Goal: Information Seeking & Learning: Learn about a topic

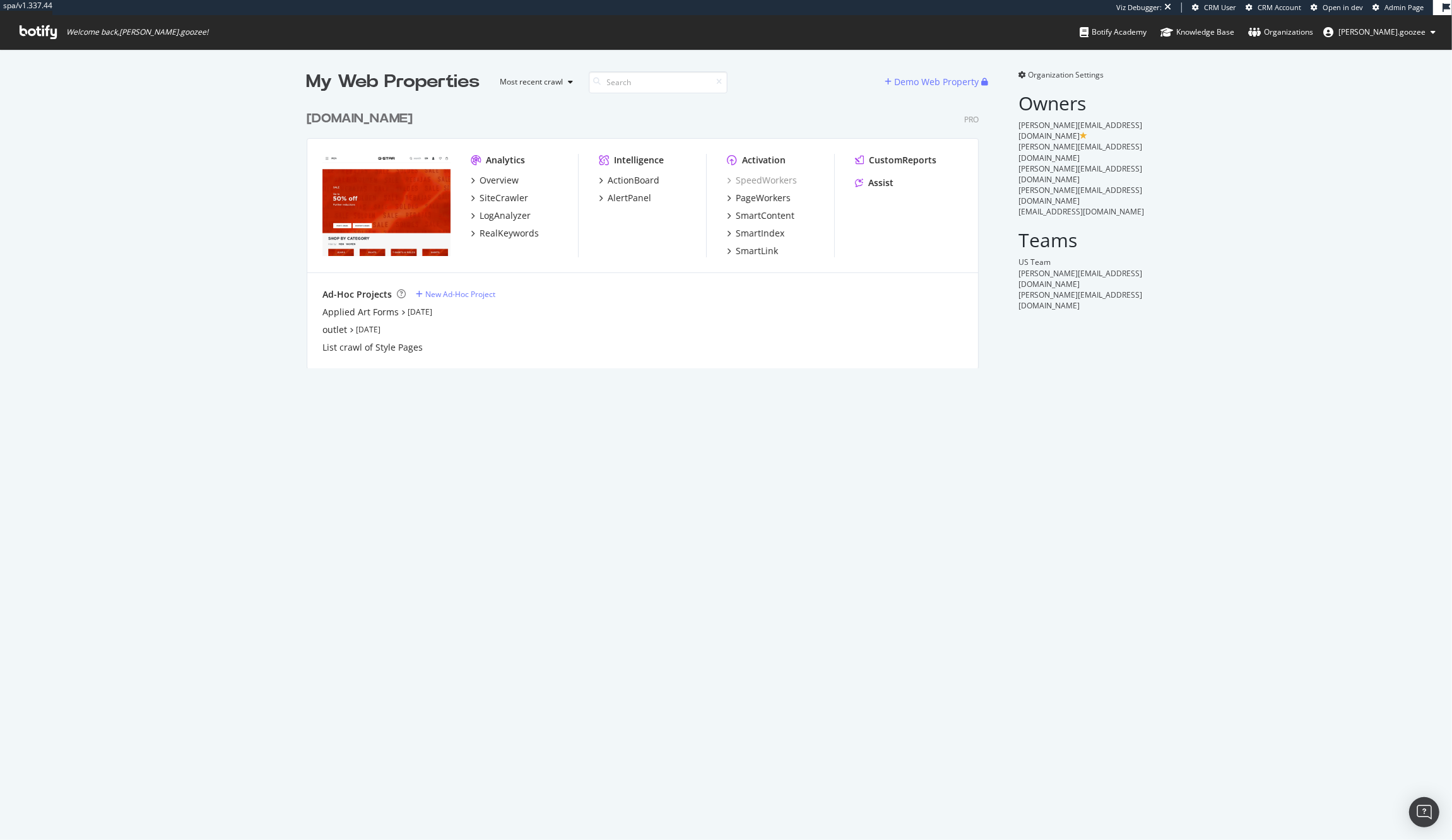
scroll to position [262, 670]
click at [489, 184] on div "Overview" at bounding box center [499, 180] width 39 height 13
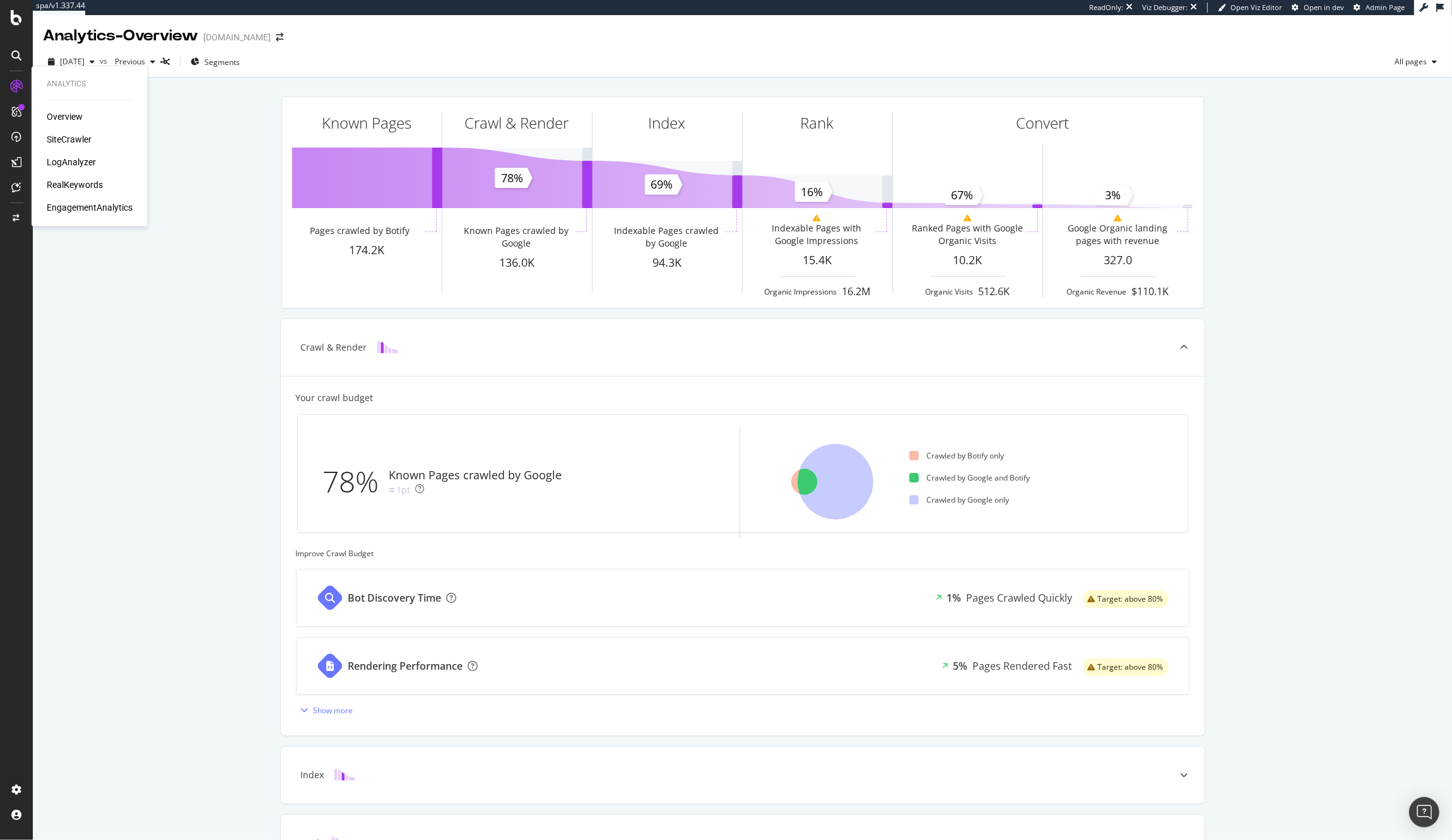
click at [63, 161] on div "LogAnalyzer" at bounding box center [71, 162] width 49 height 13
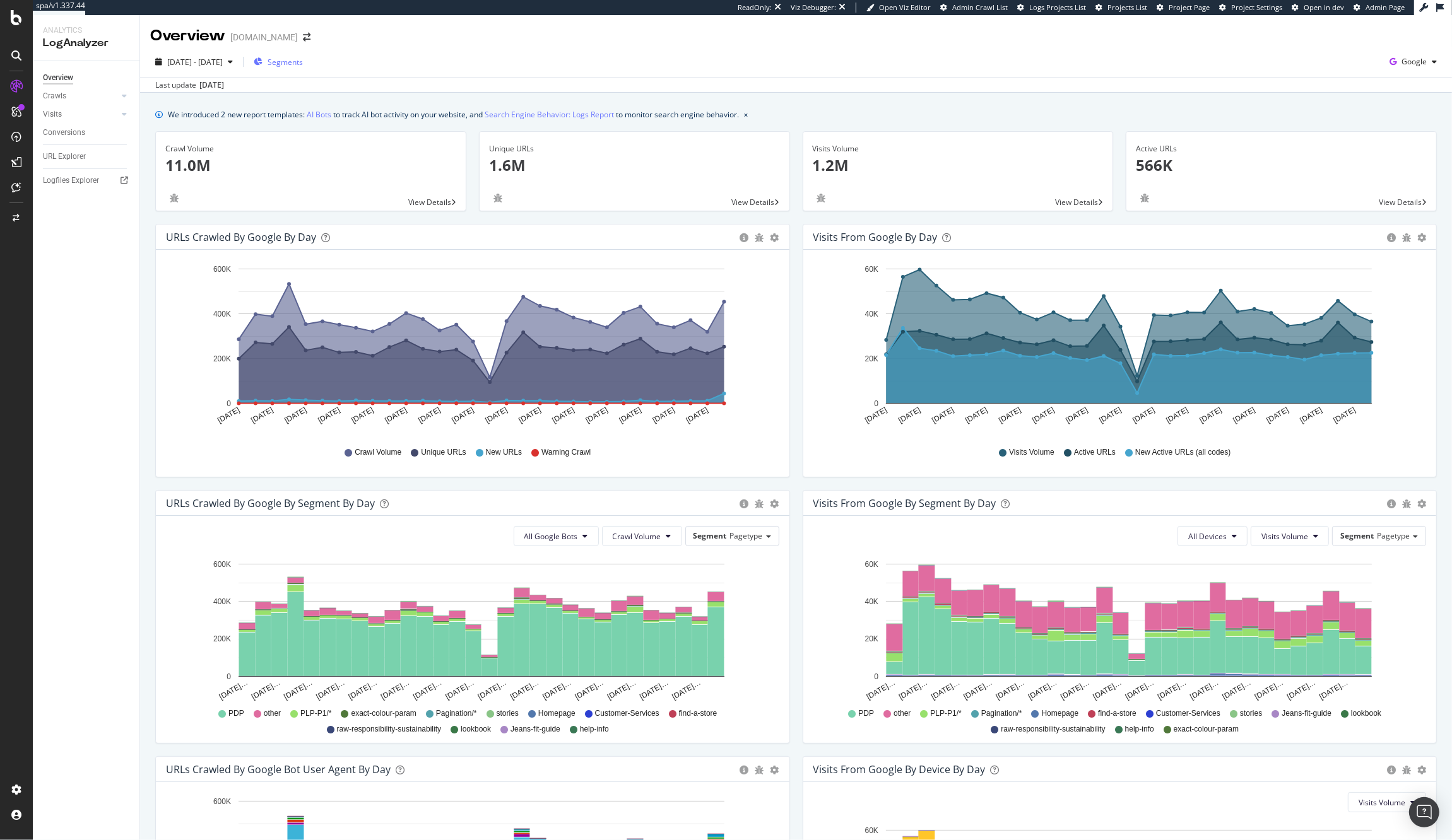
click at [303, 59] on span "Segments" at bounding box center [285, 62] width 36 height 11
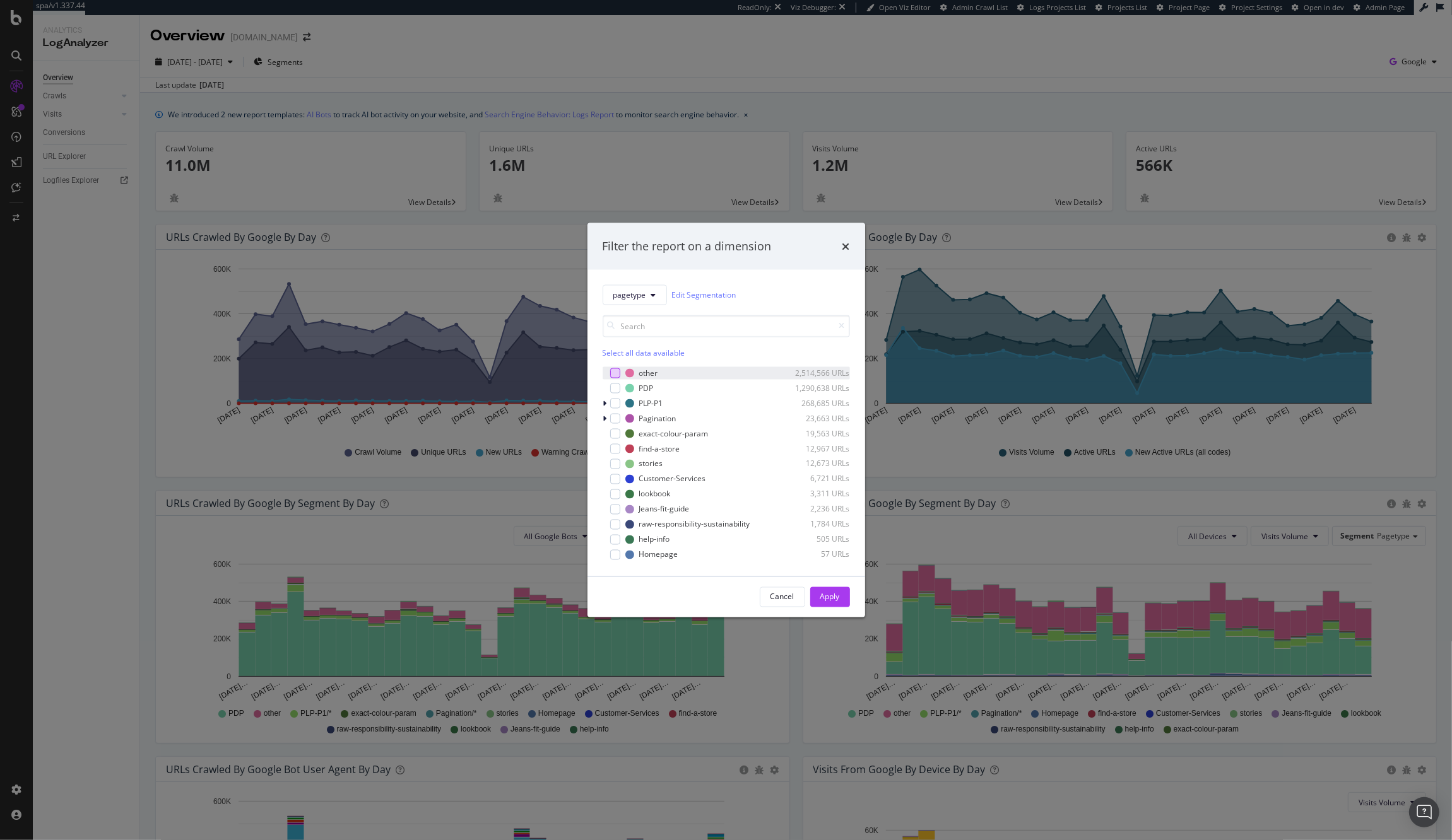
click at [615, 376] on div "modal" at bounding box center [615, 372] width 10 height 10
click at [816, 582] on div "Cancel Apply" at bounding box center [726, 596] width 278 height 40
click at [185, 552] on div "Filter the report on a dimension pagetype Edit Segmentation Select all data ava…" at bounding box center [726, 420] width 1452 height 840
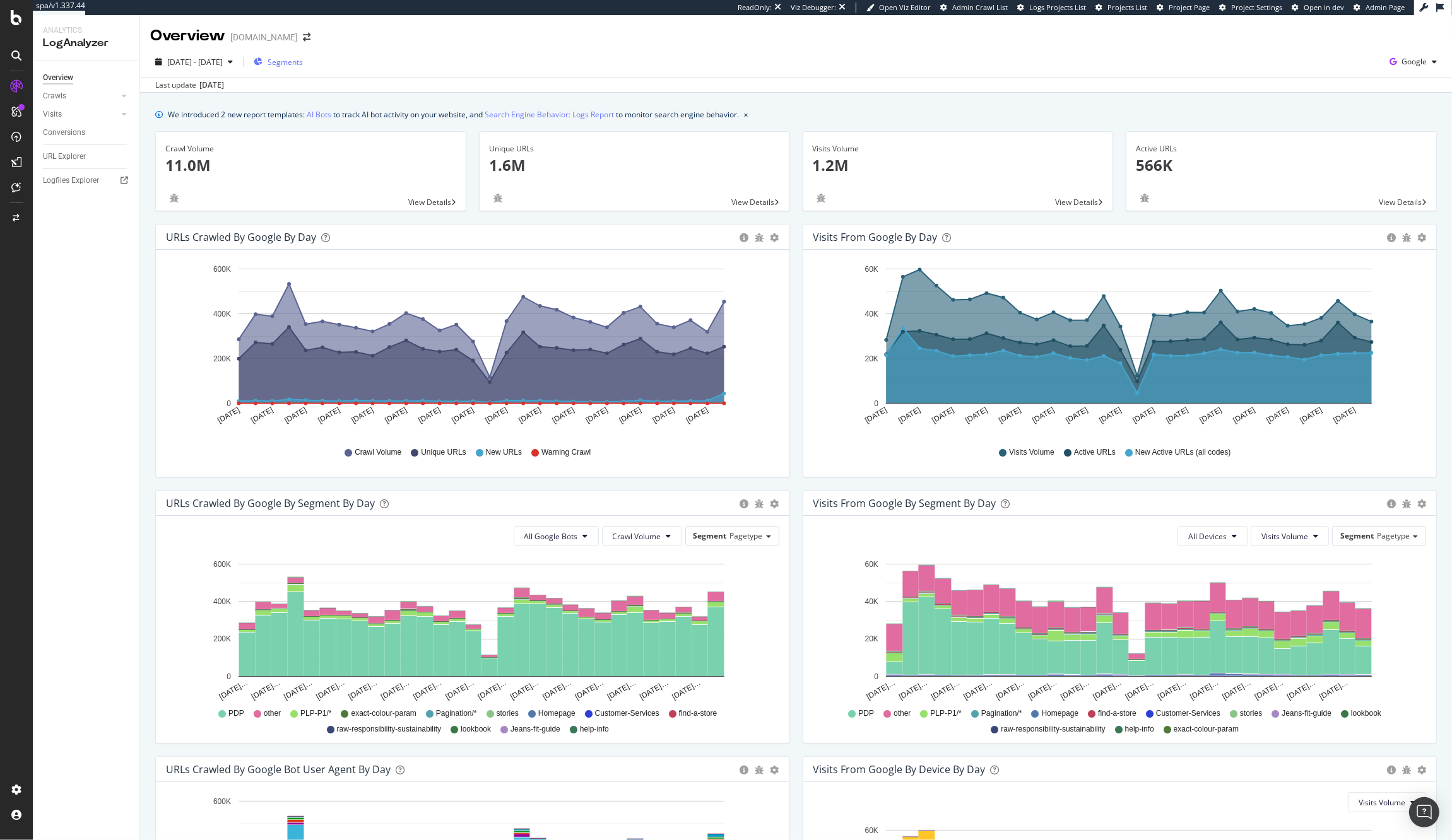
click at [303, 63] on span "Segments" at bounding box center [285, 62] width 36 height 11
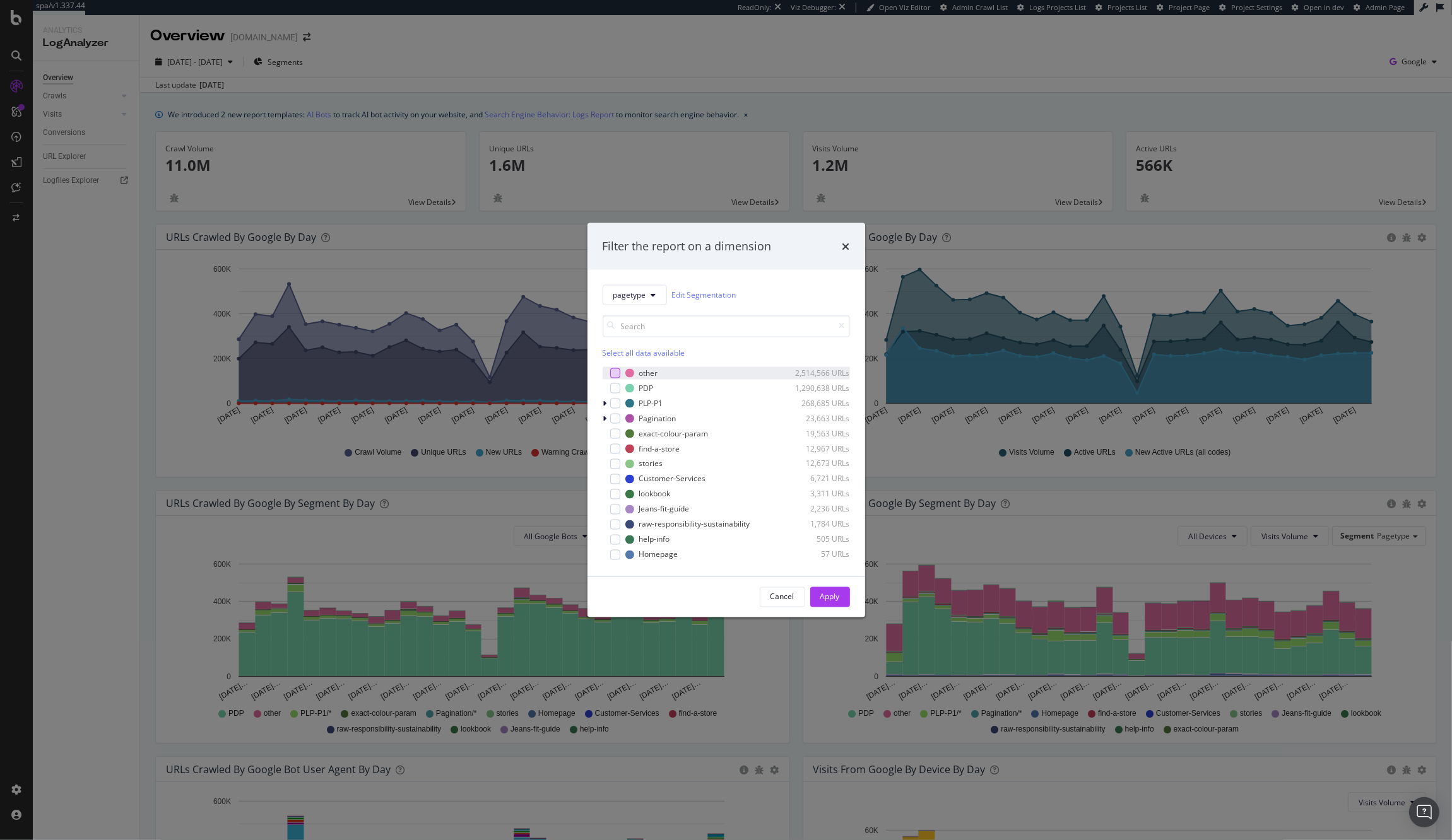
click at [615, 373] on div "modal" at bounding box center [615, 372] width 10 height 10
click at [834, 601] on div "Apply" at bounding box center [830, 597] width 19 height 11
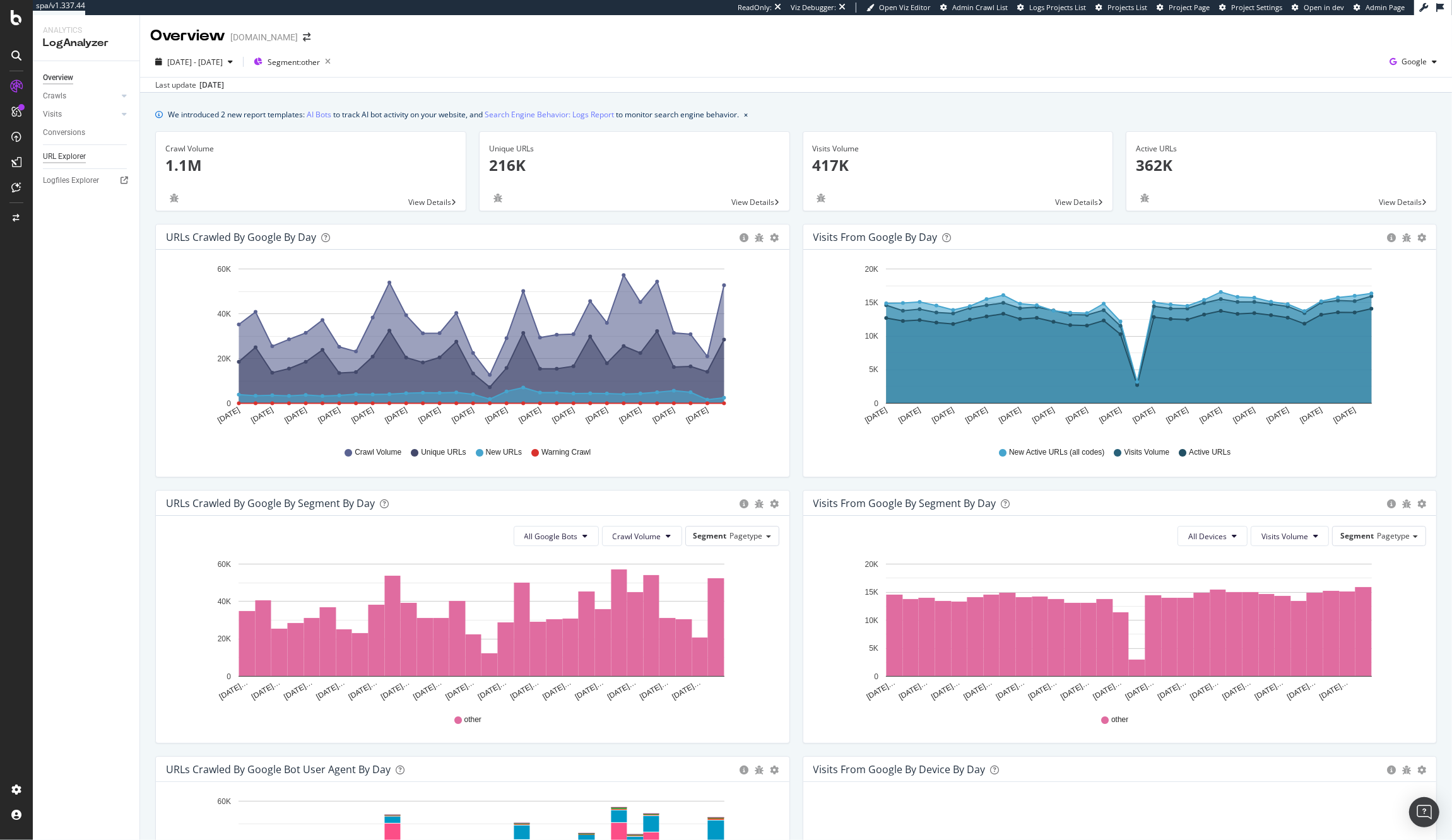
click at [66, 157] on div "URL Explorer" at bounding box center [64, 157] width 43 height 13
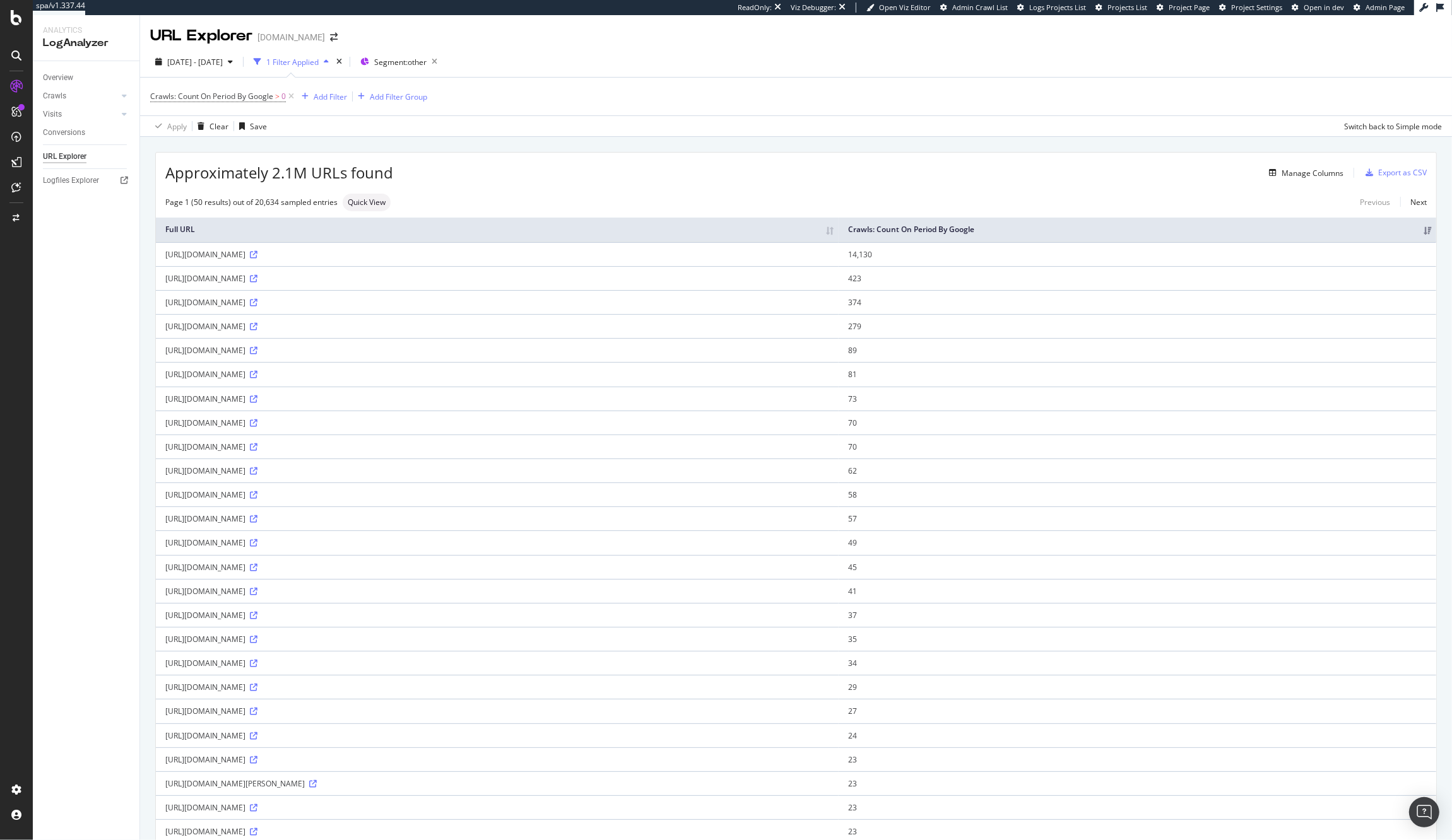
click at [320, 104] on div "Crawls: Count On Period By Google > 0 Add Filter Add Filter Group" at bounding box center [289, 97] width 277 height 17
click at [322, 99] on div "Add Filter" at bounding box center [330, 97] width 34 height 11
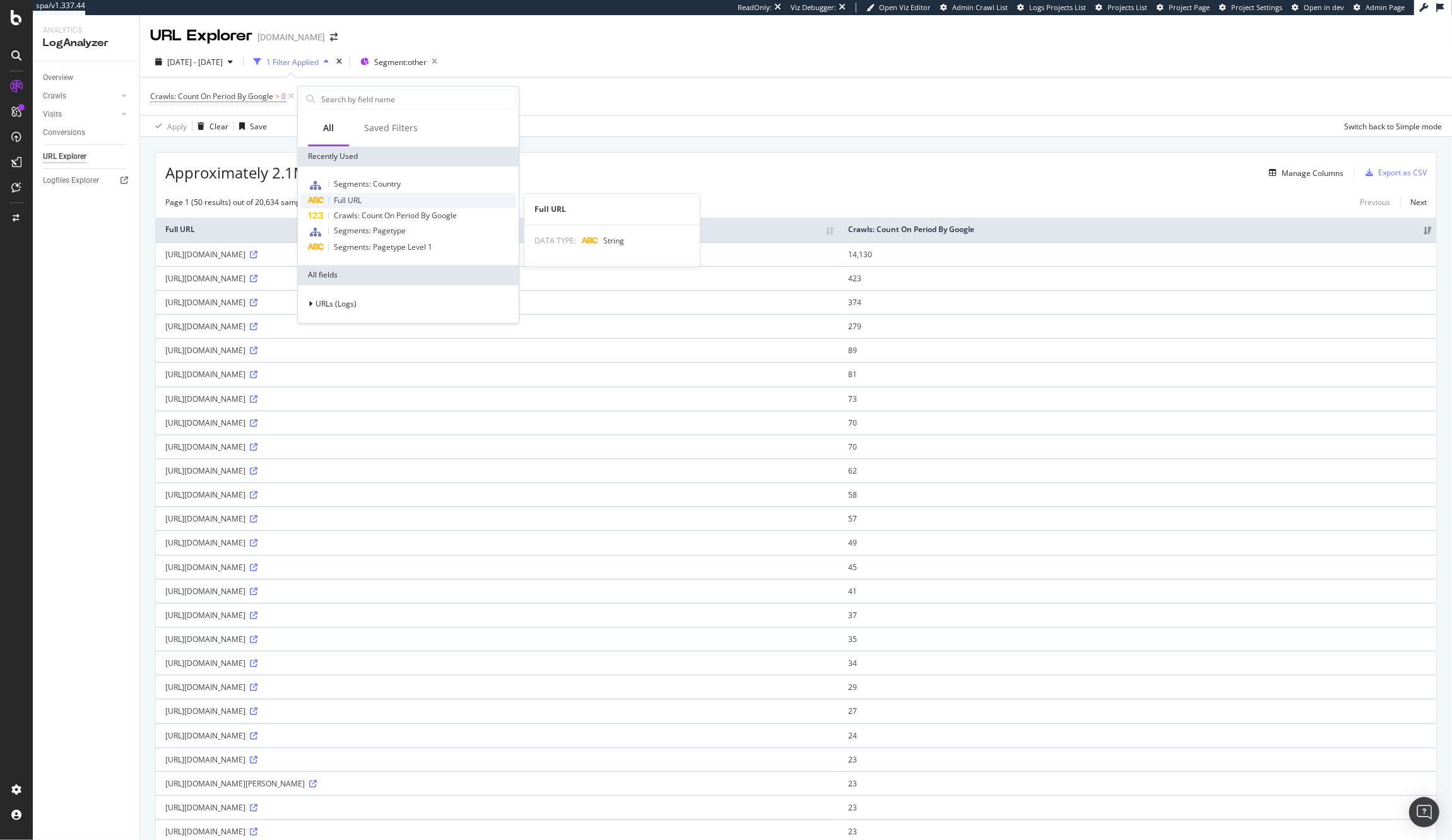
click at [377, 207] on div "Full URL" at bounding box center [407, 201] width 215 height 15
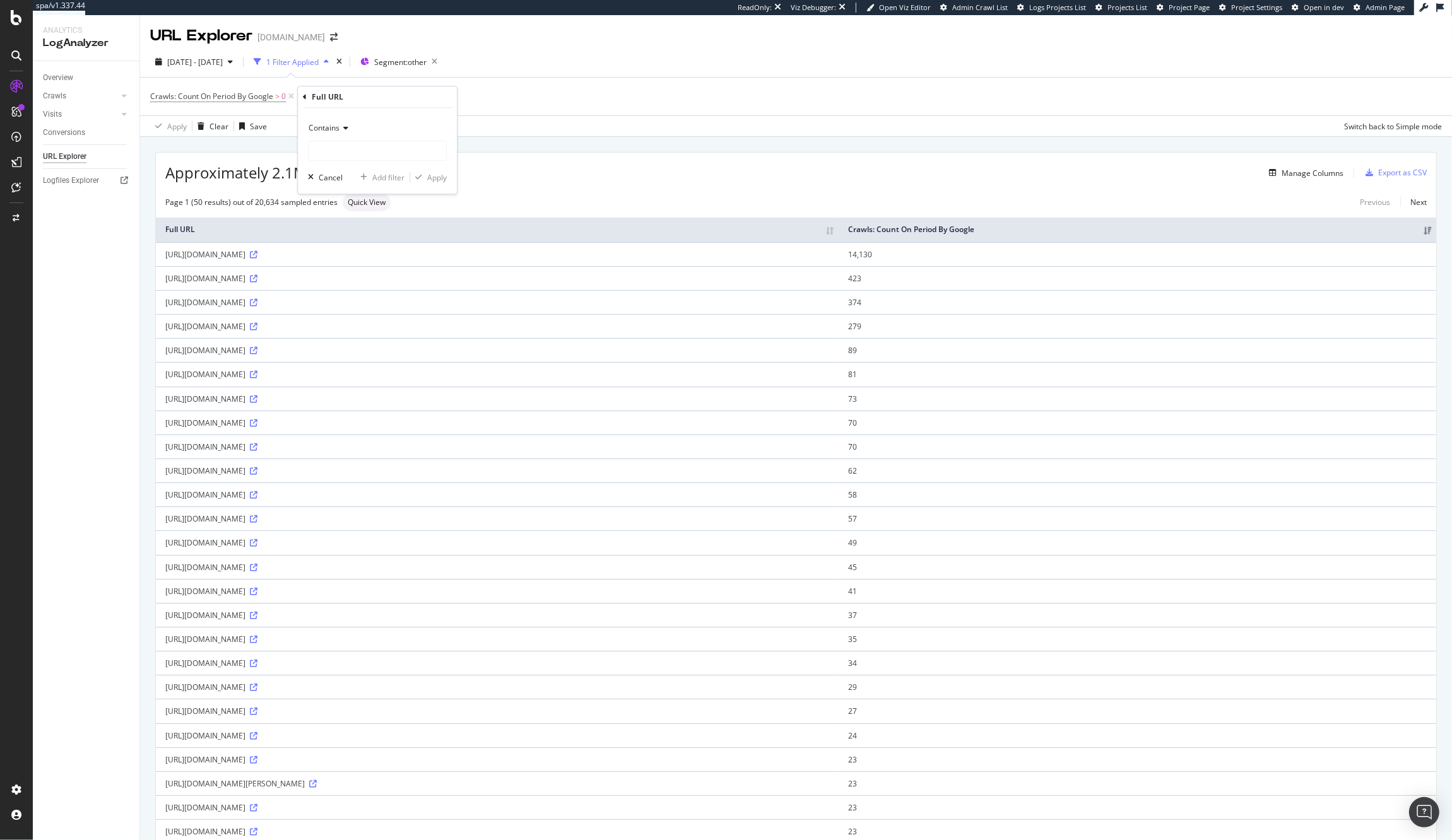
click at [338, 122] on span "Contains" at bounding box center [324, 127] width 31 height 11
click at [365, 113] on div "Contains Equal to Not equal to Starts with Doesn't start with Ends with Doesn't…" at bounding box center [377, 151] width 159 height 86
click at [330, 132] on span "Contains" at bounding box center [324, 127] width 31 height 11
click at [338, 252] on span "Contains" at bounding box center [331, 252] width 34 height 11
click at [362, 144] on input "text" at bounding box center [377, 151] width 138 height 20
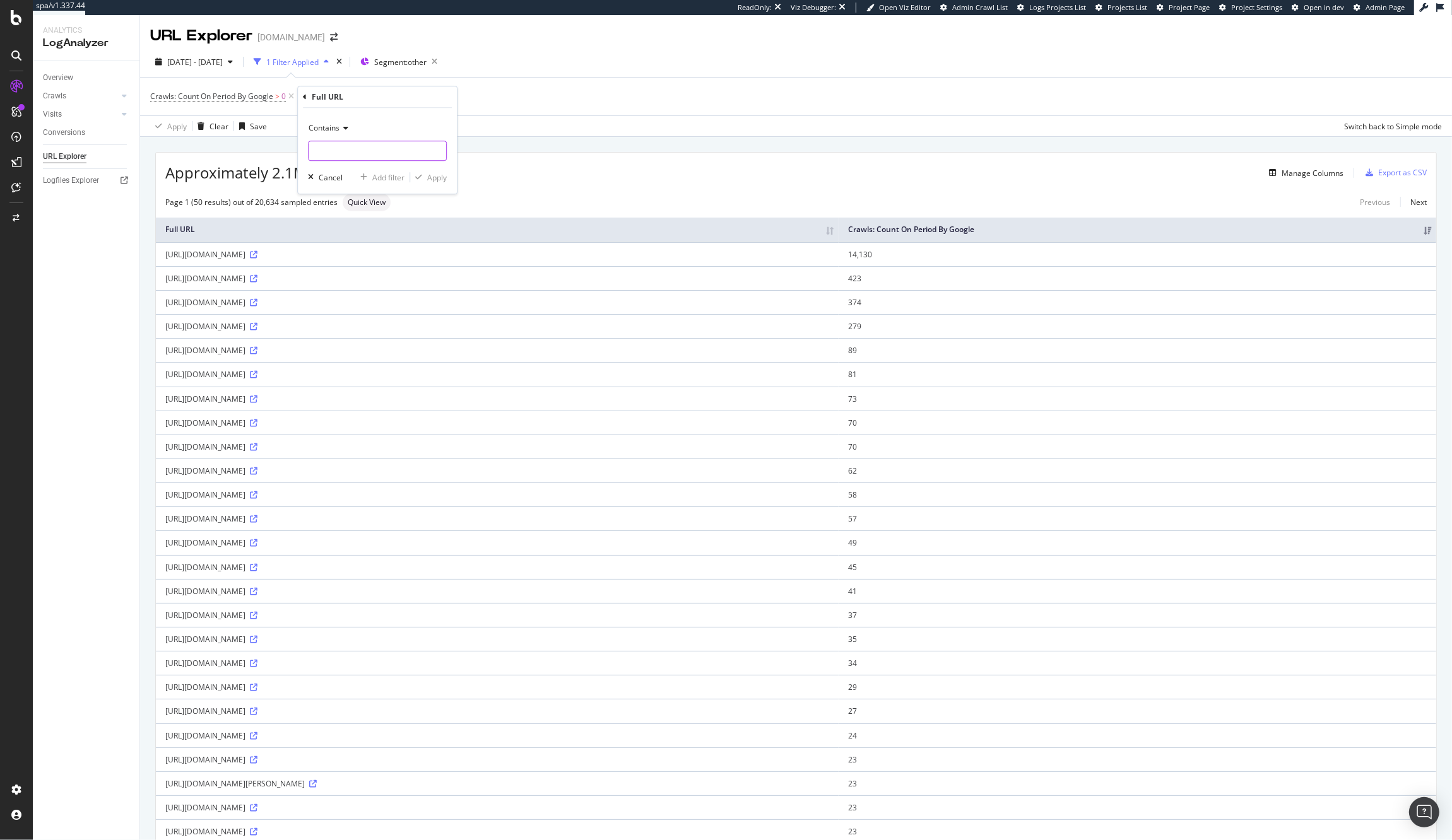
type input "."
click at [322, 159] on input "/stiores/" at bounding box center [369, 151] width 119 height 20
click at [323, 156] on input "/stiores/" at bounding box center [369, 151] width 119 height 20
type input "/stores/"
click at [430, 180] on div "Apply" at bounding box center [436, 178] width 19 height 11
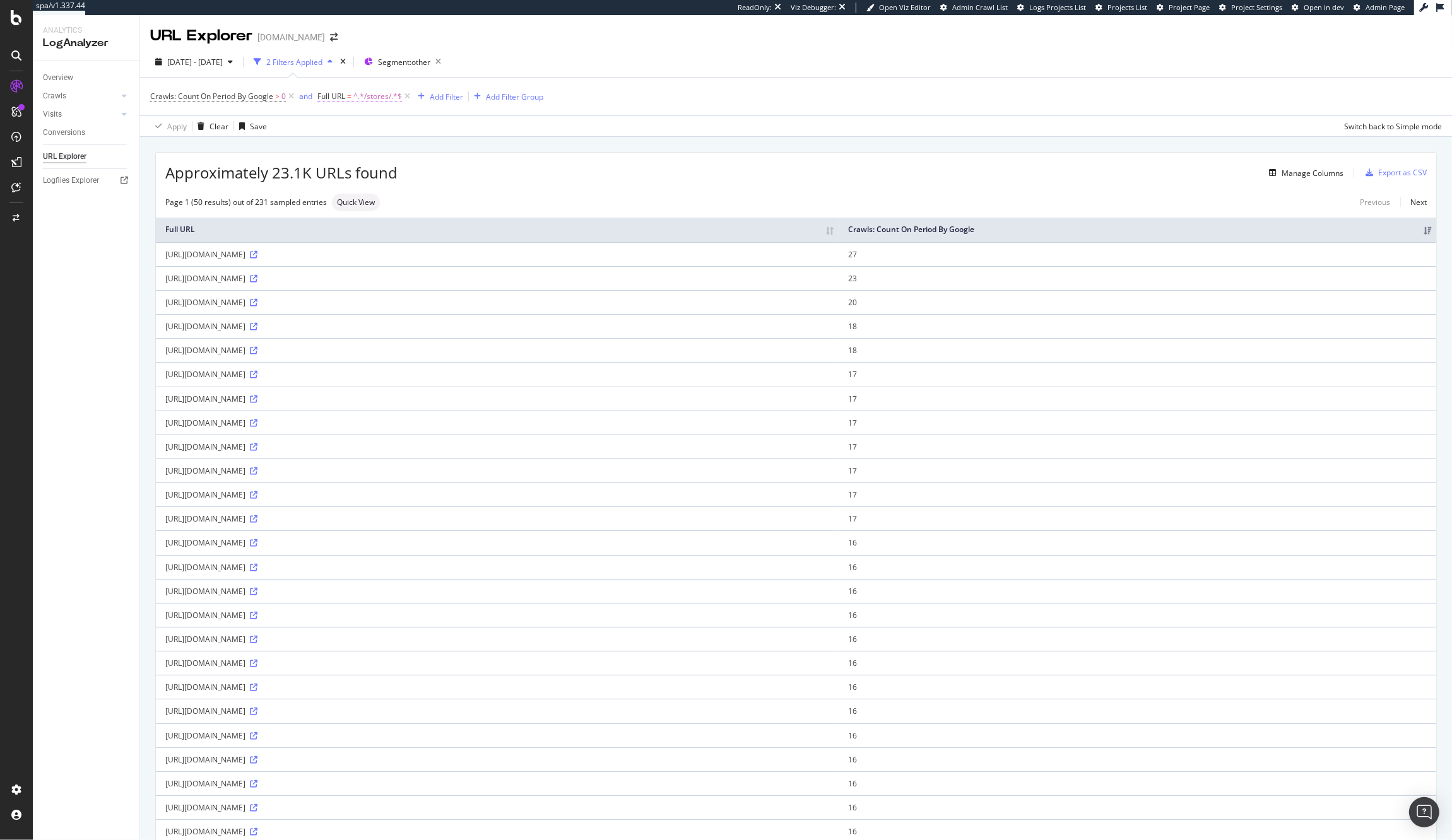
click at [379, 100] on span "^.*/stores/.*$" at bounding box center [377, 97] width 48 height 17
click at [700, 168] on div "Manage Columns" at bounding box center [870, 172] width 946 height 15
click at [446, 54] on div "Segment: other" at bounding box center [405, 62] width 82 height 17
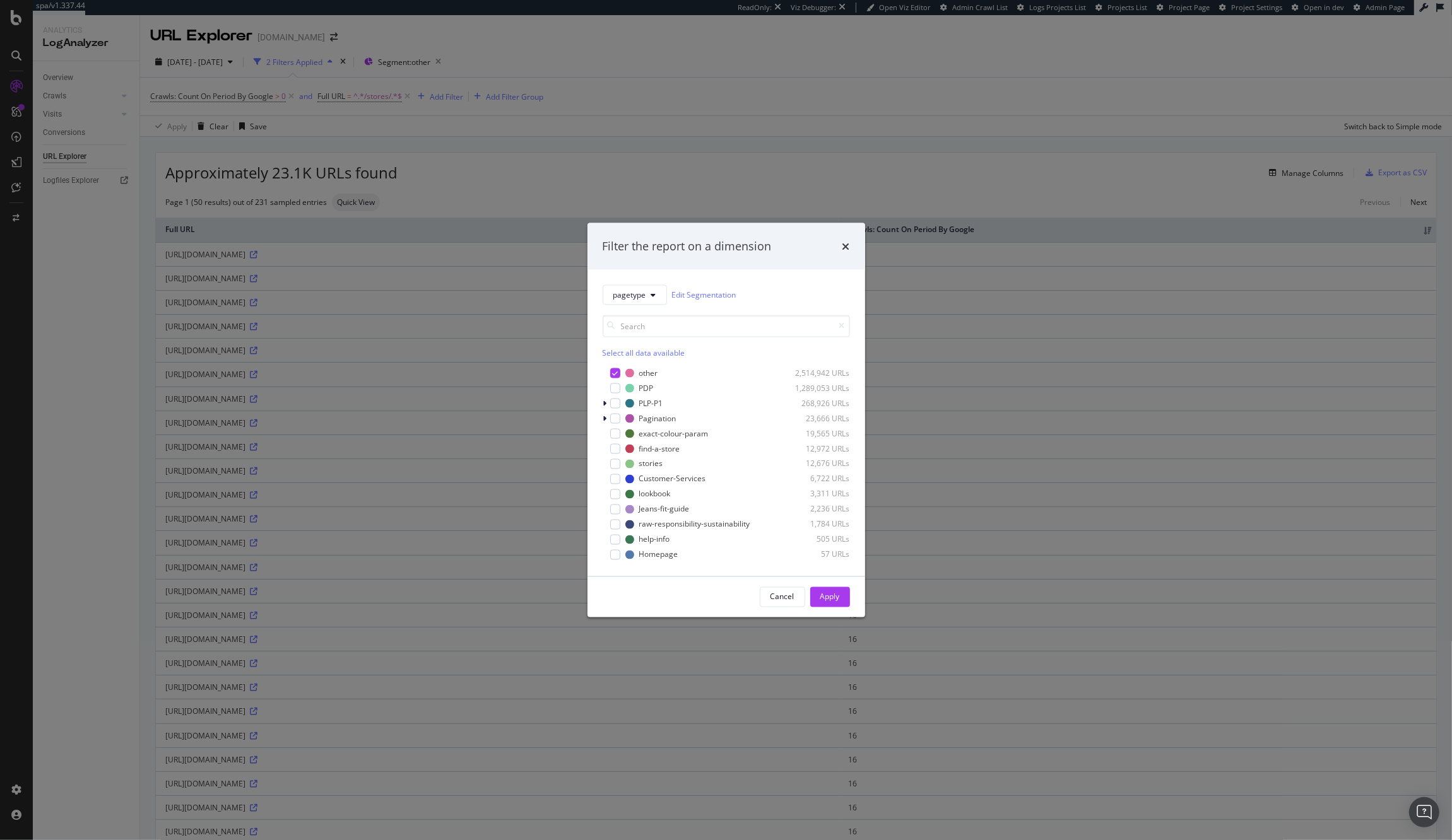
click at [34, 486] on div "Filter the report on a dimension pagetype Edit Segmentation Select all data ava…" at bounding box center [726, 420] width 1452 height 840
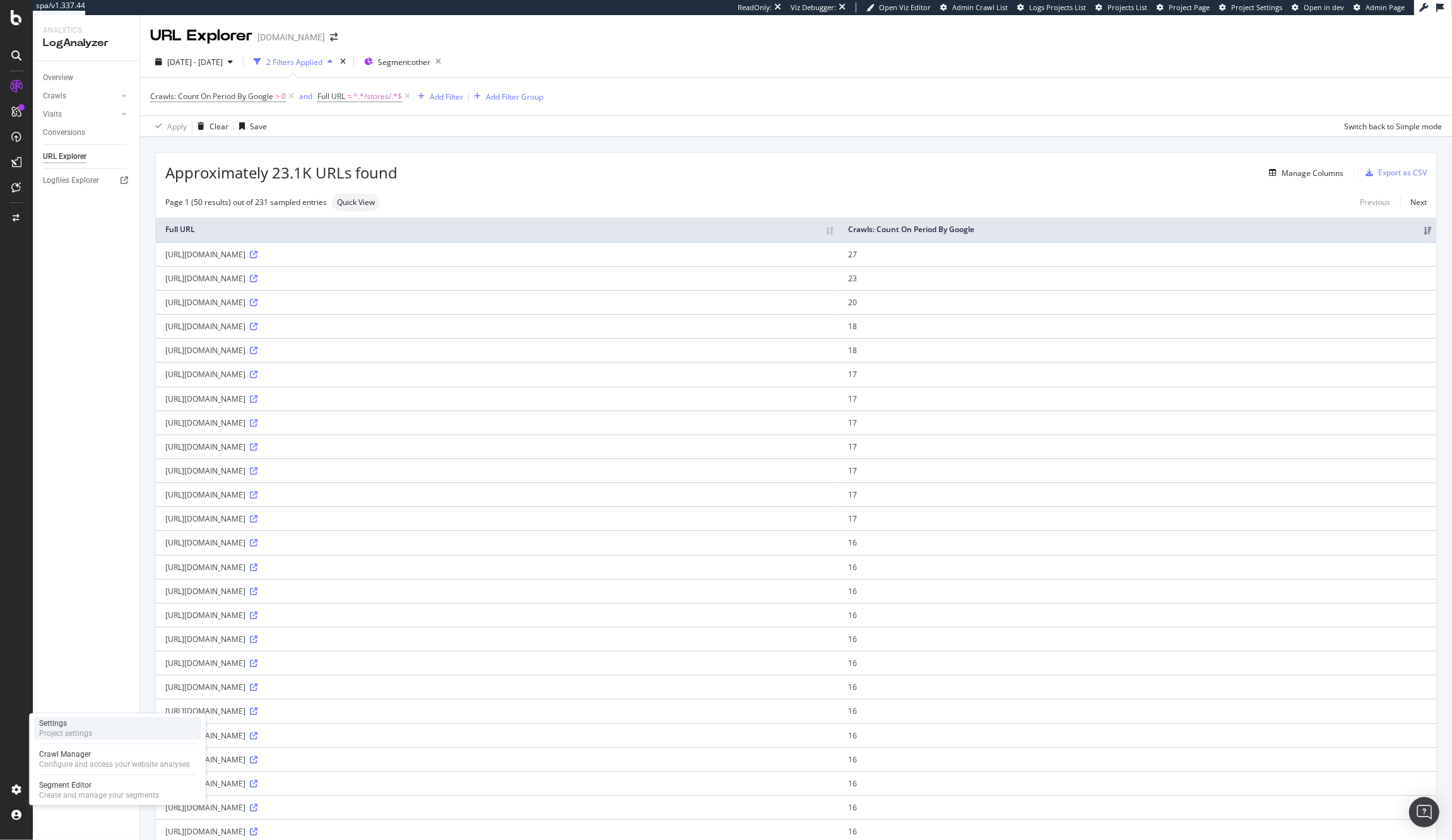
click at [85, 723] on div "Settings" at bounding box center [65, 723] width 53 height 10
click at [89, 739] on div "Project settings" at bounding box center [65, 733] width 53 height 10
click at [362, 107] on div "Crawls: Count On Period By Google > 0 and Full URL = ^.*/stores/.*$ Add Filter …" at bounding box center [796, 97] width 1292 height 38
click at [376, 87] on div "Crawls: Count On Period By Google > 0 and Full URL = ^.*/stores/.*$ Add Filter …" at bounding box center [796, 97] width 1292 height 38
click at [360, 99] on span "^.*/stores/.*$" at bounding box center [377, 97] width 48 height 17
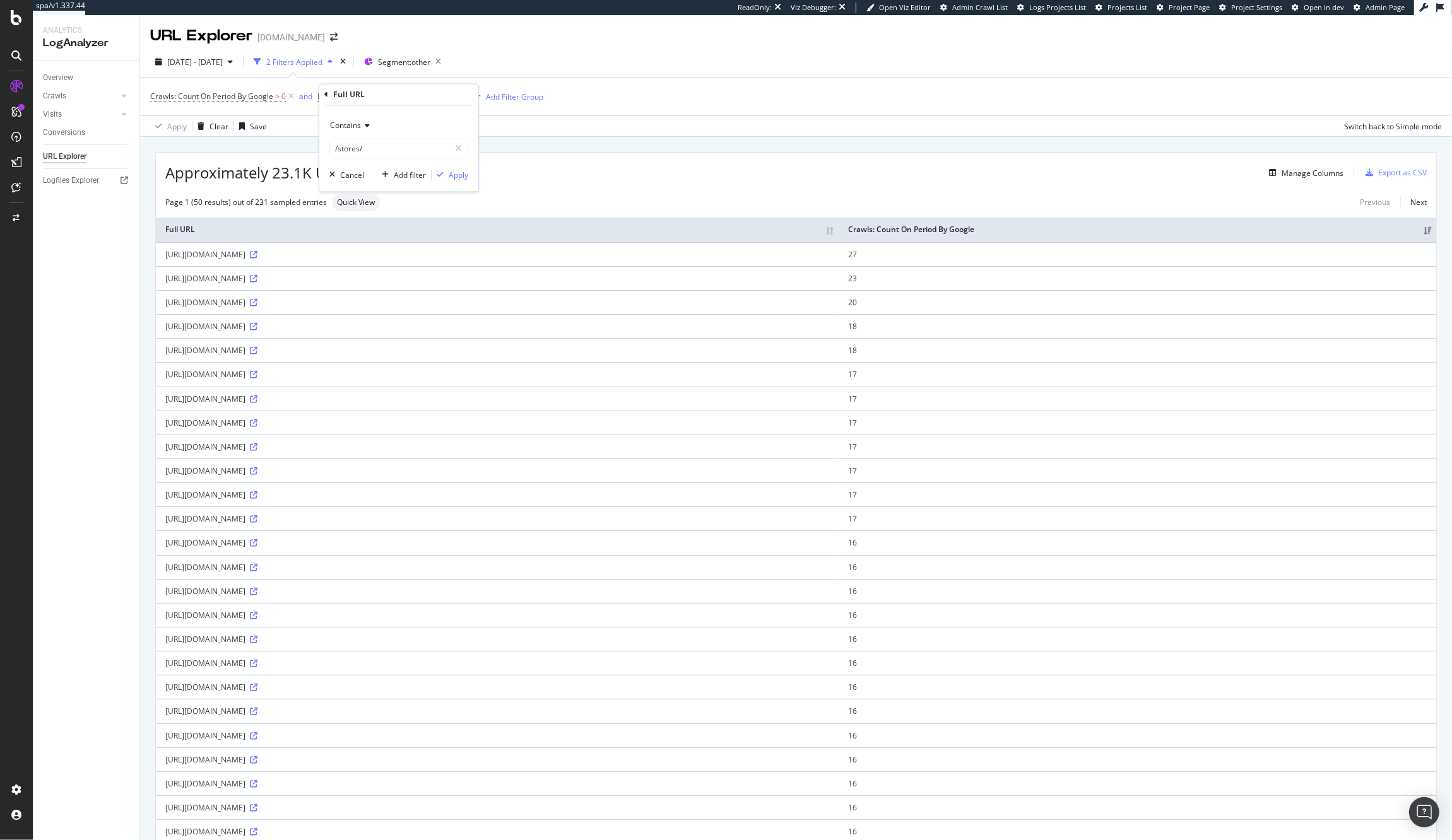
click at [349, 137] on div "Contains /stores/" at bounding box center [399, 138] width 139 height 43
click at [351, 130] on span "Contains" at bounding box center [346, 126] width 31 height 11
click at [362, 265] on span "Doesn't contain" at bounding box center [363, 266] width 55 height 11
click at [457, 182] on div "Doesn't contain /stores/ Cancel Add filter Apply" at bounding box center [399, 149] width 159 height 86
click at [461, 173] on div "Apply" at bounding box center [458, 175] width 19 height 11
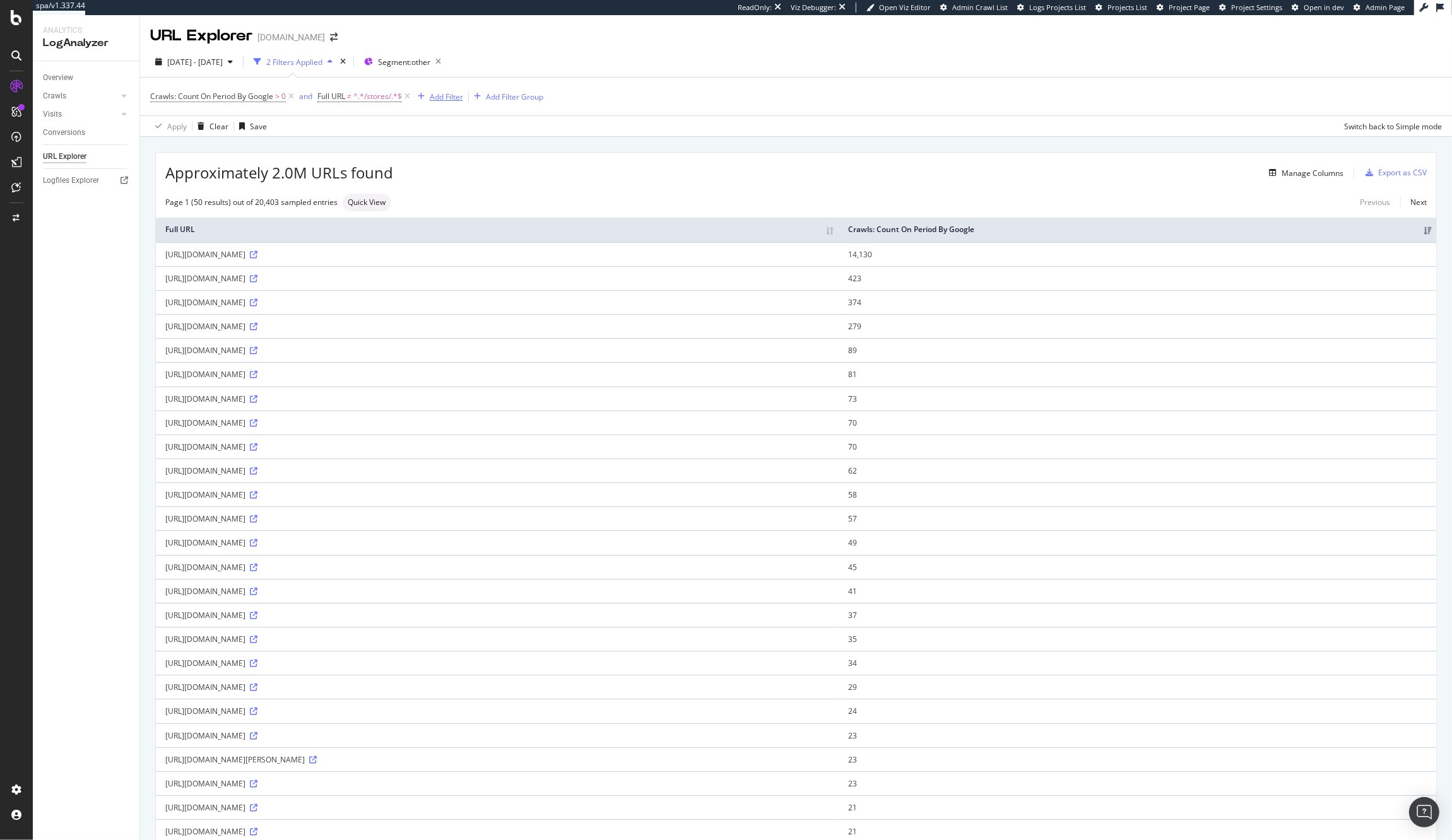
click at [453, 97] on div "Add Filter" at bounding box center [446, 97] width 34 height 11
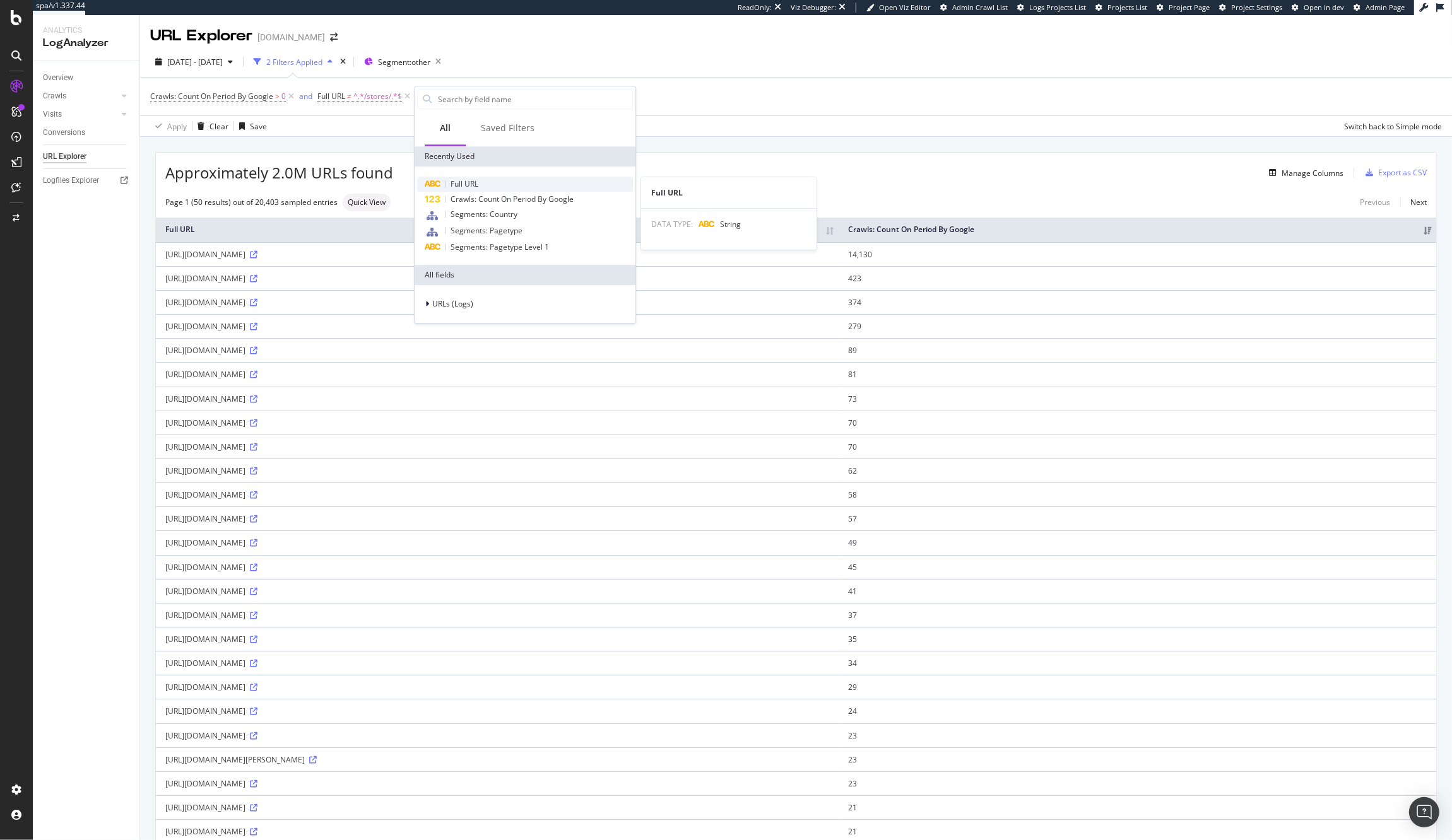
click at [477, 184] on span "Full URL" at bounding box center [464, 184] width 28 height 11
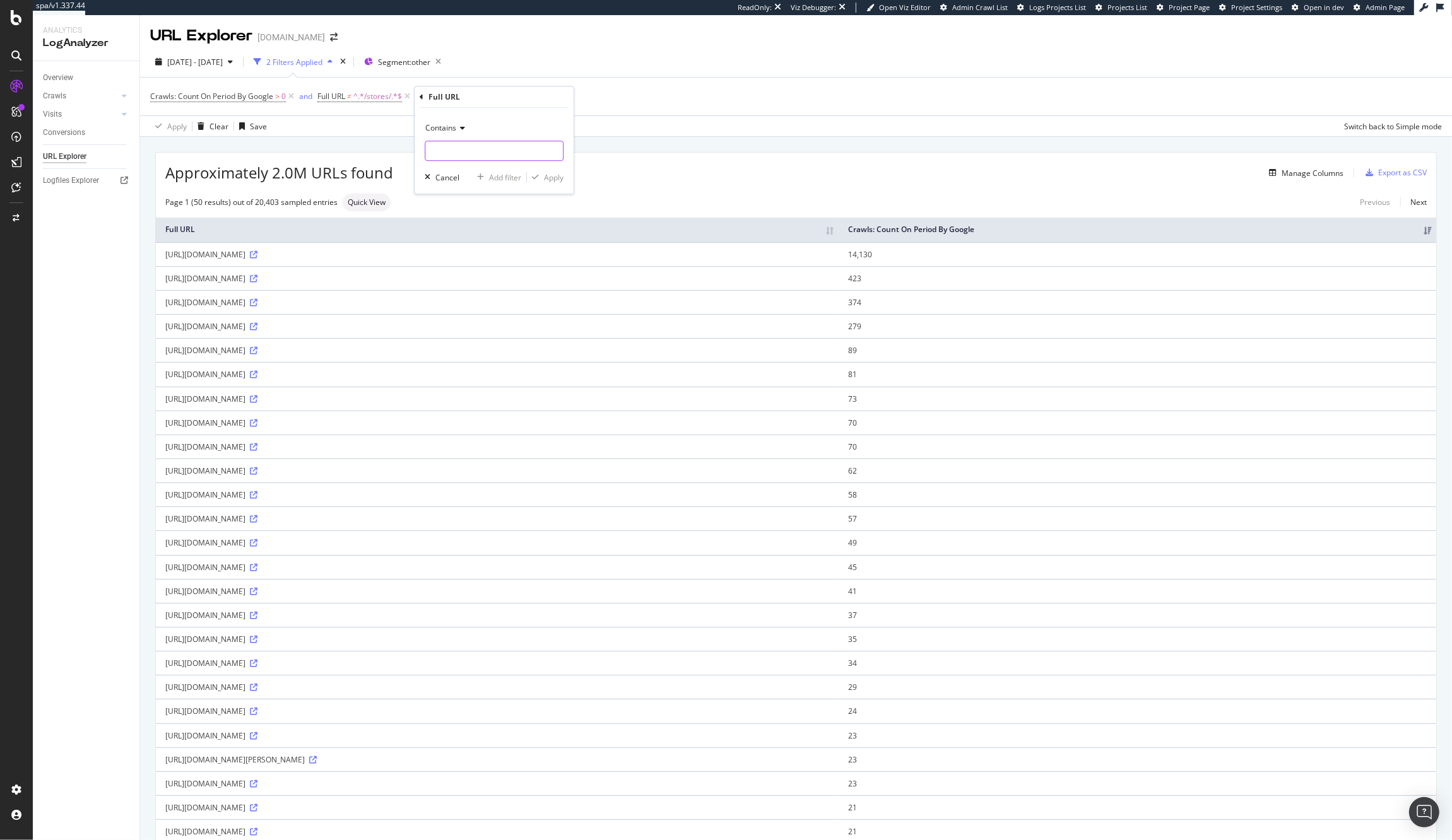
click at [450, 150] on input "text" at bounding box center [494, 151] width 138 height 20
type input "_next"
click at [554, 179] on div "Apply" at bounding box center [553, 178] width 19 height 11
click at [546, 105] on div "Crawls: Count On Period By Google > 0 and Full URL ≠ ^.*/stores/.*$ and Full UR…" at bounding box center [400, 97] width 500 height 17
click at [550, 100] on div "Add Filter" at bounding box center [554, 97] width 34 height 11
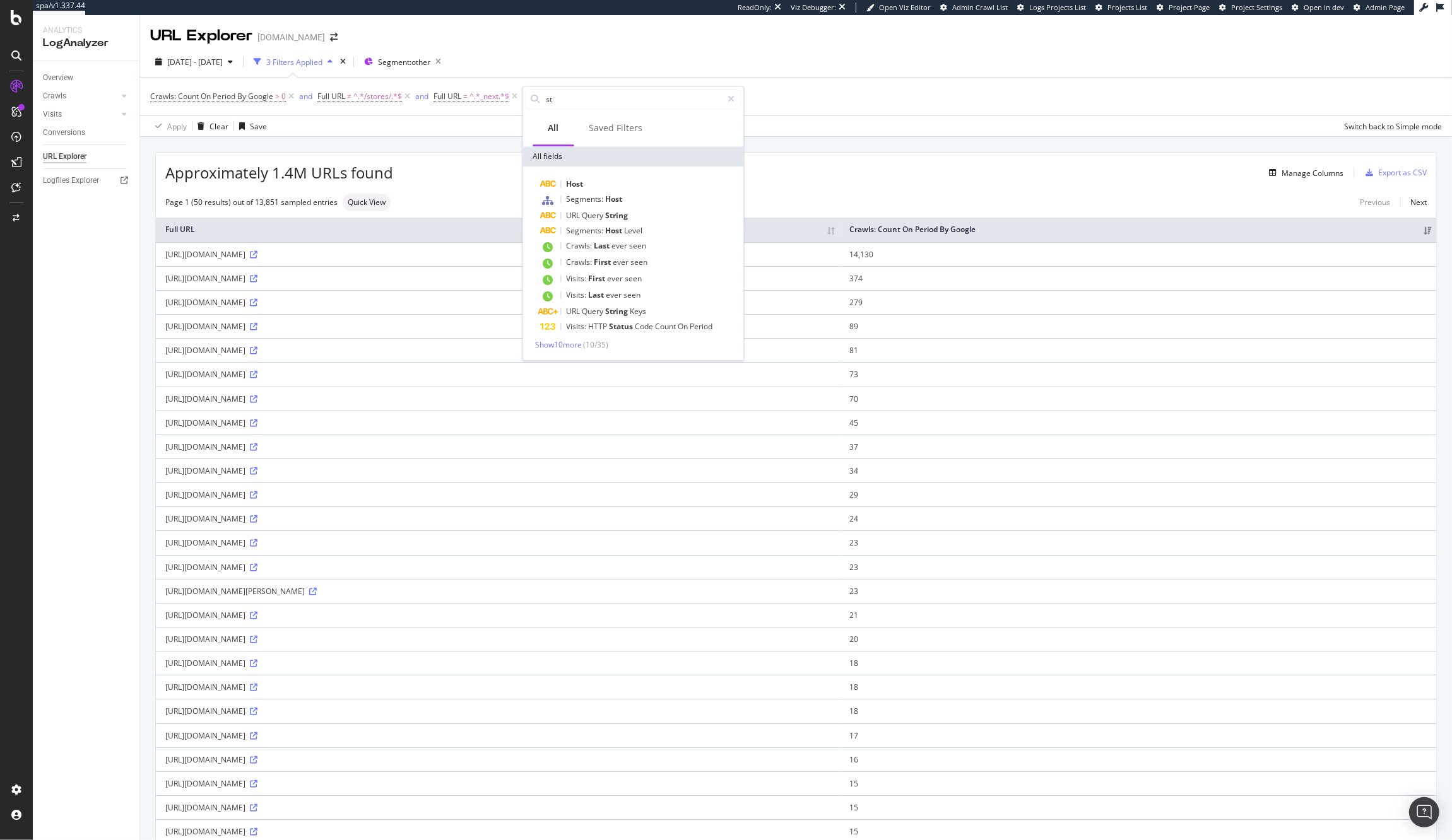
type input "s"
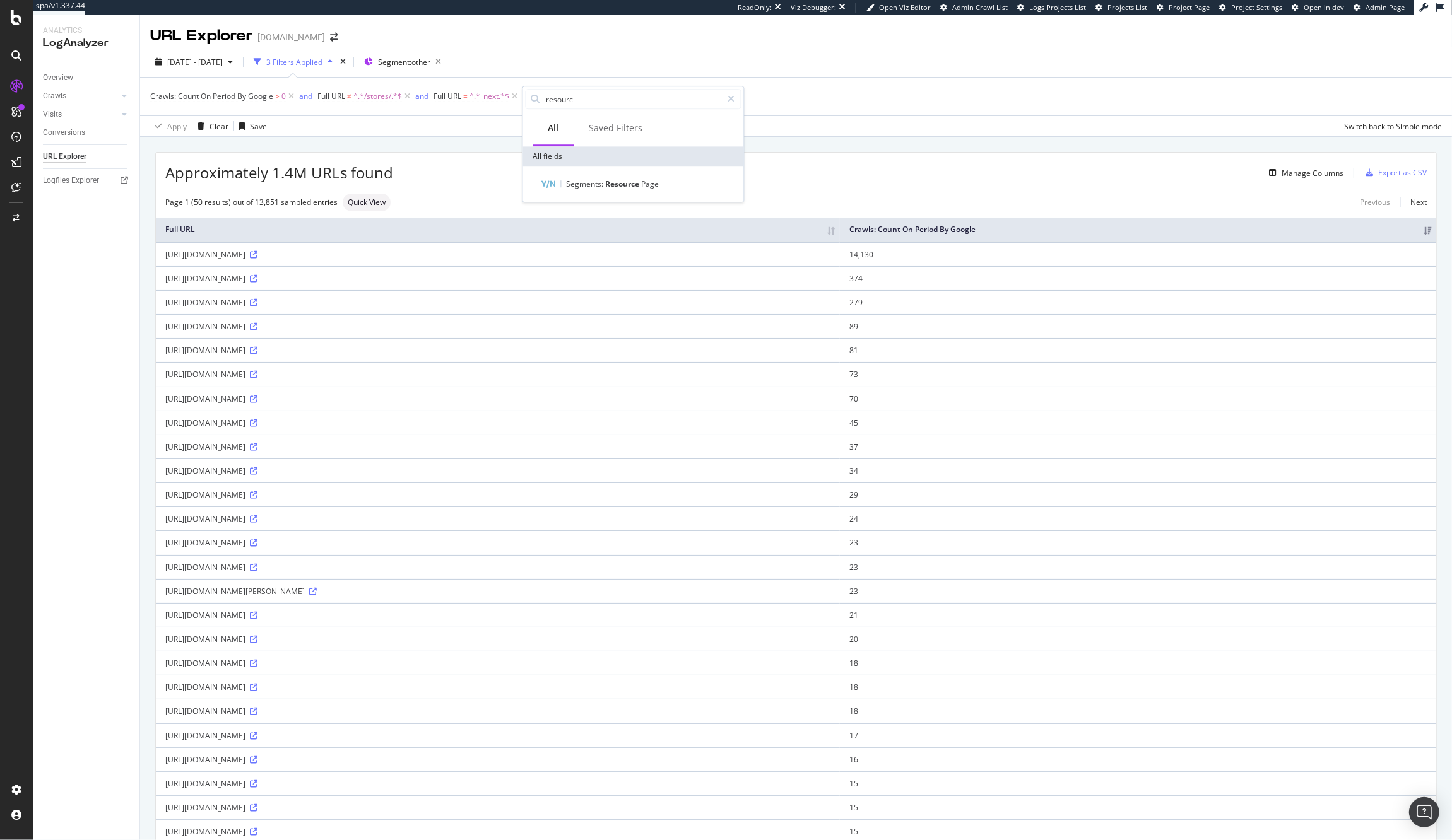
type input "resource"
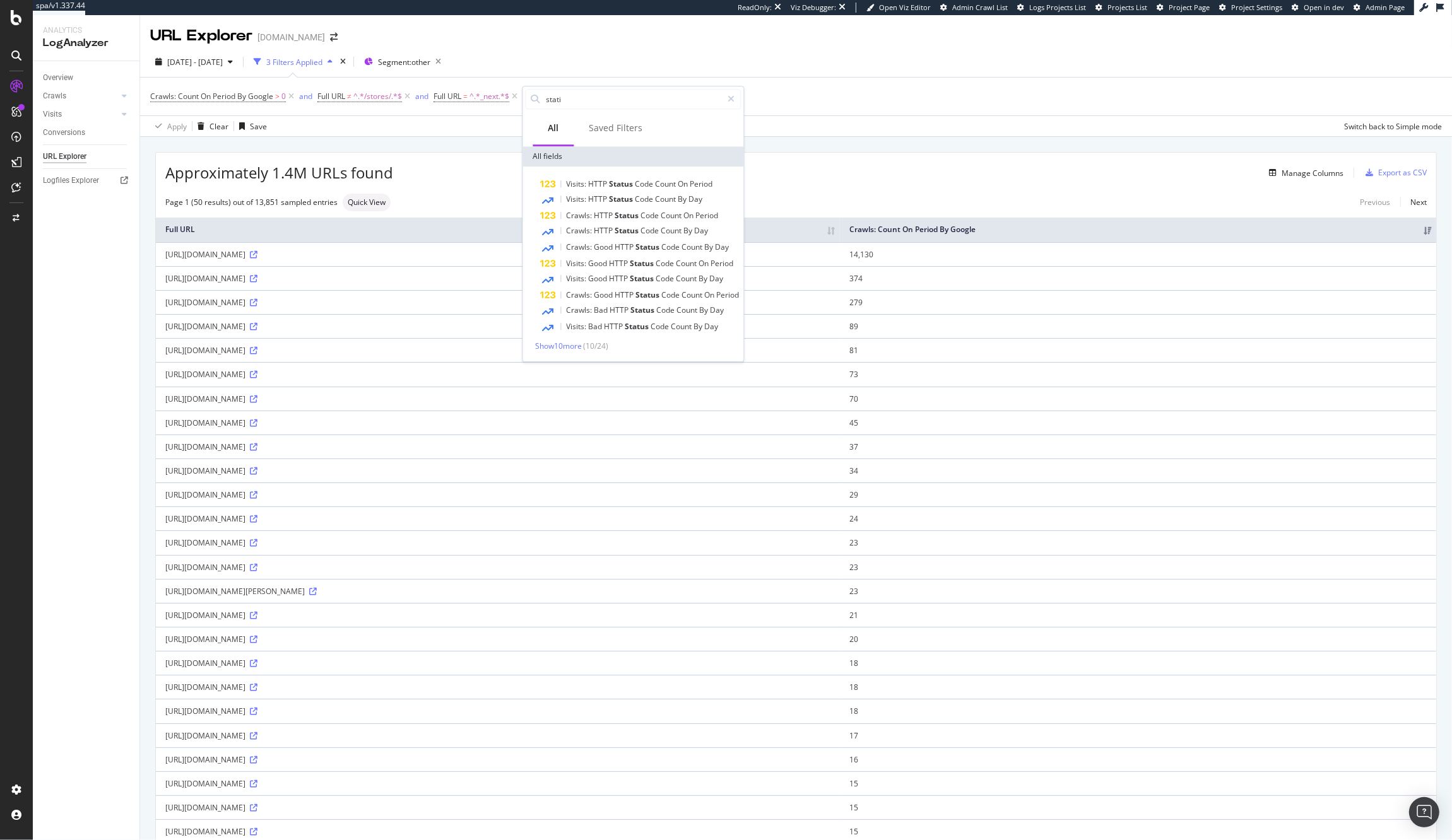
type input "static"
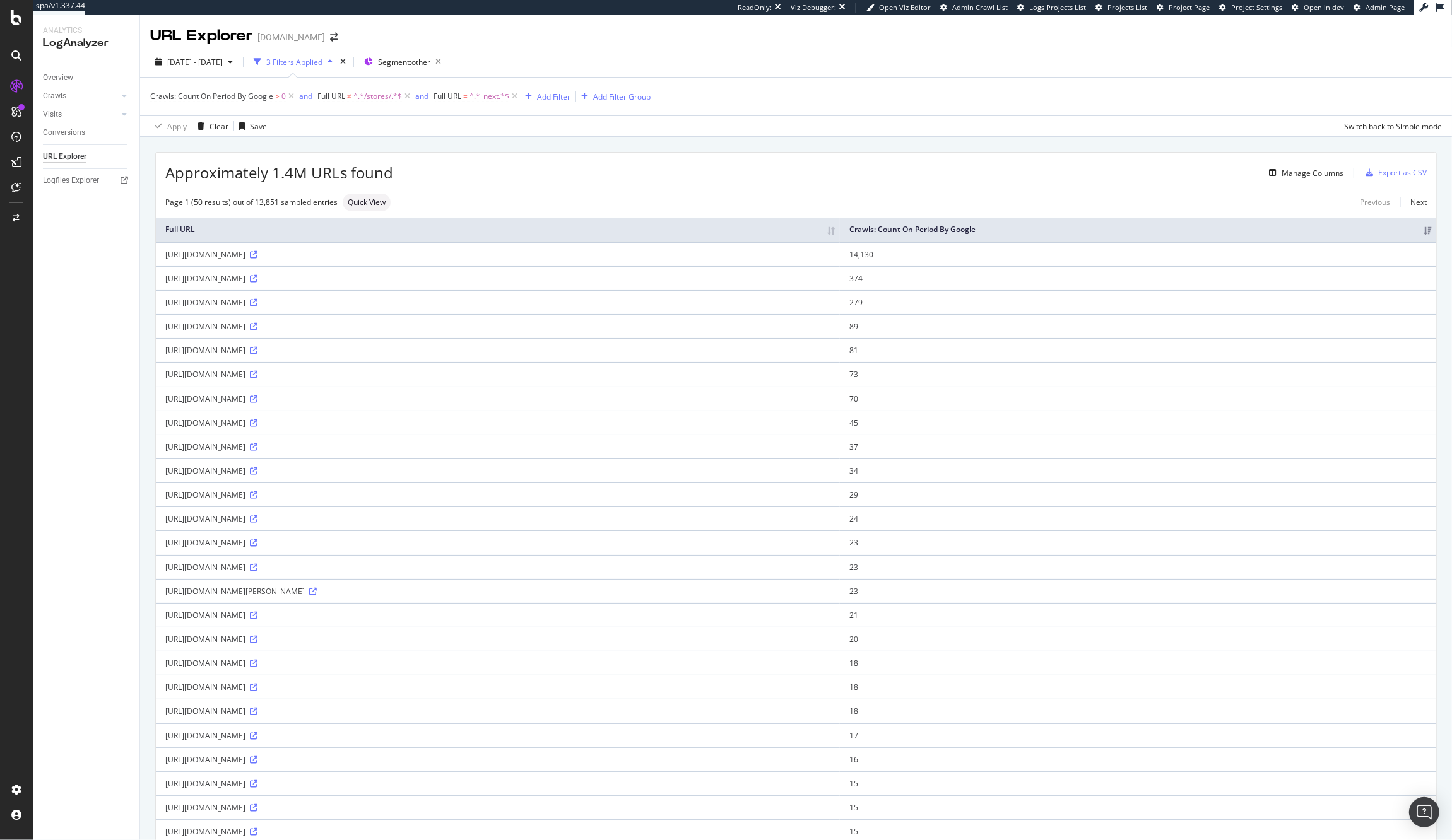
click at [475, 206] on div "Page 1 (50 results) out of 13,851 sampled entries Quick View Previous Next" at bounding box center [795, 203] width 1280 height 17
click at [467, 93] on span "=" at bounding box center [465, 96] width 5 height 11
click at [467, 128] on span "Contains" at bounding box center [462, 126] width 31 height 11
click at [487, 258] on div "Contains" at bounding box center [516, 250] width 135 height 16
click at [468, 122] on span "Contains" at bounding box center [462, 126] width 31 height 11
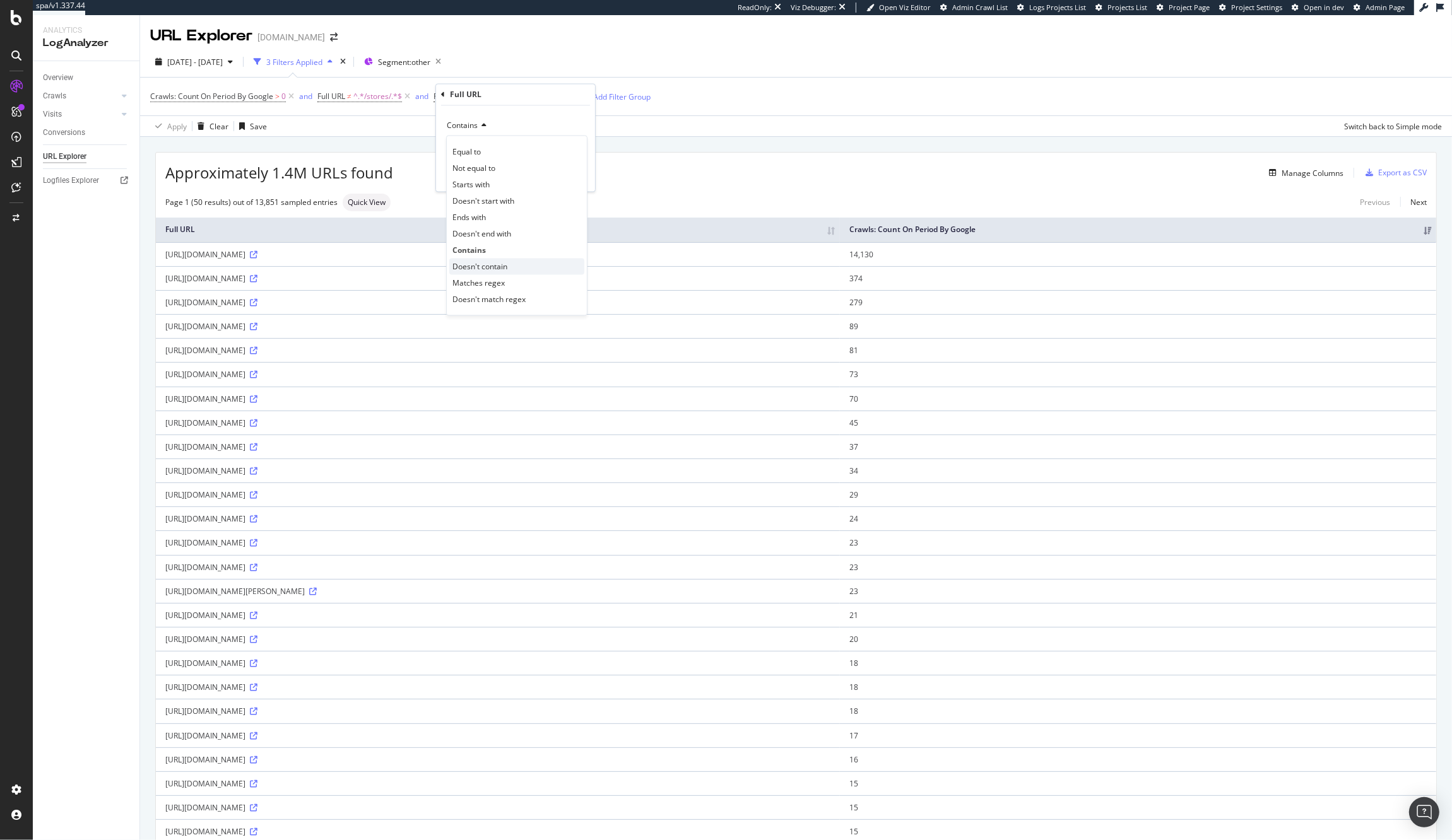
click at [480, 268] on span "Doesn't contain" at bounding box center [480, 266] width 55 height 11
click at [579, 174] on div "Apply" at bounding box center [575, 175] width 19 height 11
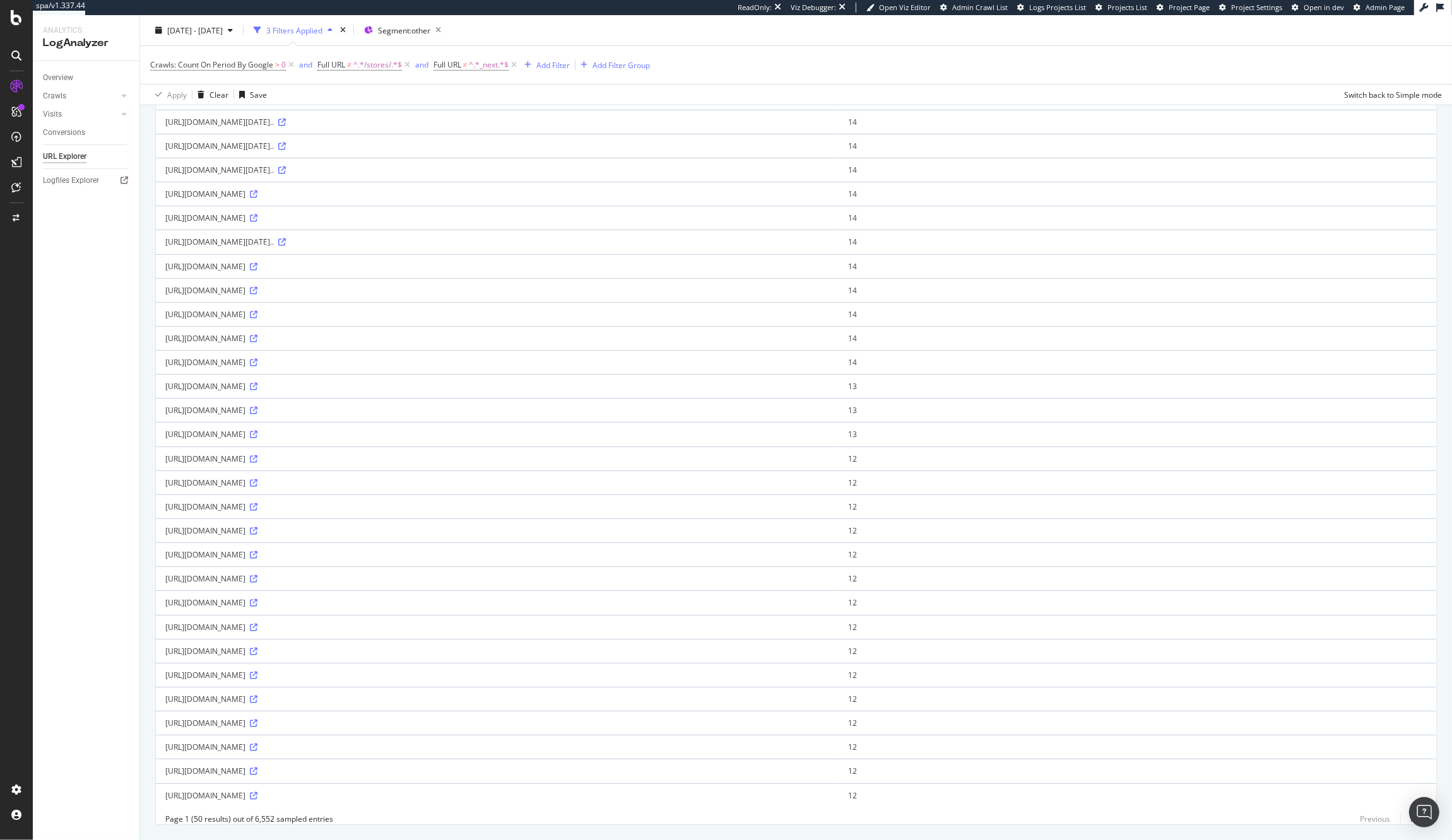
scroll to position [707, 0]
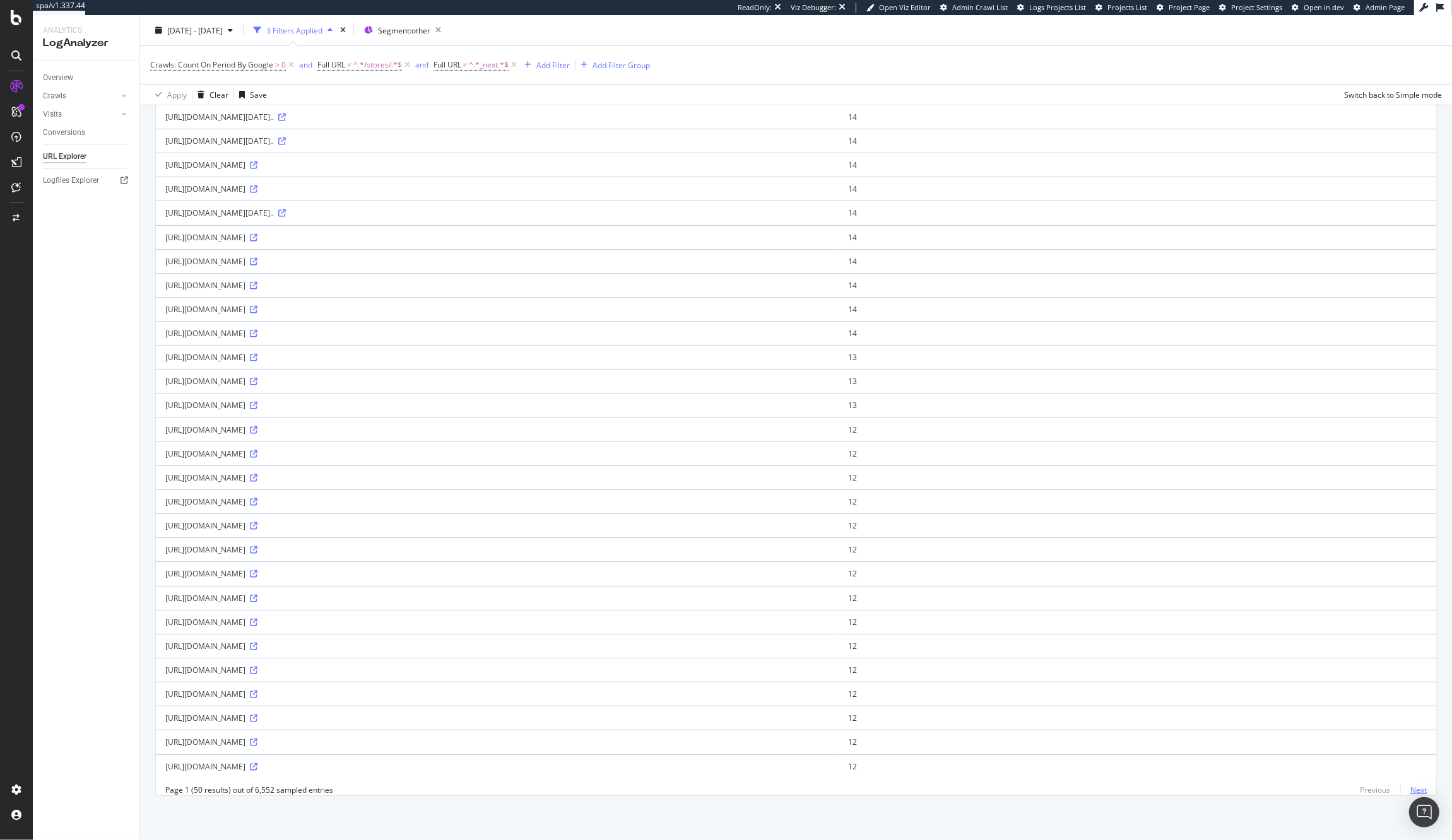
click at [1414, 786] on link "Next" at bounding box center [1413, 790] width 26 height 18
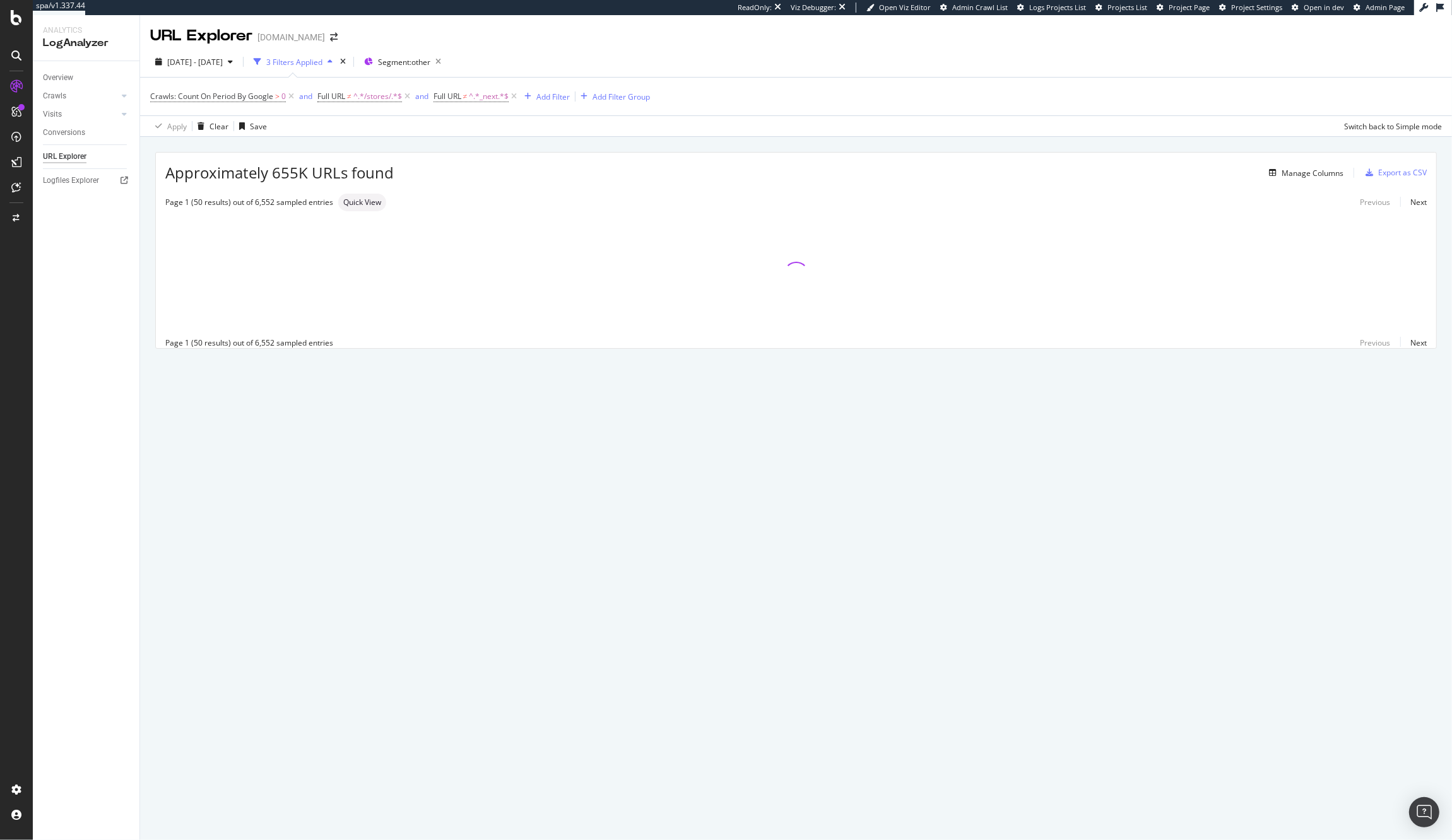
scroll to position [0, 0]
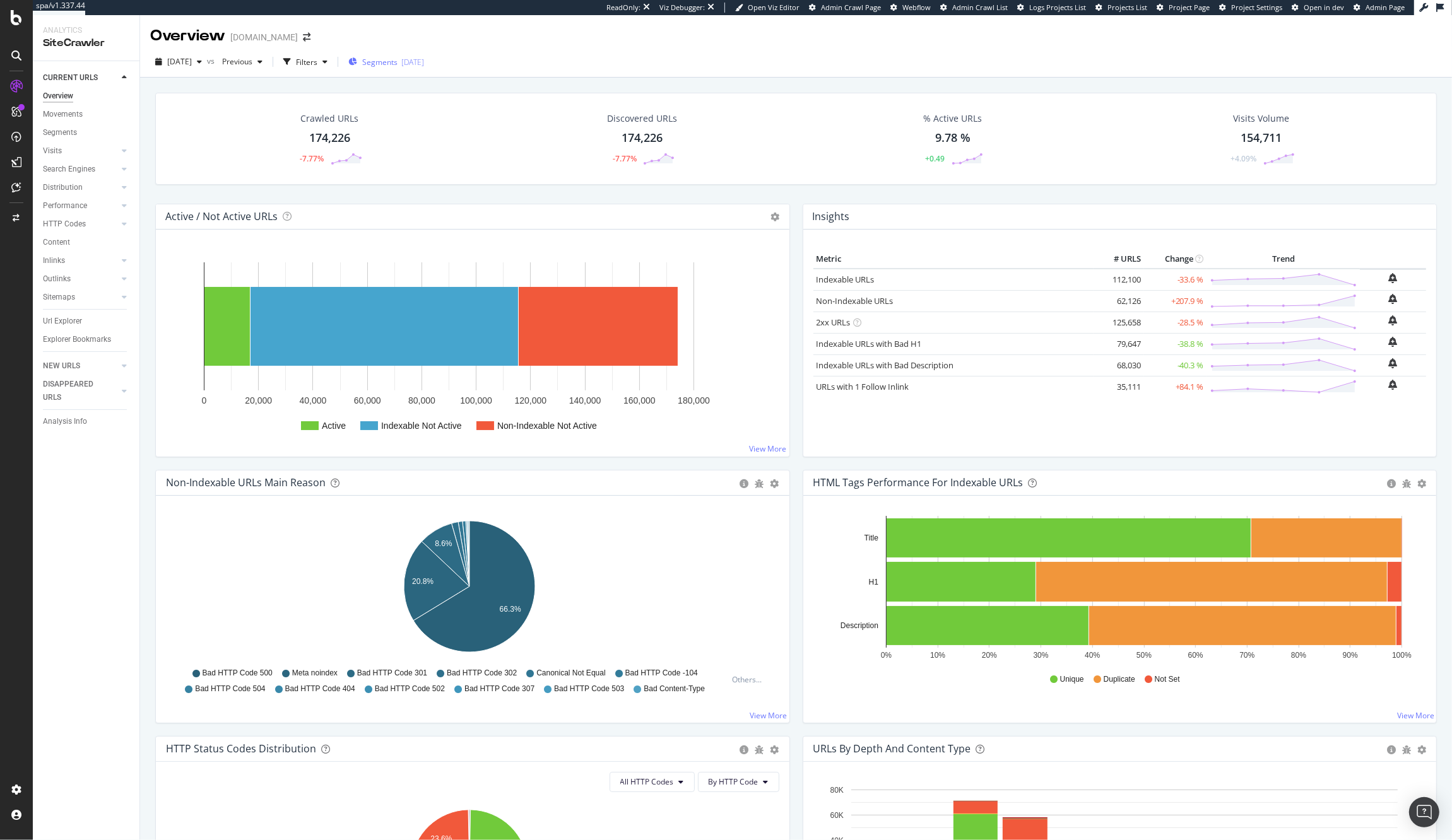
click at [397, 63] on span "Segments" at bounding box center [380, 62] width 36 height 11
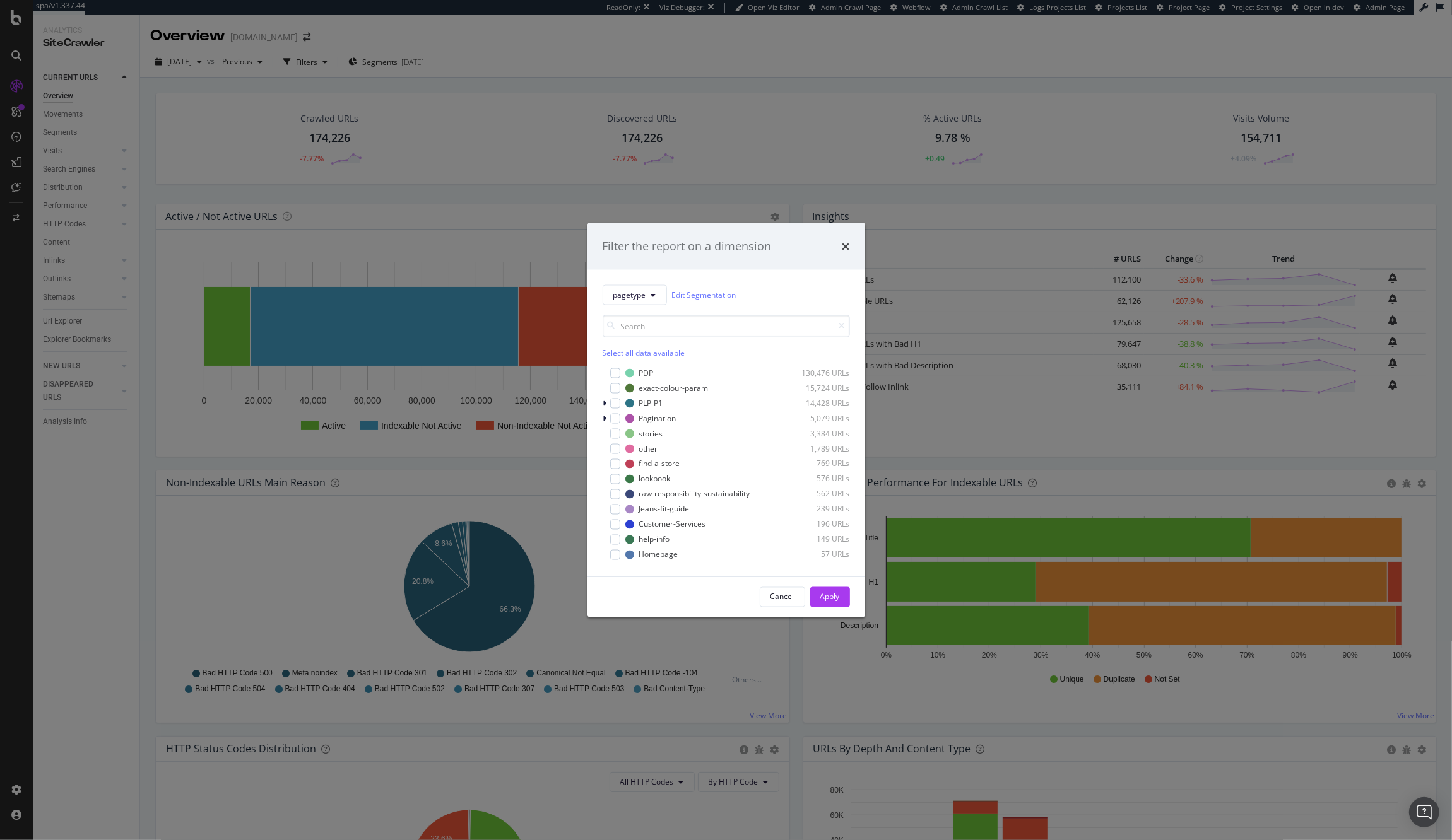
click at [815, 70] on div "Filter the report on a dimension pagetype Edit Segmentation Select all data ava…" at bounding box center [726, 420] width 1452 height 840
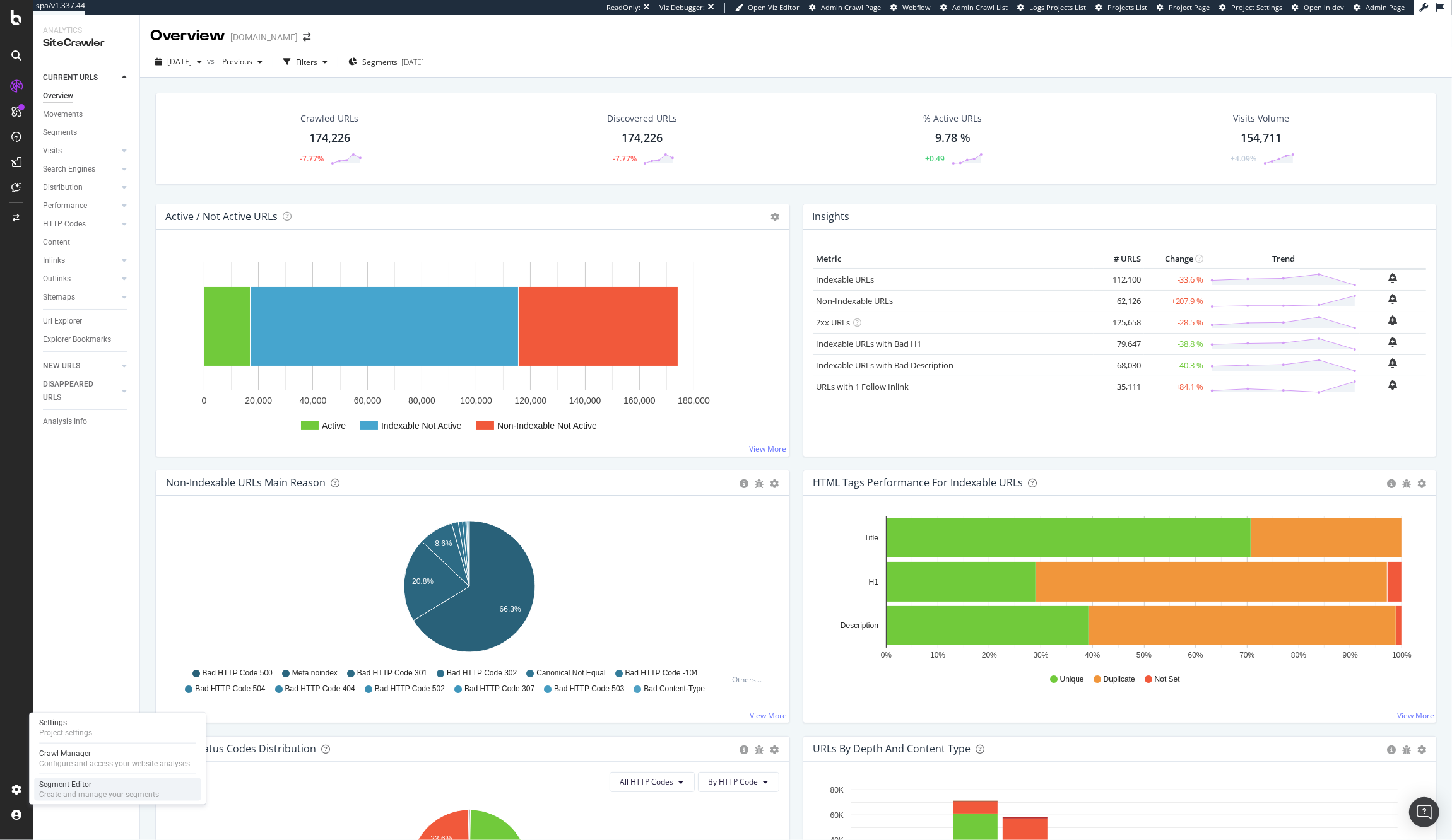
click at [76, 672] on div "Segment Editor" at bounding box center [99, 784] width 120 height 10
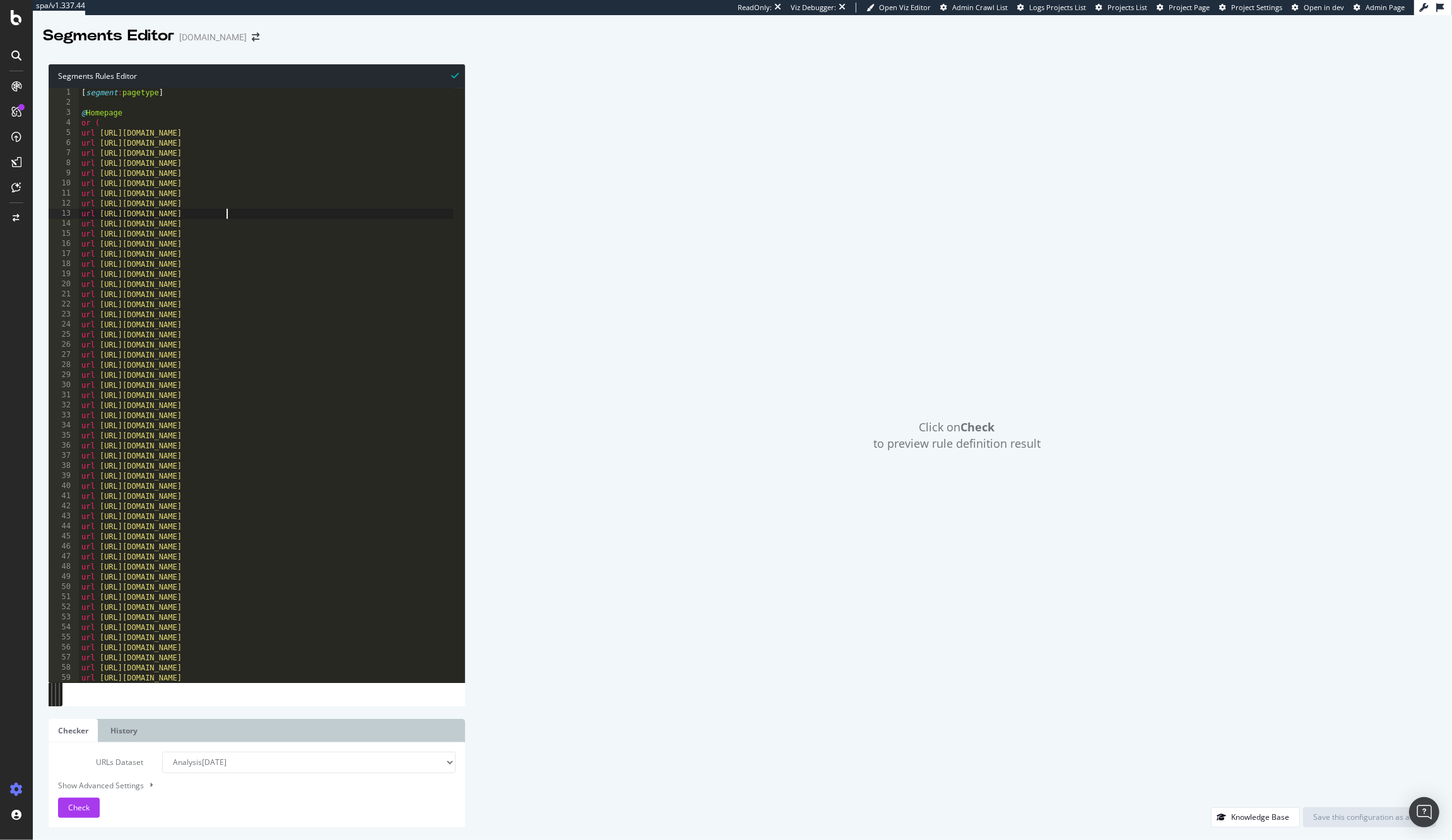
click at [350, 213] on div "[ segment : pagetype ] @ Homepage or ( url https://www.g-star.com/en_au url htt…" at bounding box center [292, 390] width 428 height 604
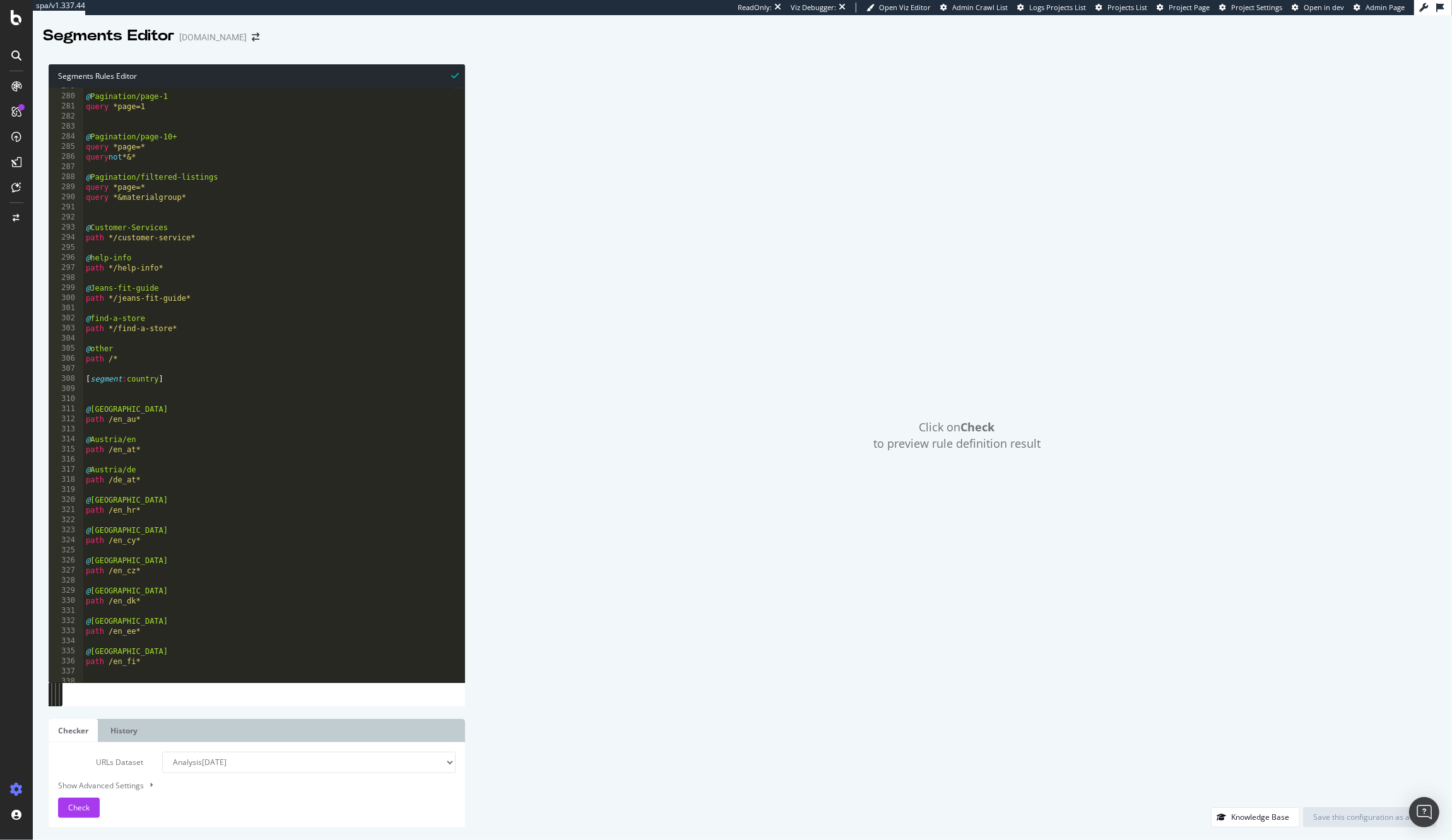
scroll to position [2800, 0]
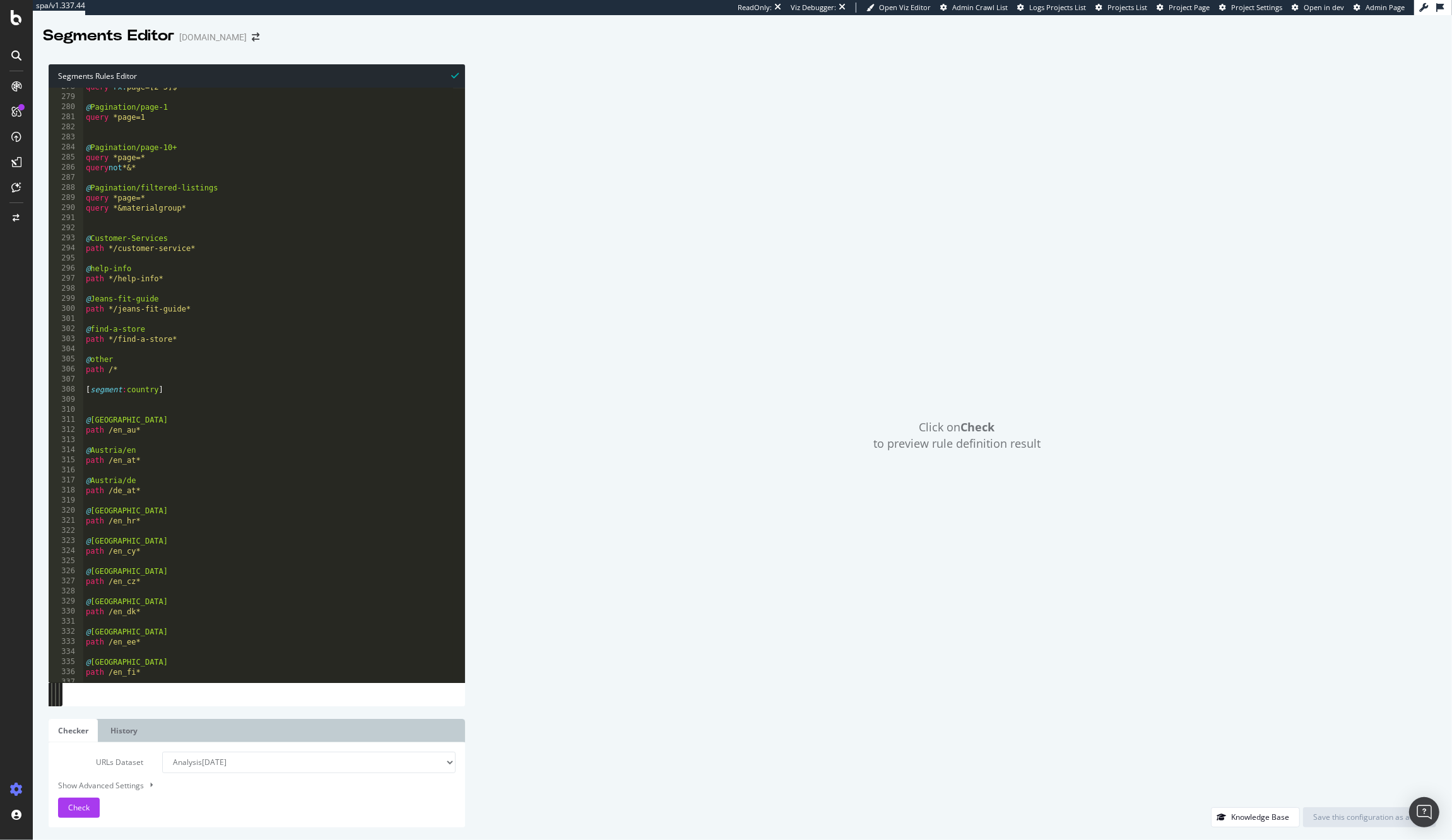
click at [217, 335] on div "query rx : page=[2-5]$ @ Pagination/page-1 query *page=1 @ Pagination/page-10+ …" at bounding box center [297, 384] width 428 height 604
type textarea "path */find-a-store*"
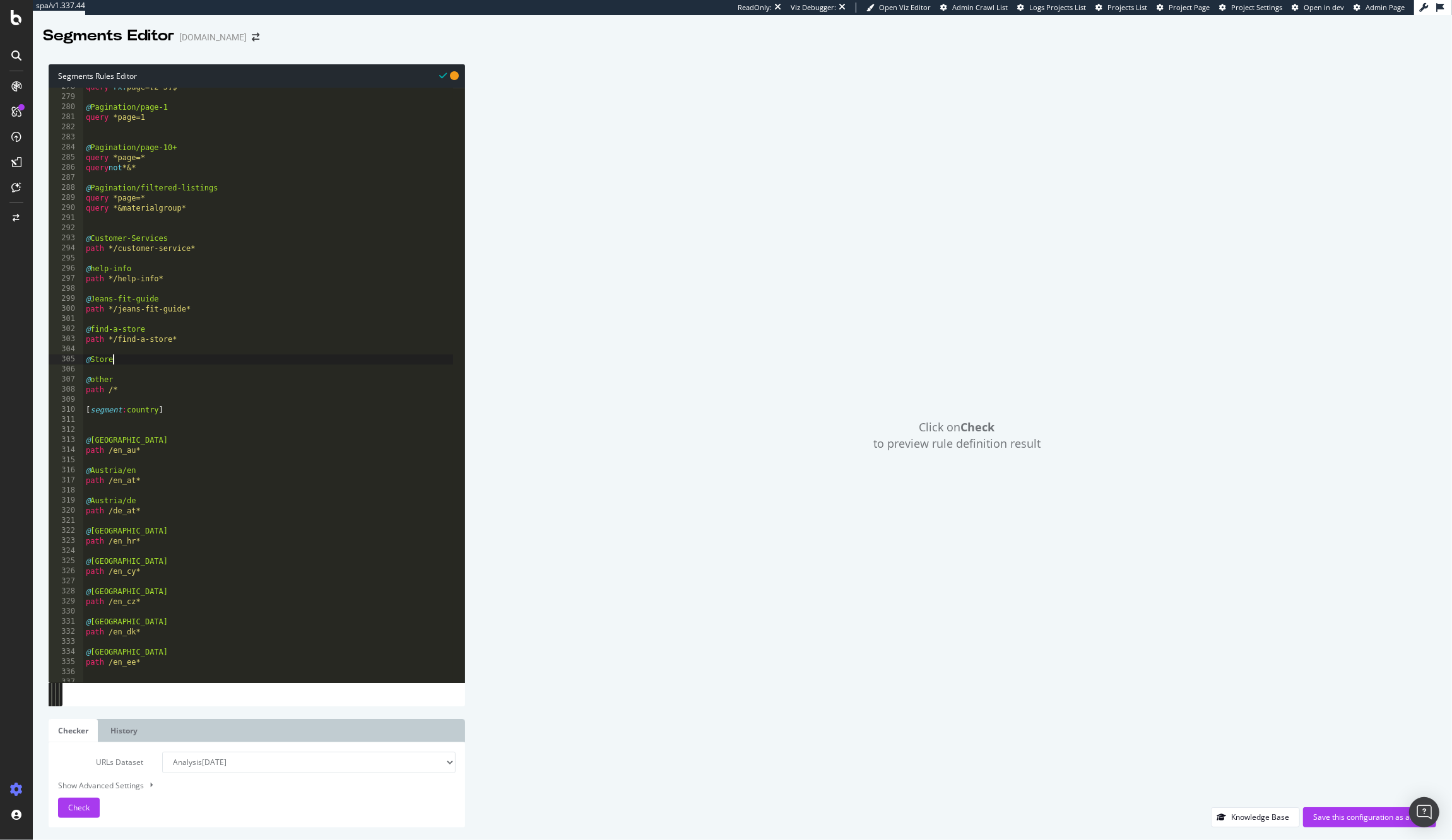
type textarea "@Stores"
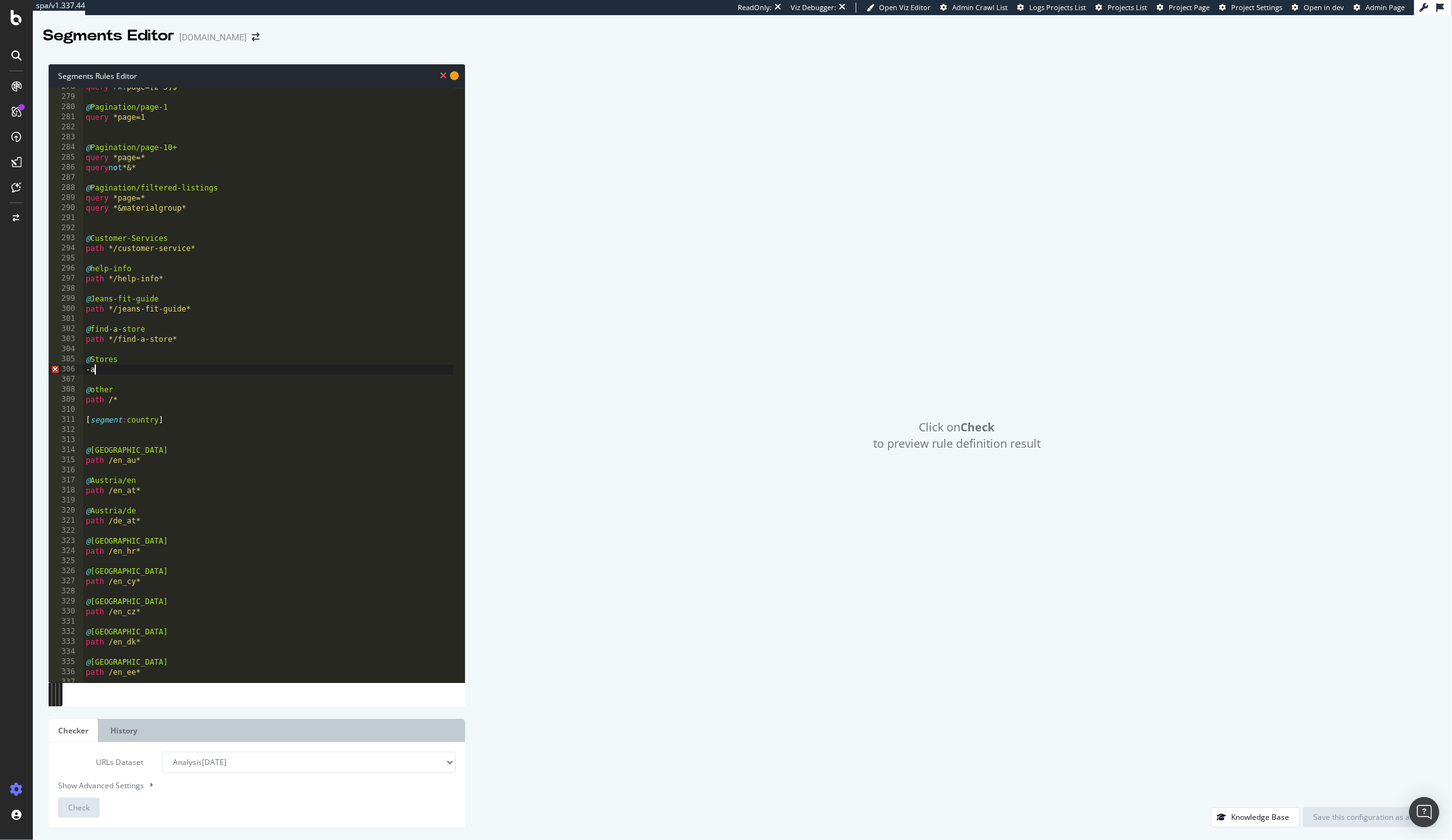
type textarea "-"
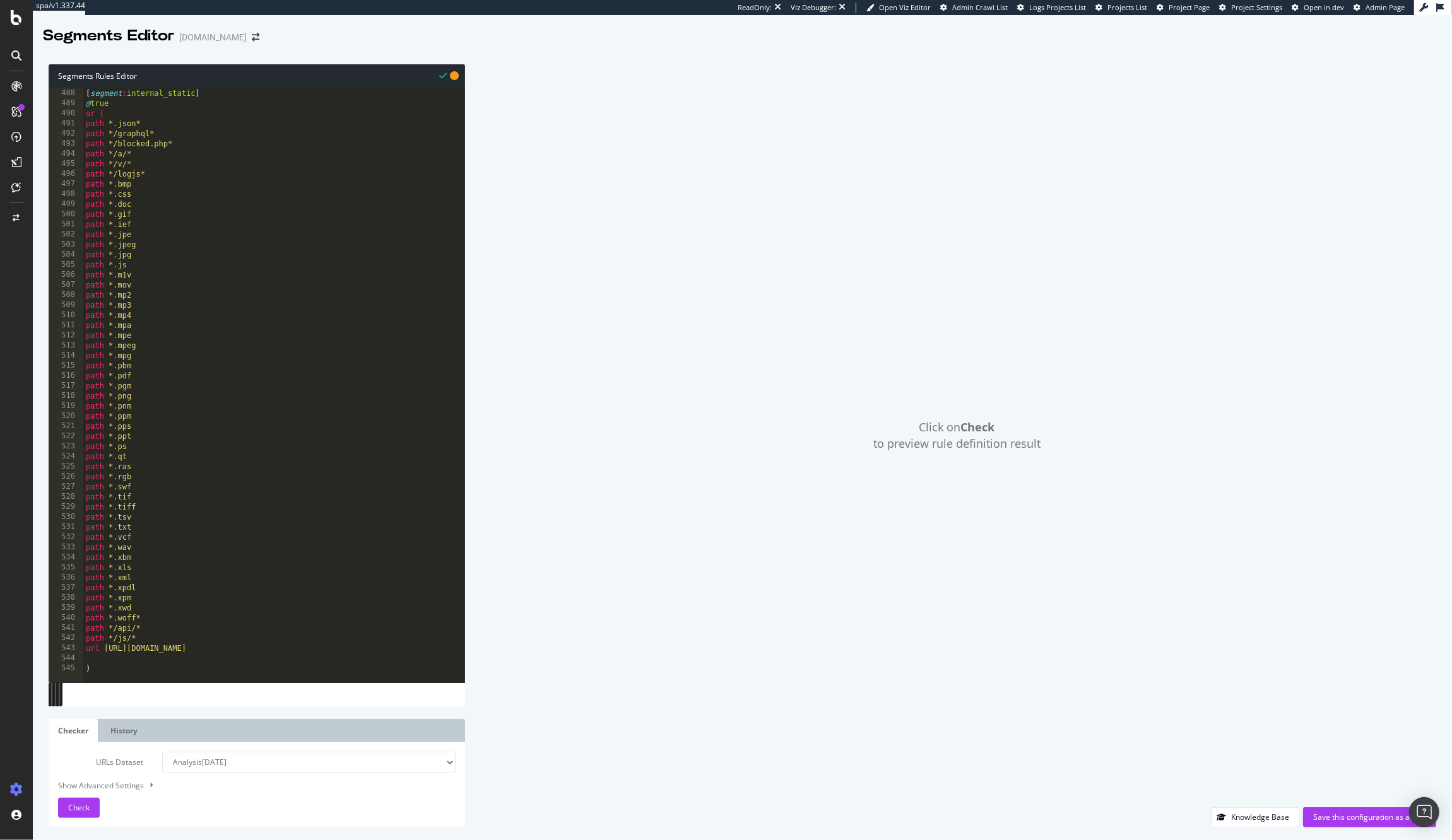
click at [146, 640] on div "[ segment : internal_static ] @ true or ( path *.json* path */graphql* path */b…" at bounding box center [297, 380] width 428 height 604
type textarea "path */js/*"
type textarea "path */_next/*"
click at [679, 216] on div "Click on Check to preview rule definition result" at bounding box center [957, 435] width 959 height 743
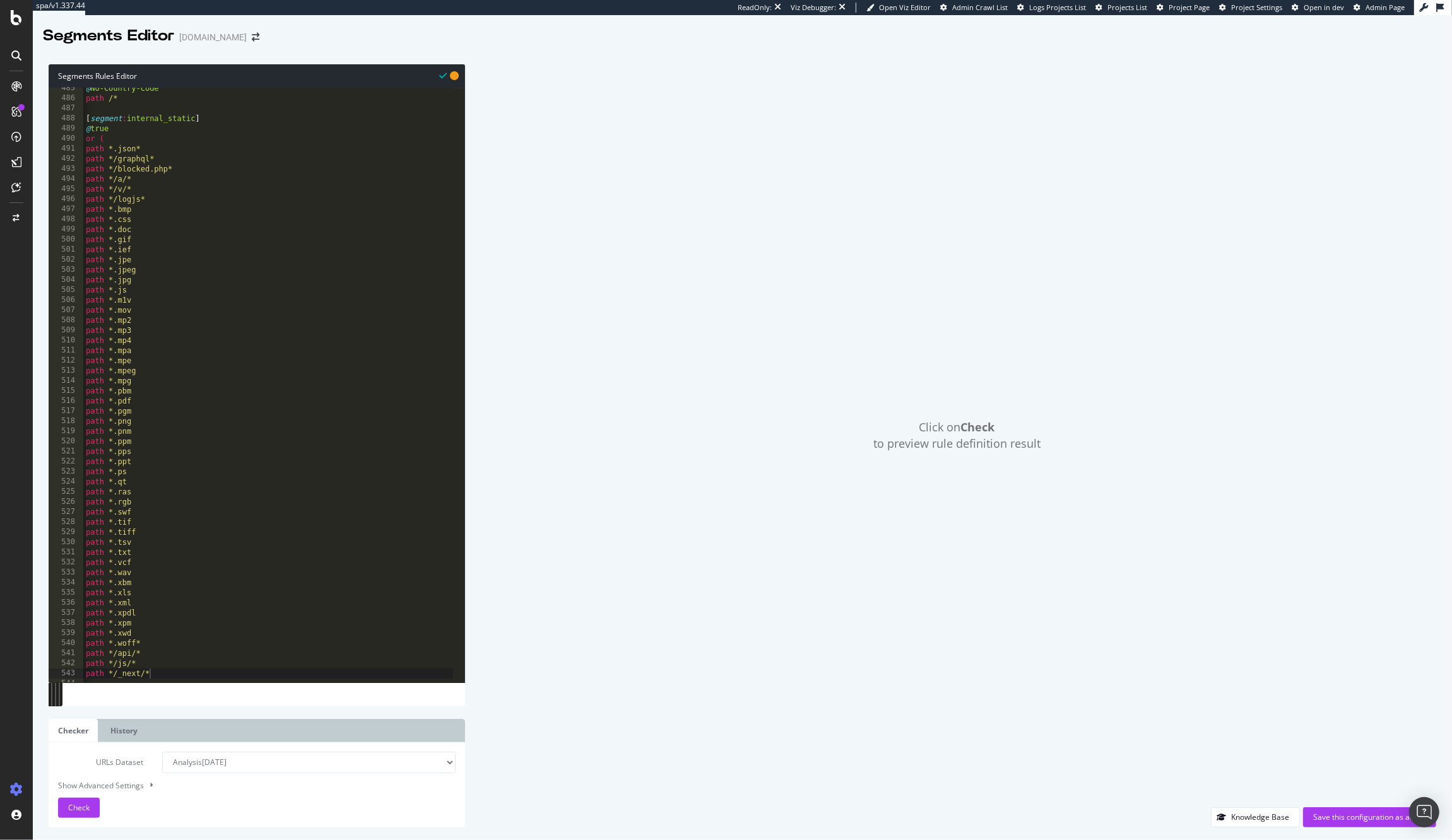
scroll to position [4888, 0]
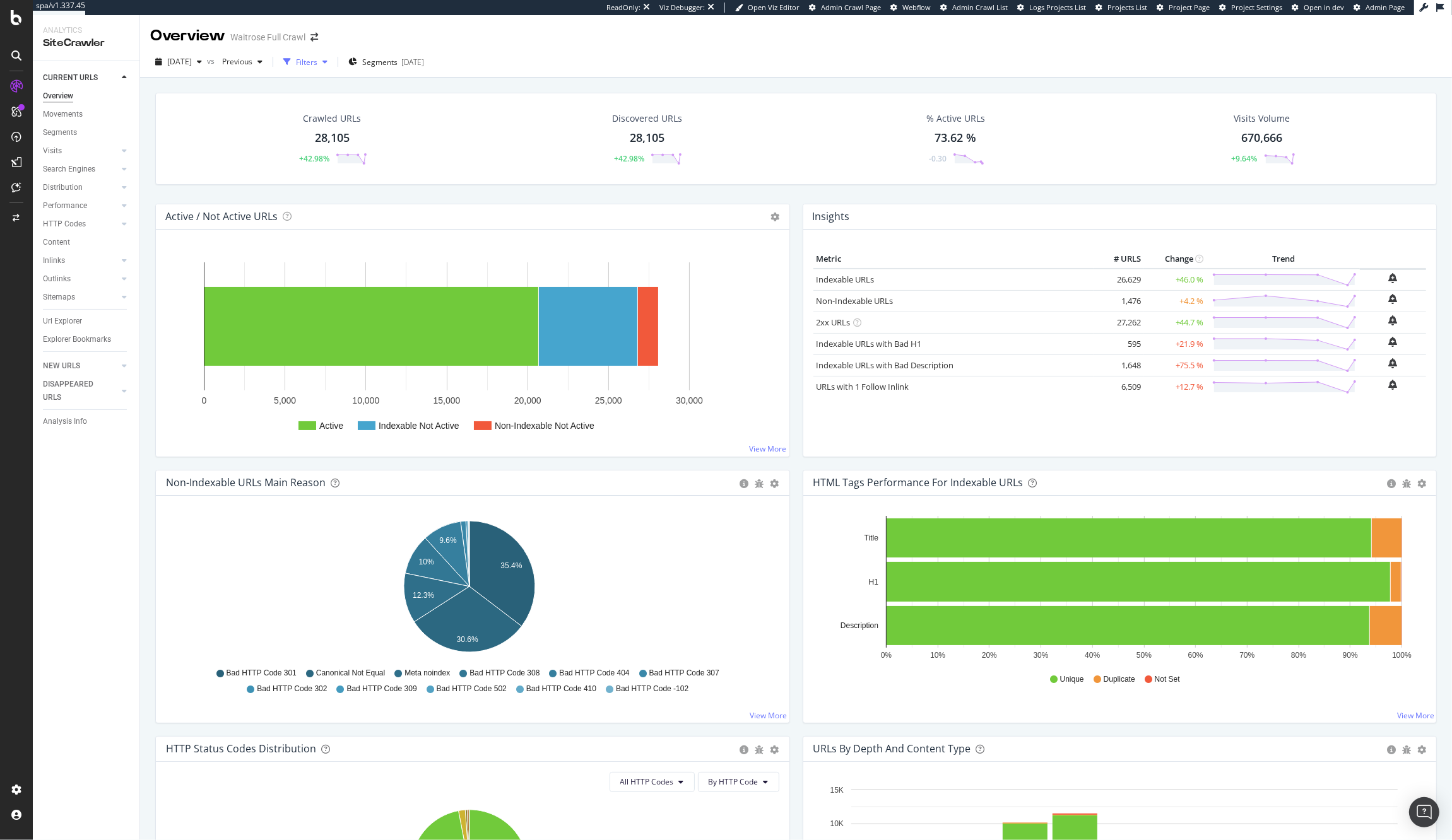
click at [332, 66] on div "Filters" at bounding box center [305, 62] width 54 height 19
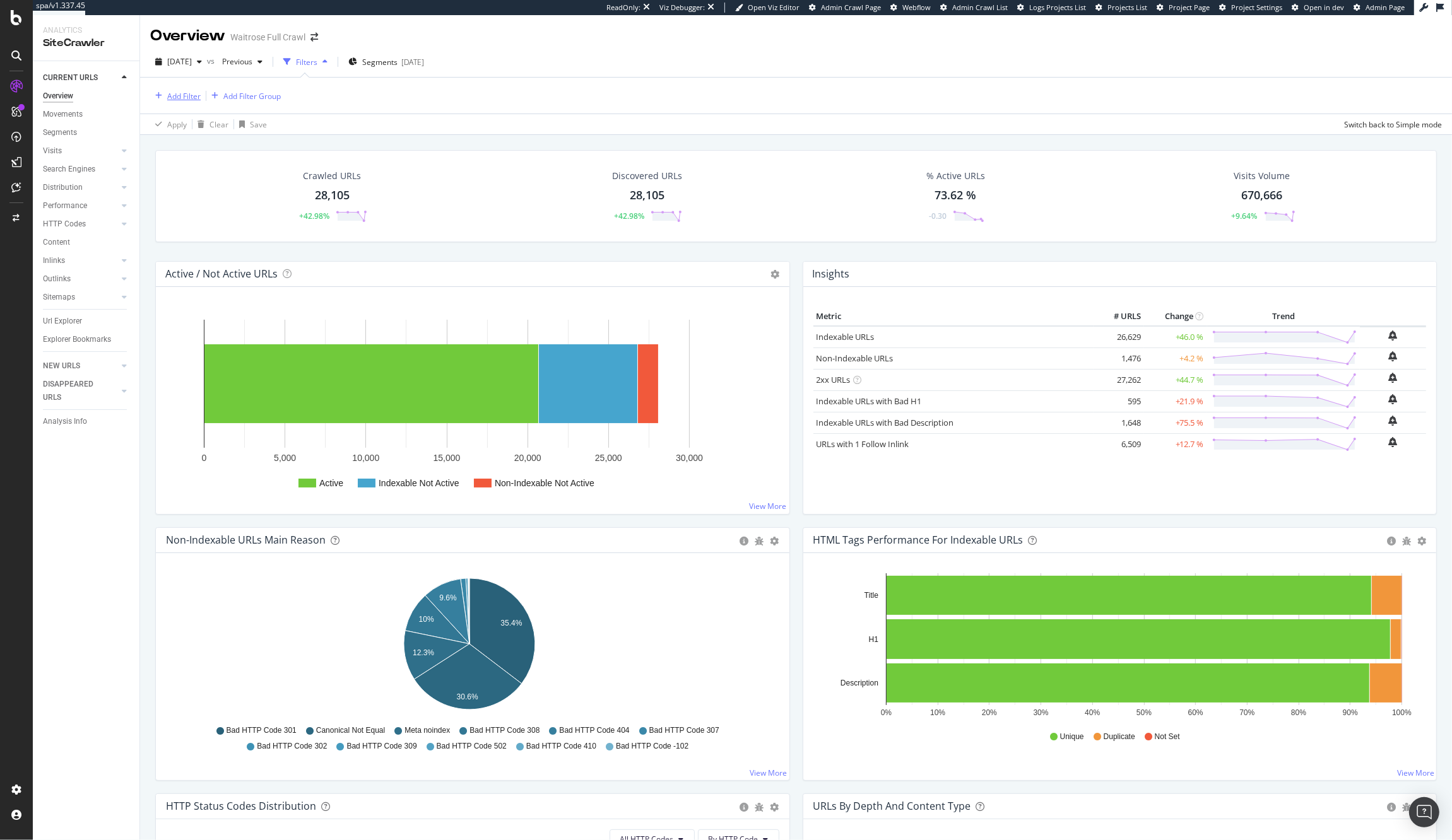
click at [175, 93] on div "Add Filter" at bounding box center [184, 96] width 34 height 11
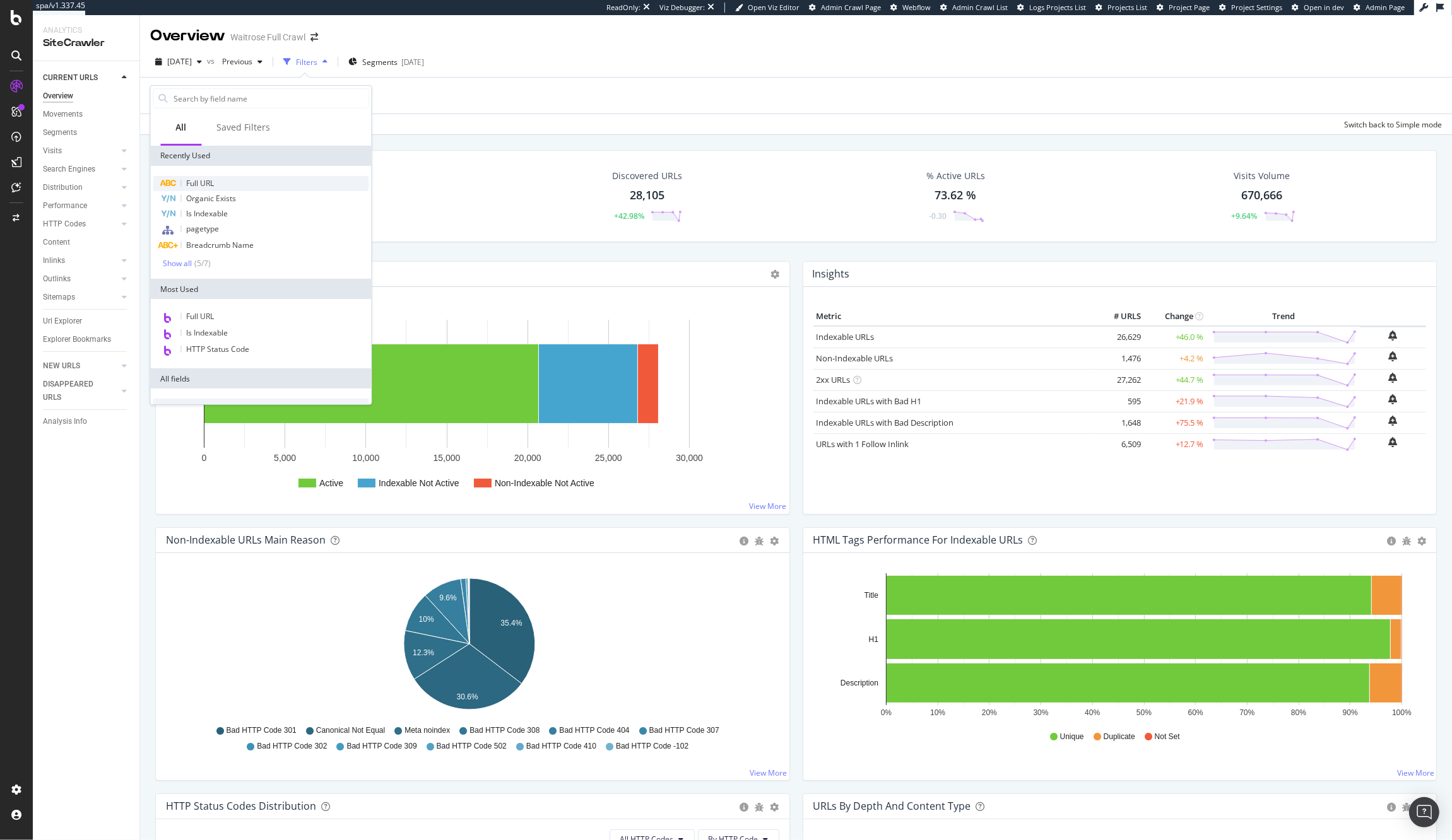
click at [249, 178] on div "Full URL" at bounding box center [260, 183] width 215 height 15
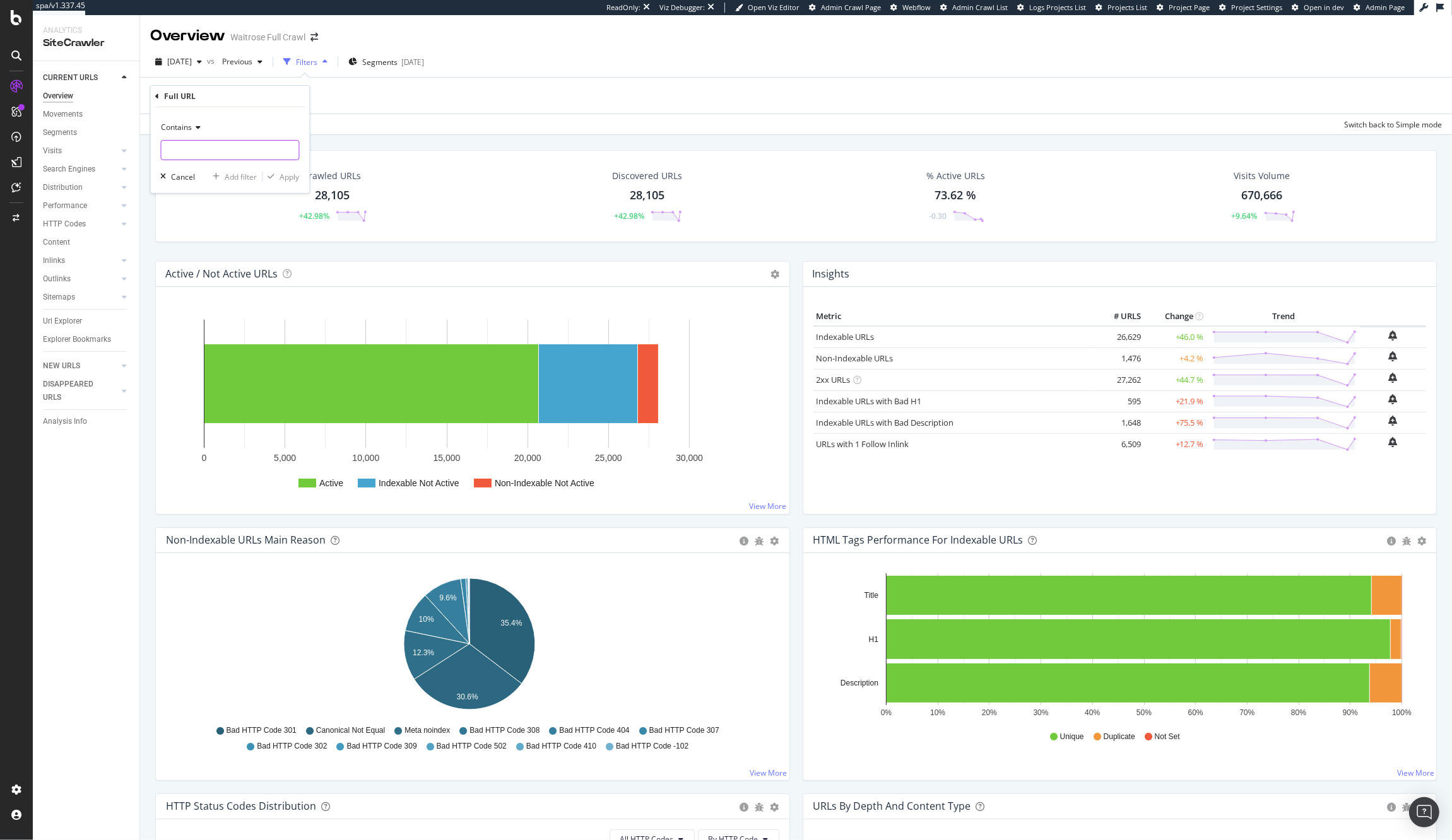
click at [220, 148] on input "text" at bounding box center [230, 150] width 138 height 20
type input "christmas"
click at [291, 181] on div "Apply" at bounding box center [289, 177] width 19 height 11
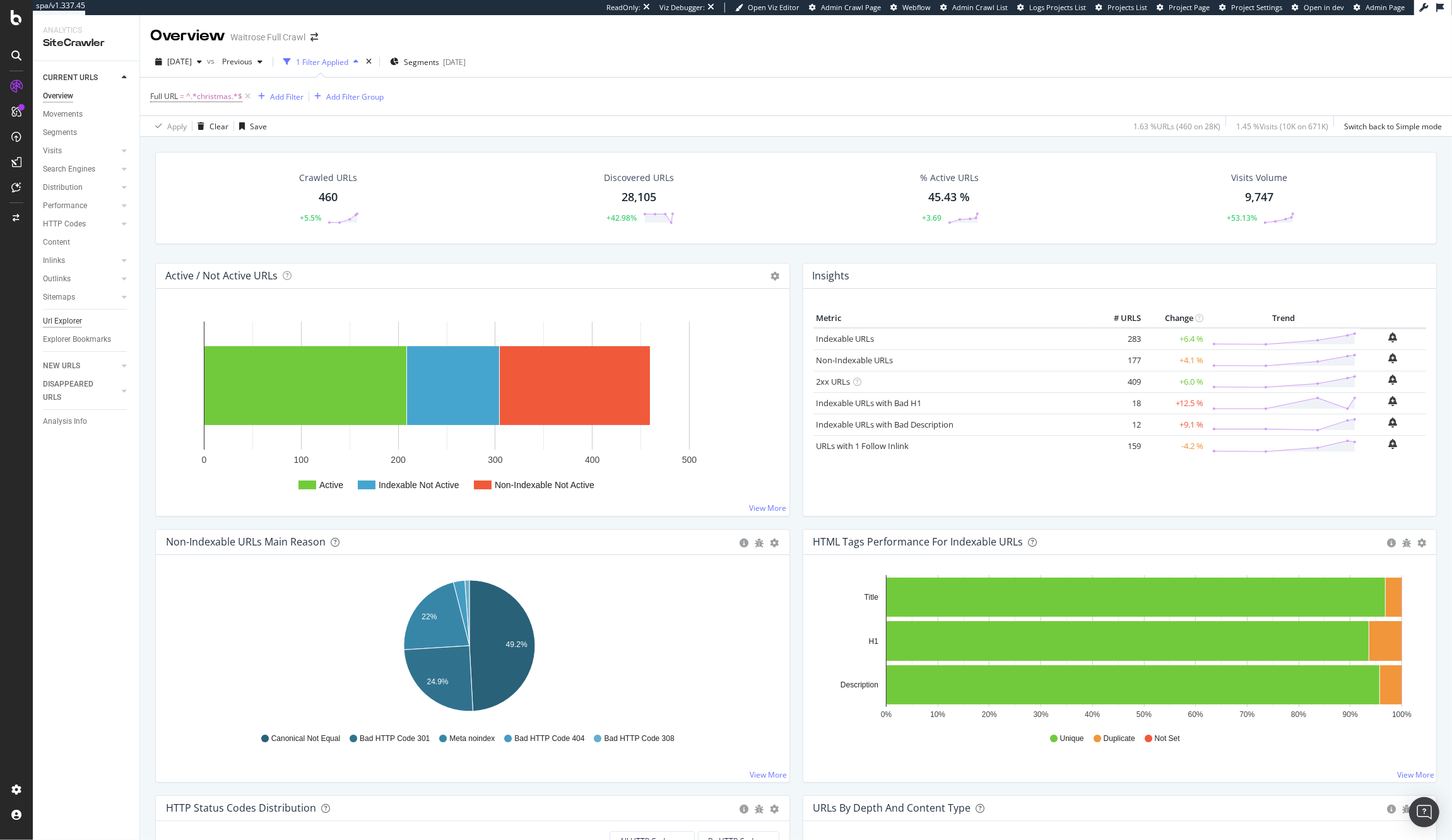
click at [72, 319] on div "Url Explorer" at bounding box center [62, 321] width 39 height 13
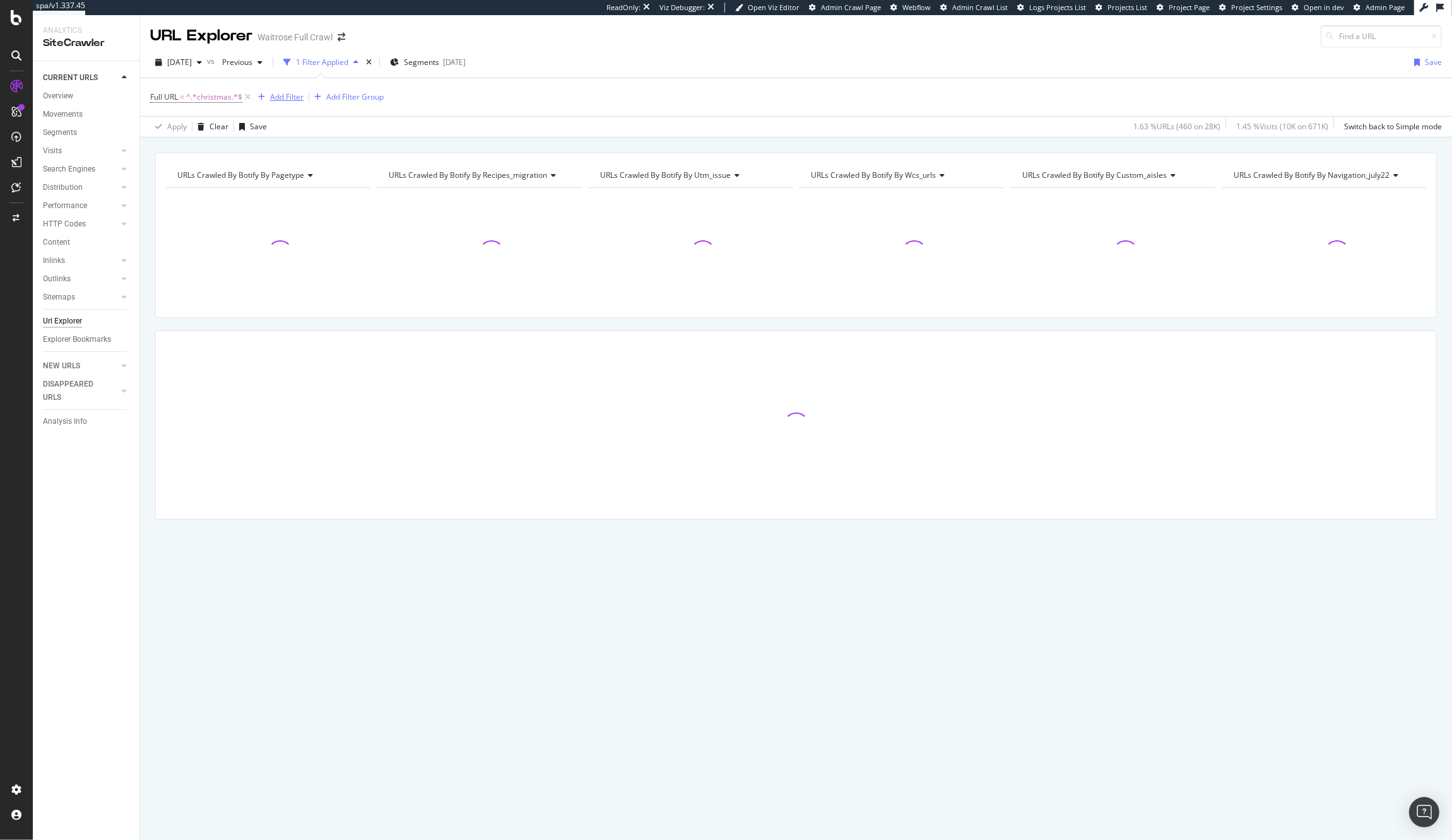
click at [287, 100] on div "Add Filter" at bounding box center [287, 97] width 34 height 11
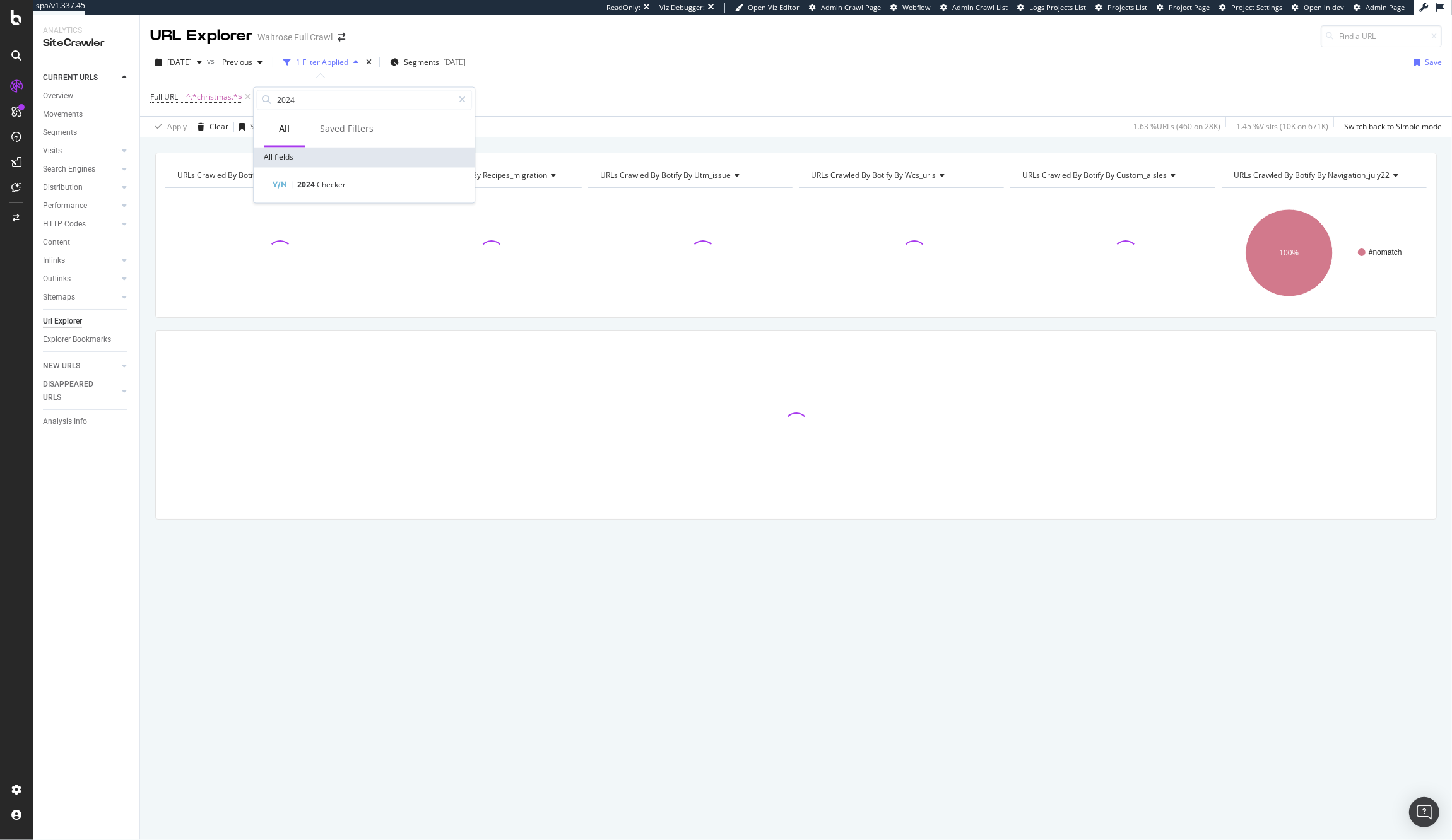
type input "2024"
click at [375, 174] on div "2024 Checker" at bounding box center [364, 185] width 221 height 36
click at [370, 184] on div "2024 Checker" at bounding box center [371, 185] width 201 height 15
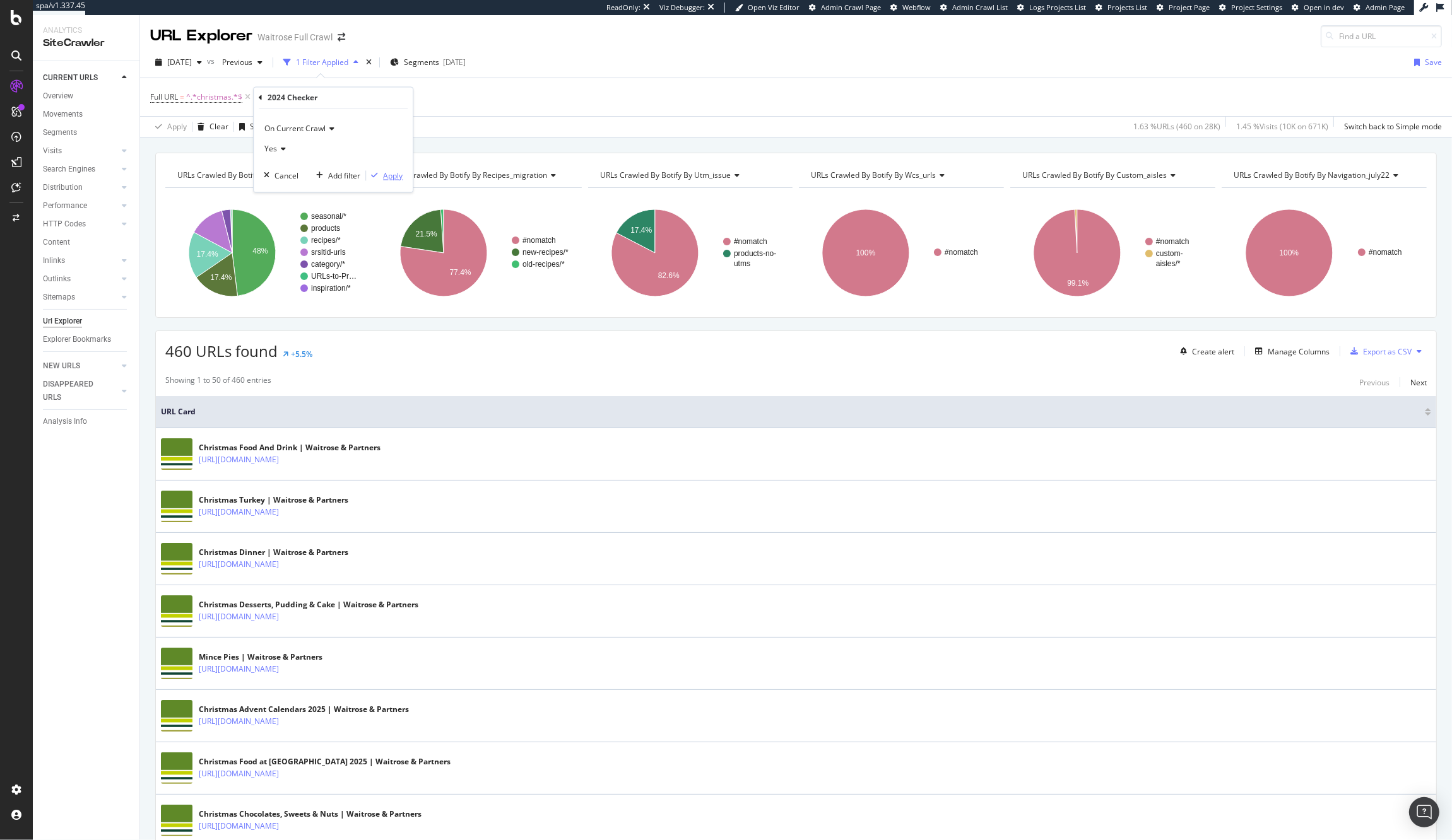
click at [395, 173] on div "Apply" at bounding box center [393, 176] width 19 height 11
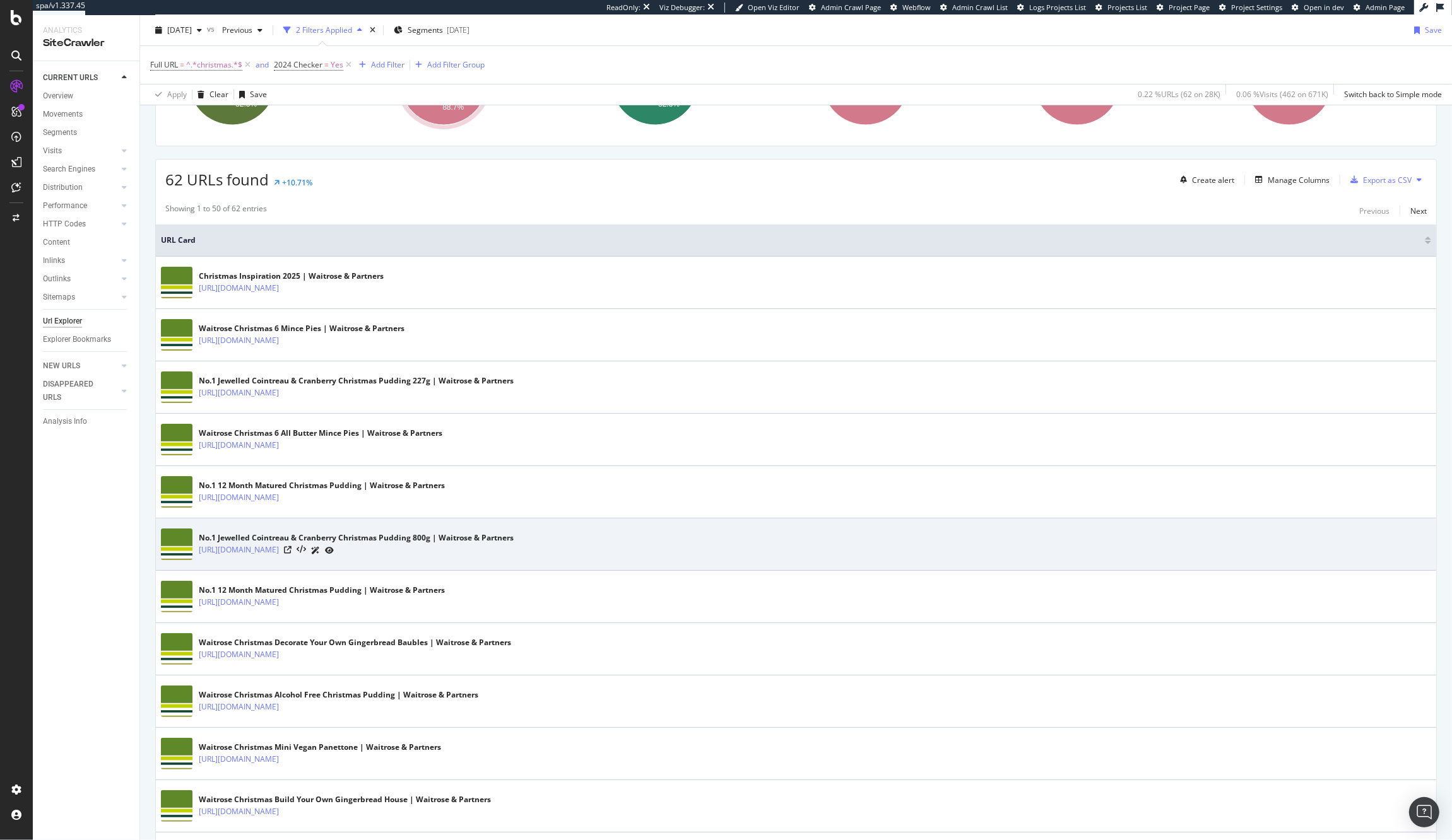
scroll to position [172, 0]
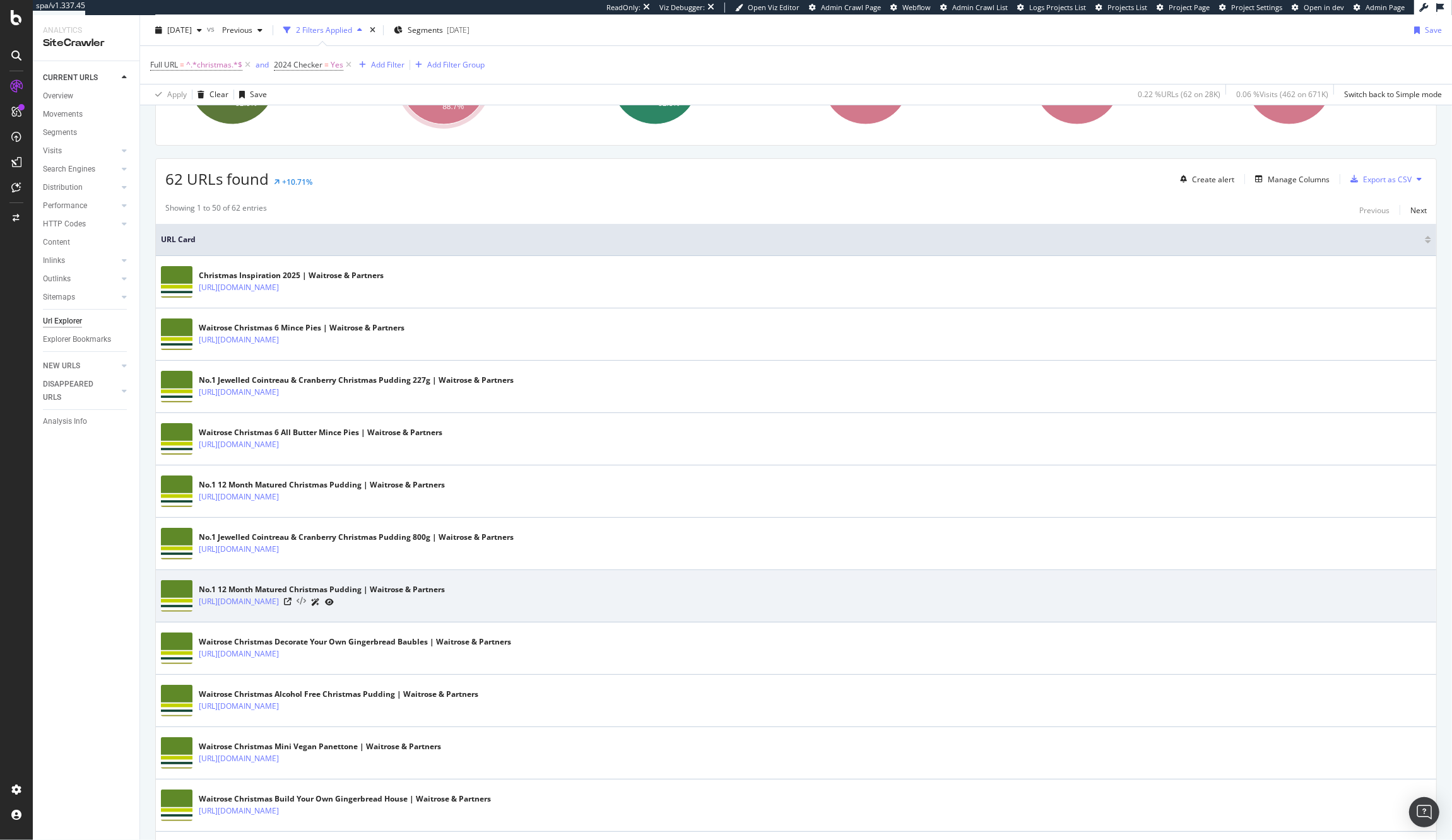
click at [306, 605] on icon at bounding box center [301, 601] width 9 height 9
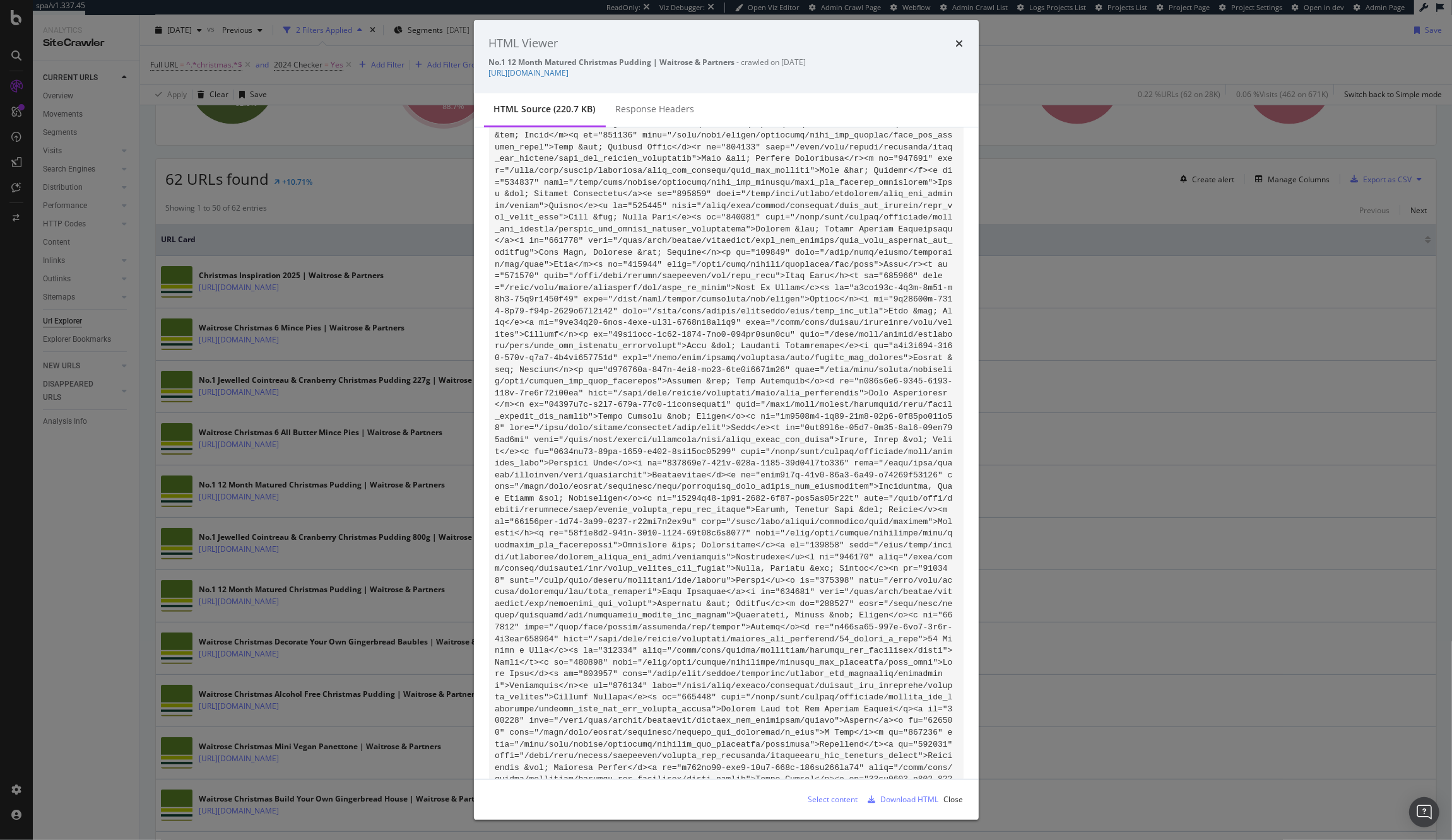
scroll to position [3847, 0]
click at [418, 211] on div "HTML Viewer No.1 12 Month Matured Christmas Pudding | Waitrose & Partners - cra…" at bounding box center [726, 420] width 1452 height 840
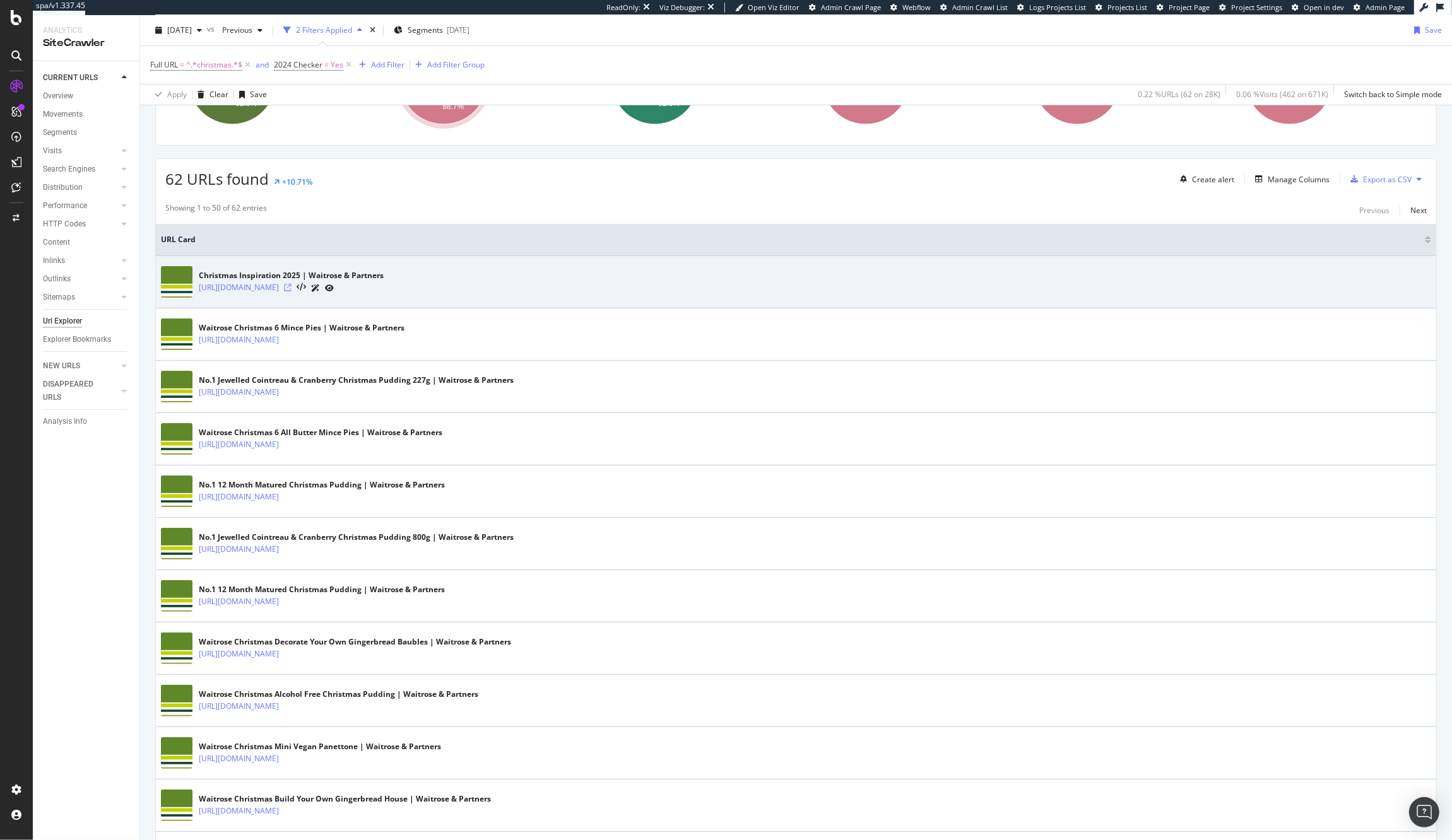
click at [291, 291] on icon at bounding box center [287, 287] width 7 height 7
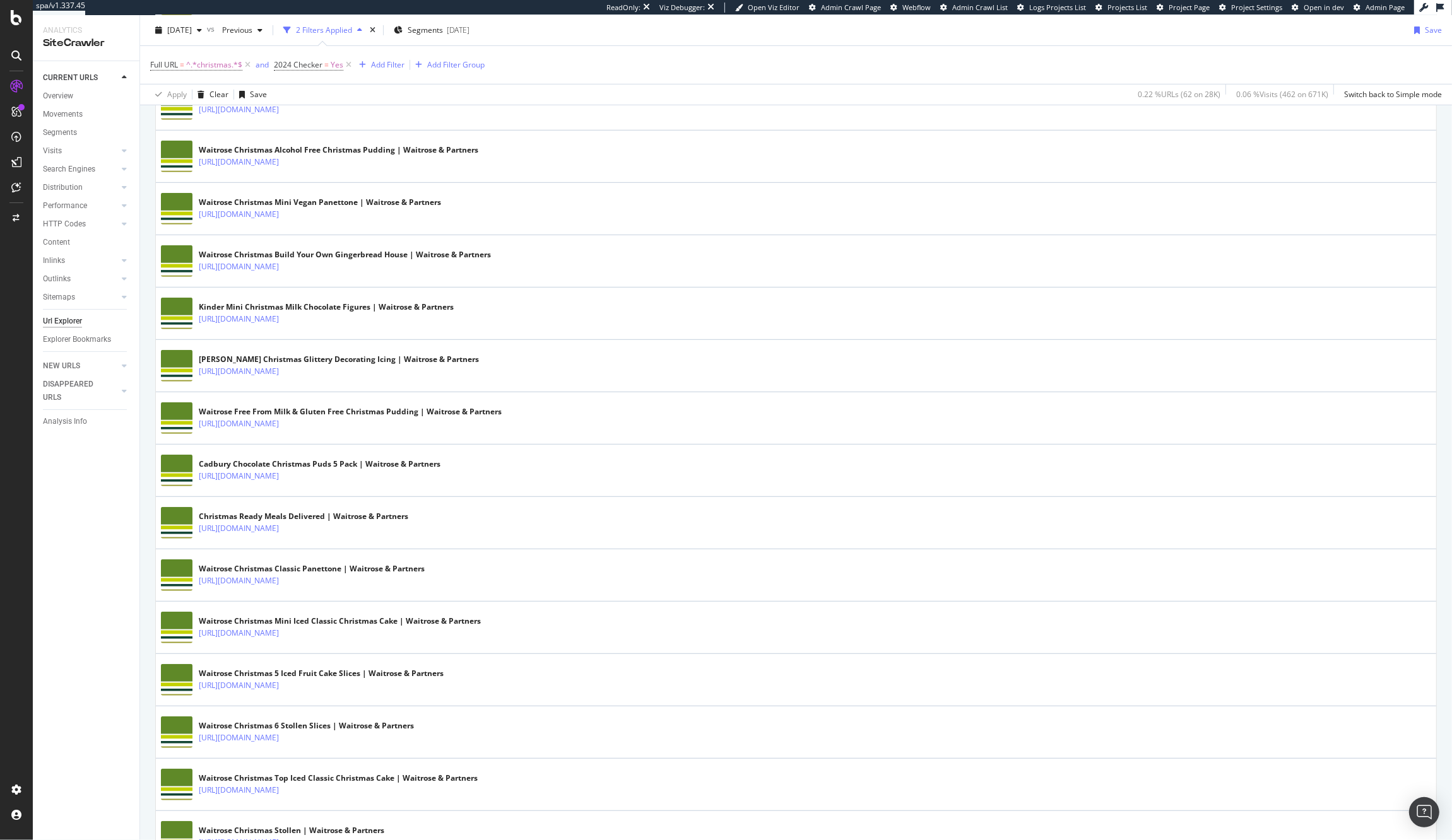
scroll to position [809, 0]
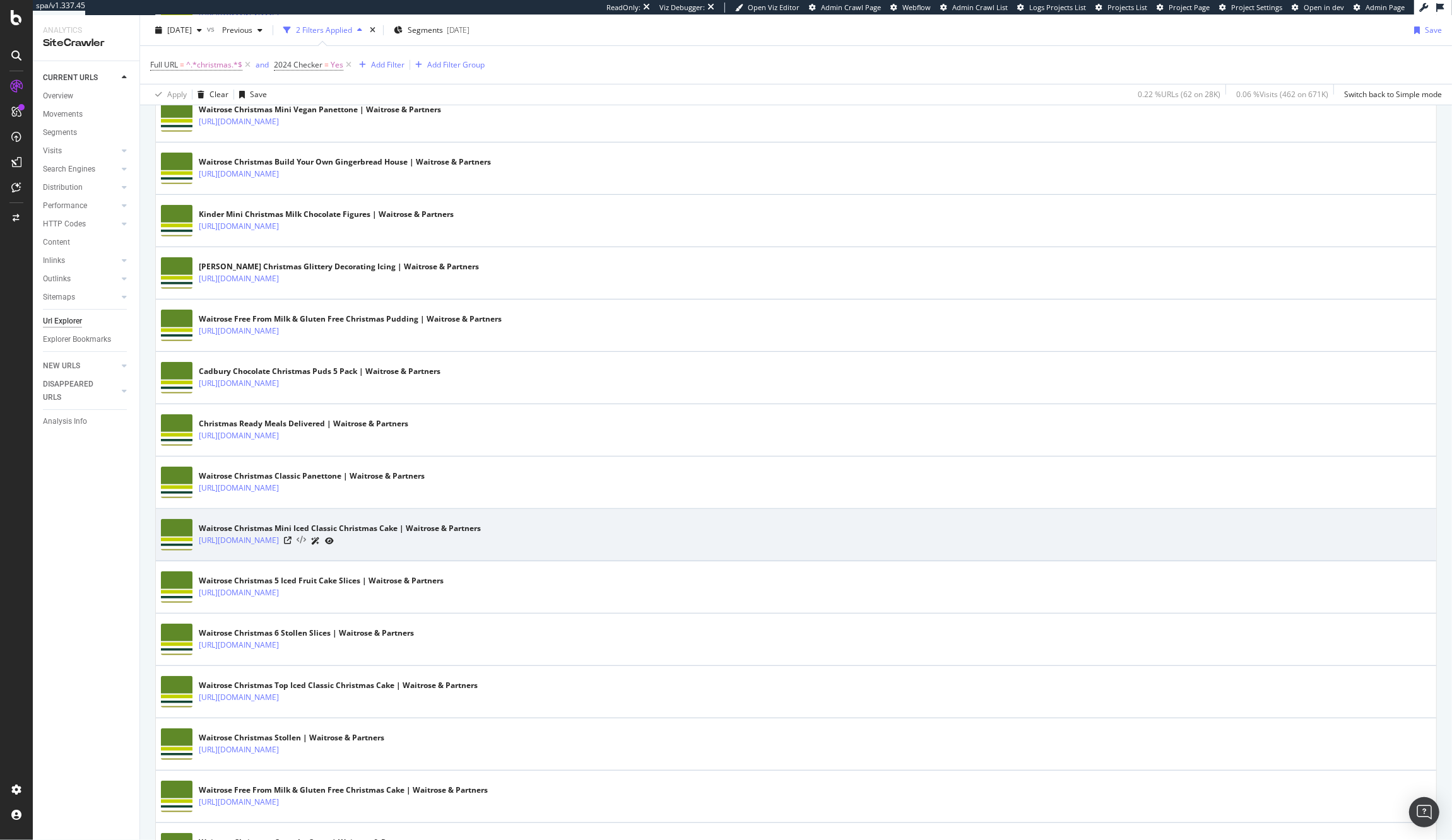
click at [306, 542] on icon at bounding box center [301, 540] width 9 height 9
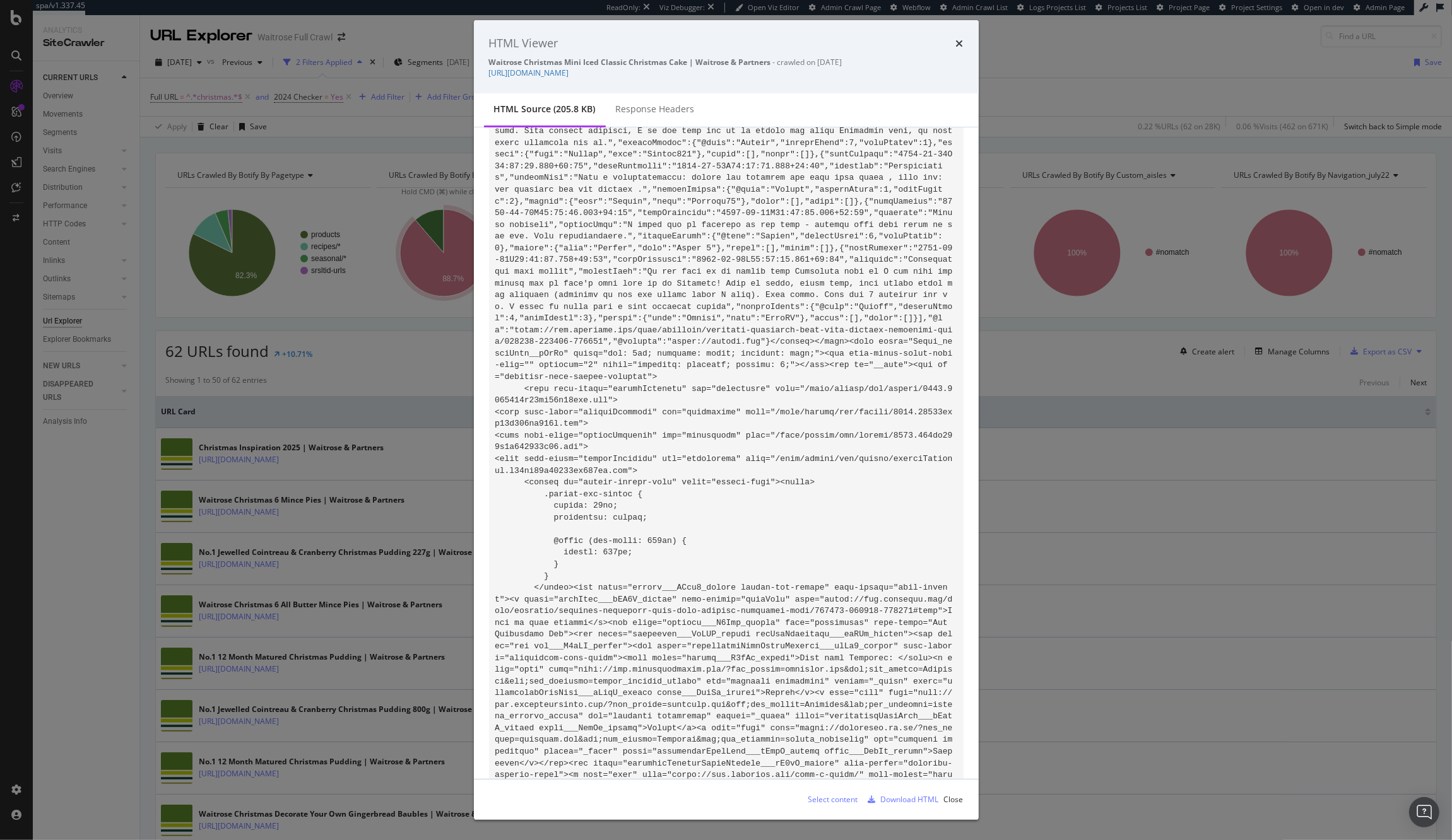
scroll to position [0, 0]
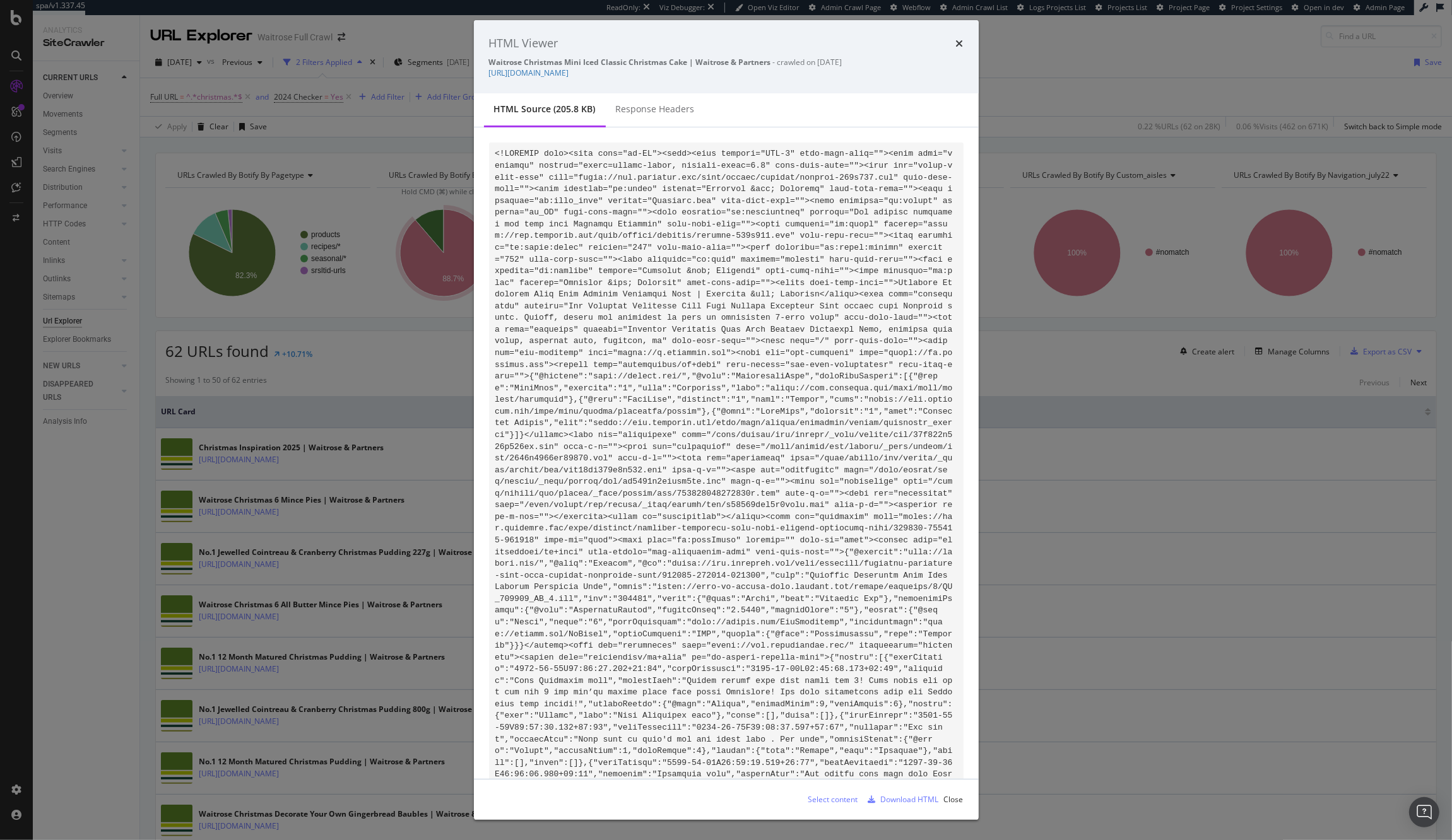
click at [316, 572] on div "HTML Viewer Waitrose Christmas Mini Iced Classic Christmas Cake | Waitrose & Pa…" at bounding box center [726, 420] width 1452 height 840
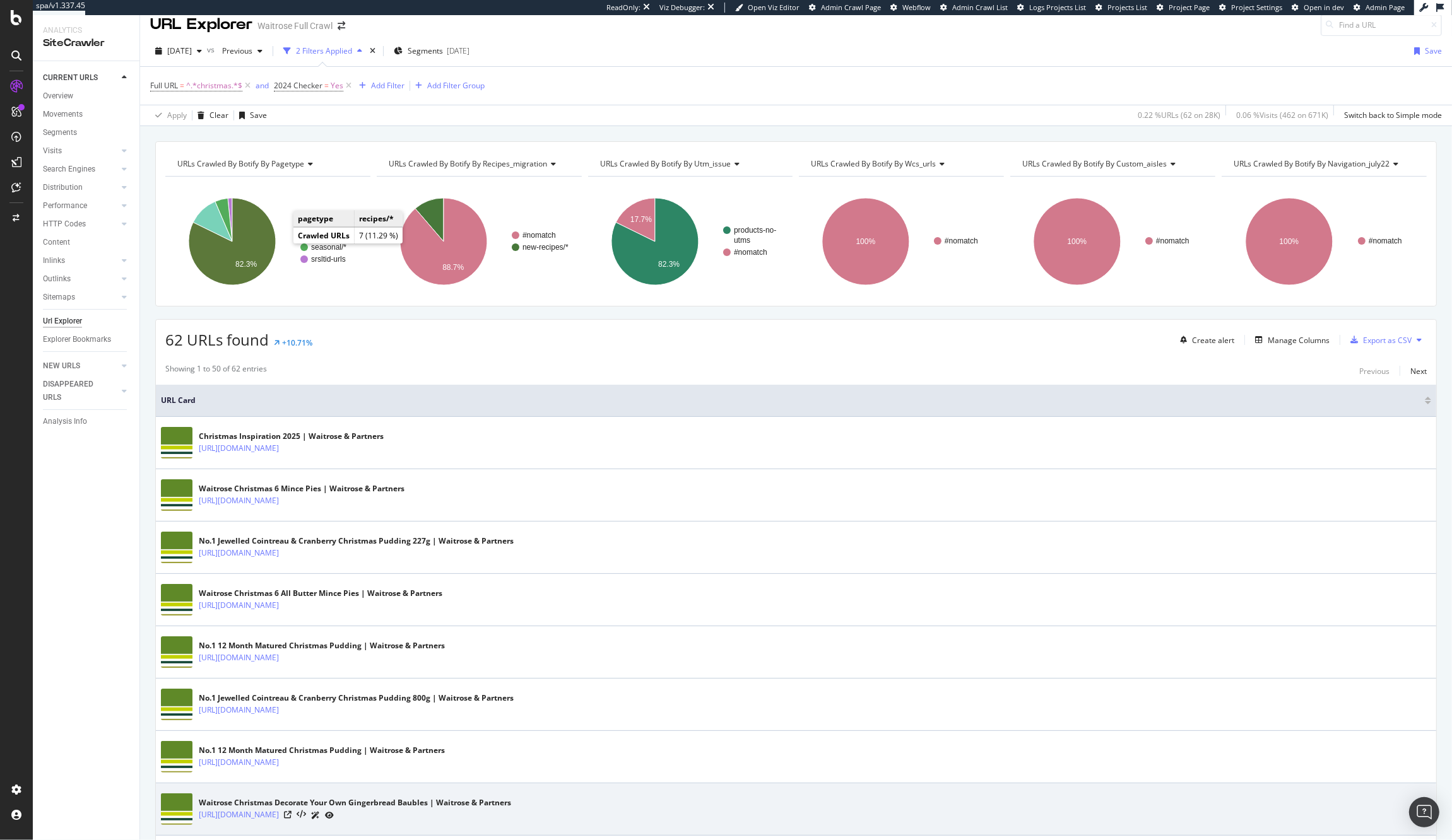
scroll to position [7, 0]
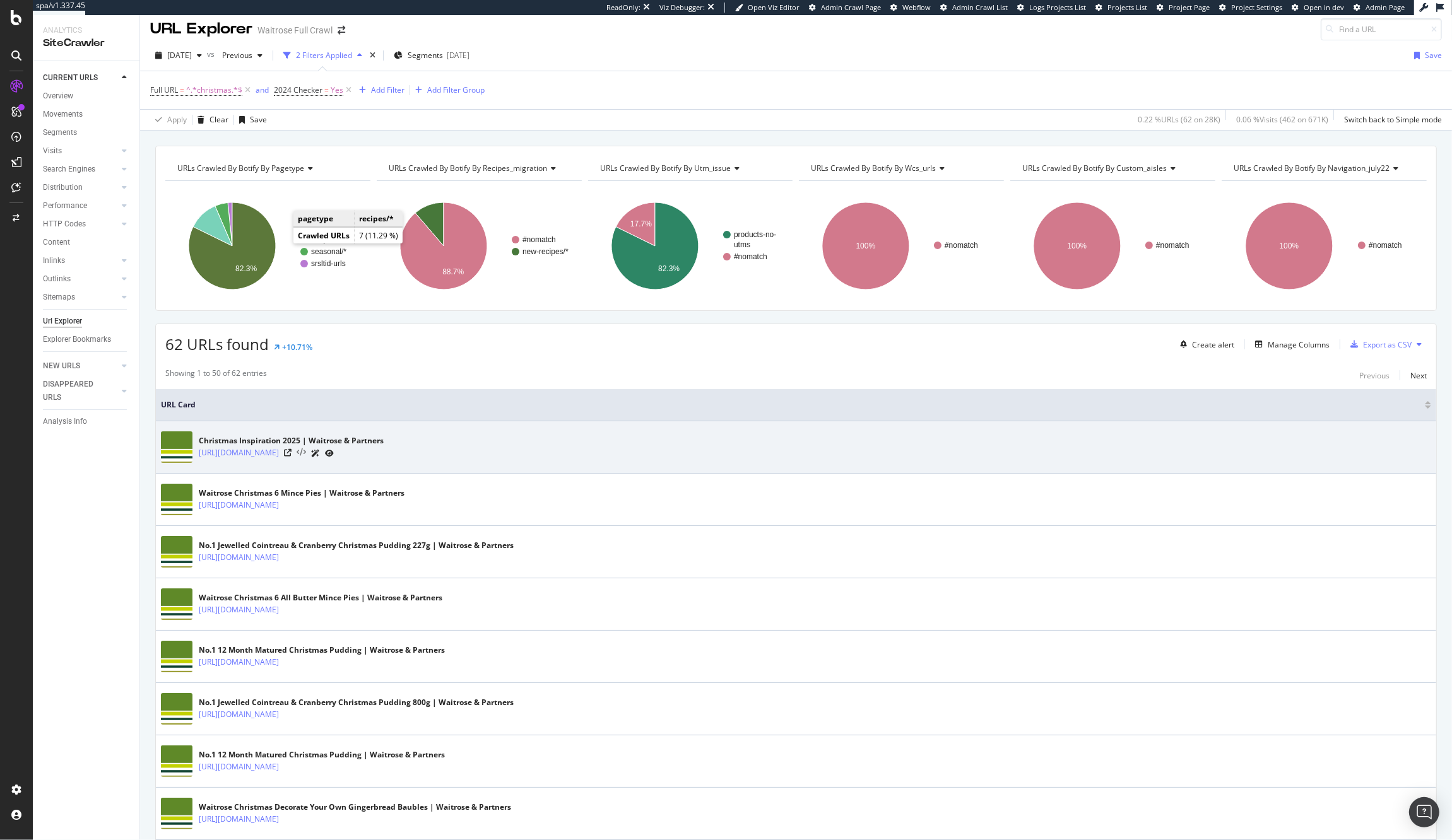
click at [306, 451] on icon at bounding box center [301, 452] width 9 height 9
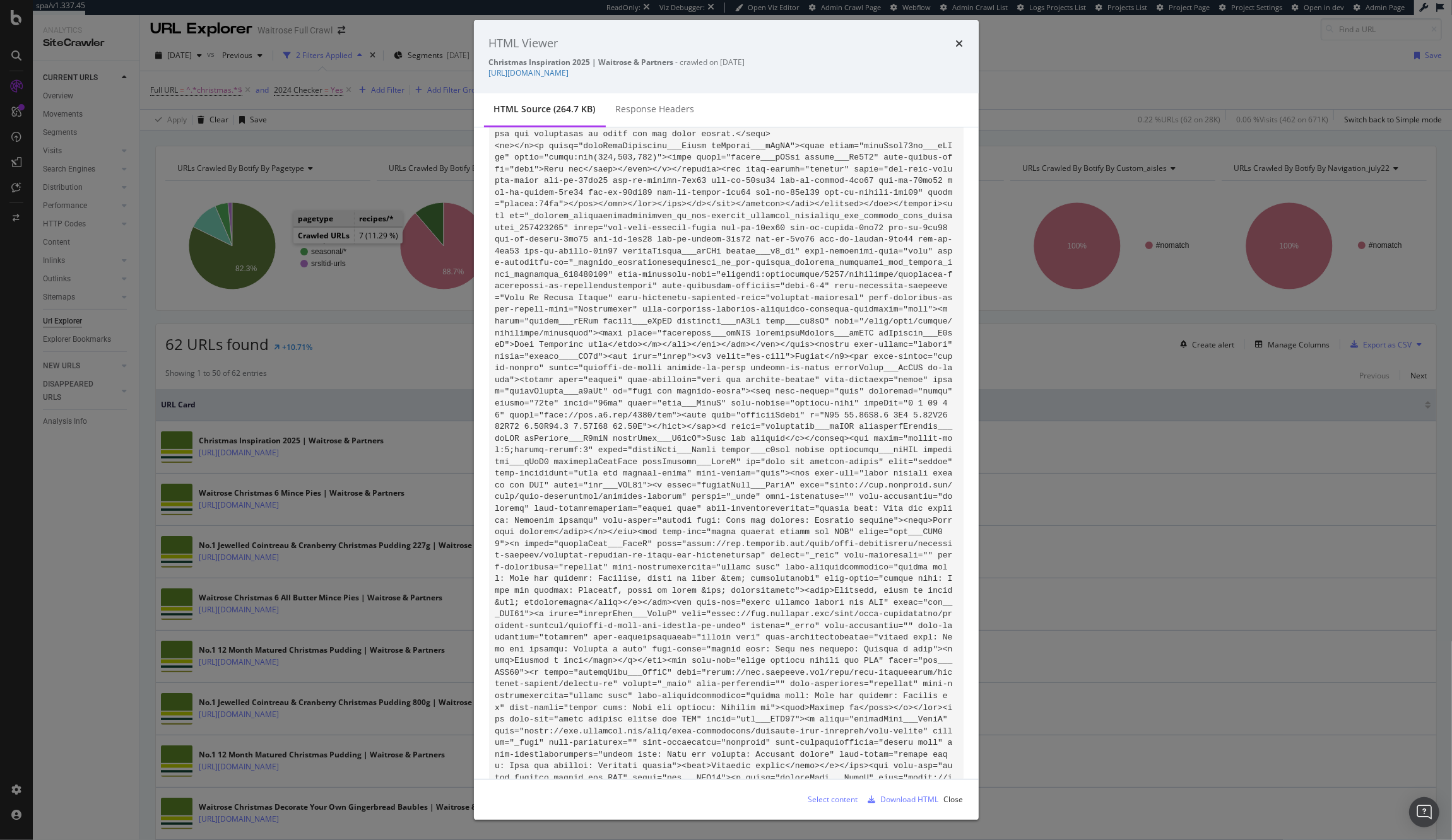
scroll to position [23089, 0]
drag, startPoint x: 566, startPoint y: 440, endPoint x: 846, endPoint y: 433, distance: 280.1
click at [1150, 503] on div "HTML Viewer Christmas Inspiration 2025 | Waitrose & Partners - crawled on 2025-…" at bounding box center [726, 420] width 1452 height 840
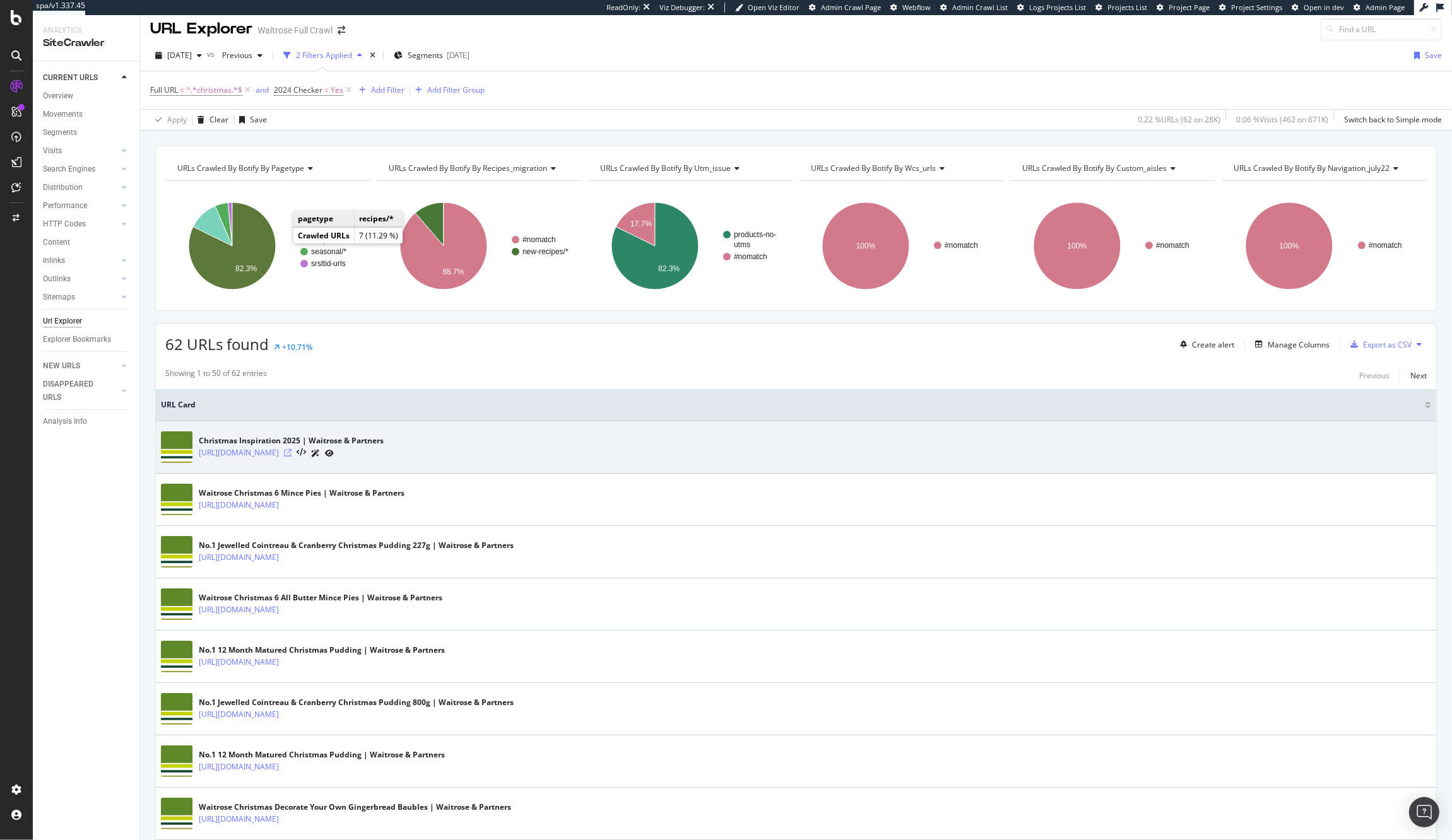
click at [291, 456] on icon at bounding box center [287, 452] width 7 height 7
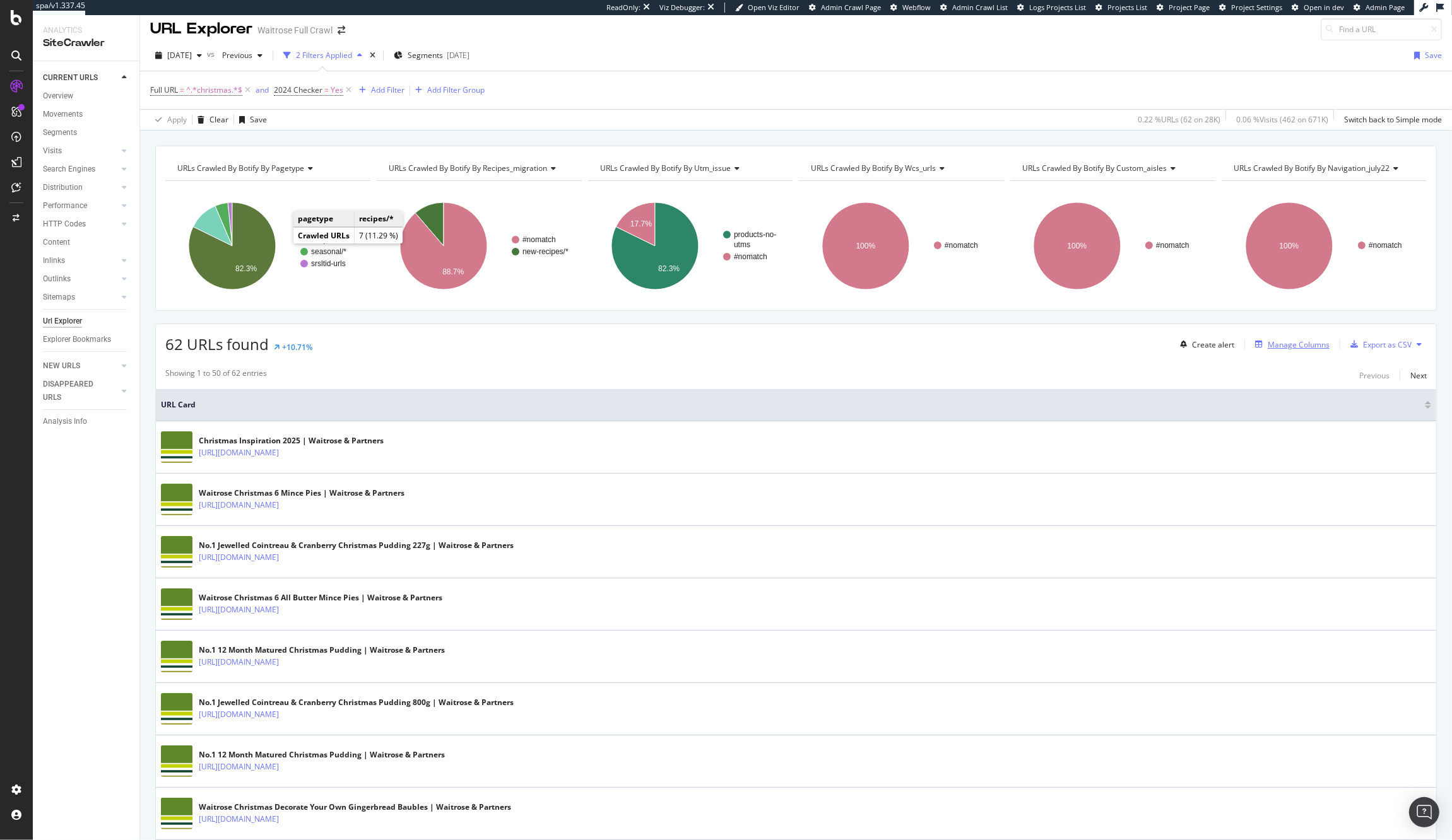
click at [1270, 344] on div "Manage Columns" at bounding box center [1298, 345] width 62 height 11
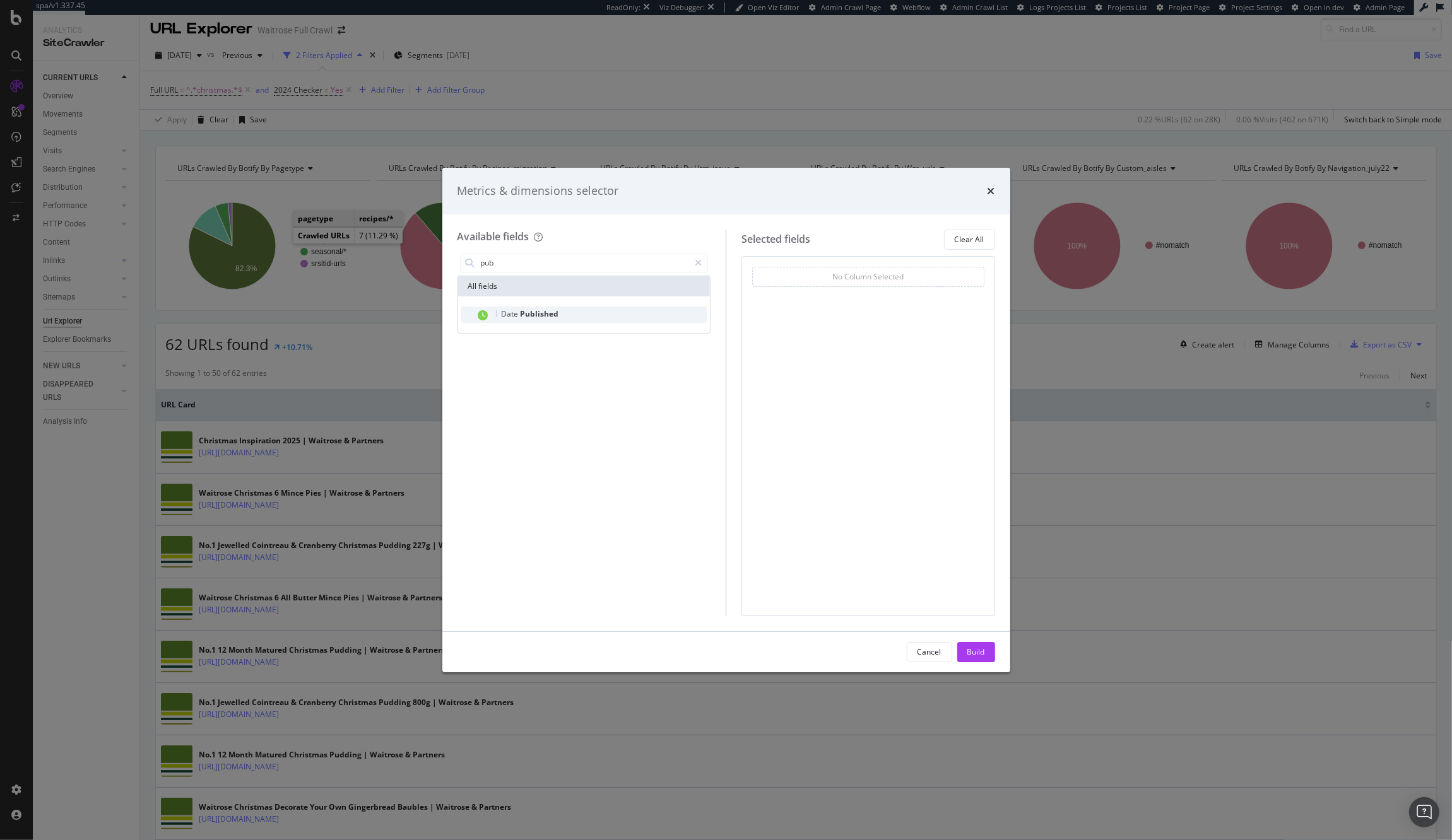
type input "pub"
click at [535, 321] on div "Date Published" at bounding box center [592, 315] width 232 height 16
click at [976, 652] on div "Build" at bounding box center [976, 651] width 17 height 11
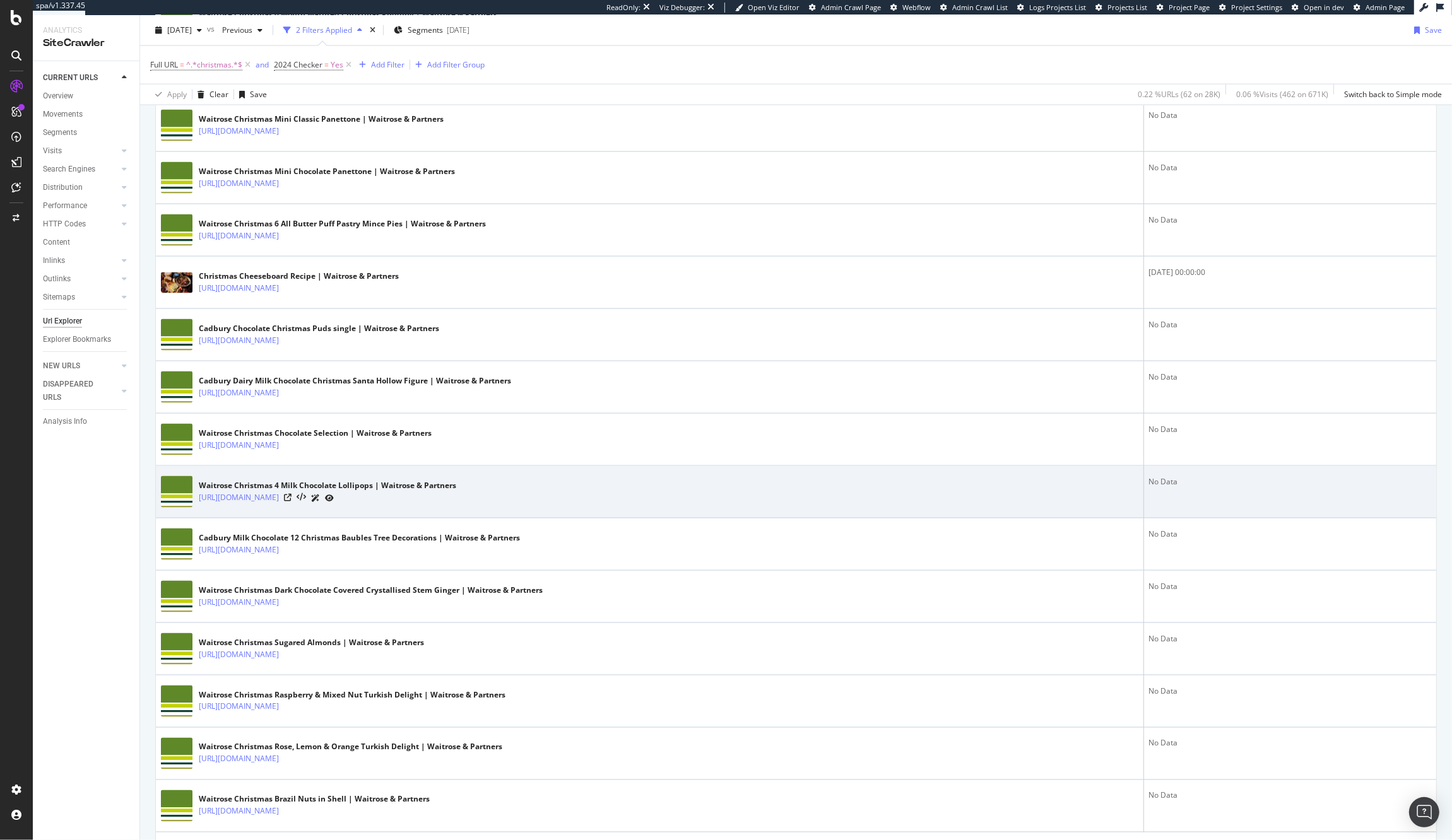
scroll to position [2202, 0]
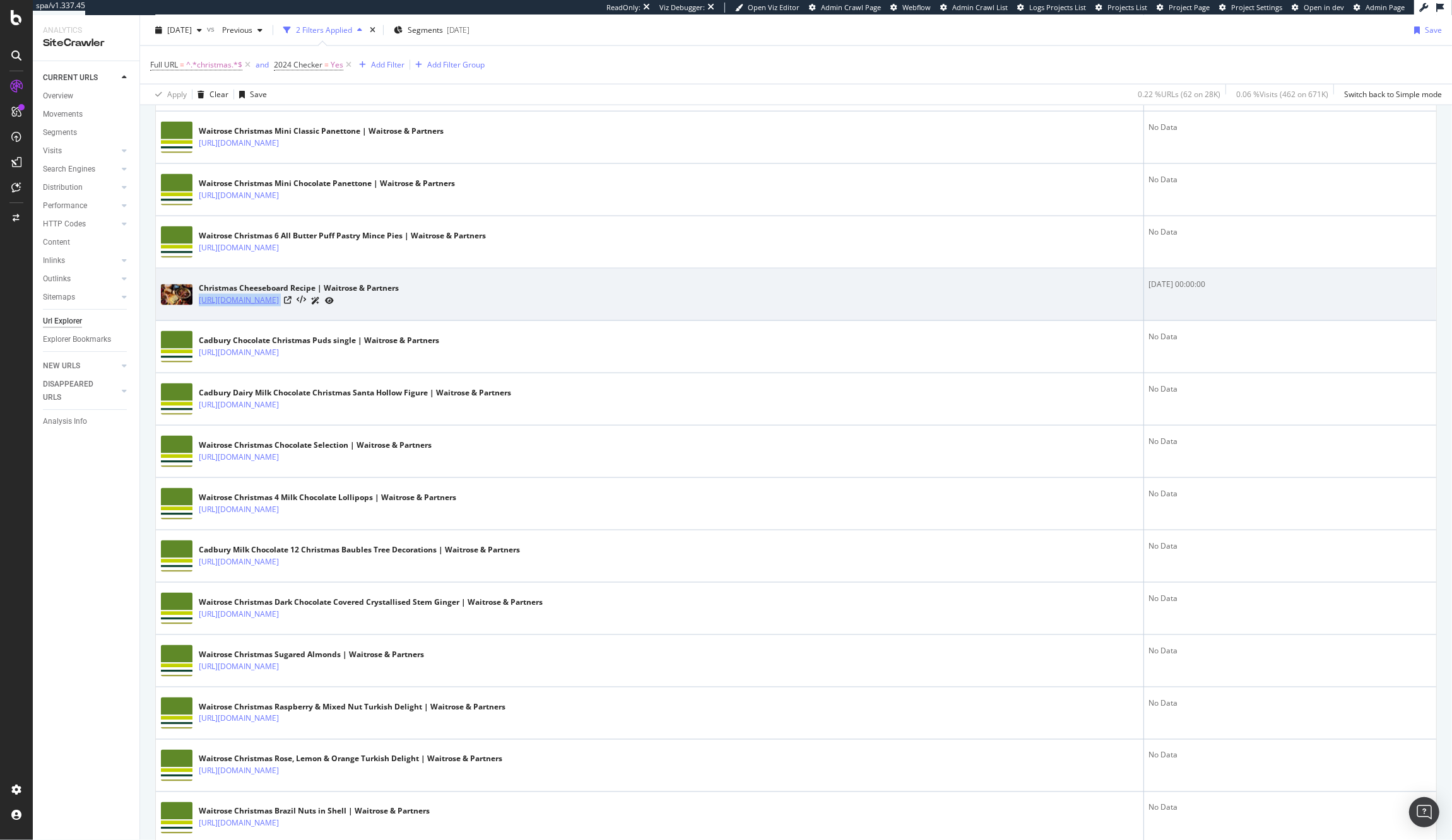
drag, startPoint x: 427, startPoint y: 313, endPoint x: 199, endPoint y: 312, distance: 228.0
click at [199, 307] on div "https://www.waitrose.com/ecom/recipe/christmas-cheeseboard" at bounding box center [299, 301] width 200 height 13
copy div "https://www.waitrose.com/ecom/recipe/christmas-cheeseboard"
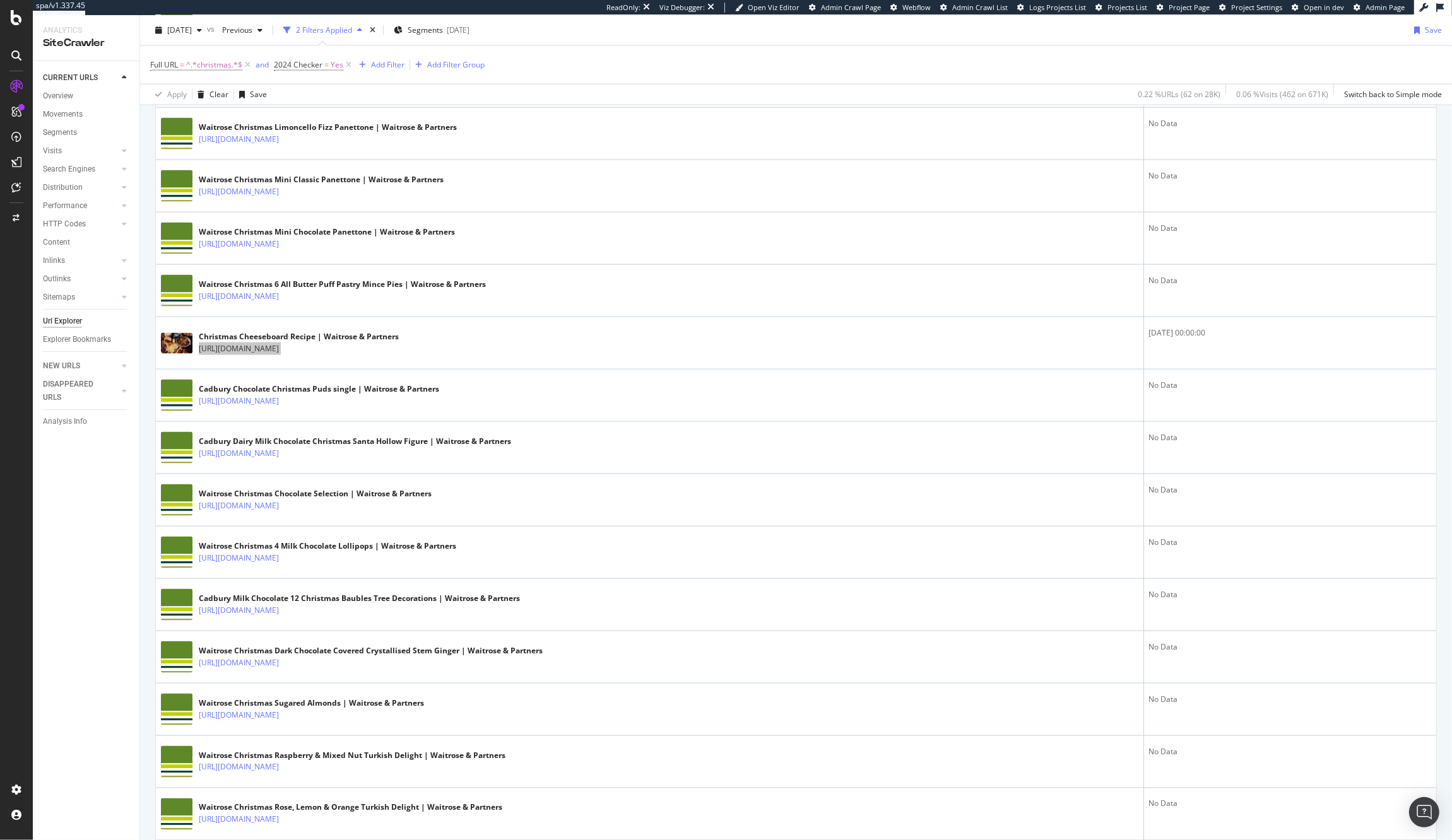
scroll to position [2115, 0]
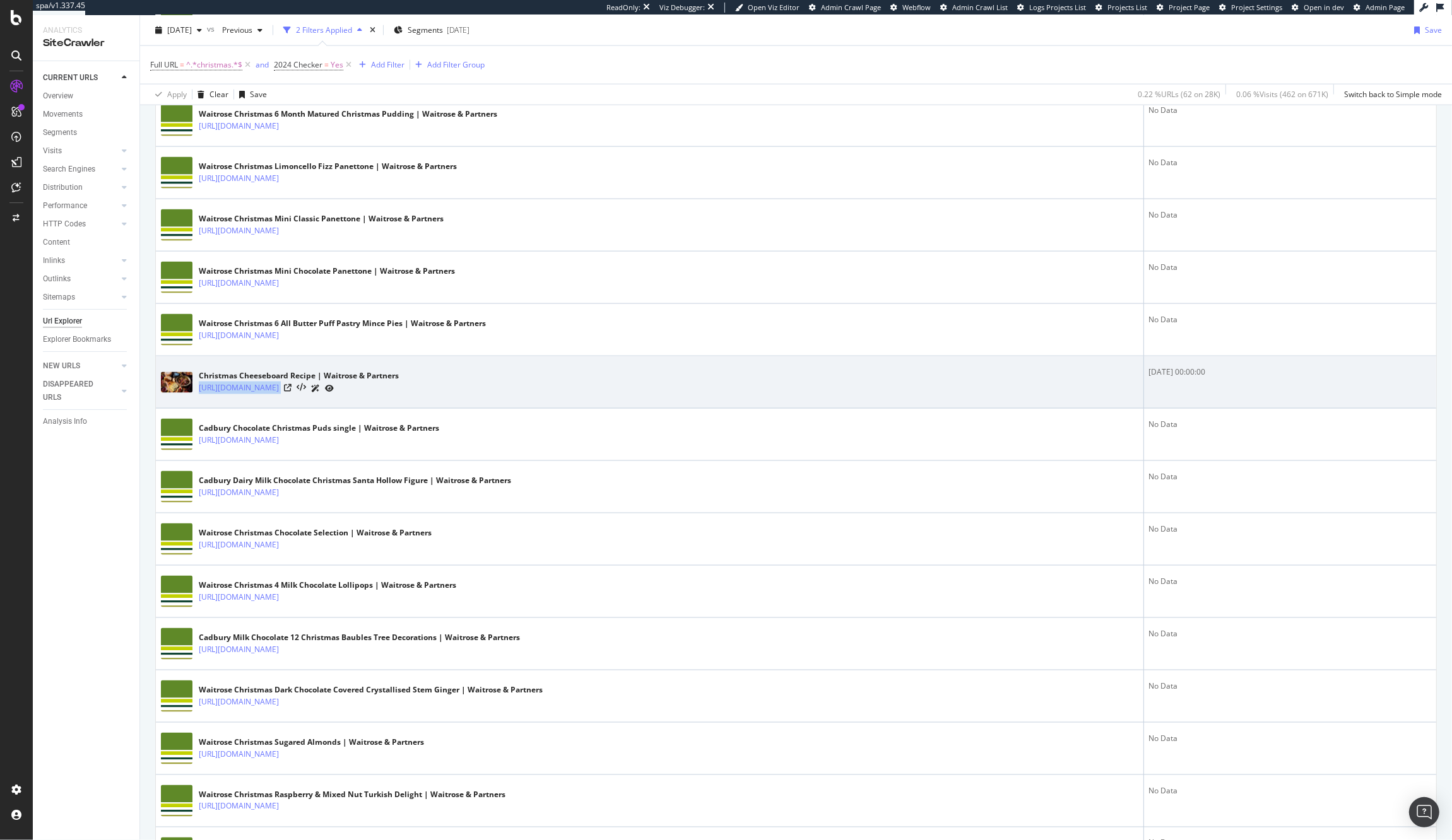
drag, startPoint x: 1141, startPoint y: 376, endPoint x: 1232, endPoint y: 380, distance: 91.1
click at [1232, 380] on td "2024-11-11 00:00:00" at bounding box center [1290, 382] width 292 height 52
copy div "2024-11-11 00:00:00"
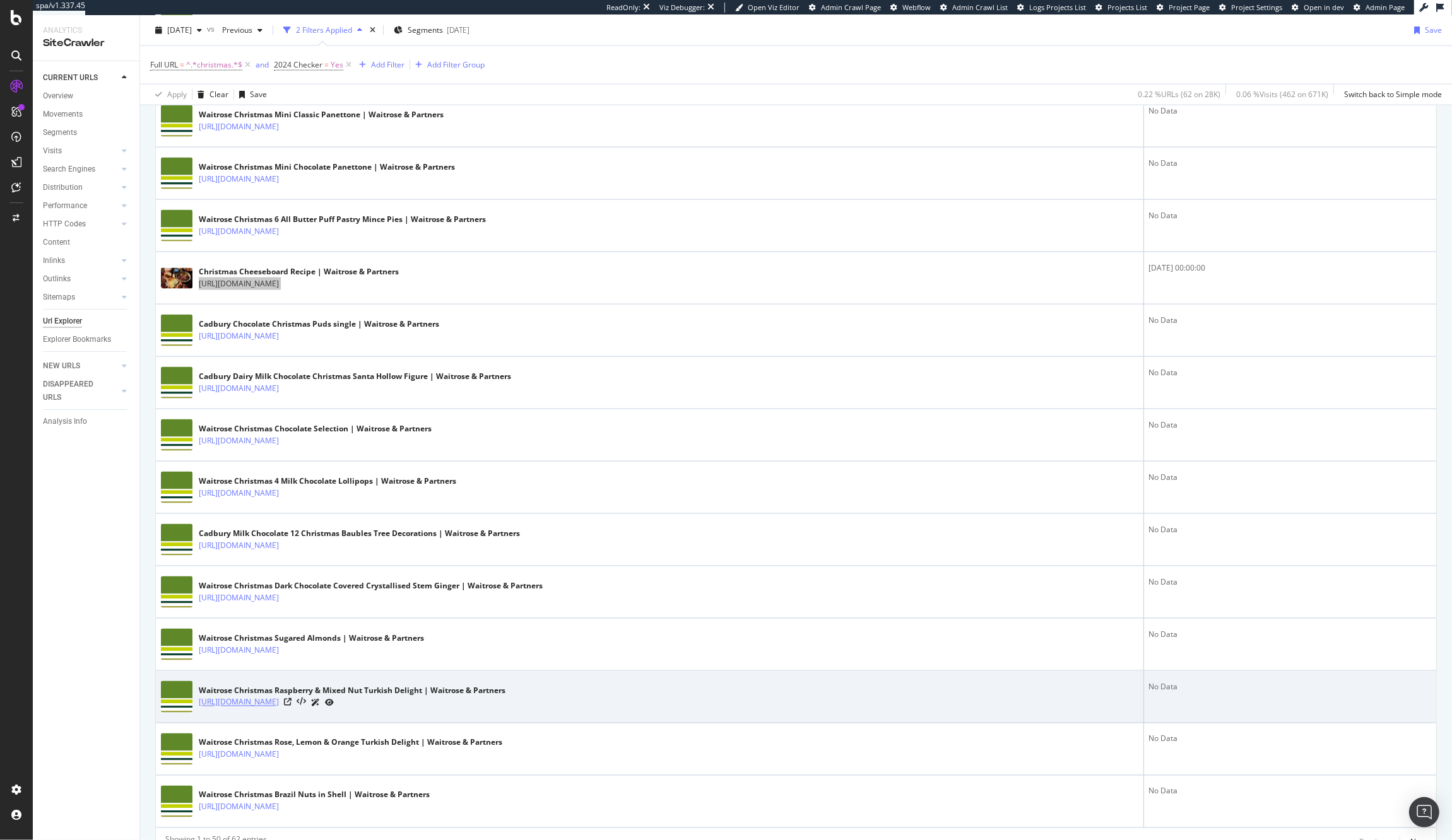
scroll to position [2287, 0]
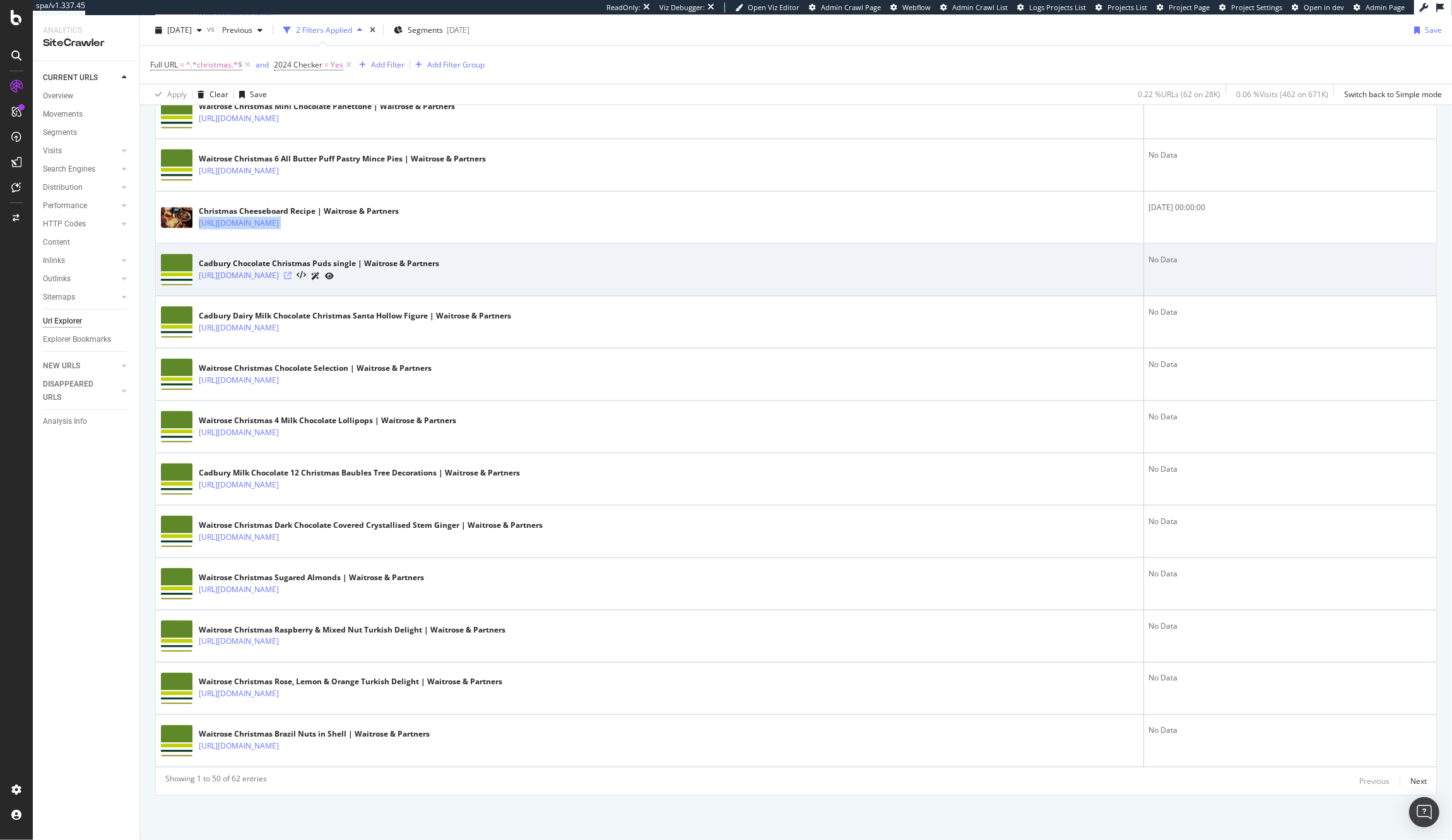
click at [291, 275] on icon at bounding box center [287, 275] width 7 height 7
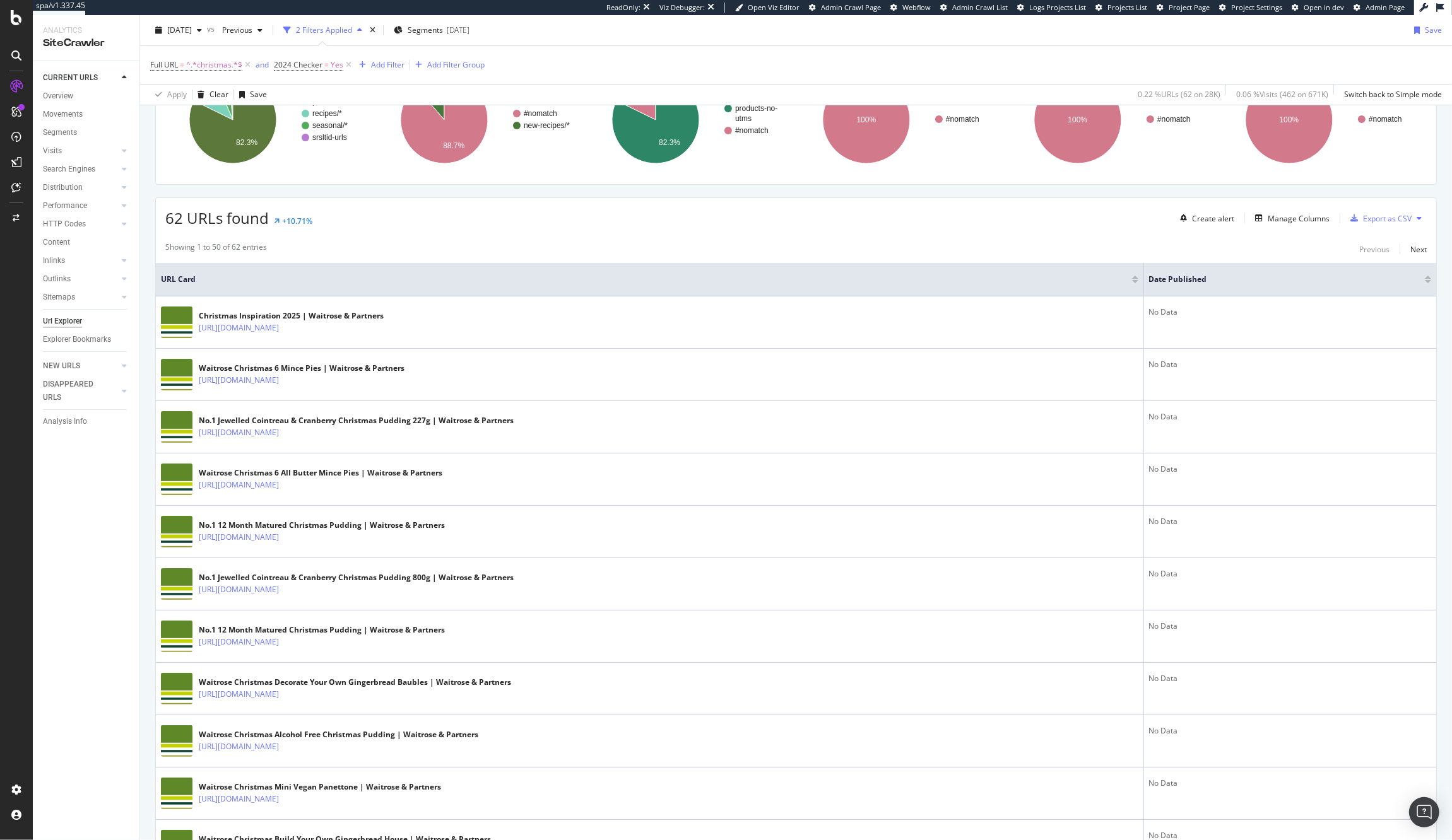
scroll to position [0, 0]
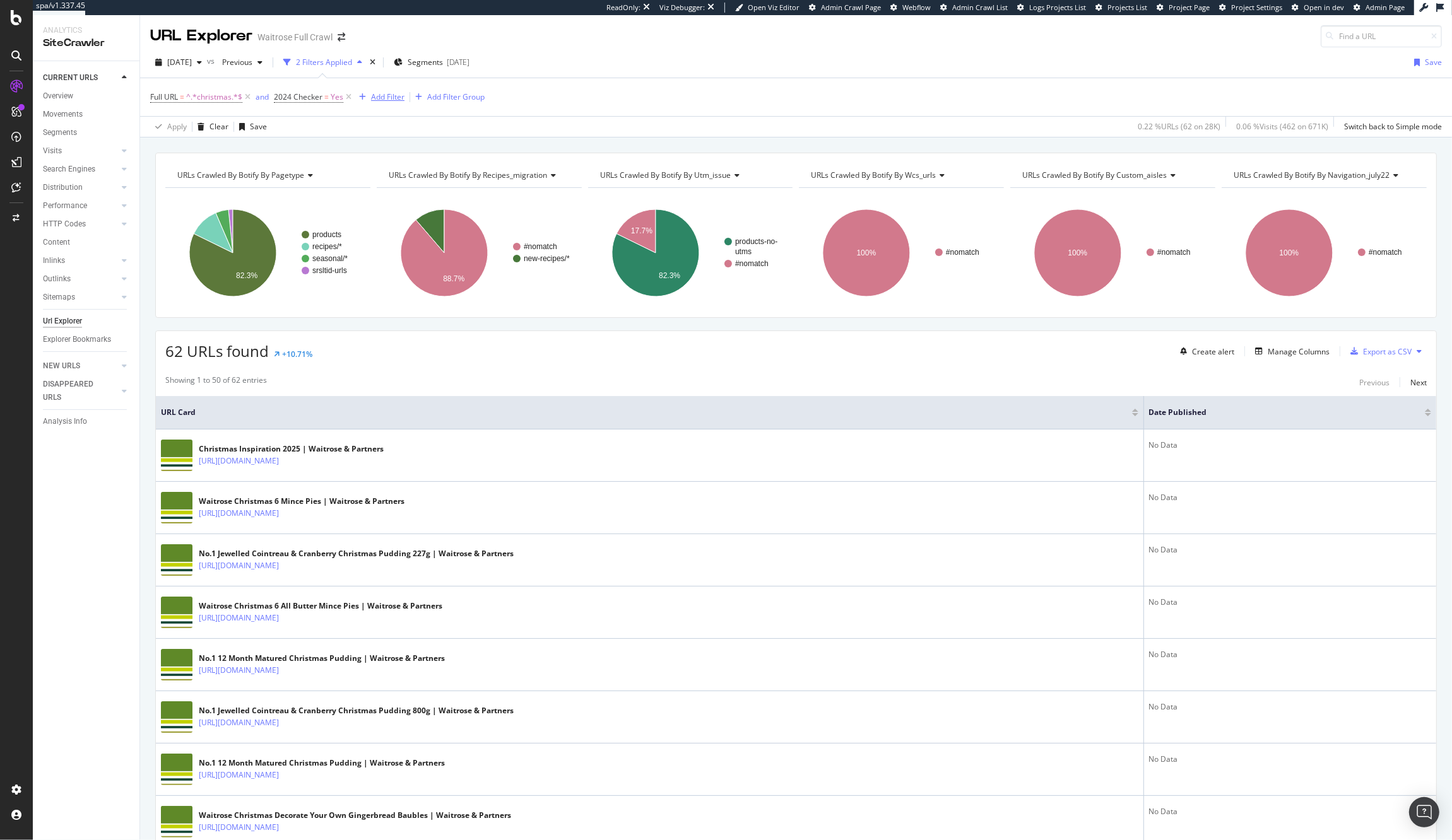
click at [389, 95] on div "Add Filter" at bounding box center [388, 97] width 34 height 11
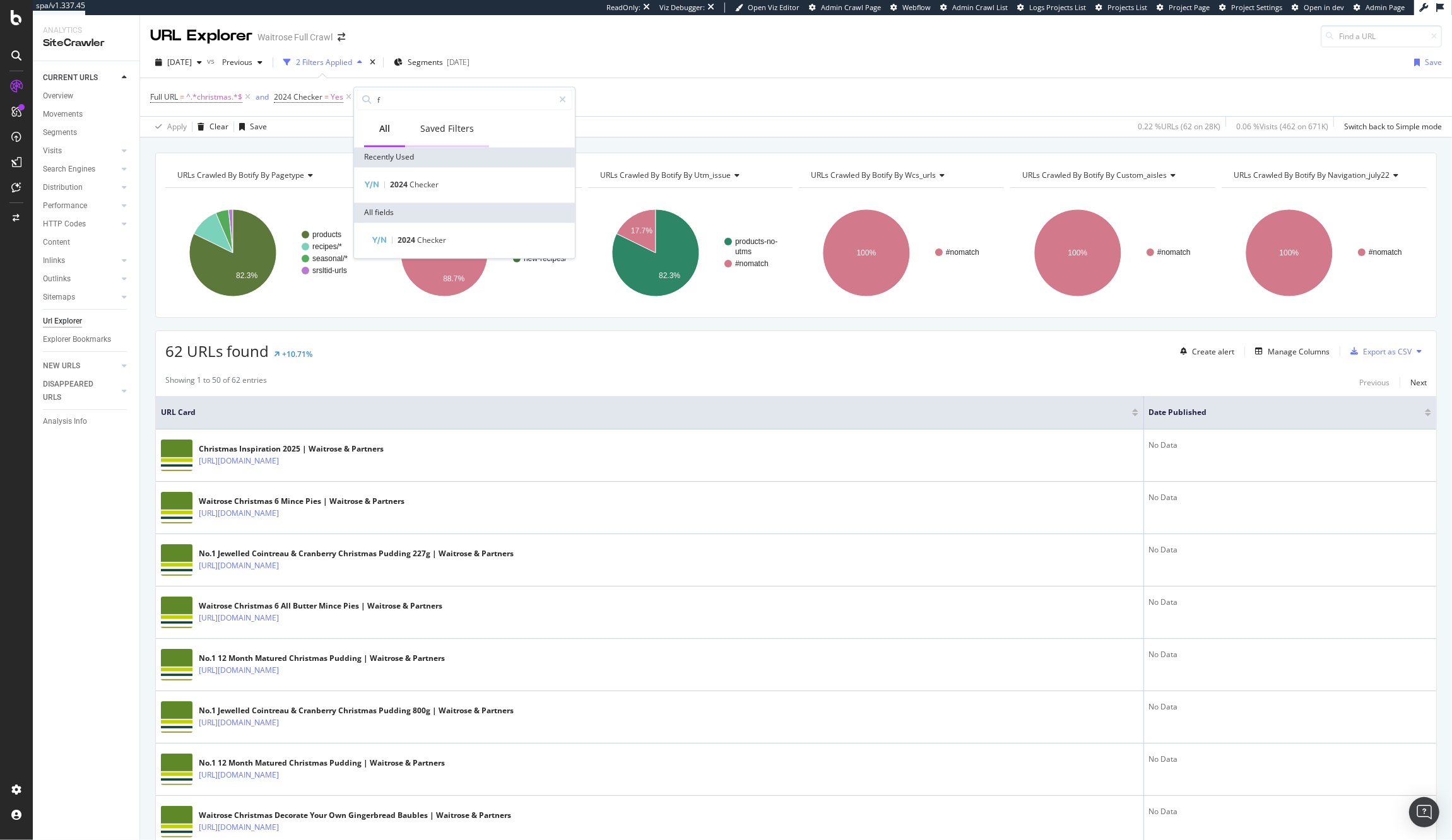
type input "fu"
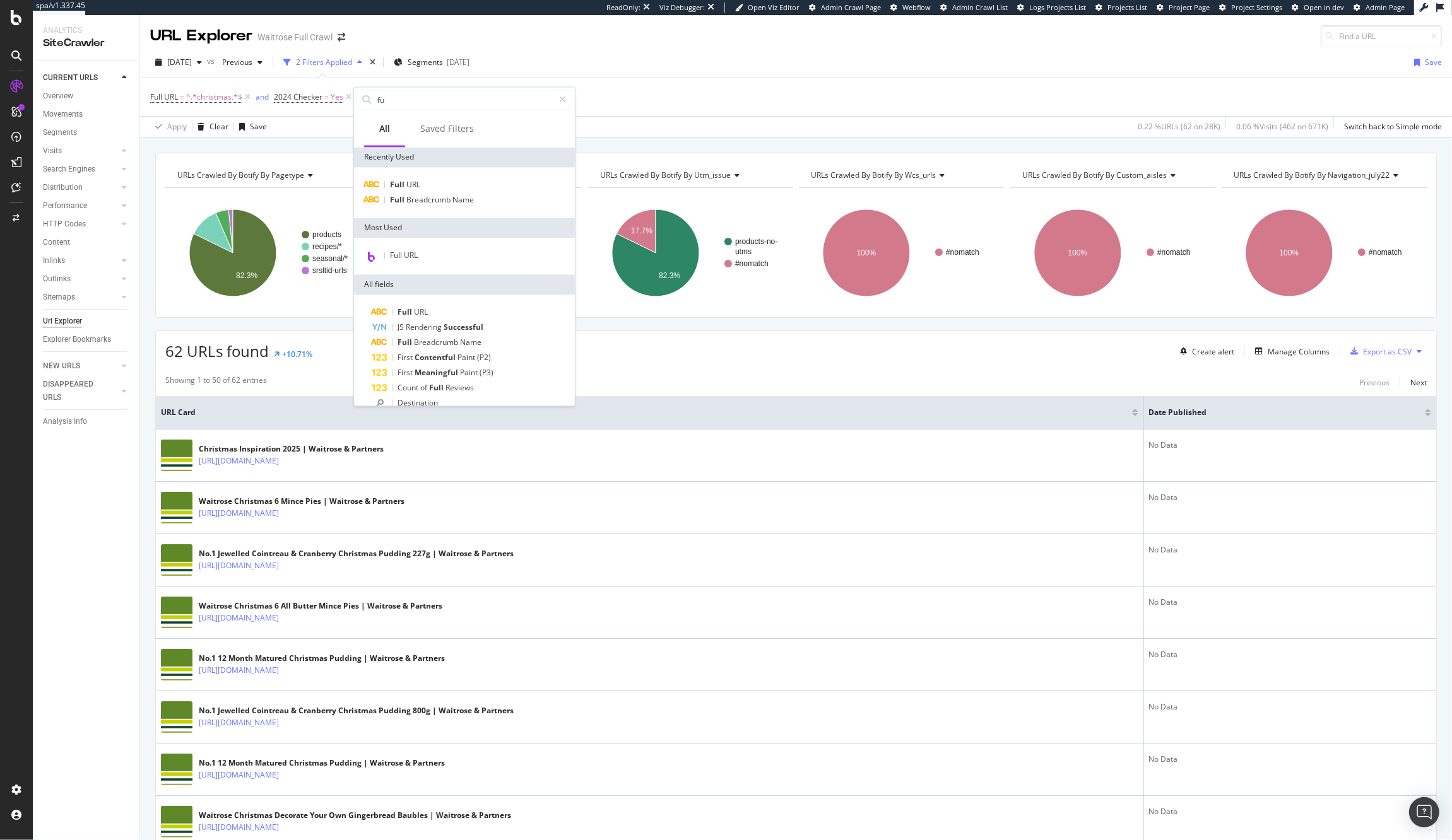
click at [634, 61] on div "2025 Sep. 25th vs Previous 2 Filters Applied Segments 2025-09-17 Save" at bounding box center [796, 65] width 1312 height 25
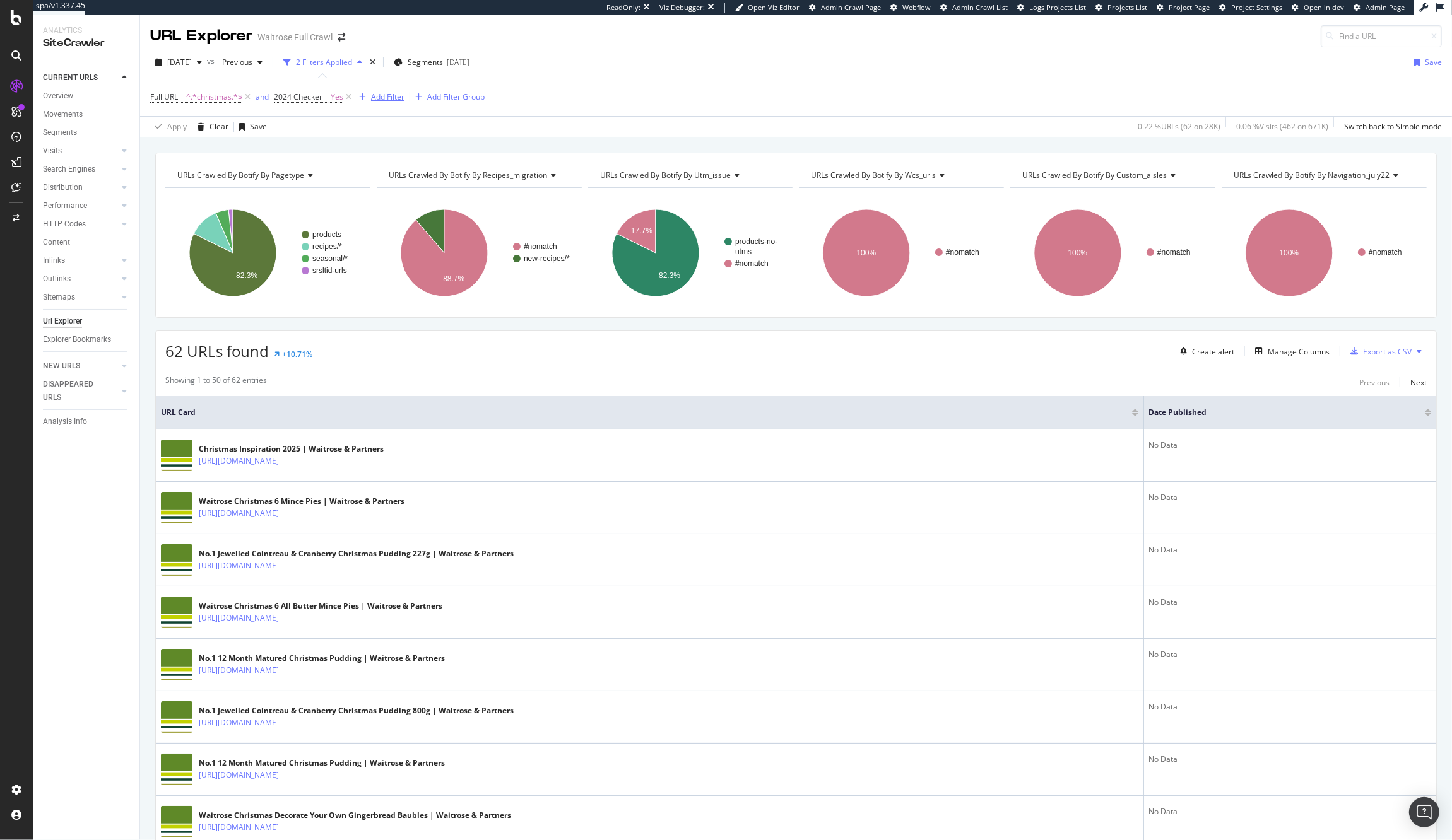
click at [374, 98] on div "Add Filter" at bounding box center [388, 97] width 34 height 11
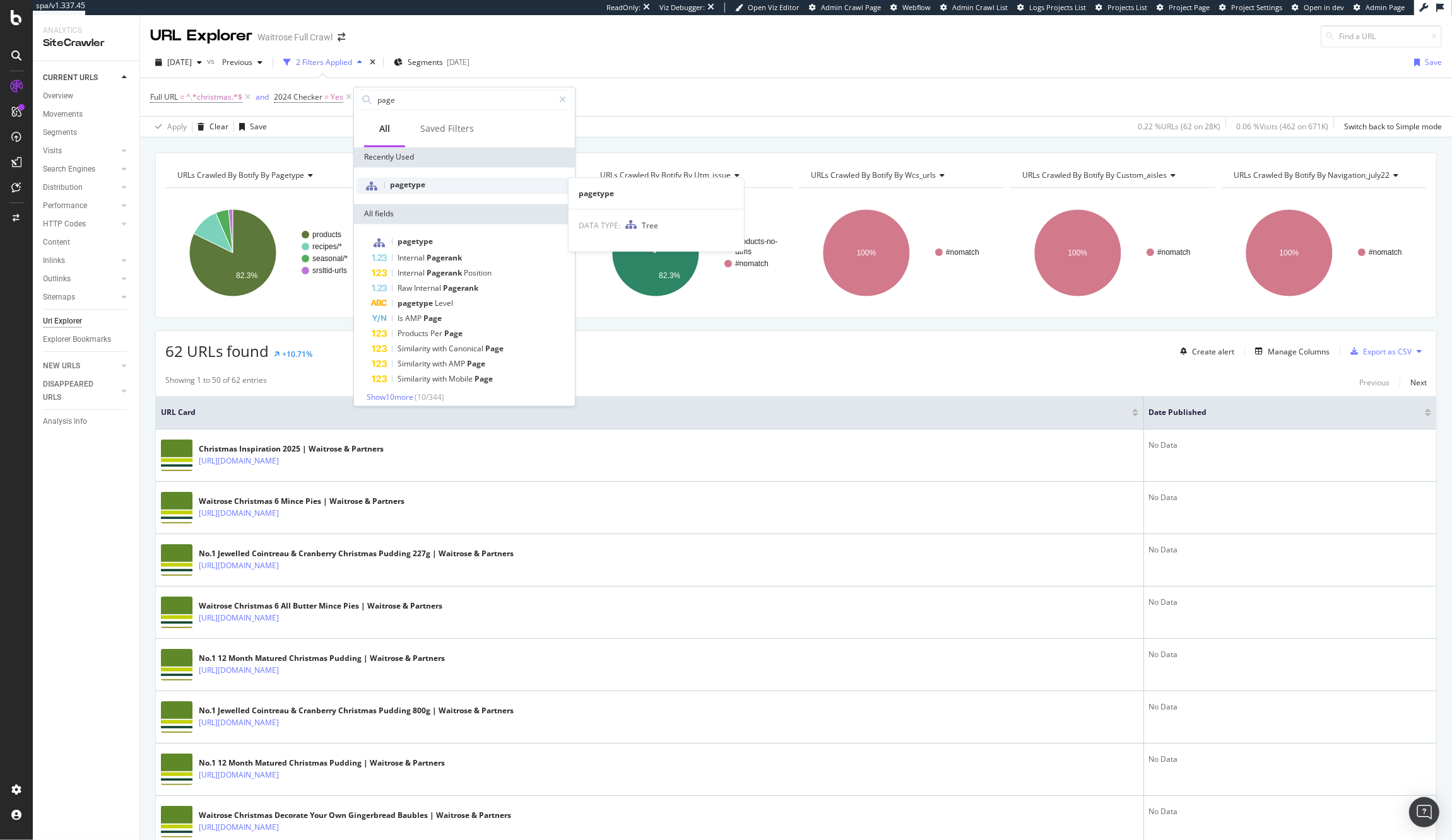
type input "page"
click at [477, 184] on div "pagetype" at bounding box center [464, 186] width 215 height 16
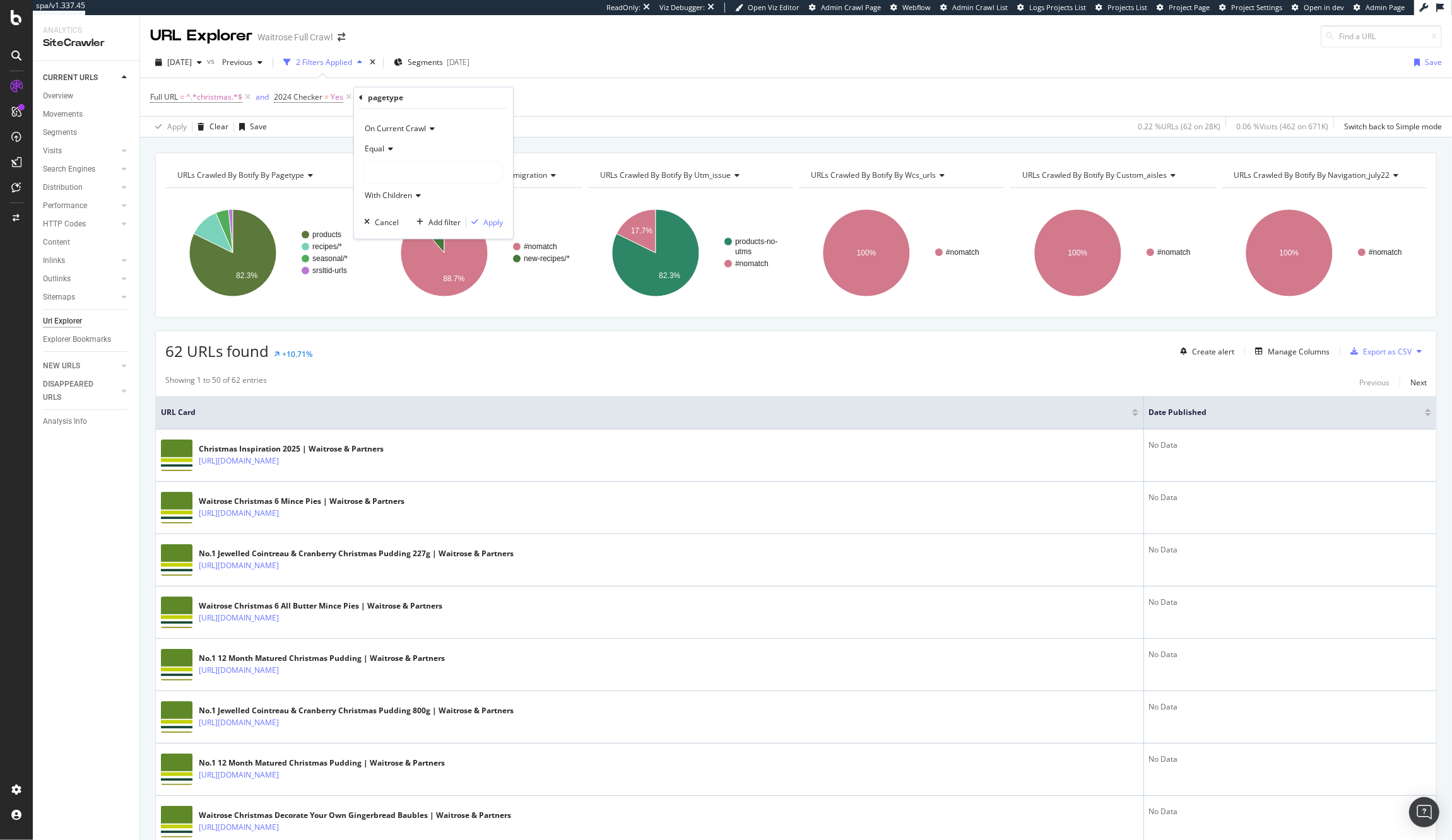
click at [373, 152] on span "Equal" at bounding box center [374, 149] width 19 height 11
click at [403, 197] on span "Not Equal" at bounding box center [387, 191] width 34 height 11
click at [390, 169] on div at bounding box center [433, 173] width 138 height 20
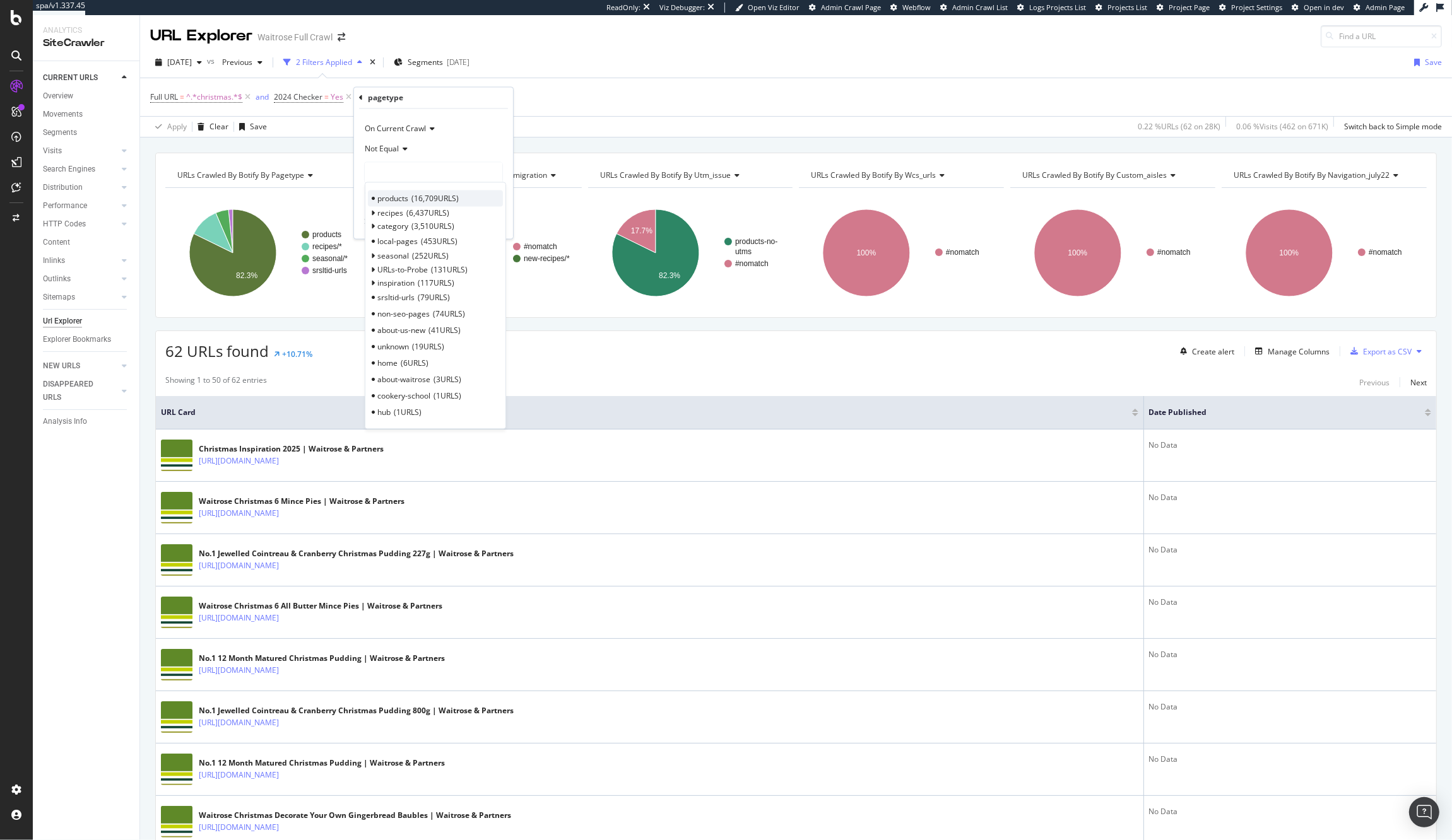
click at [405, 198] on span "products" at bounding box center [393, 199] width 31 height 11
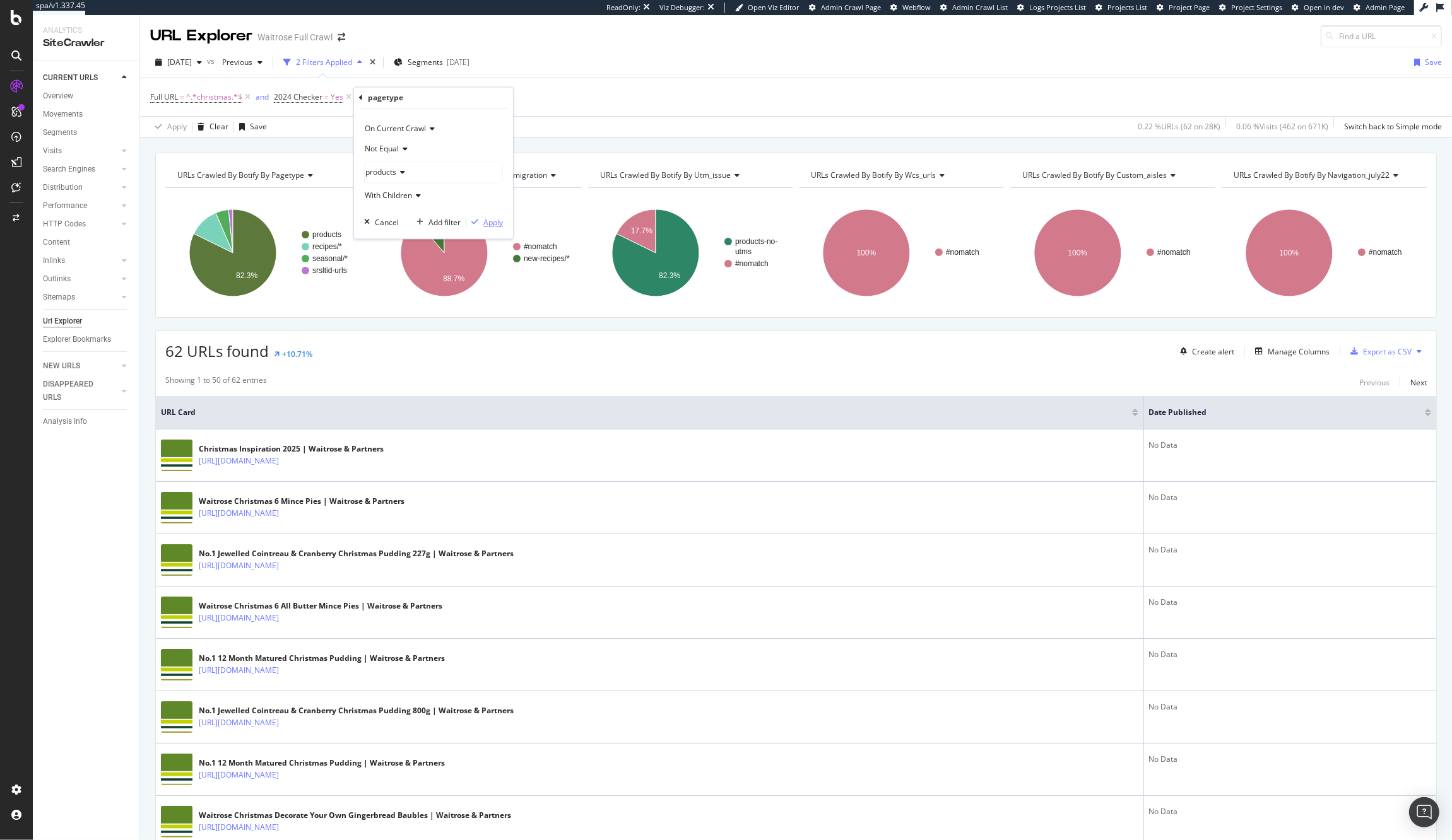
click at [479, 224] on div "button" at bounding box center [475, 222] width 17 height 7
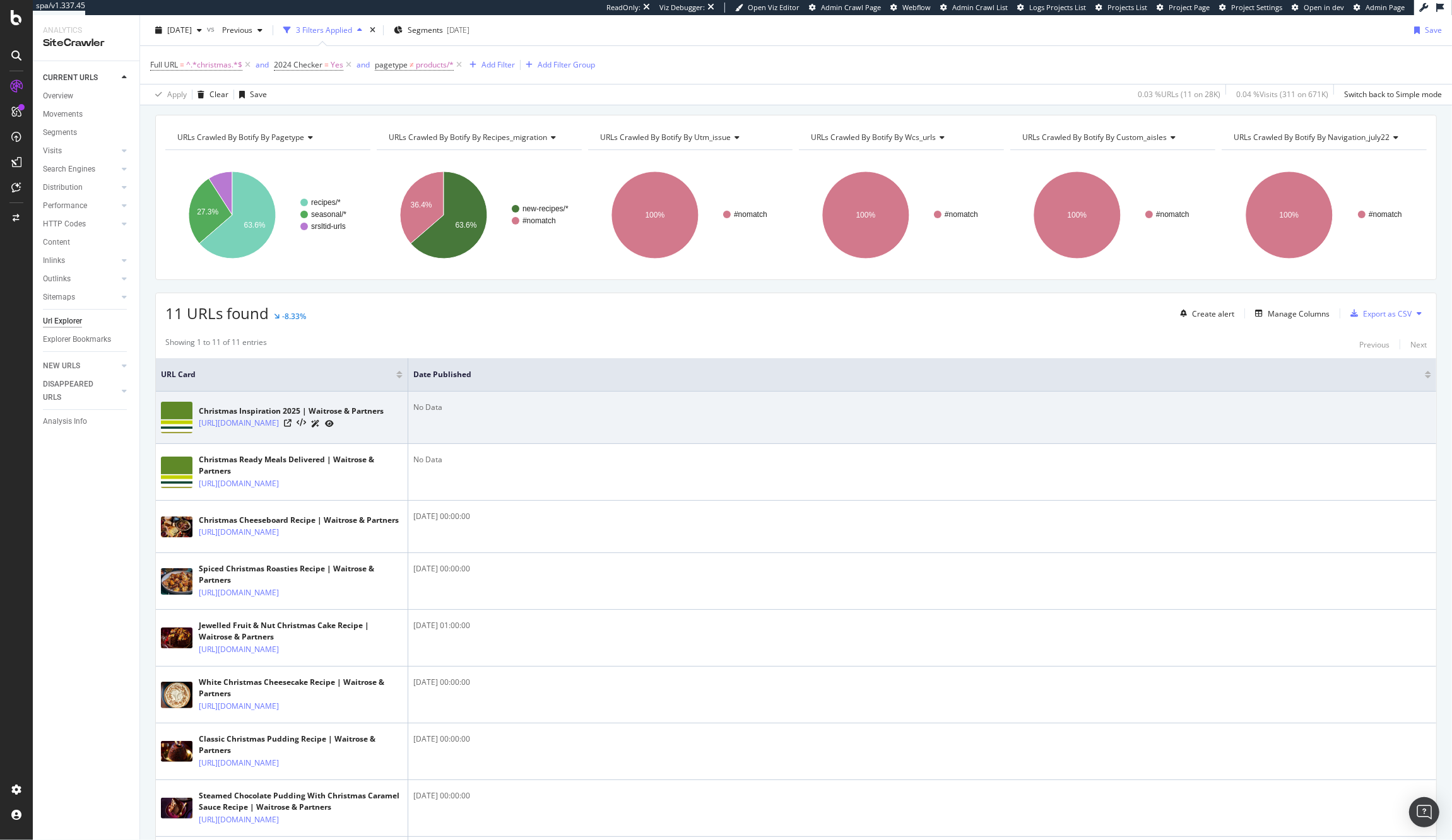
scroll to position [44, 0]
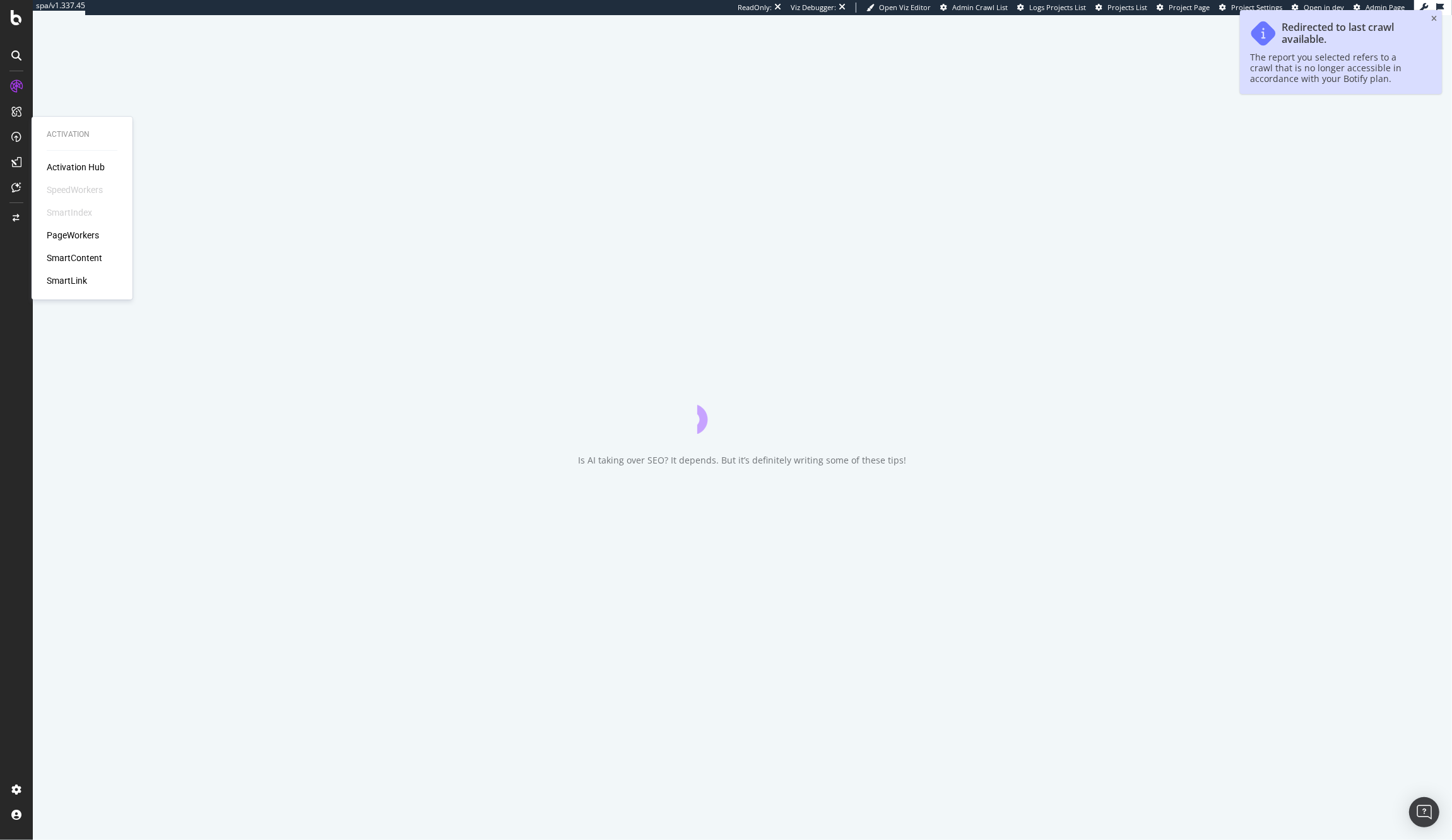
click at [85, 242] on div "Activation Hub SpeedWorkers SmartIndex PageWorkers SmartContent SmartLink" at bounding box center [82, 224] width 70 height 126
click at [86, 233] on div "PageWorkers" at bounding box center [73, 235] width 52 height 13
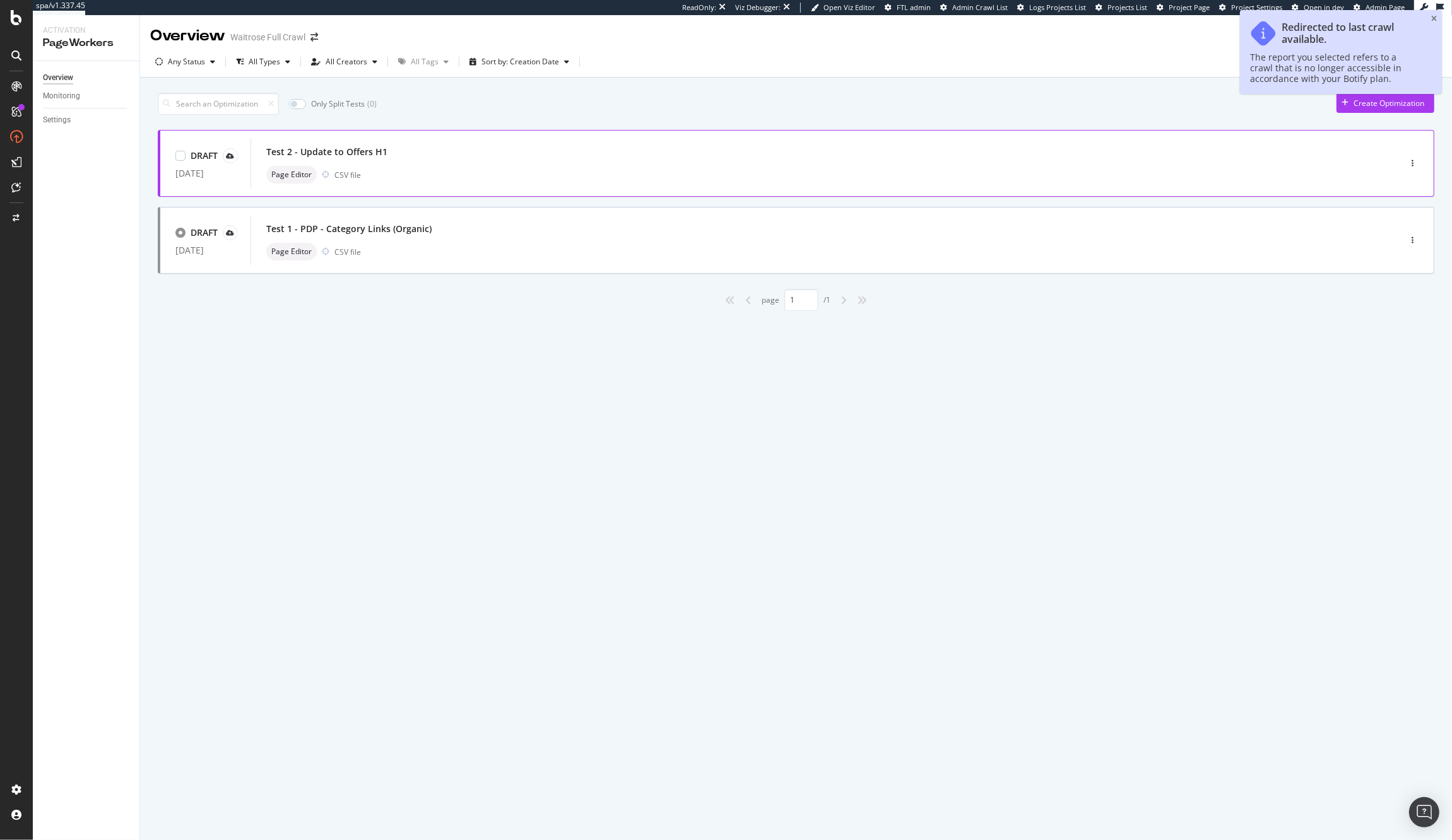
click at [586, 164] on div "Test 2 - Update to Offers H1 Page Editor CSV file" at bounding box center [806, 163] width 1079 height 40
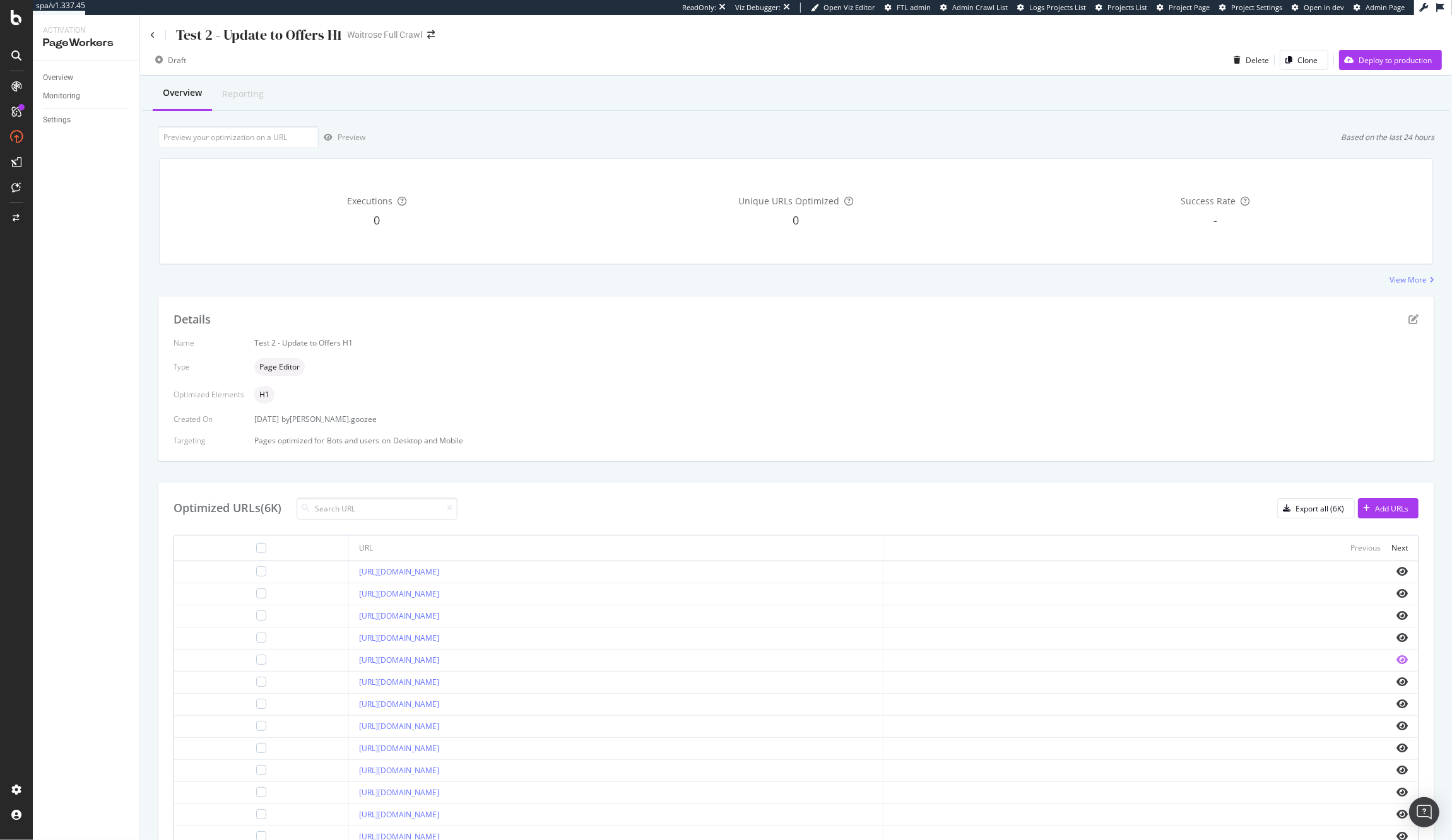
click at [1396, 662] on icon "eye" at bounding box center [1402, 660] width 11 height 10
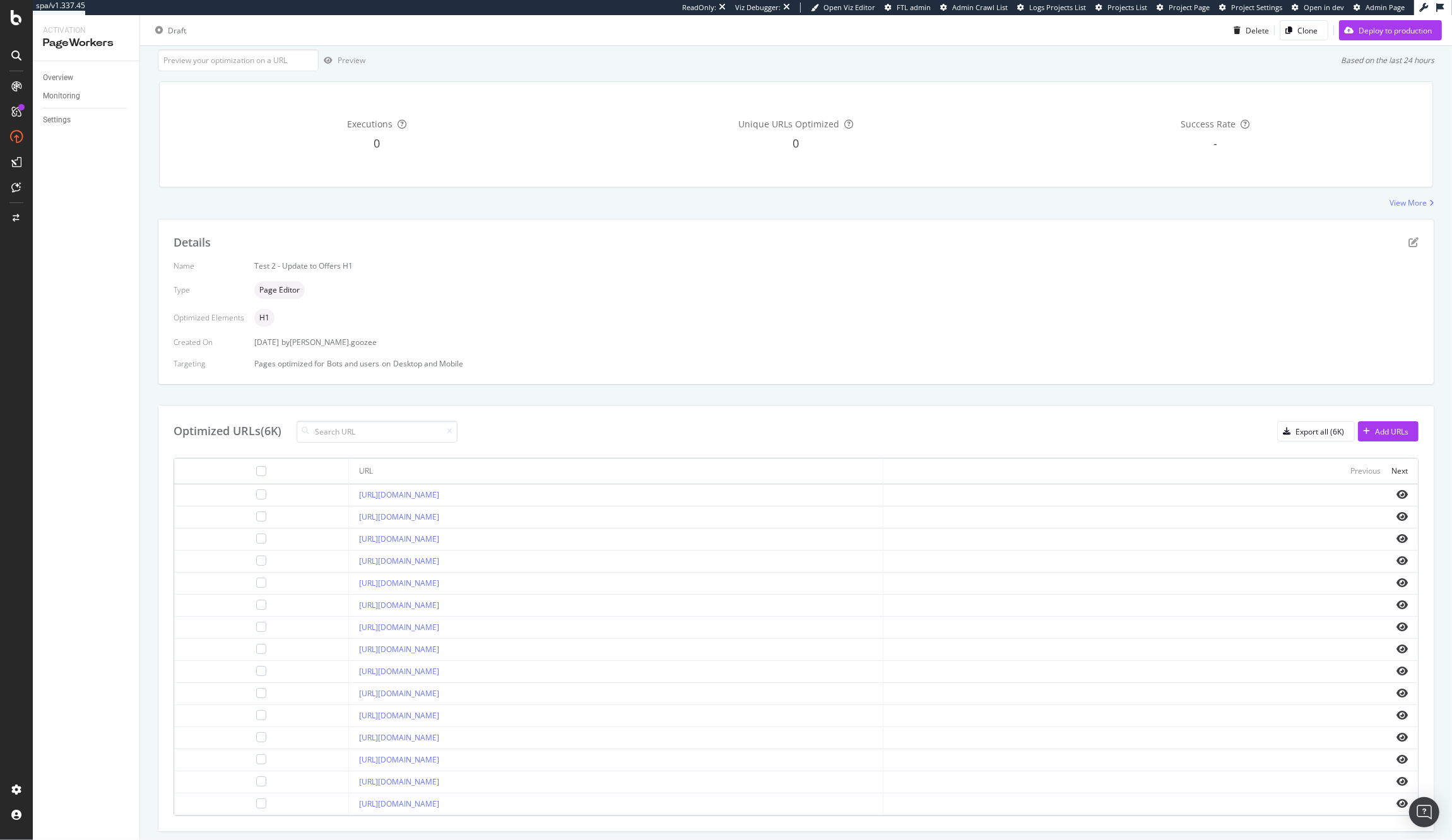
scroll to position [115, 0]
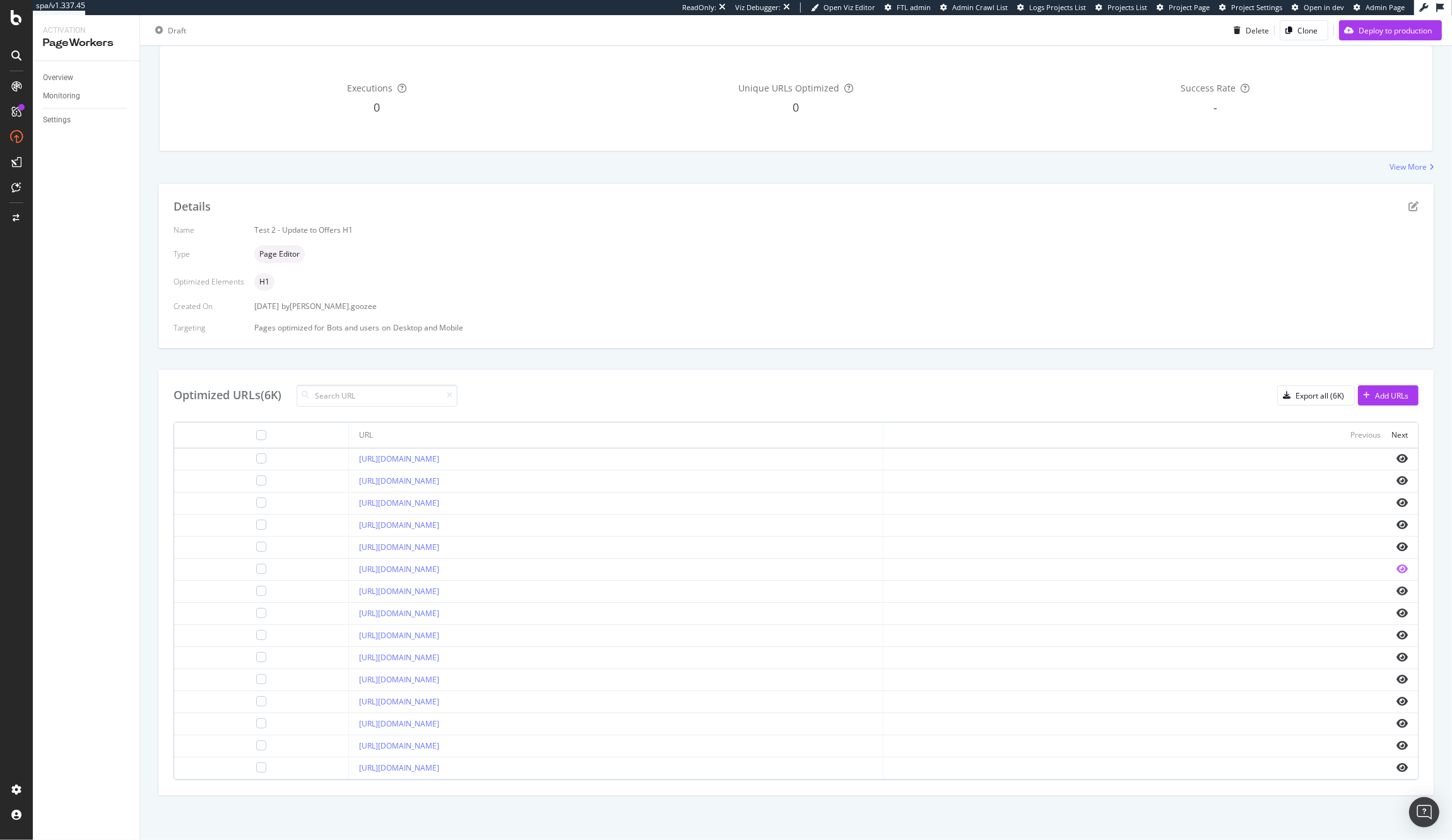
click at [1396, 566] on icon "eye" at bounding box center [1402, 568] width 11 height 10
click at [1392, 436] on div "Next" at bounding box center [1400, 435] width 16 height 11
click at [1392, 428] on div "Next" at bounding box center [1400, 435] width 16 height 14
click at [1392, 433] on div "Next" at bounding box center [1400, 435] width 16 height 11
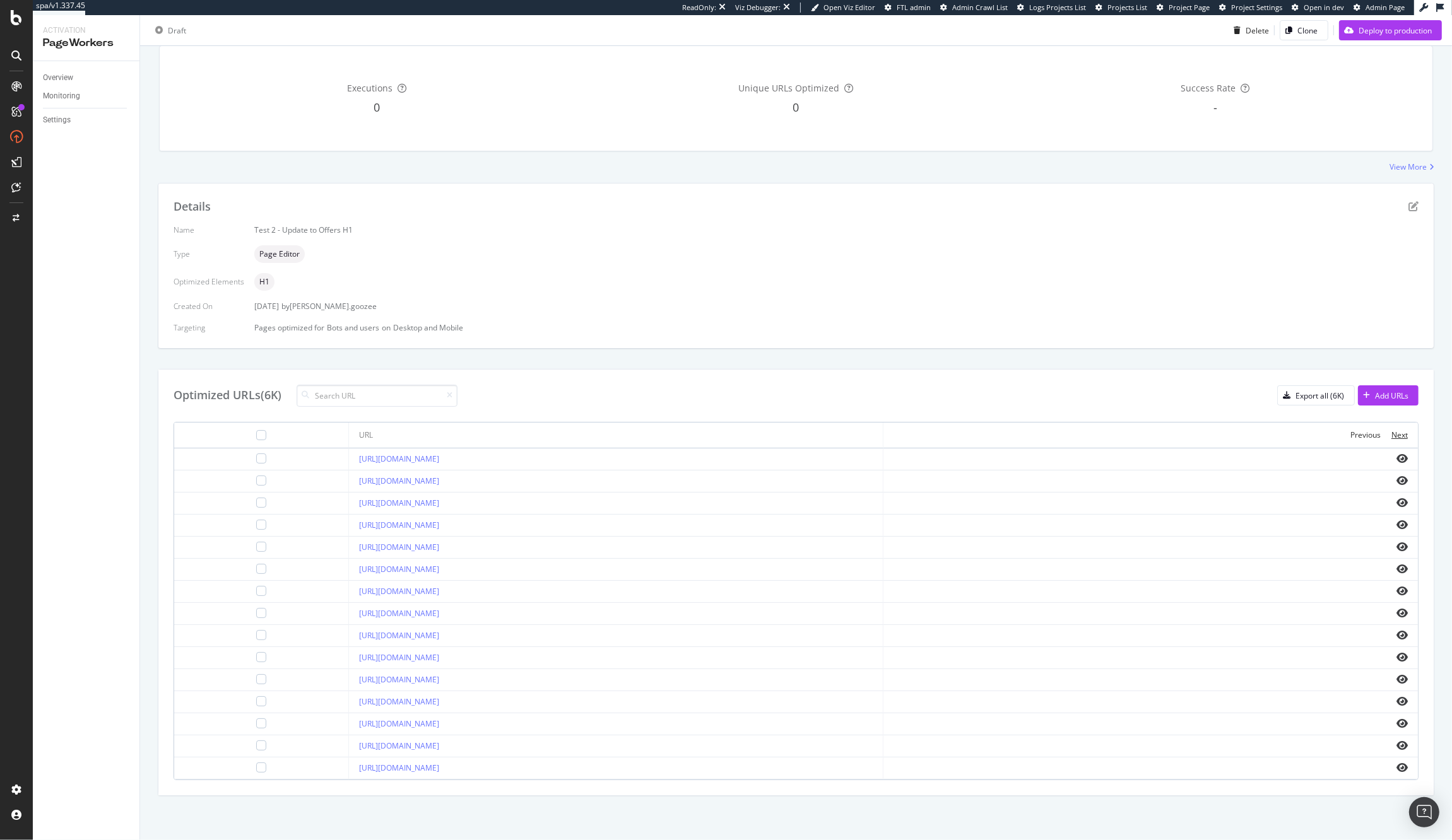
click at [1392, 433] on div "Next" at bounding box center [1400, 435] width 16 height 11
click at [877, 730] on td "https://www.waitrose.com/ecom/shop/browse/offers/baby_and_toddler_offers/baby_a…" at bounding box center [616, 724] width 534 height 22
click at [1396, 721] on icon "eye" at bounding box center [1402, 723] width 11 height 10
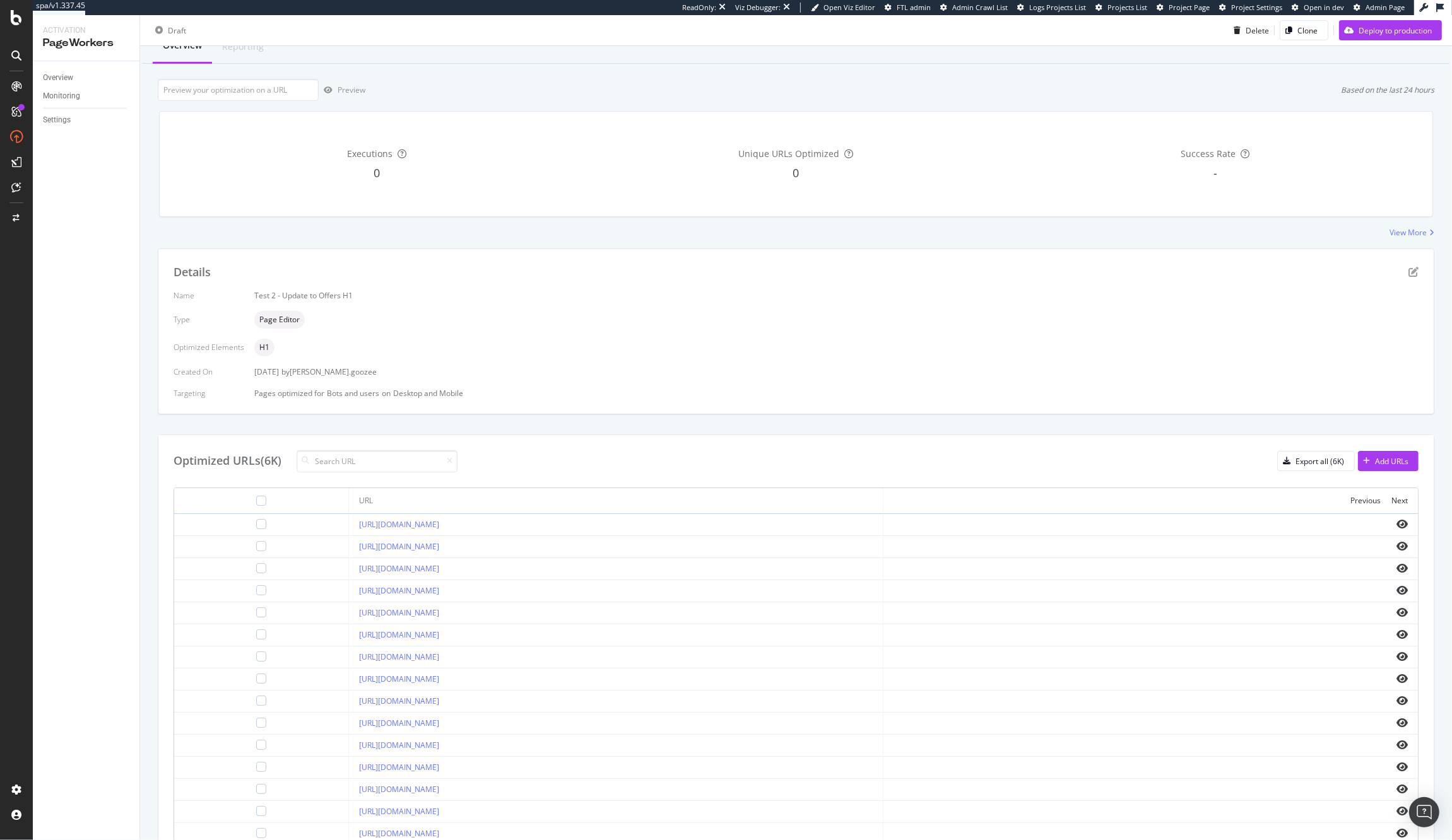
scroll to position [0, 0]
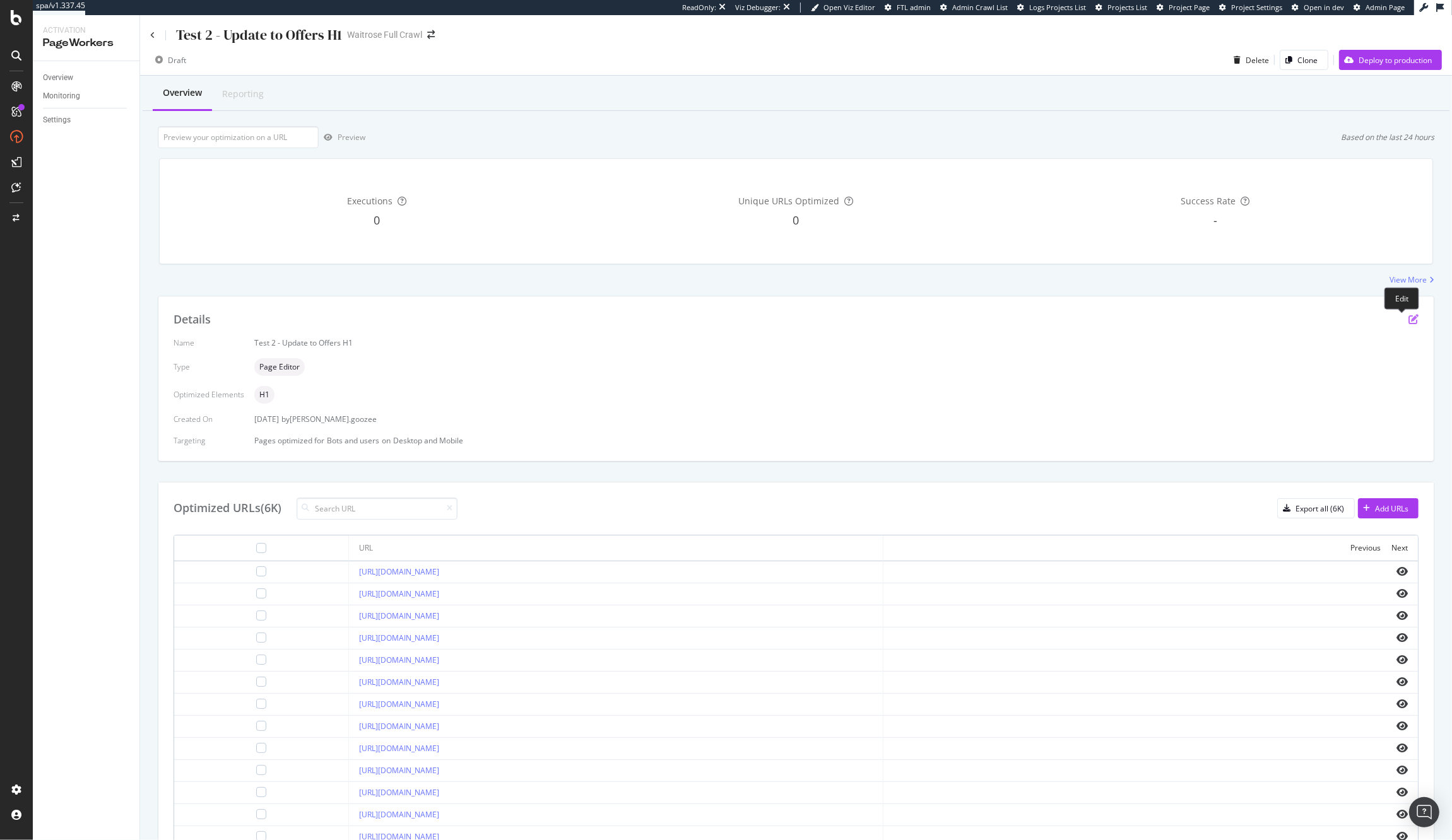
click at [1408, 321] on icon "pen-to-square" at bounding box center [1413, 319] width 10 height 10
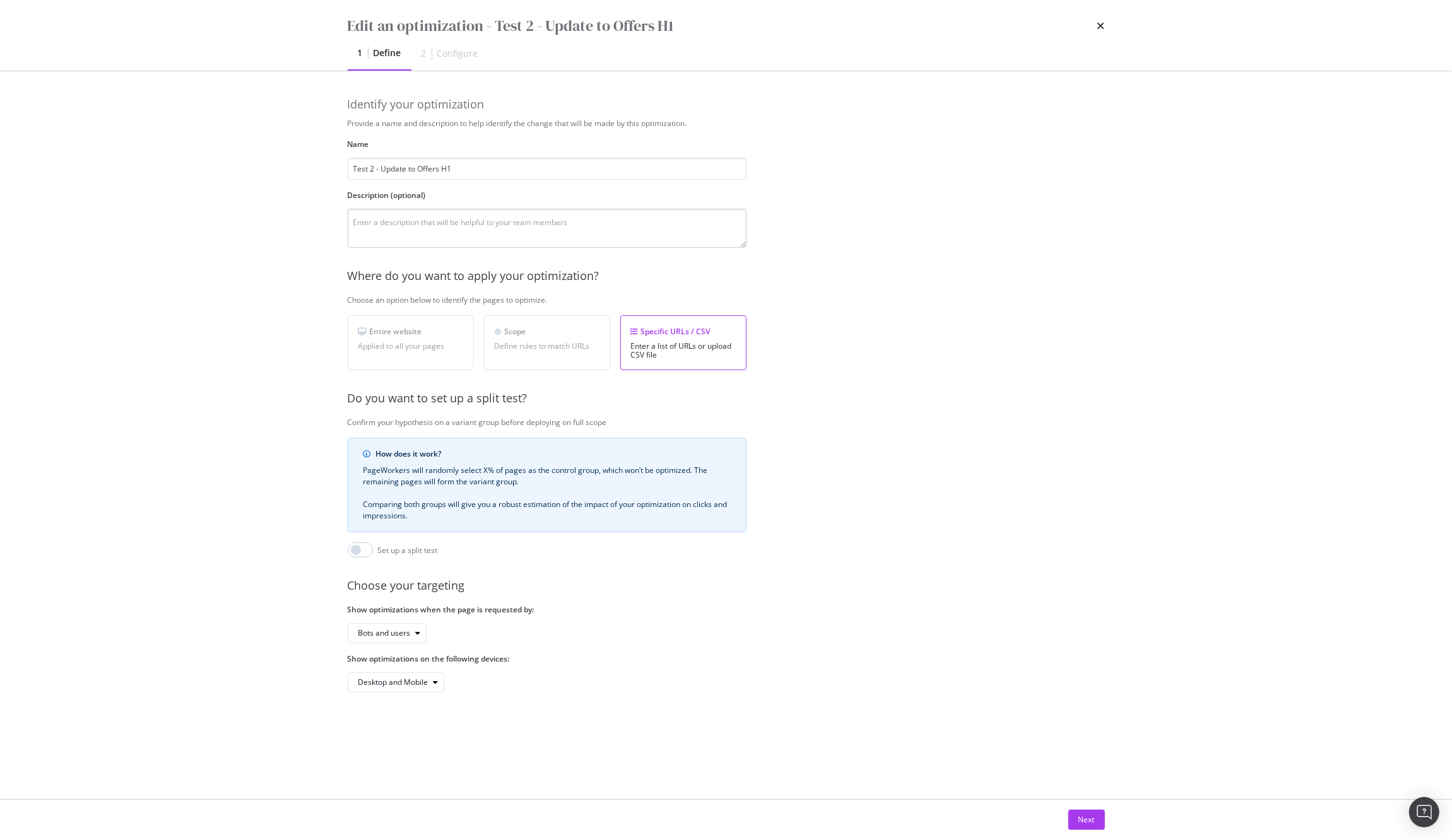
scroll to position [0, 37]
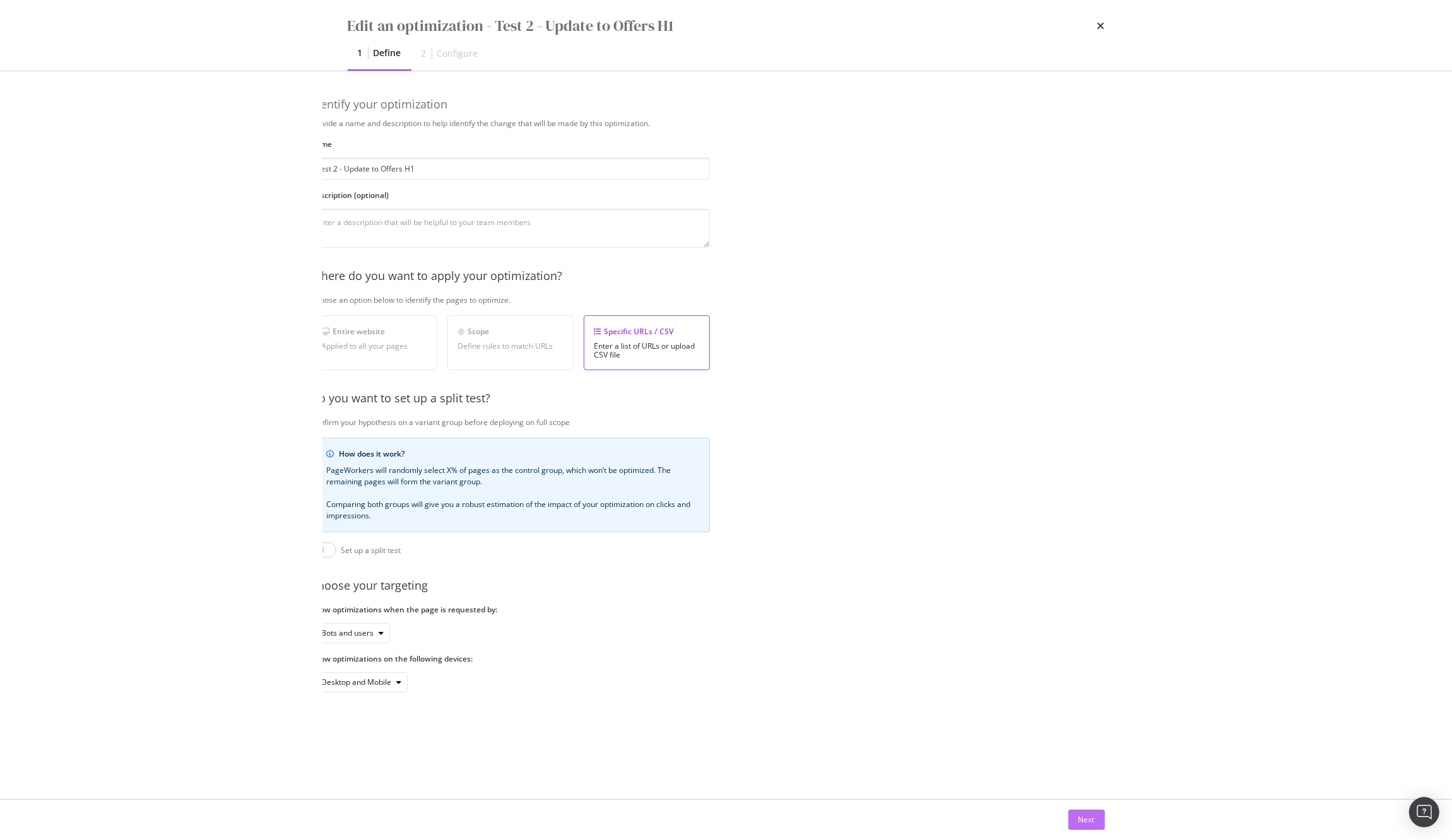
click at [1091, 820] on div "Next" at bounding box center [1086, 819] width 16 height 11
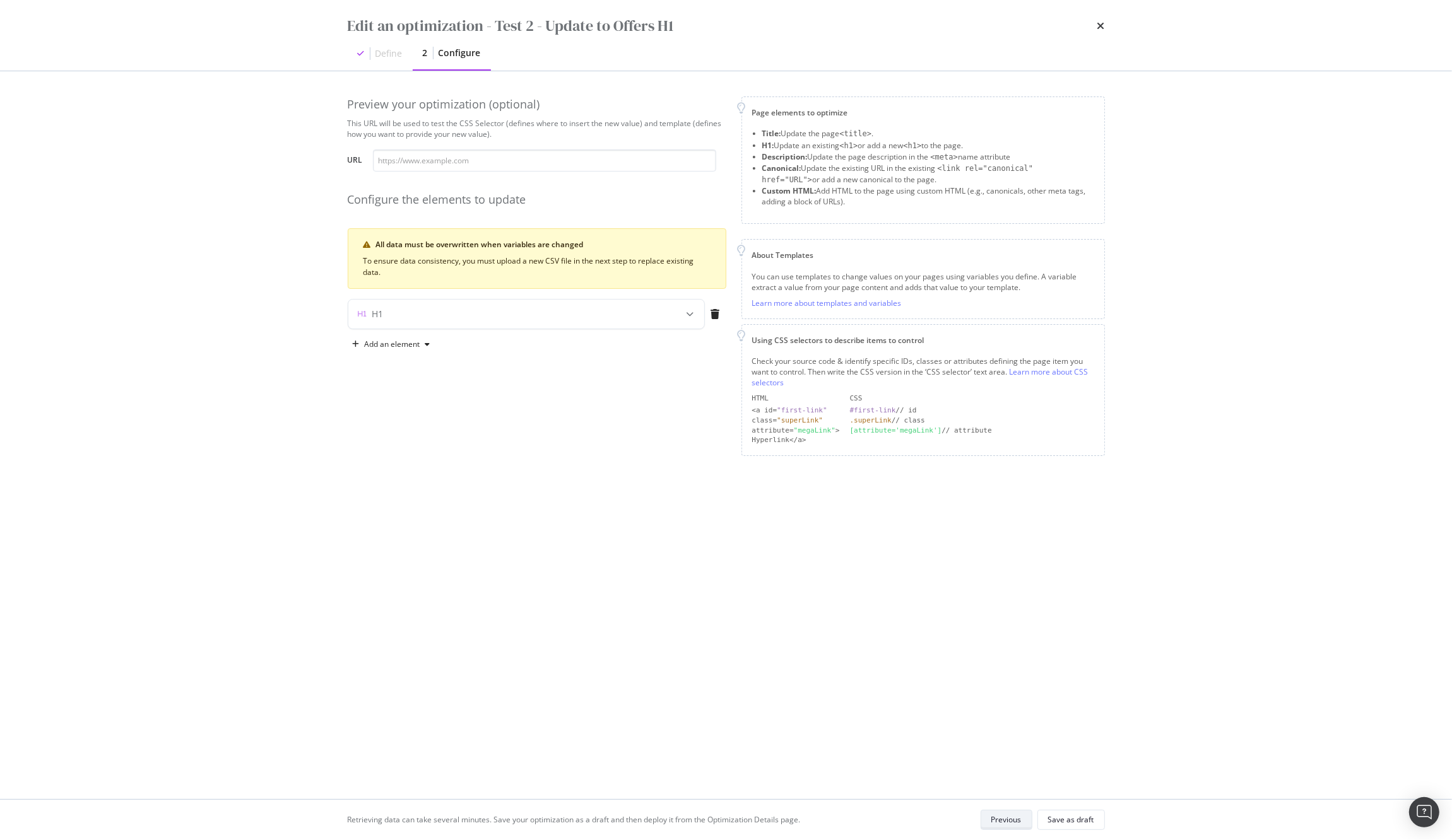
scroll to position [0, 0]
click at [687, 317] on icon "modal" at bounding box center [690, 313] width 7 height 7
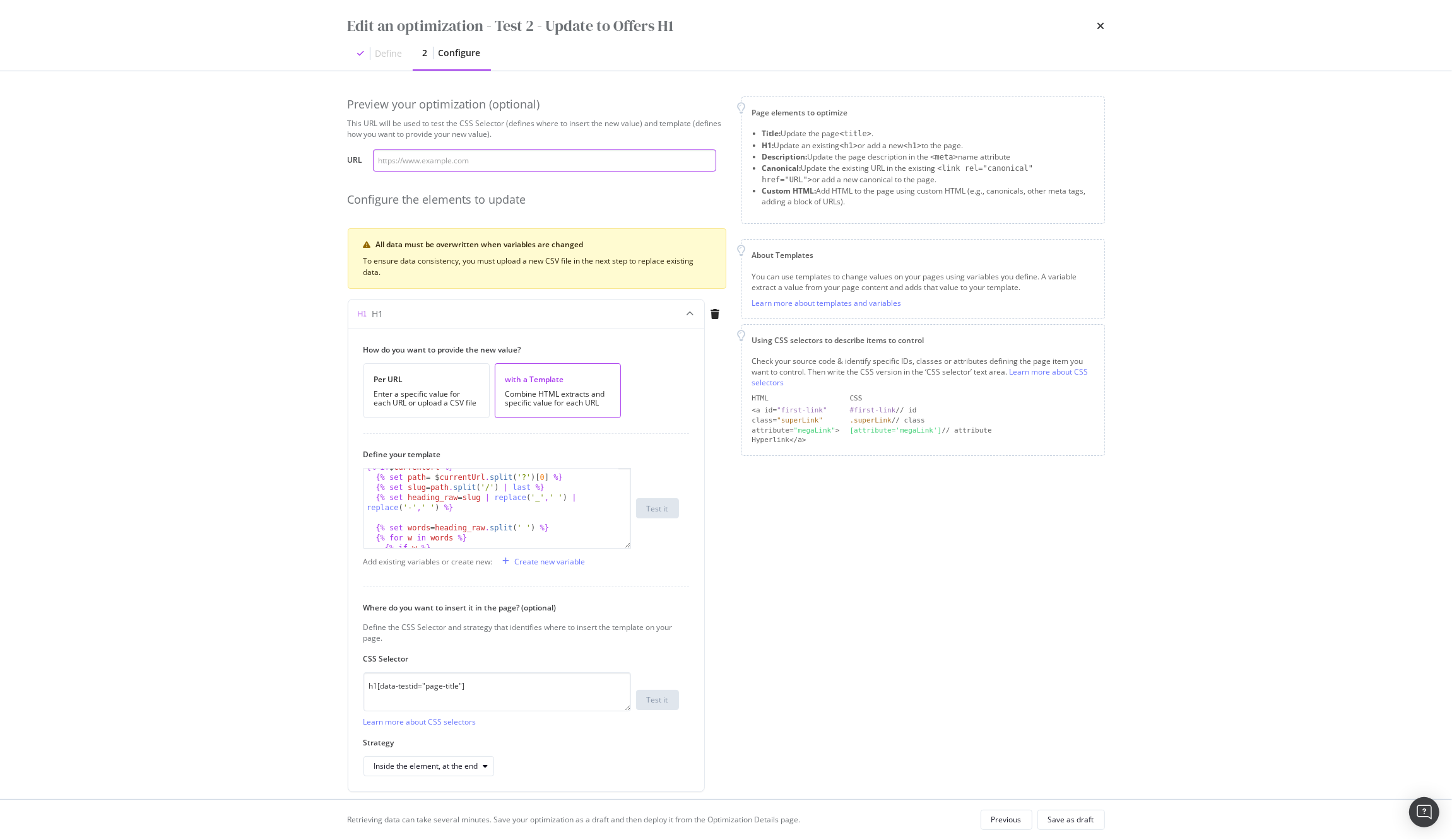
click at [430, 164] on input "modal" at bounding box center [544, 160] width 343 height 22
paste input "/baby_bath_shower_and_wash_offers?categoryId=522589#activation:forceModuleDraft…"
click at [418, 163] on input "/baby_bath_shower_and_wash_offers?categoryId=522589#activation:forceModuleDraft…" at bounding box center [544, 160] width 343 height 22
drag, startPoint x: 424, startPoint y: 163, endPoint x: 794, endPoint y: 151, distance: 370.2
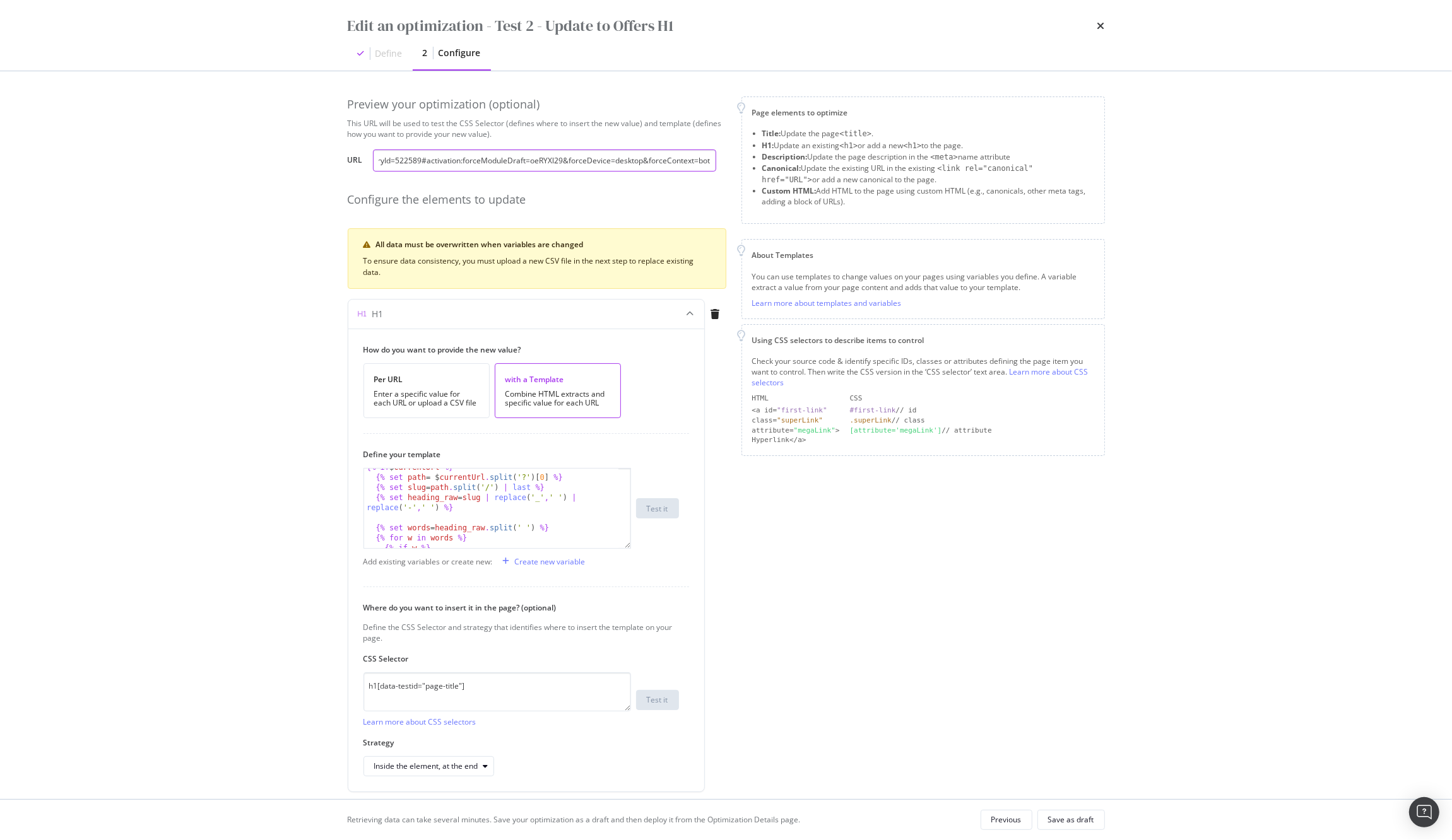
click at [794, 152] on div "Preview your optimization (optional) This URL will be used to test the CSS Sele…" at bounding box center [726, 457] width 757 height 721
click at [434, 159] on input "/baby_bath_shower_and_wash_offers?categoryId=522589#activation:forceModuleDraft…" at bounding box center [544, 160] width 343 height 22
drag, startPoint x: 422, startPoint y: 162, endPoint x: 603, endPoint y: 175, distance: 181.5
click at [603, 175] on div "Preview your optimization (optional) This URL will be used to test the CSS Sele…" at bounding box center [537, 457] width 379 height 721
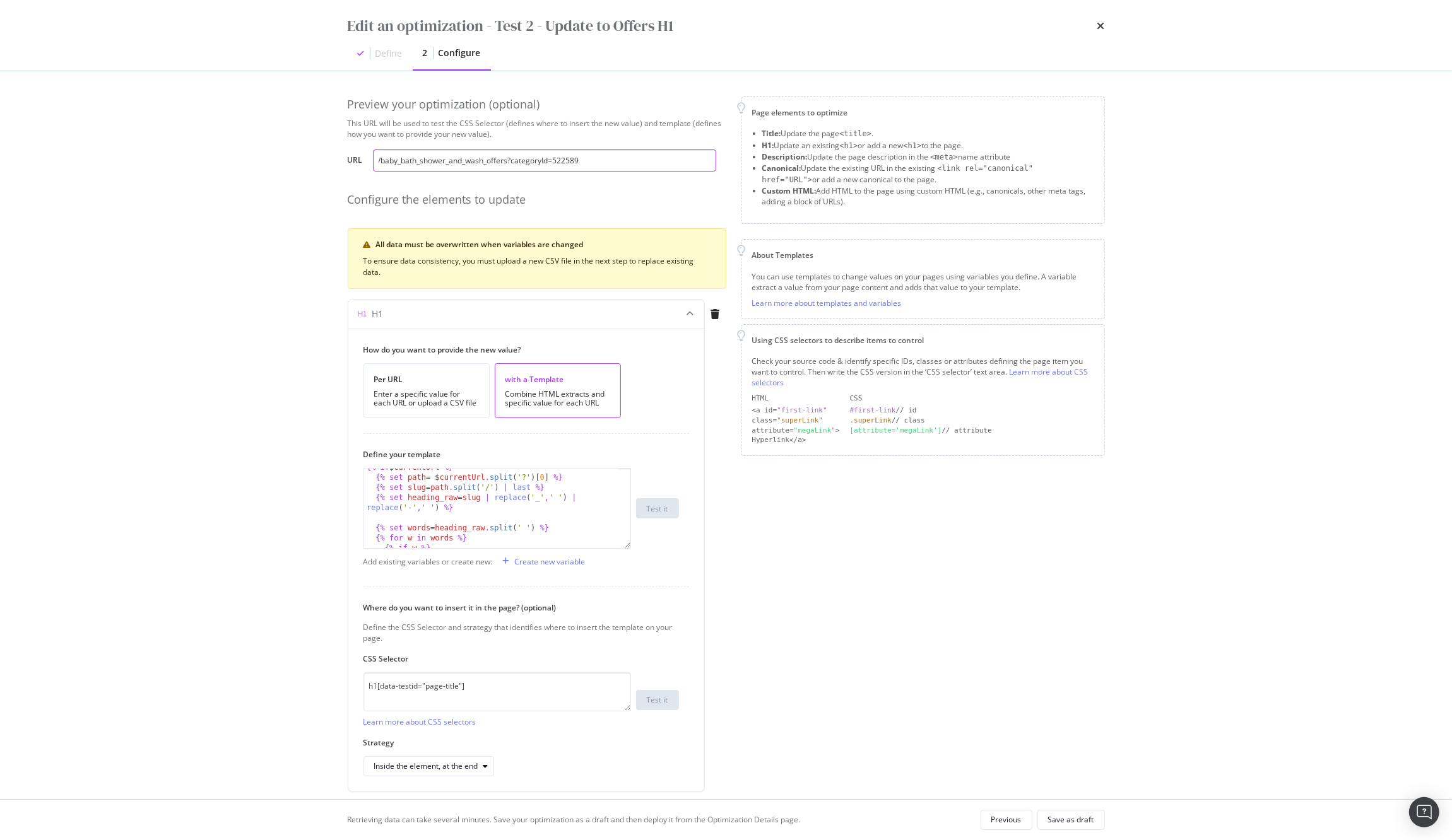
drag, startPoint x: 463, startPoint y: 163, endPoint x: 303, endPoint y: 158, distance: 160.1
click at [302, 158] on div "Edit an optimization - Test 2 - Update to Offers H1 Define 2 Configure Preview …" at bounding box center [726, 420] width 1452 height 840
type input "/baby_bath_shower_and_wash_offers?categoryId=522589"
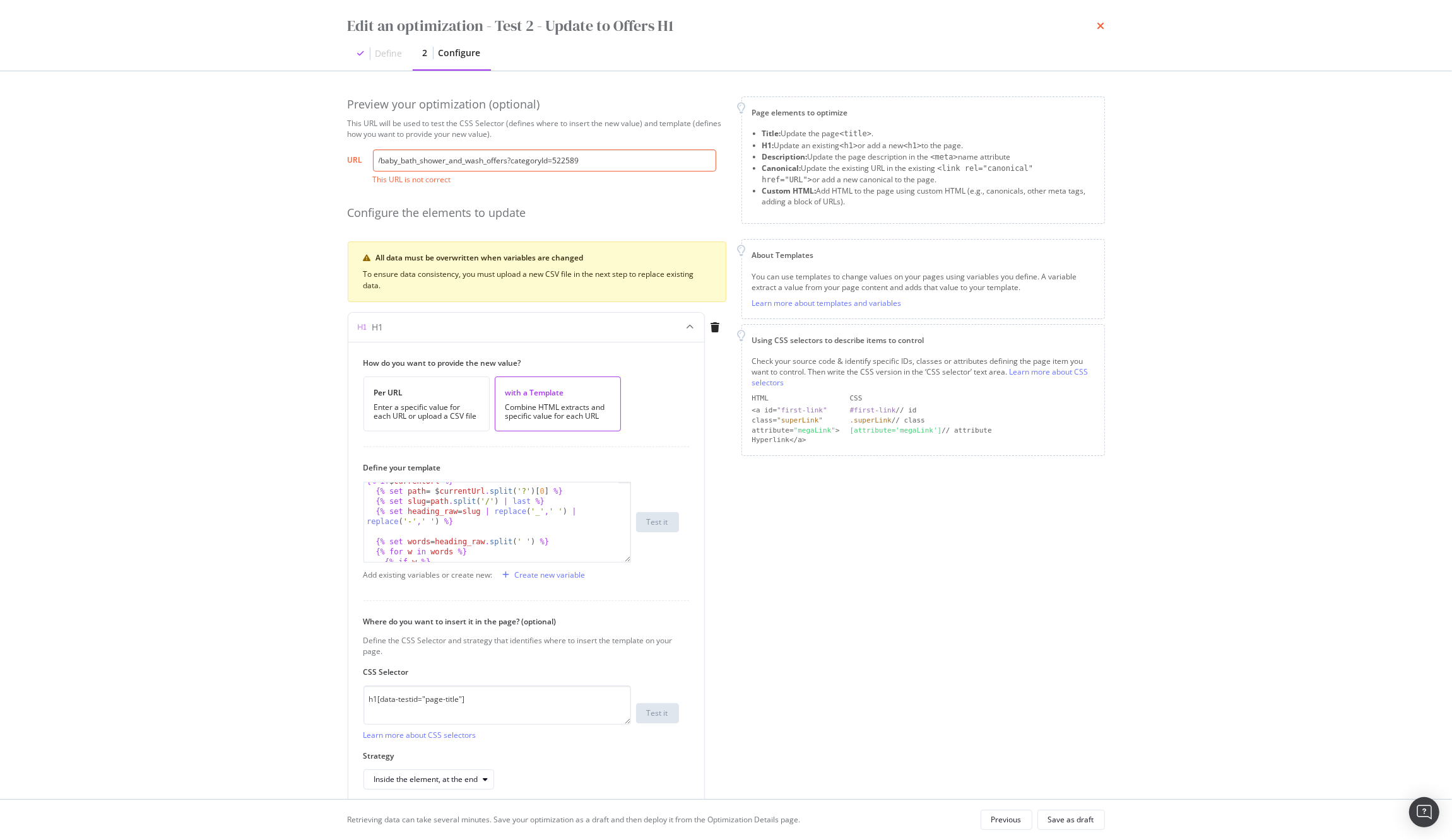
click at [1104, 25] on icon "times" at bounding box center [1101, 25] width 7 height 10
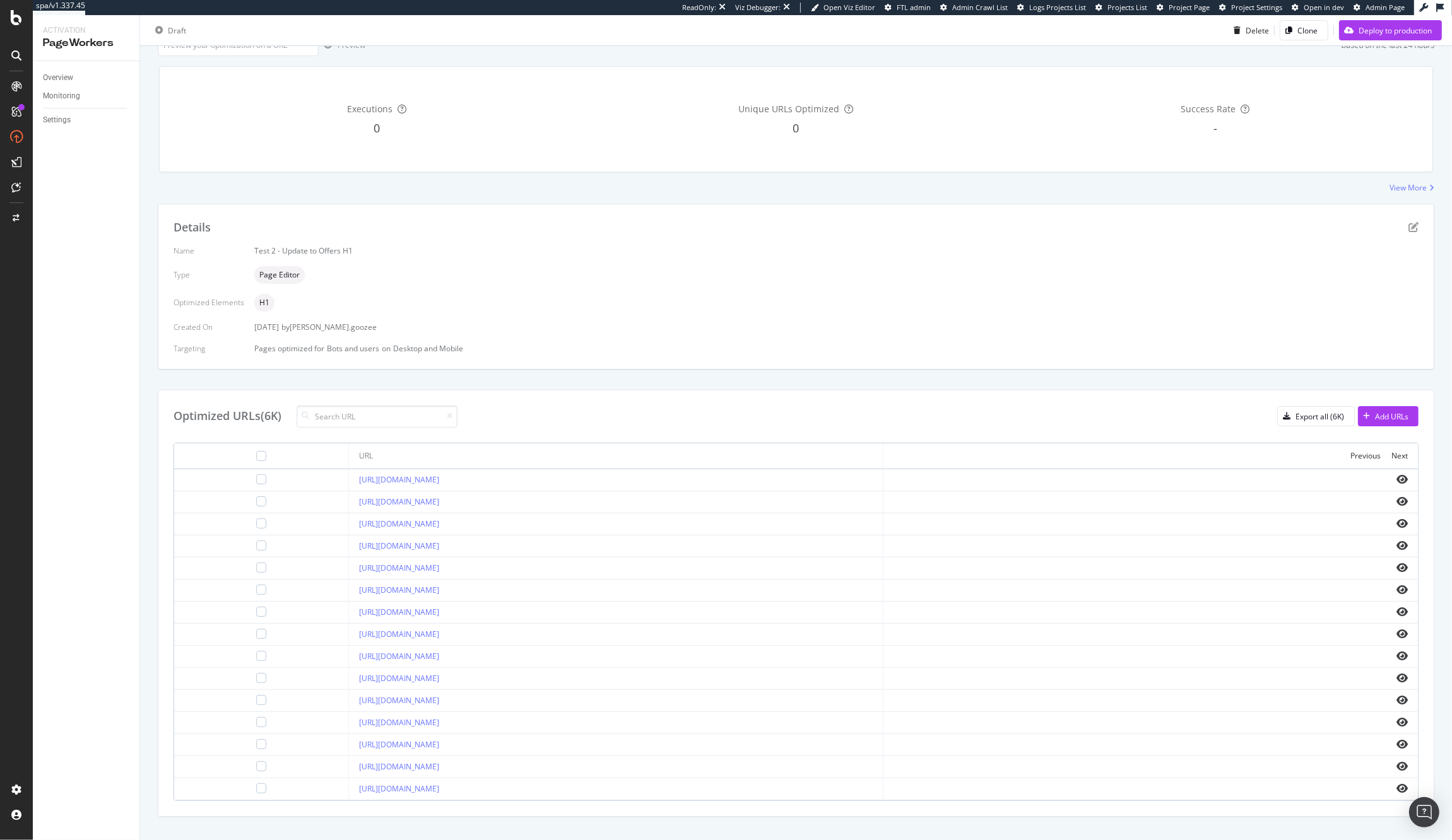
scroll to position [115, 0]
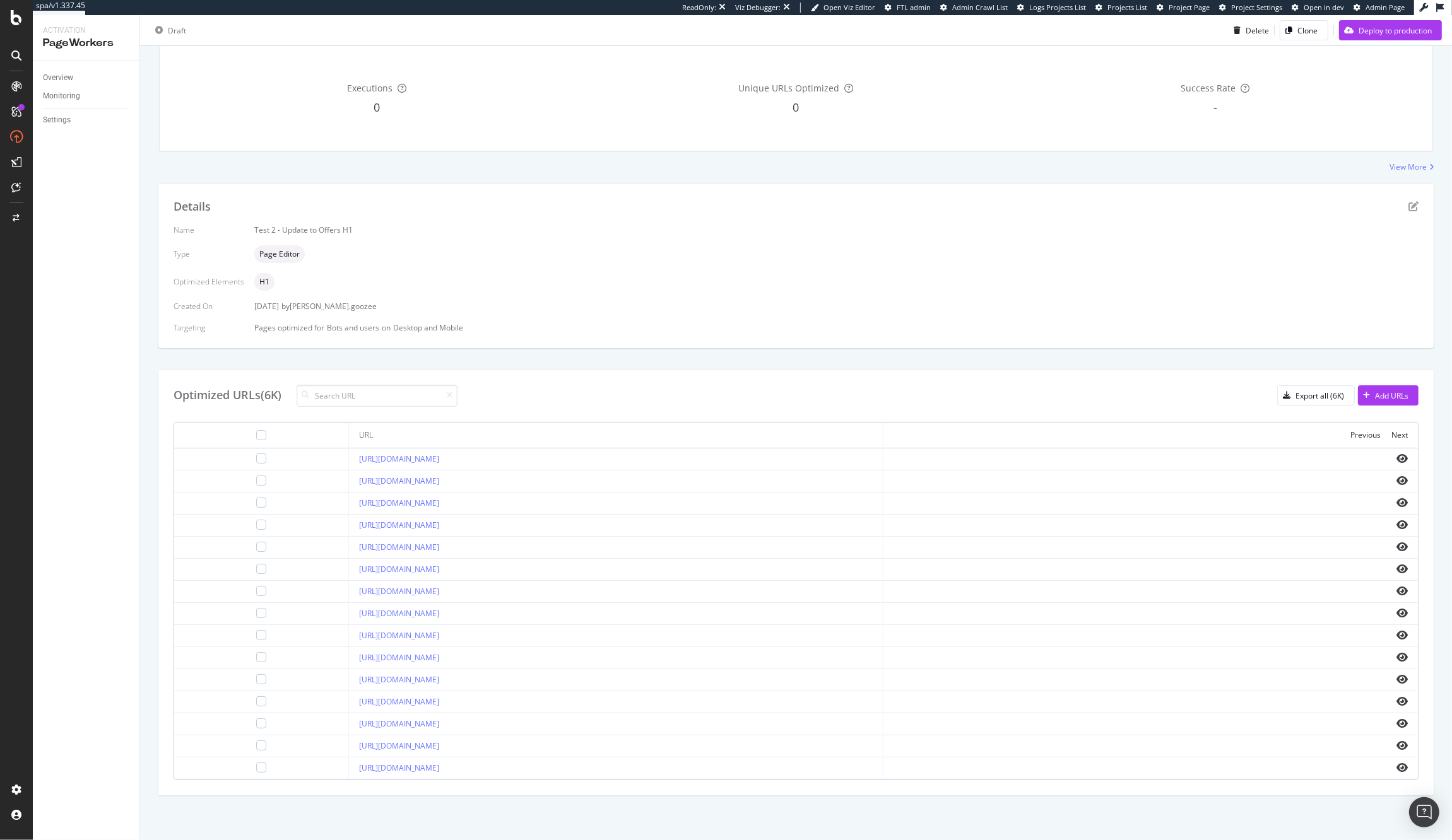
drag, startPoint x: 739, startPoint y: 698, endPoint x: 237, endPoint y: 704, distance: 502.0
click at [349, 704] on td "https://www.waitrose.com/ecom/shop/browse/offers/baby_and_toddler_offers/baby_a…" at bounding box center [616, 702] width 534 height 22
copy link "https://www.waitrose.com/ecom/shop/browse/offers/baby_and_toddler_offers/baby_a…"
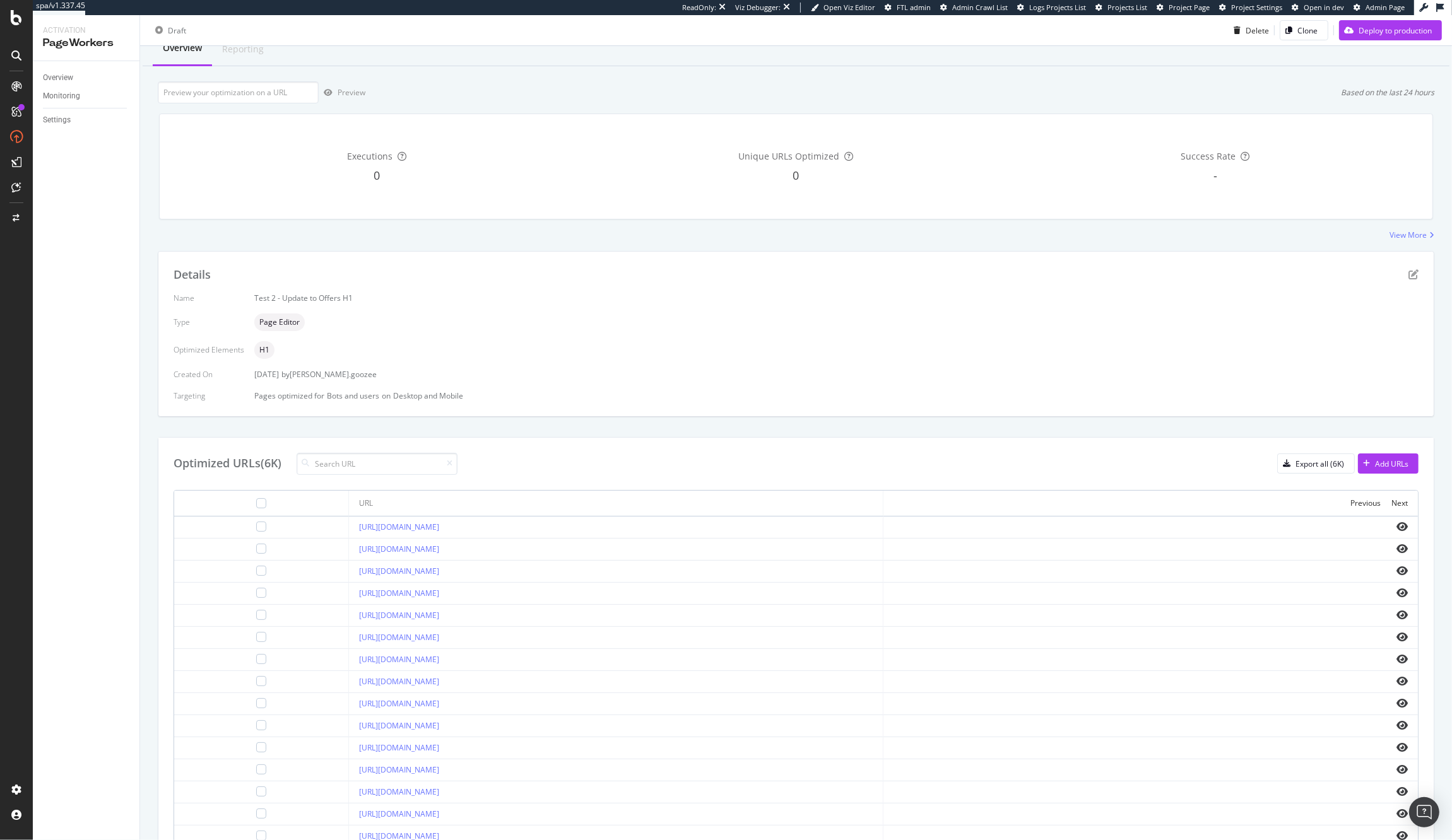
scroll to position [0, 0]
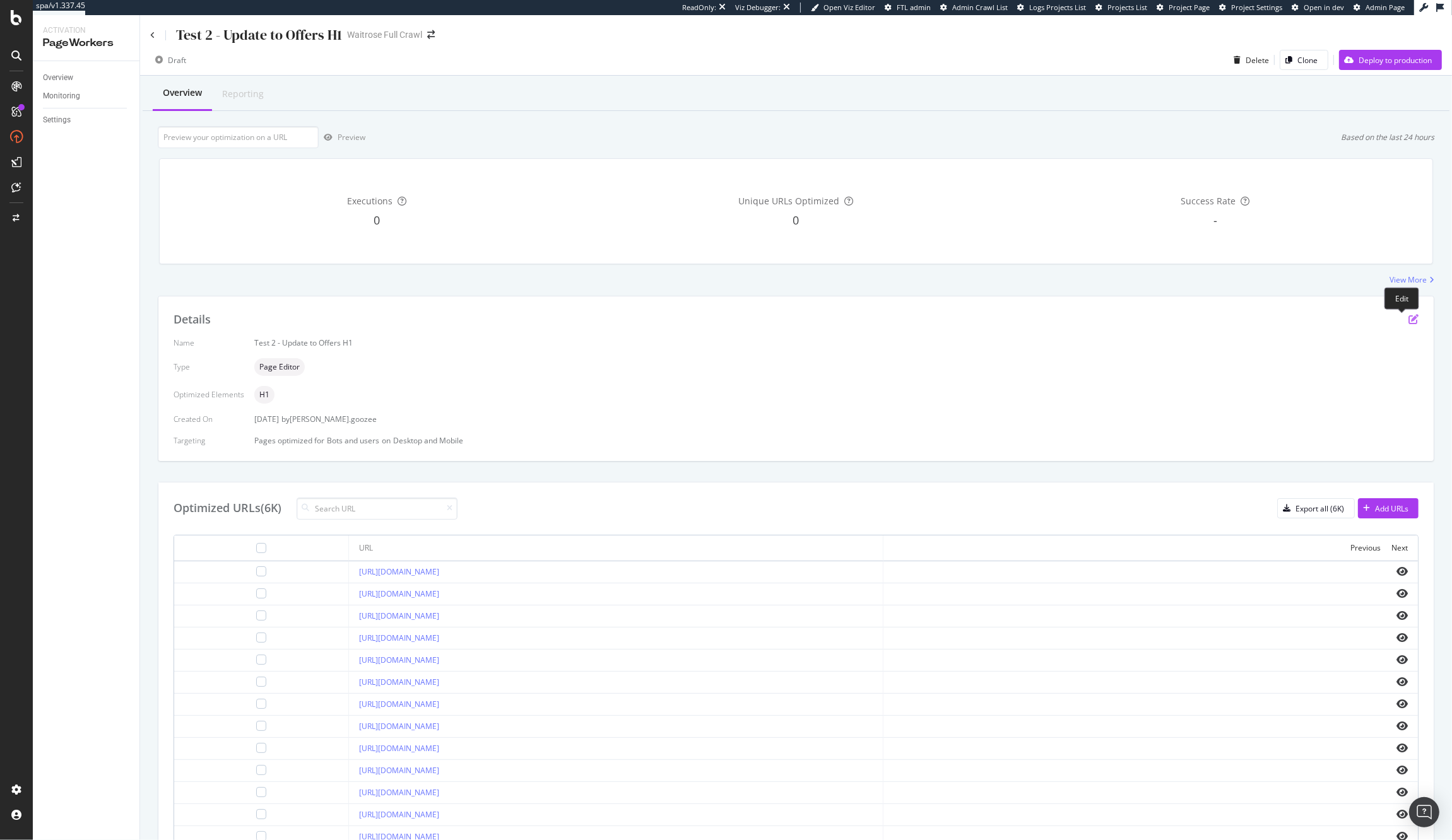
click at [1408, 315] on icon "pen-to-square" at bounding box center [1413, 319] width 10 height 10
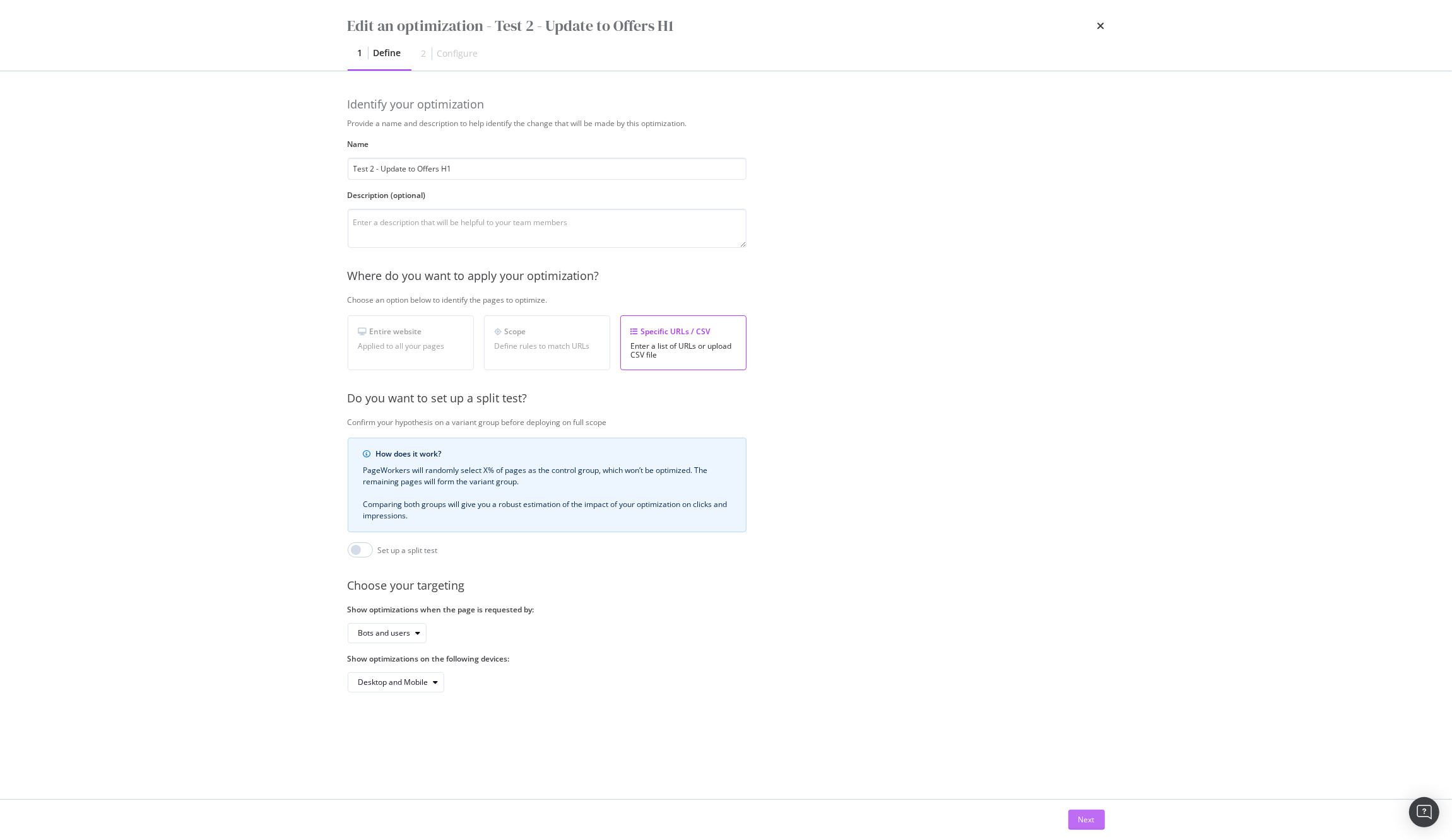
click at [1091, 815] on div "Next" at bounding box center [1086, 819] width 16 height 11
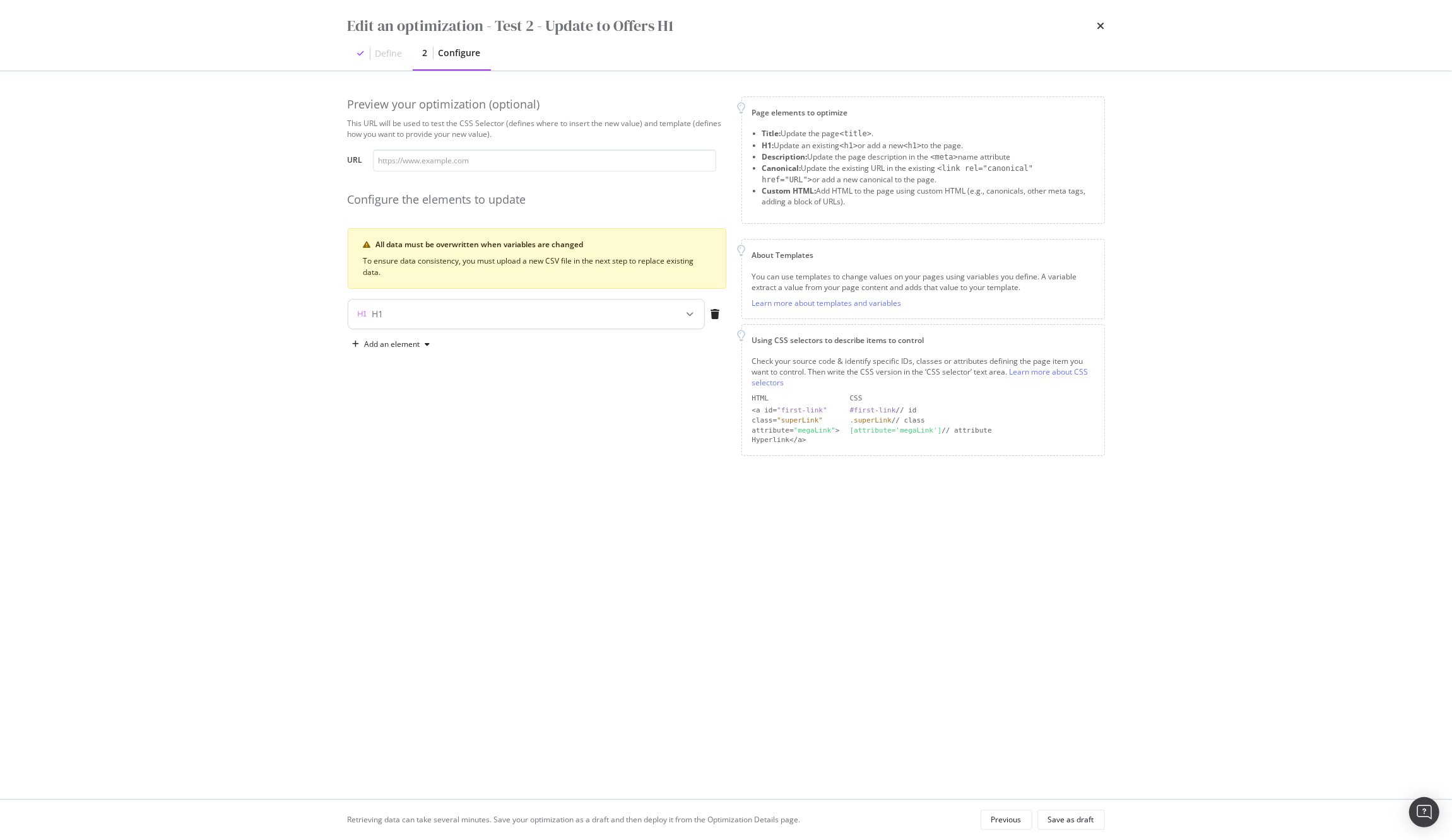
click at [455, 313] on div "H1" at bounding box center [501, 314] width 306 height 13
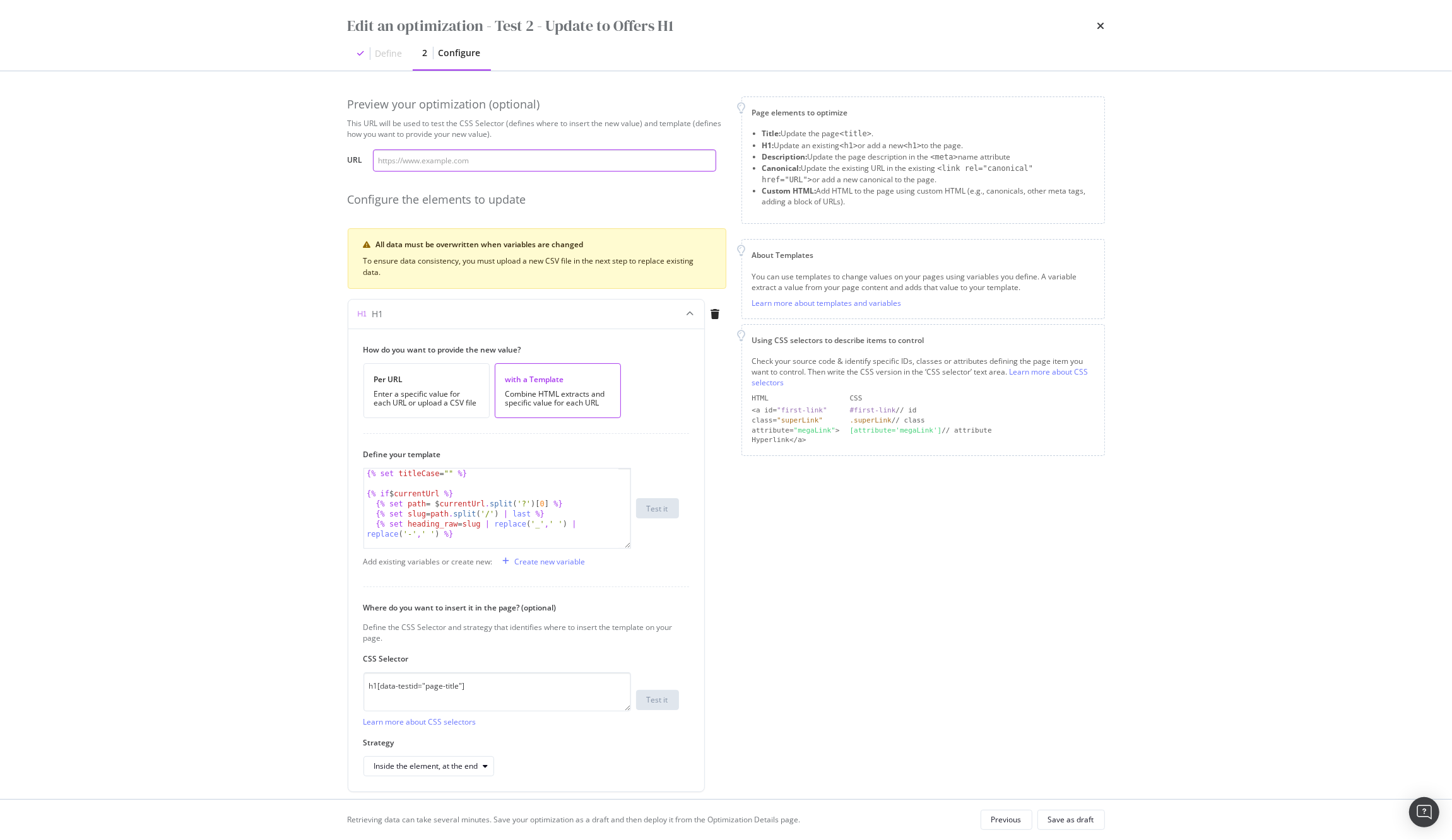
click at [405, 168] on input "modal" at bounding box center [544, 160] width 343 height 22
paste input "https://www.waitrose.com/ecom/shop/browse/offers/baby_and_toddler_offers/baby_a…"
type input "https://www.waitrose.com/ecom/shop/browse/offers/baby_and_toddler_offers/baby_a…"
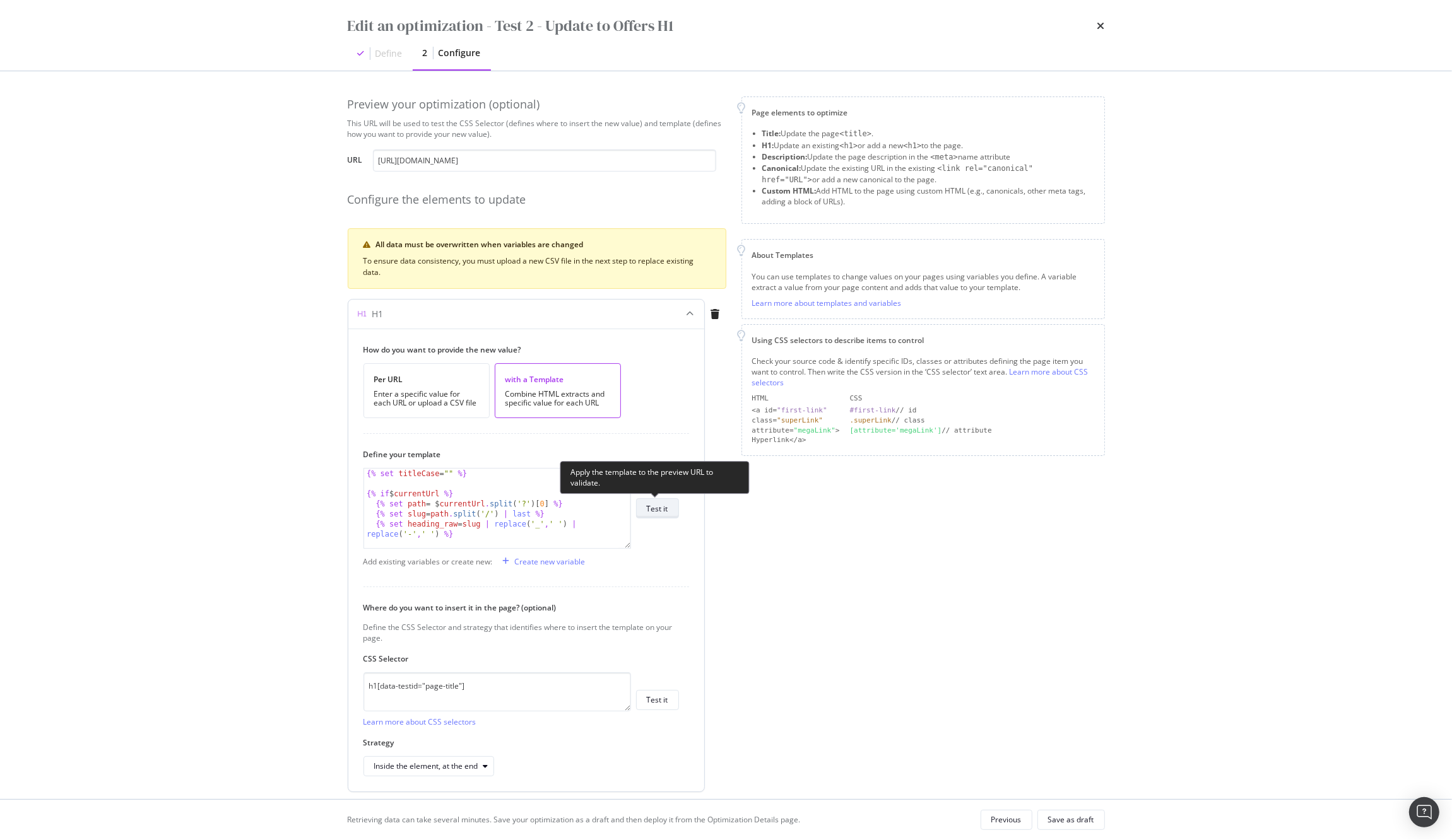
click at [657, 507] on div "Test it" at bounding box center [657, 509] width 21 height 11
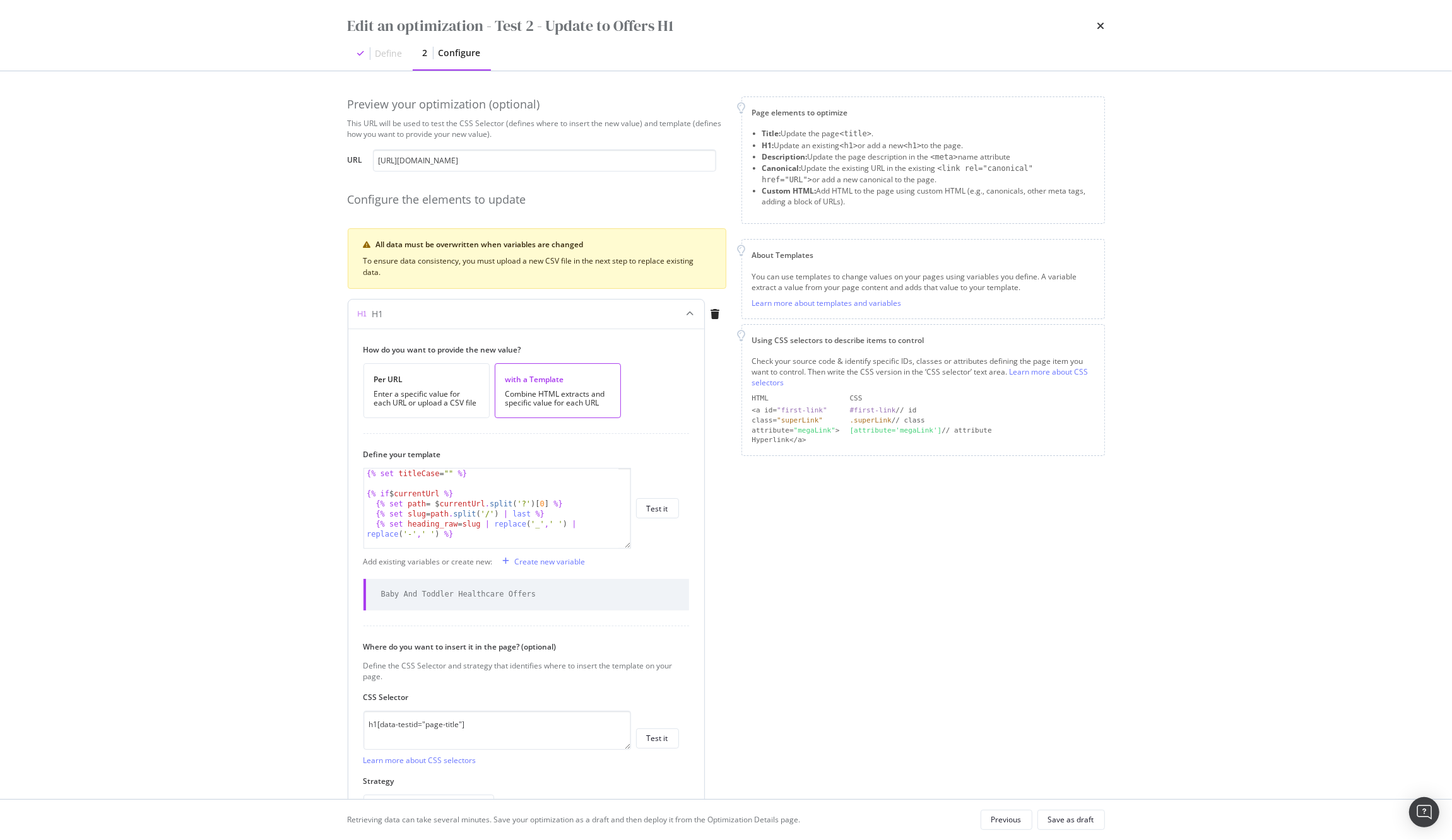
scroll to position [47, 0]
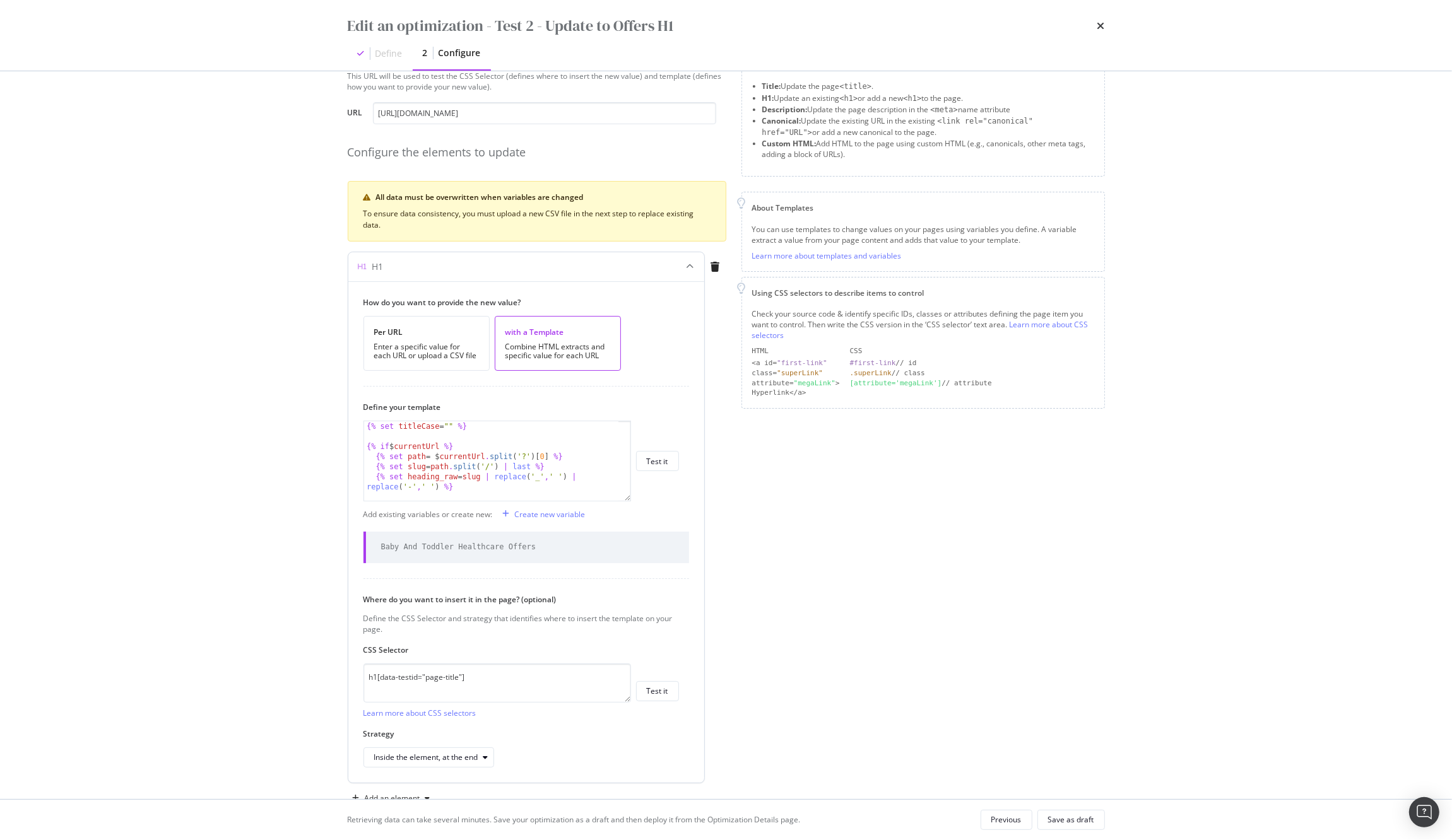
drag, startPoint x: 379, startPoint y: 552, endPoint x: 578, endPoint y: 547, distance: 199.1
click at [578, 547] on div "Baby And Toddler Healthcare Offers" at bounding box center [526, 547] width 326 height 31
click at [532, 549] on div "Baby And Toddler Healthcare Offers" at bounding box center [458, 547] width 155 height 11
drag, startPoint x: 551, startPoint y: 556, endPoint x: 511, endPoint y: 552, distance: 40.2
click at [511, 552] on div "Baby And Toddler Healthcare Offers" at bounding box center [526, 547] width 326 height 31
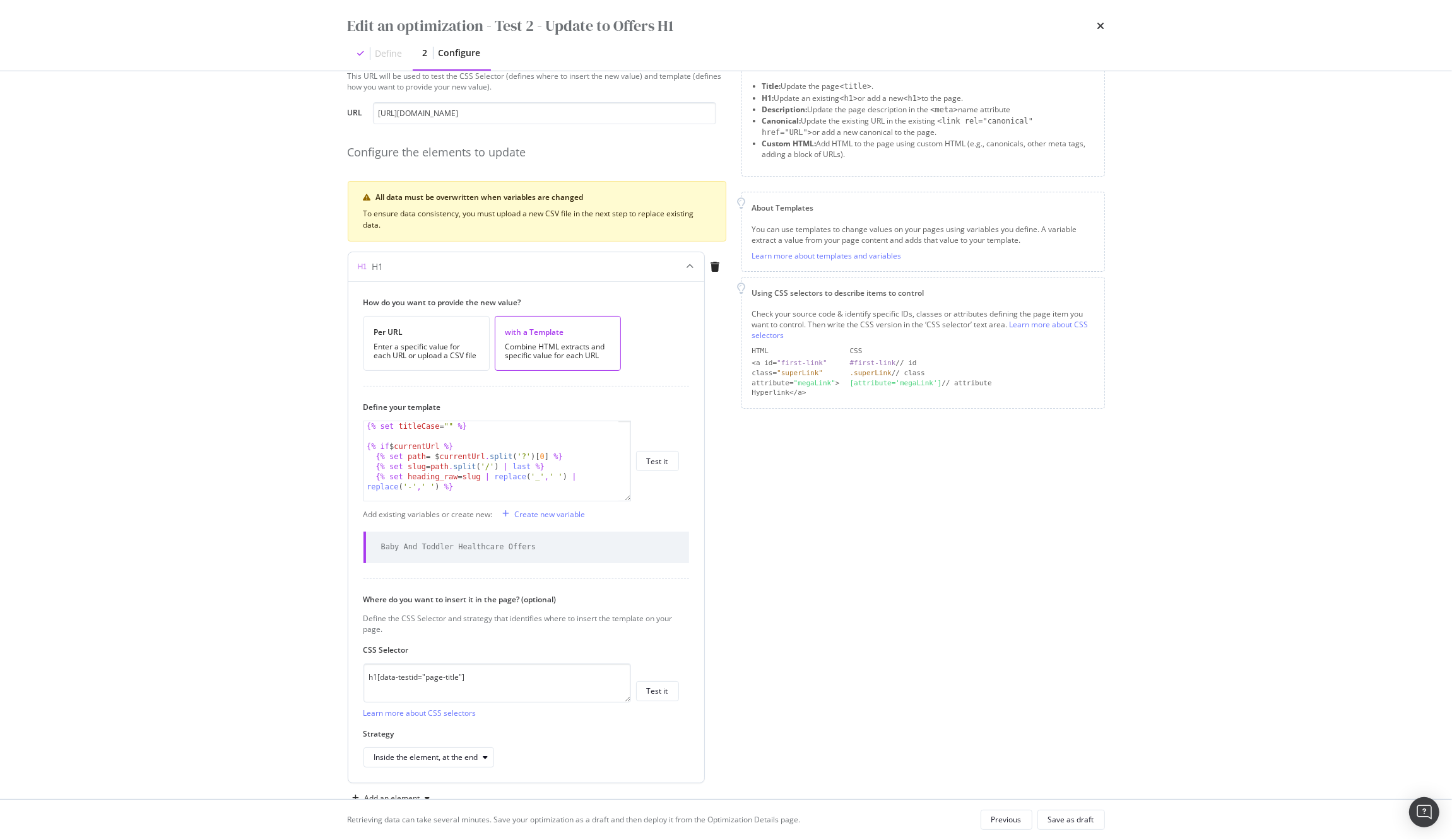
type textarea "{% if $currentUrl %}"
click at [573, 450] on div "{% set titleCase = "" %} {% if $ currentUrl %} {% set path = $ currentUrl . spl…" at bounding box center [491, 471] width 254 height 99
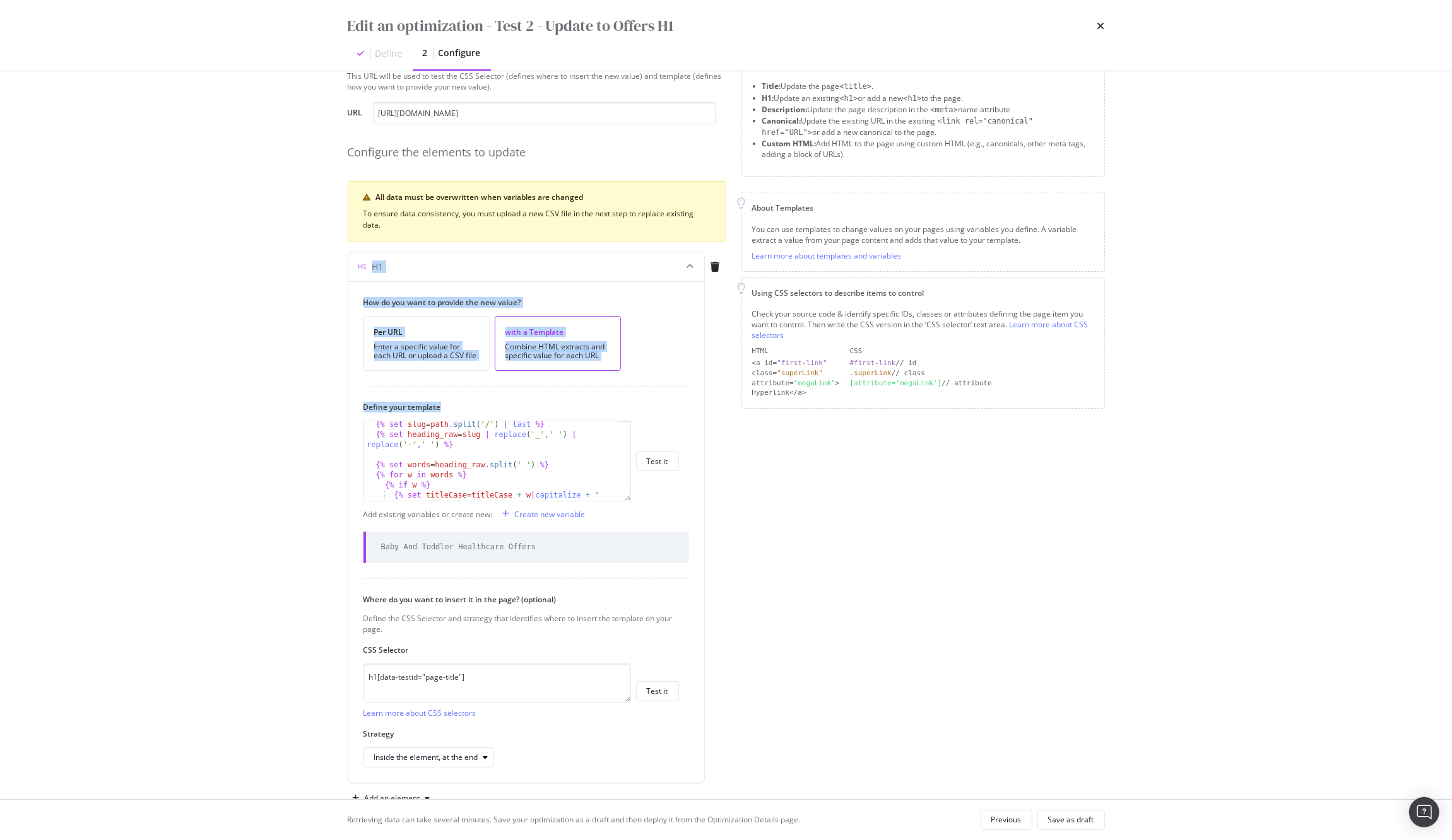
drag, startPoint x: 373, startPoint y: 262, endPoint x: 329, endPoint y: 436, distance: 179.5
click at [329, 436] on div "Preview your optimization (optional) This URL will be used to test the CSS Sele…" at bounding box center [726, 435] width 808 height 728
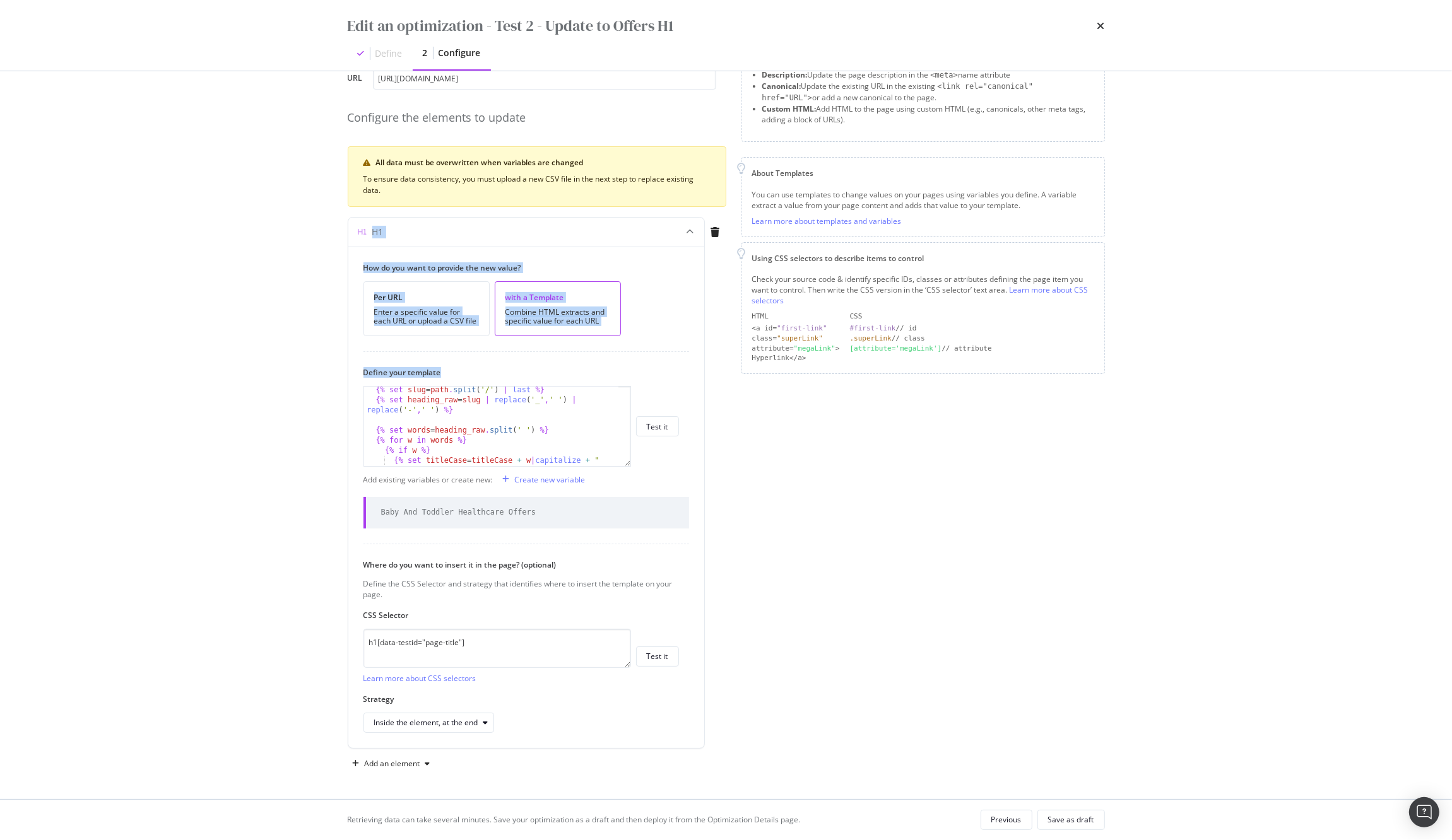
scroll to position [0, 0]
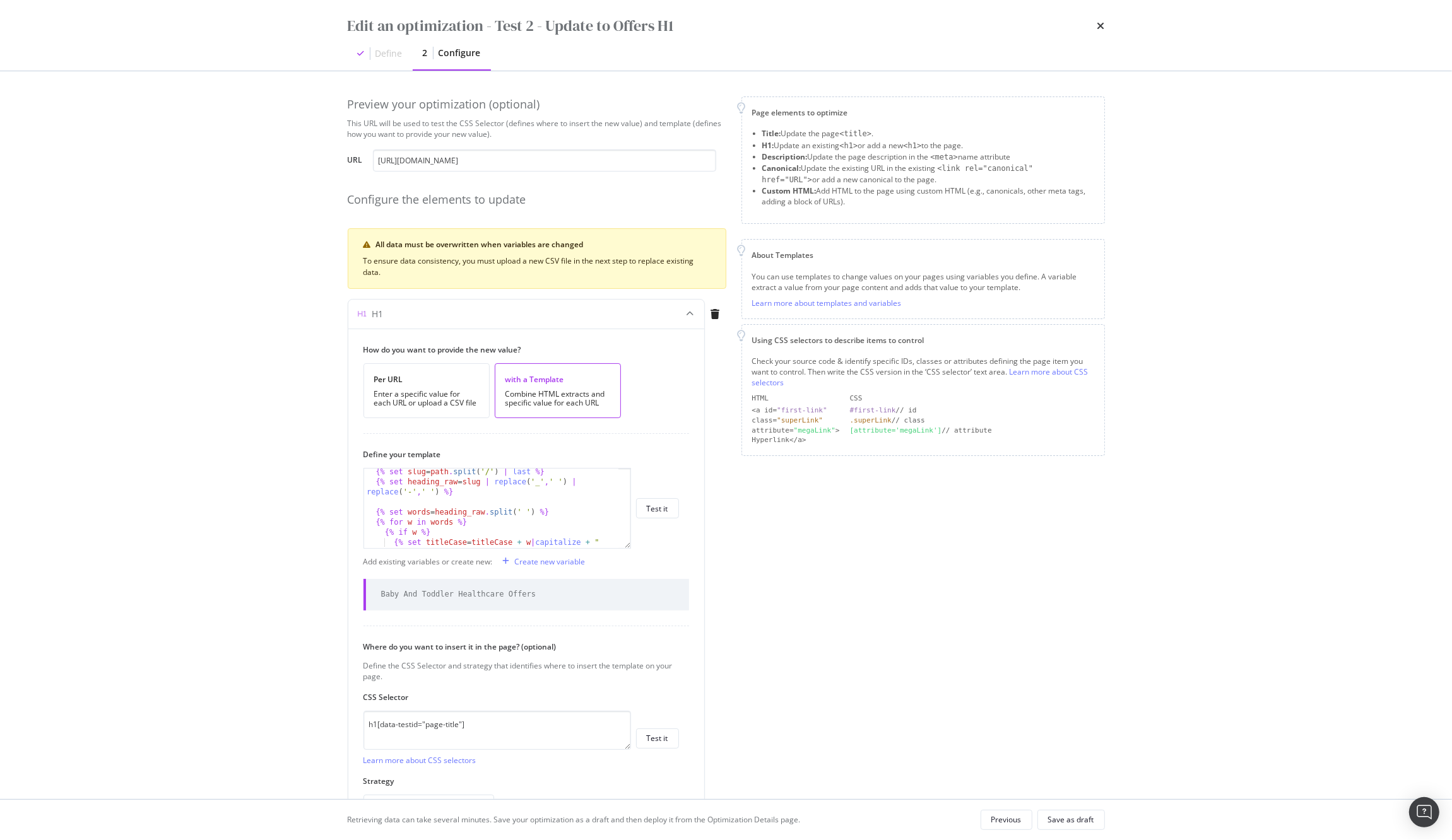
click at [924, 582] on div "Page elements to optimize Title: Update the page <title> . H1: Update an existi…" at bounding box center [922, 476] width 363 height 759
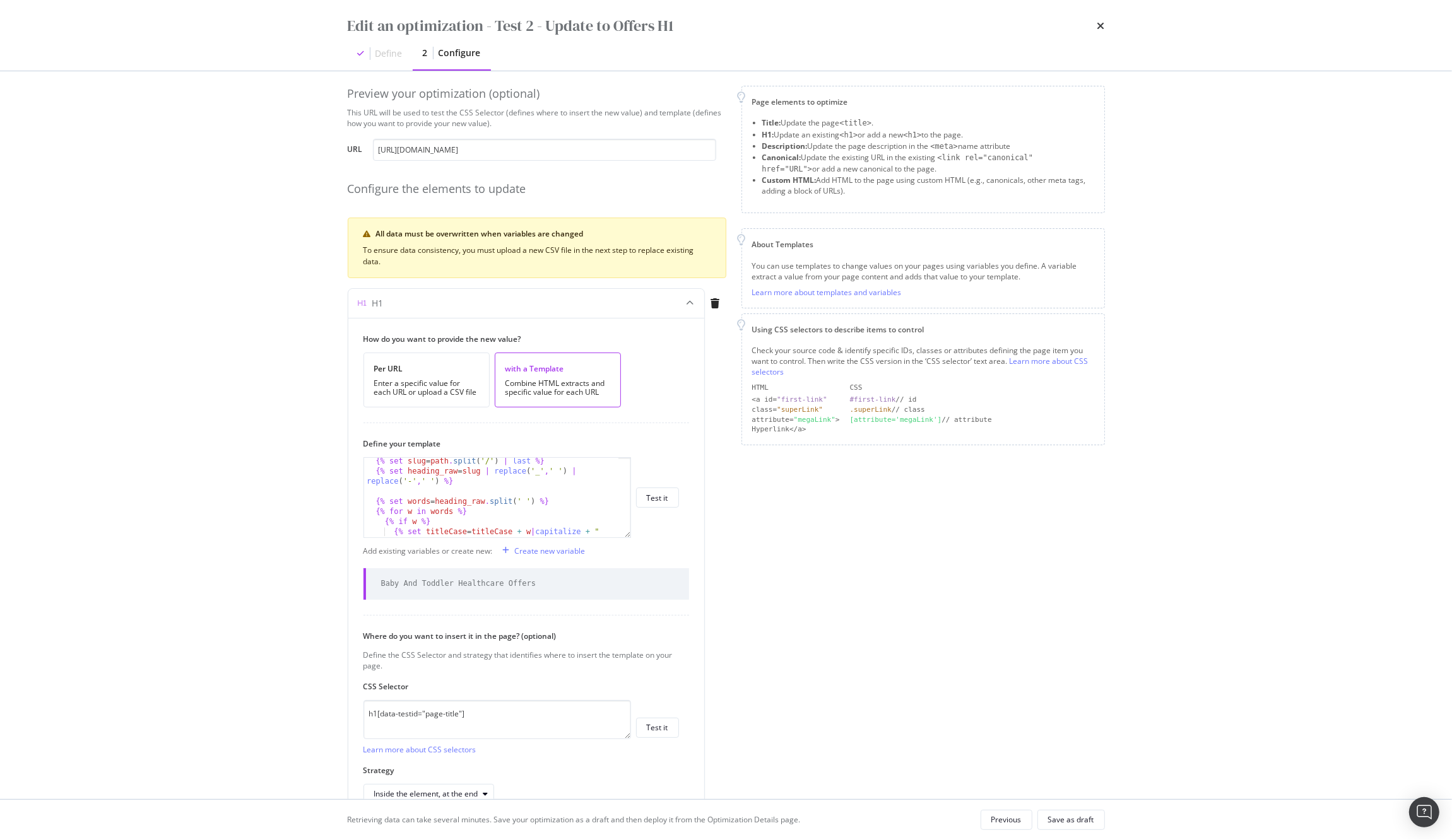
scroll to position [8, 0]
click at [1104, 30] on div "Edit an optimization - Test 2 - Update to Offers H1 Define 2 Configure" at bounding box center [726, 35] width 808 height 70
click at [1103, 29] on icon "times" at bounding box center [1101, 25] width 7 height 10
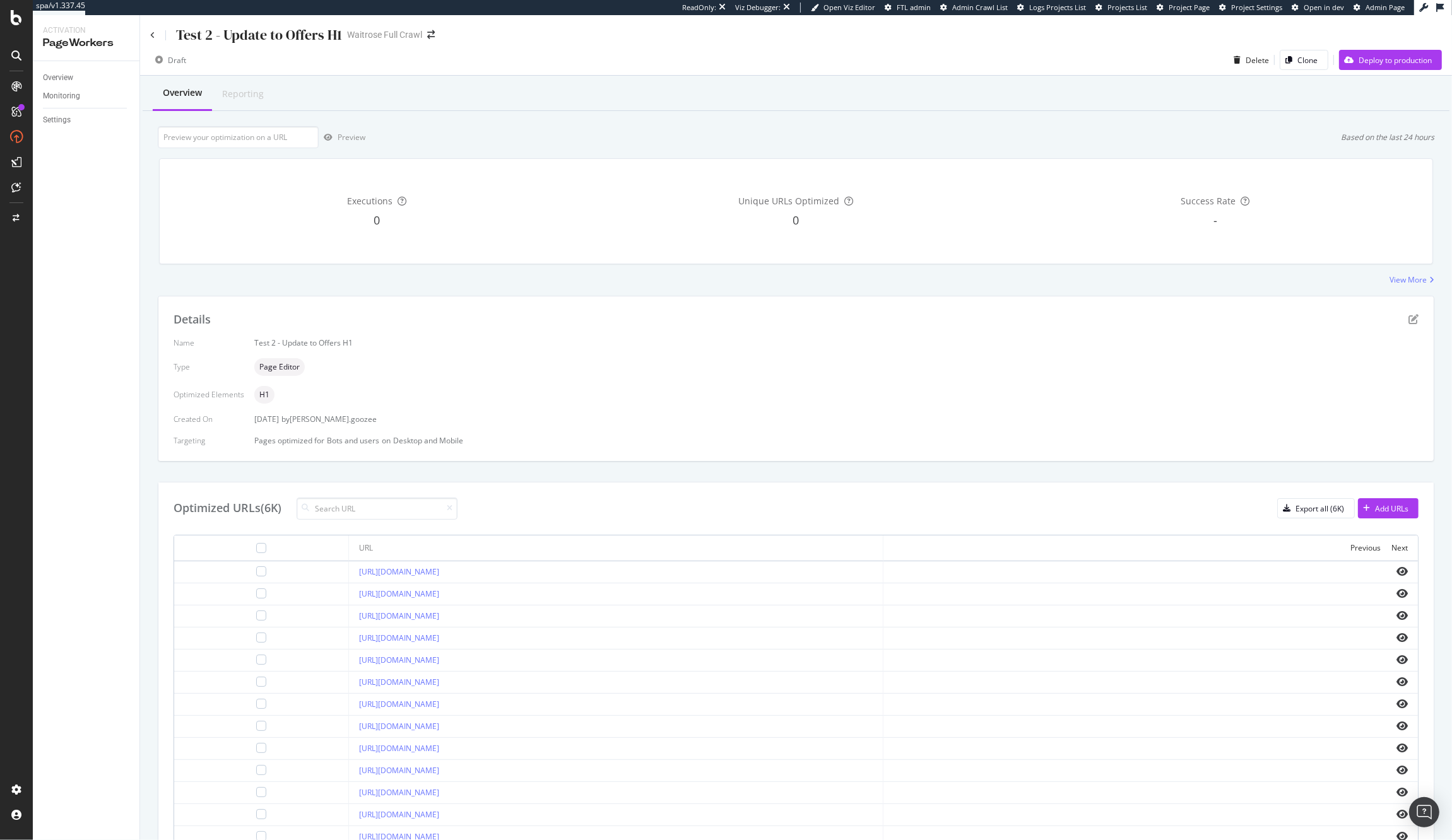
click at [149, 33] on div "Test 2 - Update to Offers H1 Waitrose Full Crawl" at bounding box center [796, 30] width 1312 height 30
click at [154, 33] on icon at bounding box center [153, 35] width 5 height 7
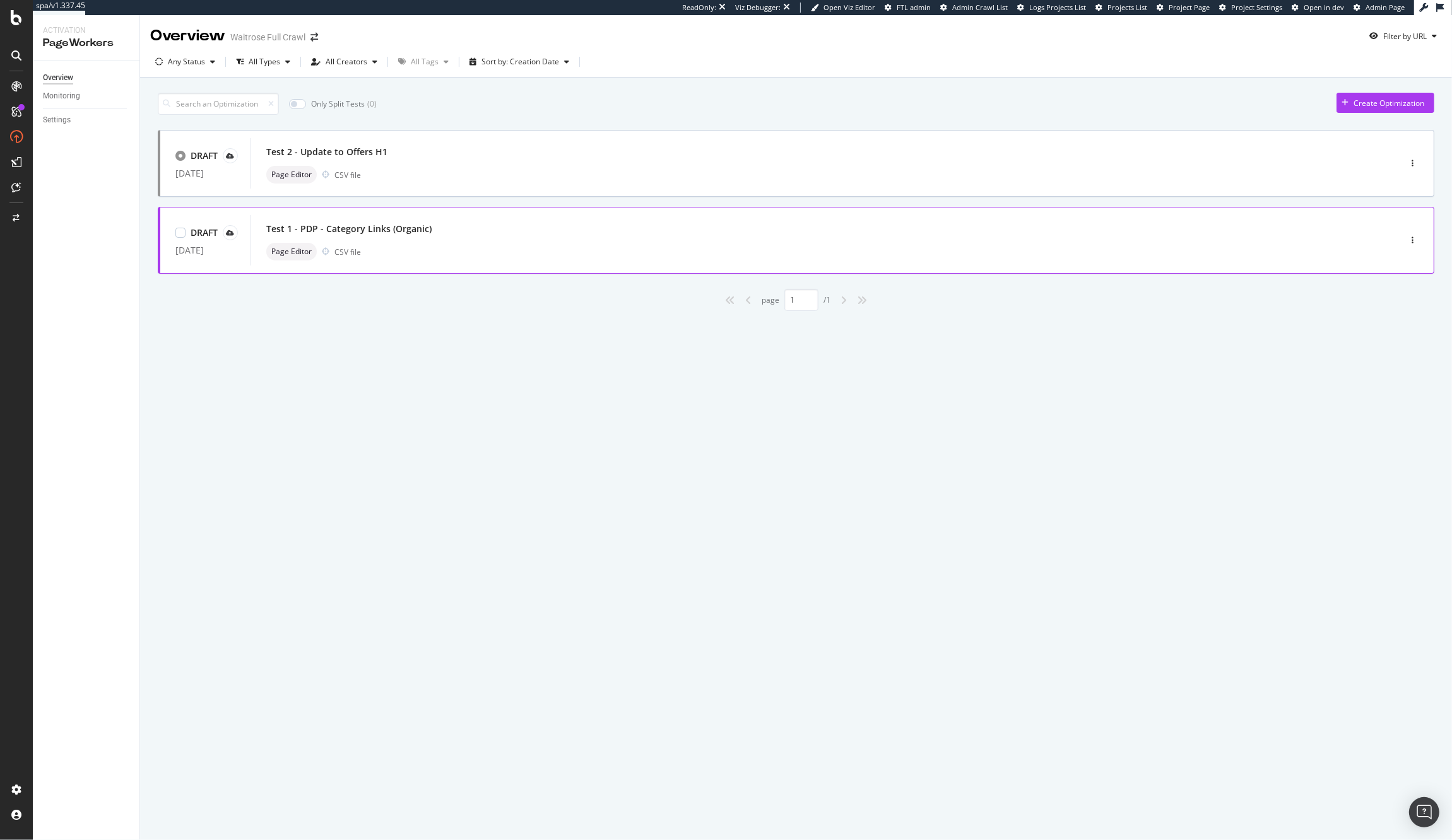
click at [451, 227] on div "Test 1 - PDP - Category Links (Organic)" at bounding box center [806, 229] width 1079 height 17
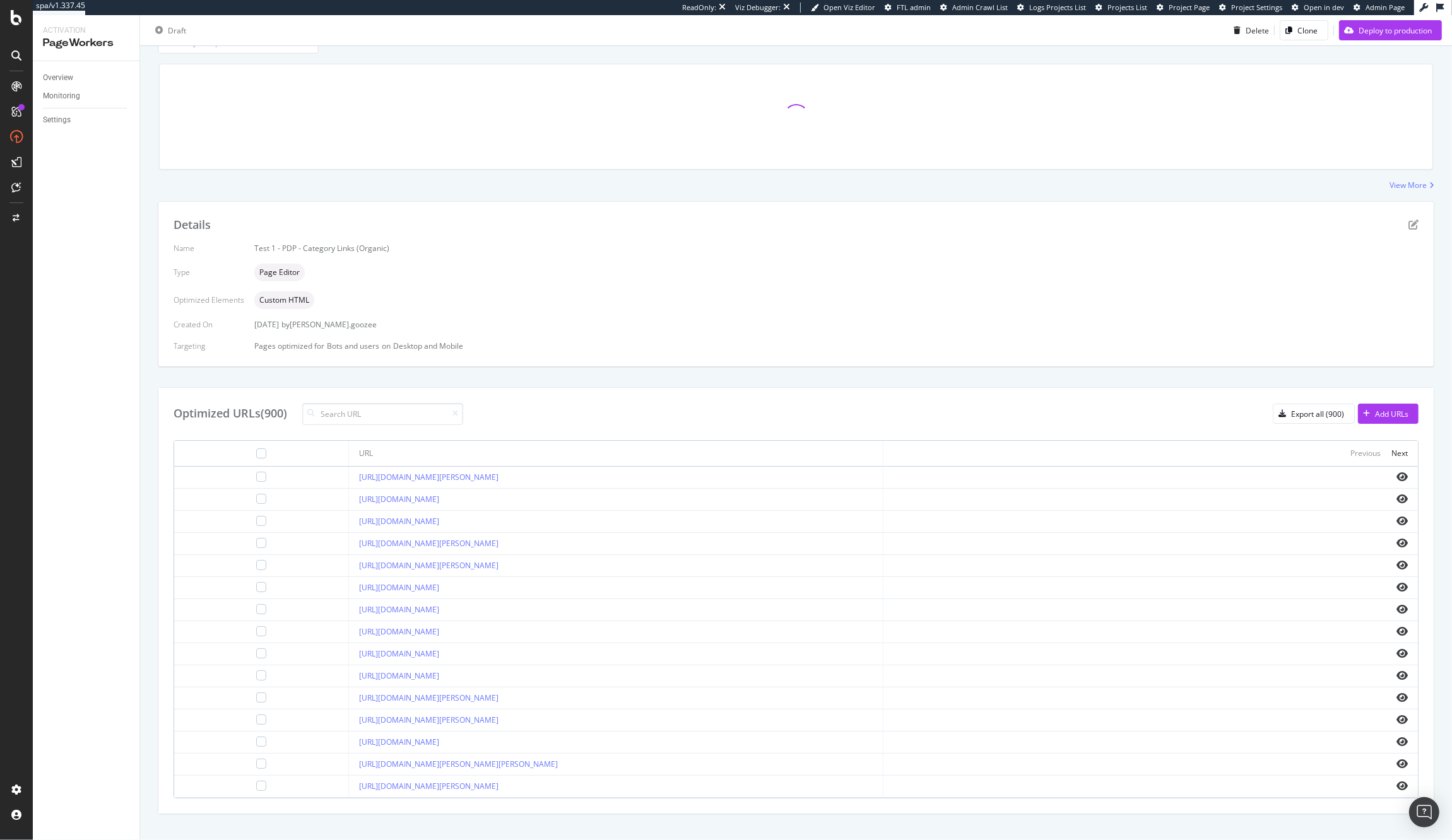
scroll to position [115, 0]
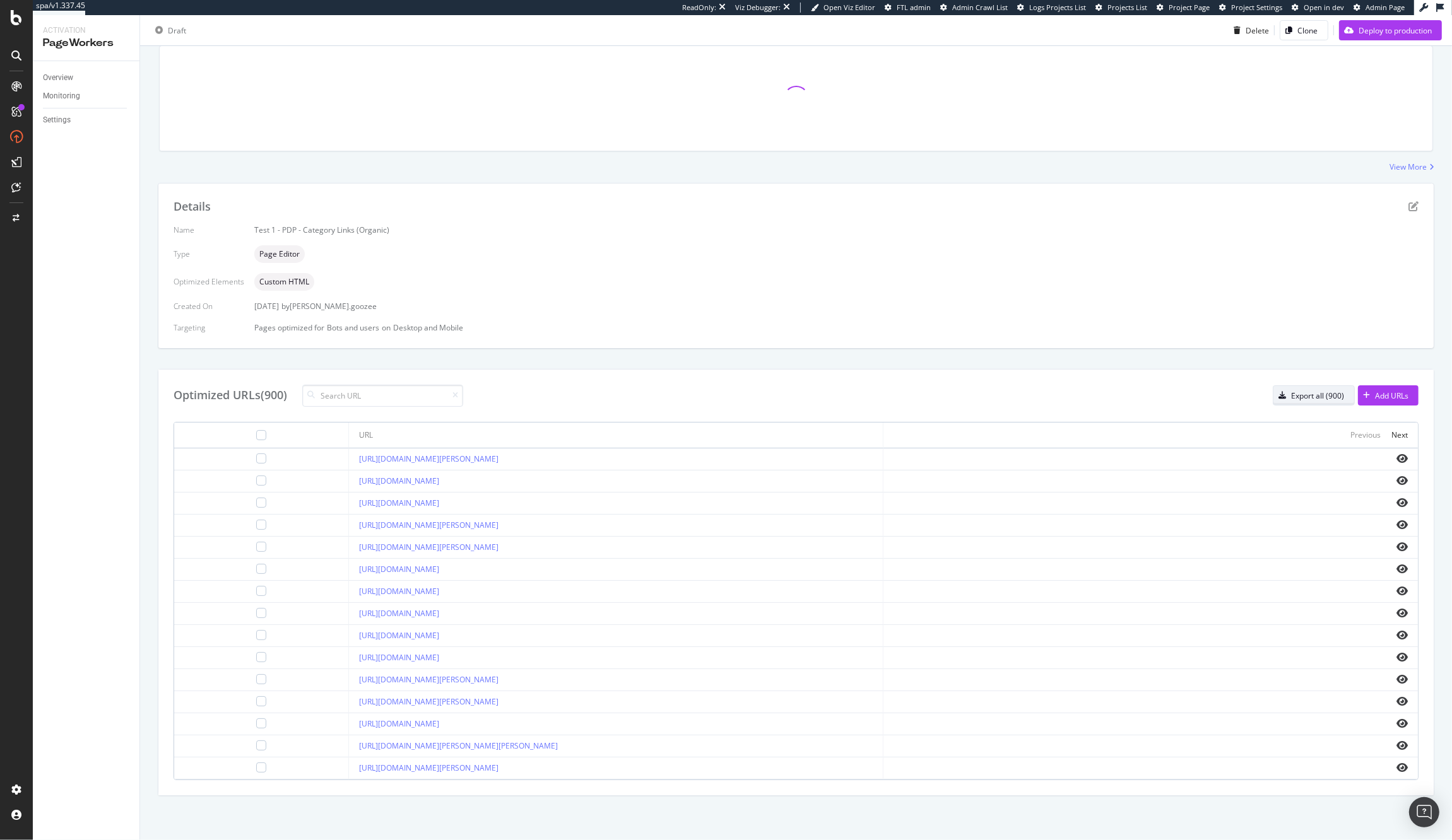
click at [1294, 400] on div "Export all (900)" at bounding box center [1308, 395] width 70 height 17
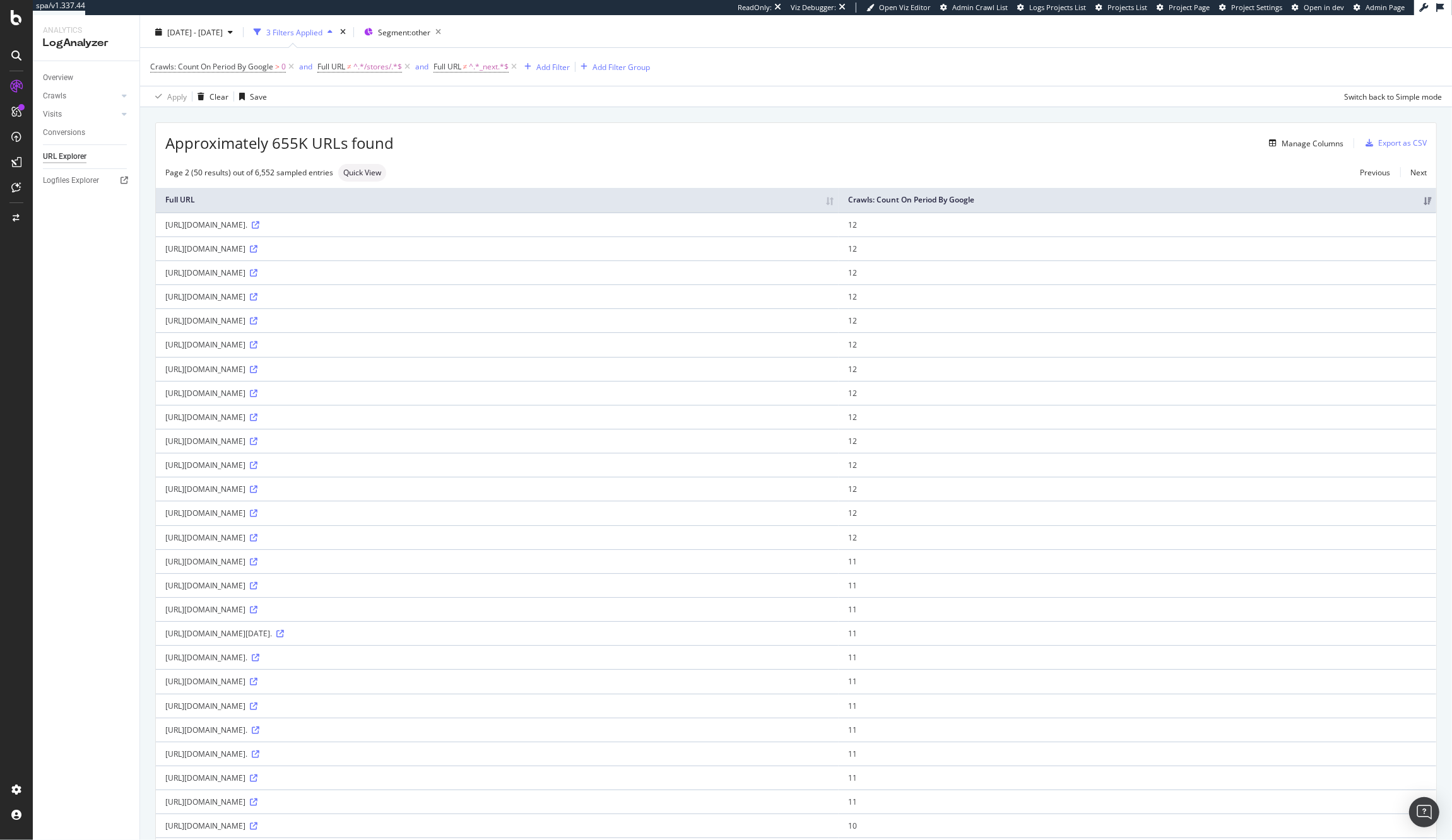
scroll to position [38, 0]
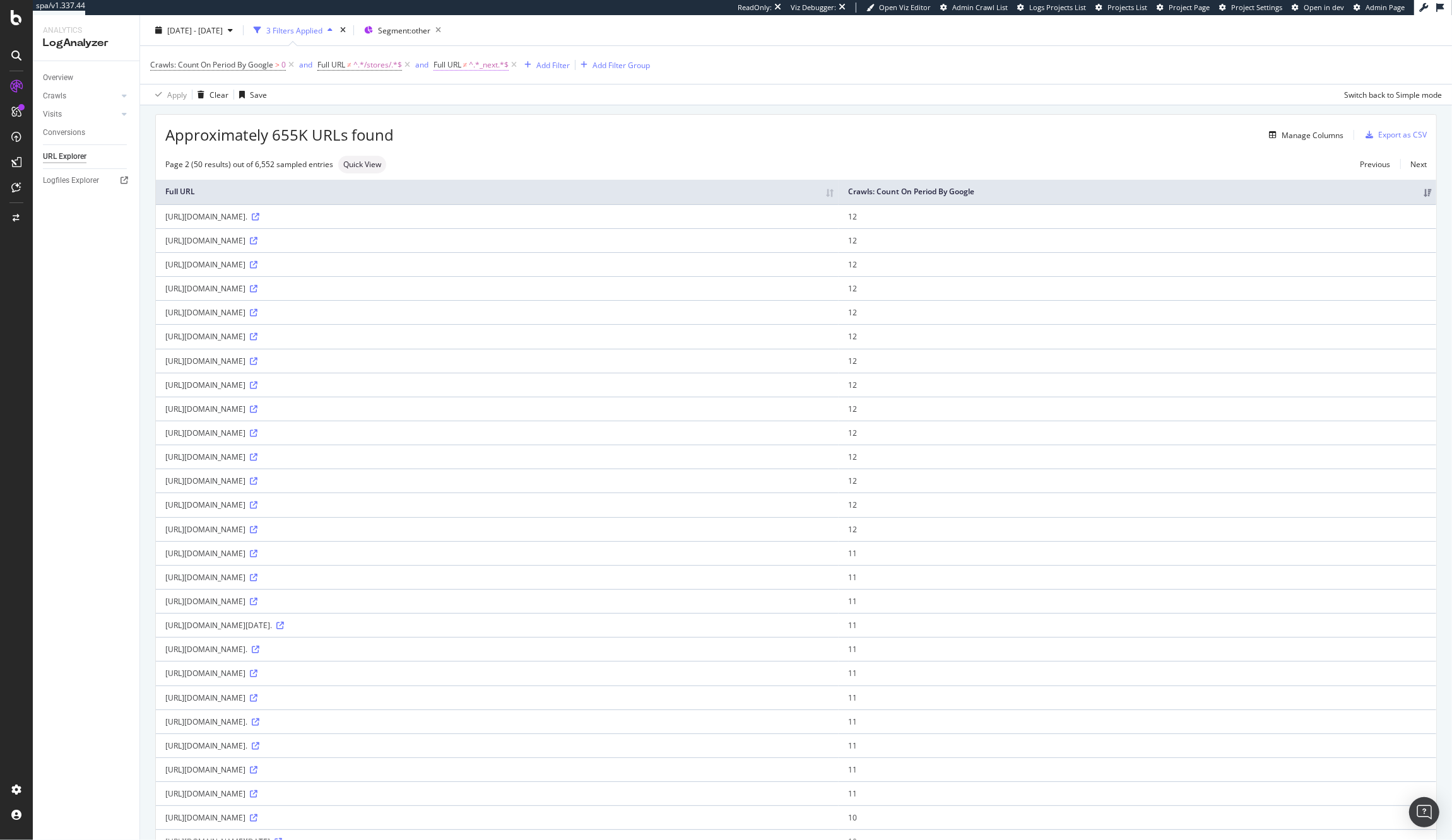
click at [481, 60] on span "^.*_next.*$" at bounding box center [488, 65] width 40 height 17
click at [485, 97] on span "Doesn't contain" at bounding box center [474, 95] width 55 height 11
click at [436, 67] on div "Full URL Doesn't contain Equal to Not equal to Starts with Doesn't start with E…" at bounding box center [516, 107] width 159 height 107
click at [438, 62] on div "Full URL Doesn't contain _next Cancel Add filter Apply" at bounding box center [516, 107] width 159 height 107
click at [444, 60] on icon at bounding box center [443, 62] width 4 height 7
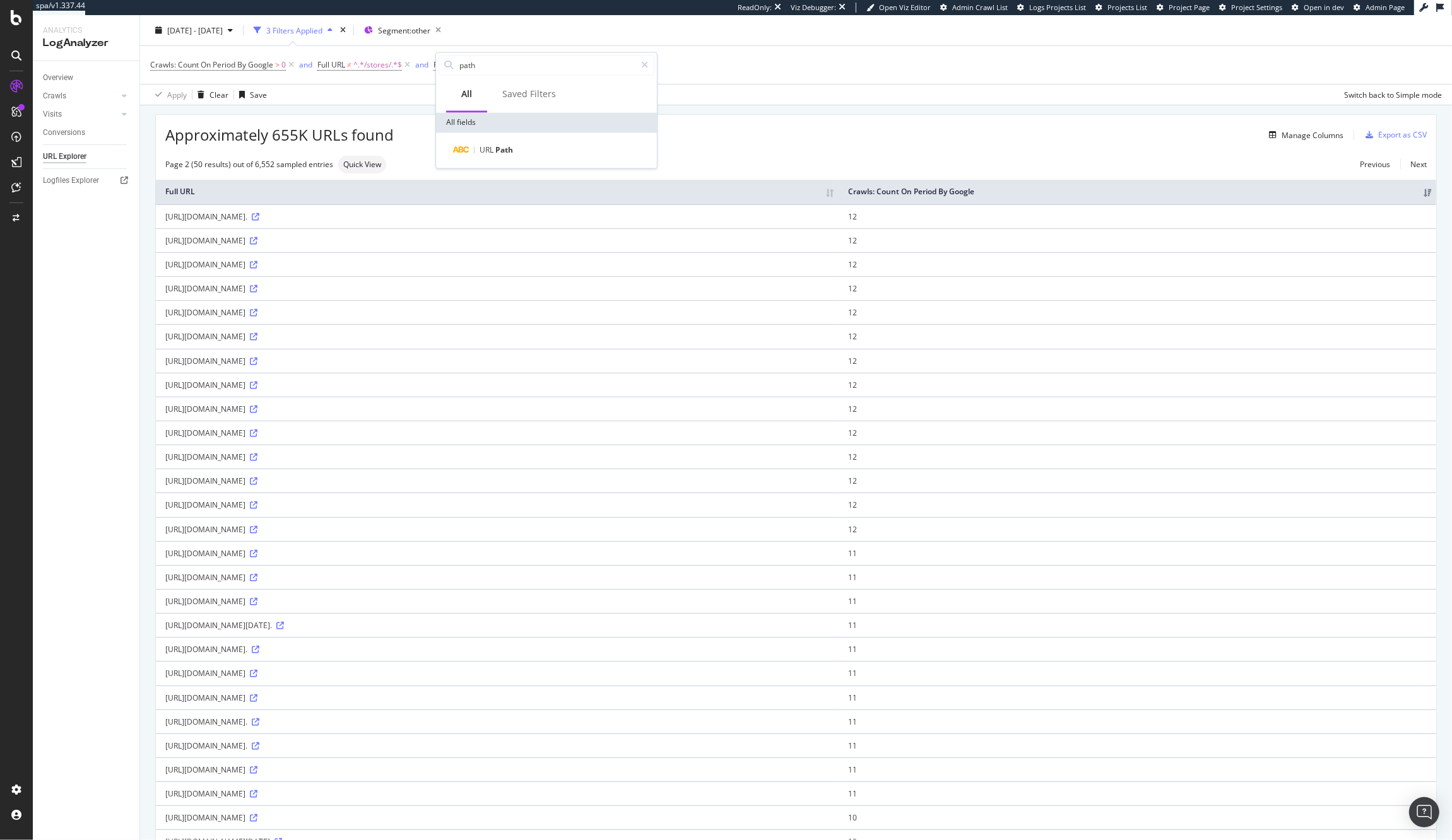
type input "path"
click at [526, 141] on div "URL Path" at bounding box center [546, 150] width 221 height 36
click at [521, 154] on div "URL Path" at bounding box center [554, 150] width 201 height 15
click at [471, 105] on div "Contains" at bounding box center [516, 106] width 139 height 43
click at [471, 98] on span "Contains" at bounding box center [462, 95] width 31 height 11
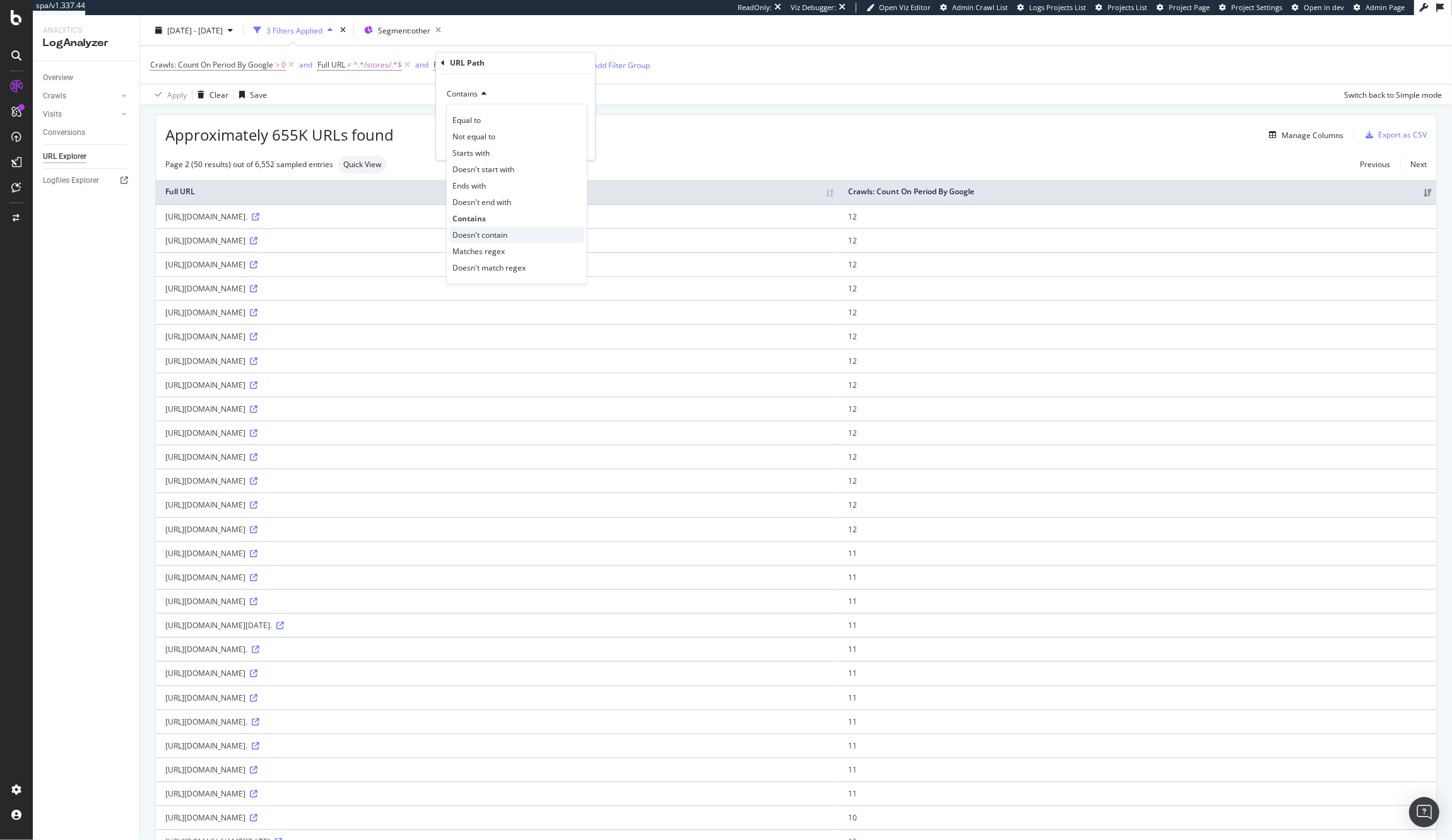
click at [514, 229] on div "Doesn't contain" at bounding box center [516, 235] width 135 height 16
click at [505, 125] on input "text" at bounding box center [515, 117] width 138 height 20
type input "_next"
click at [573, 144] on div "Apply" at bounding box center [575, 144] width 19 height 11
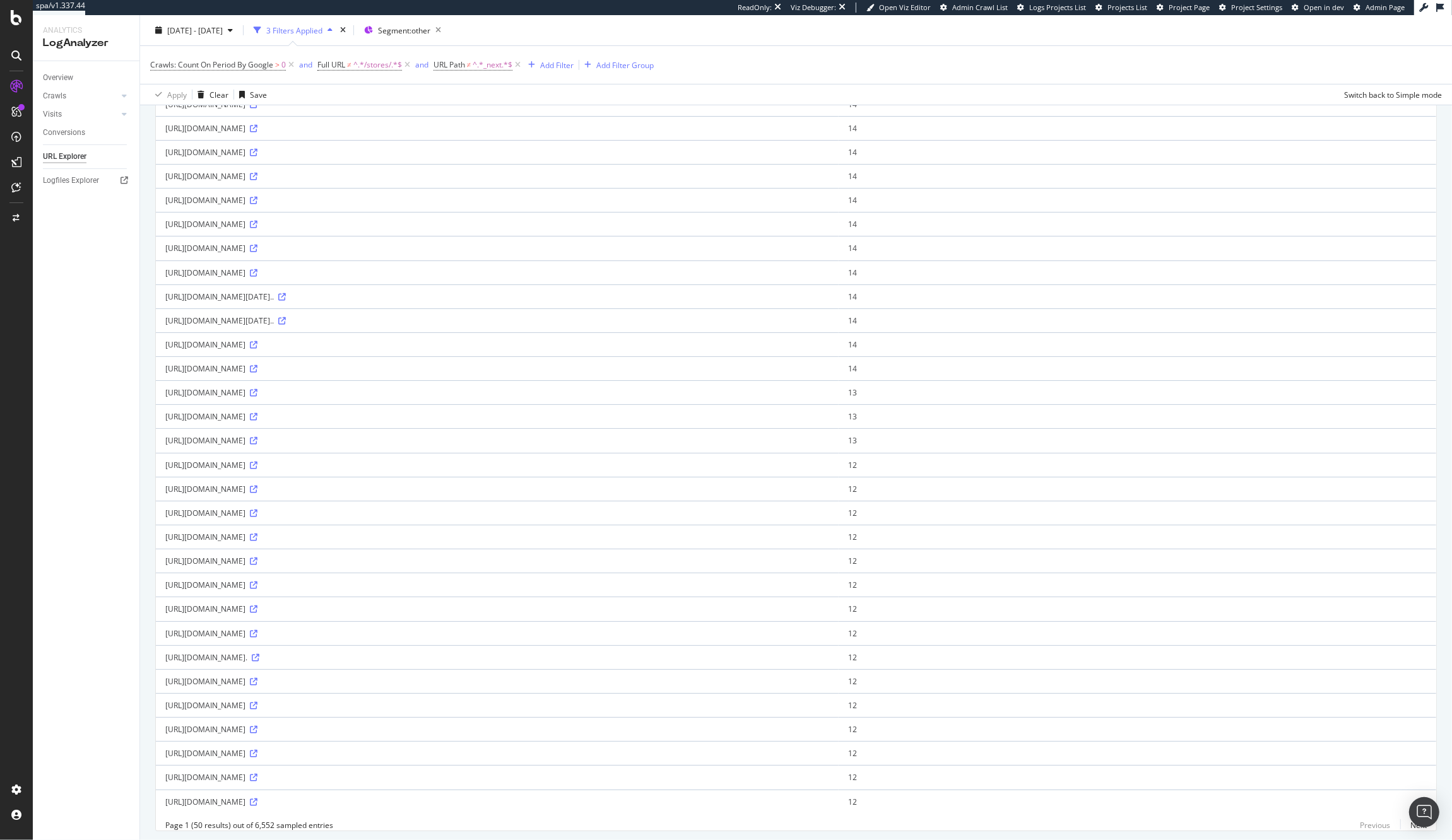
scroll to position [707, 0]
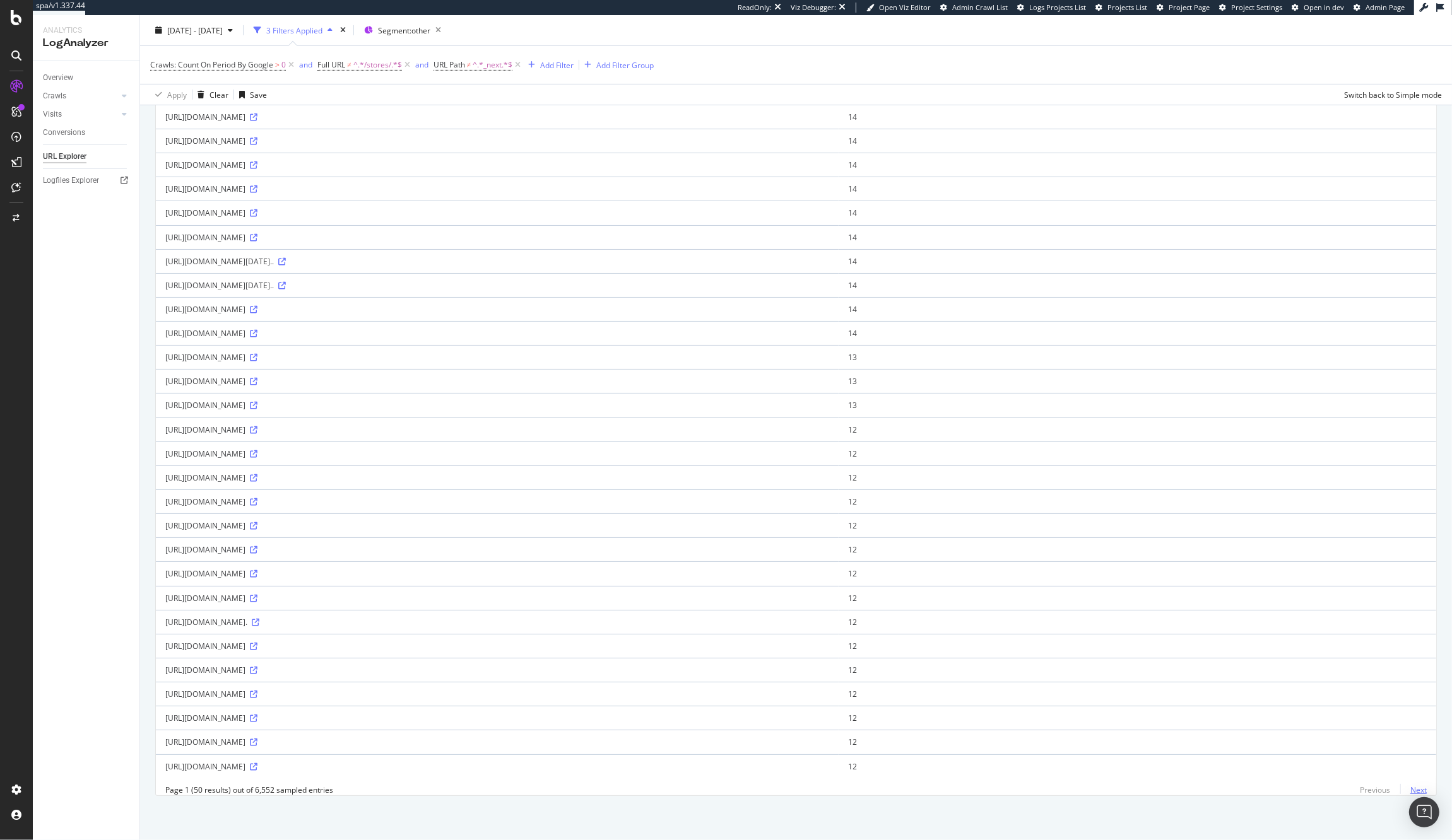
click at [1408, 791] on link "Next" at bounding box center [1413, 790] width 26 height 18
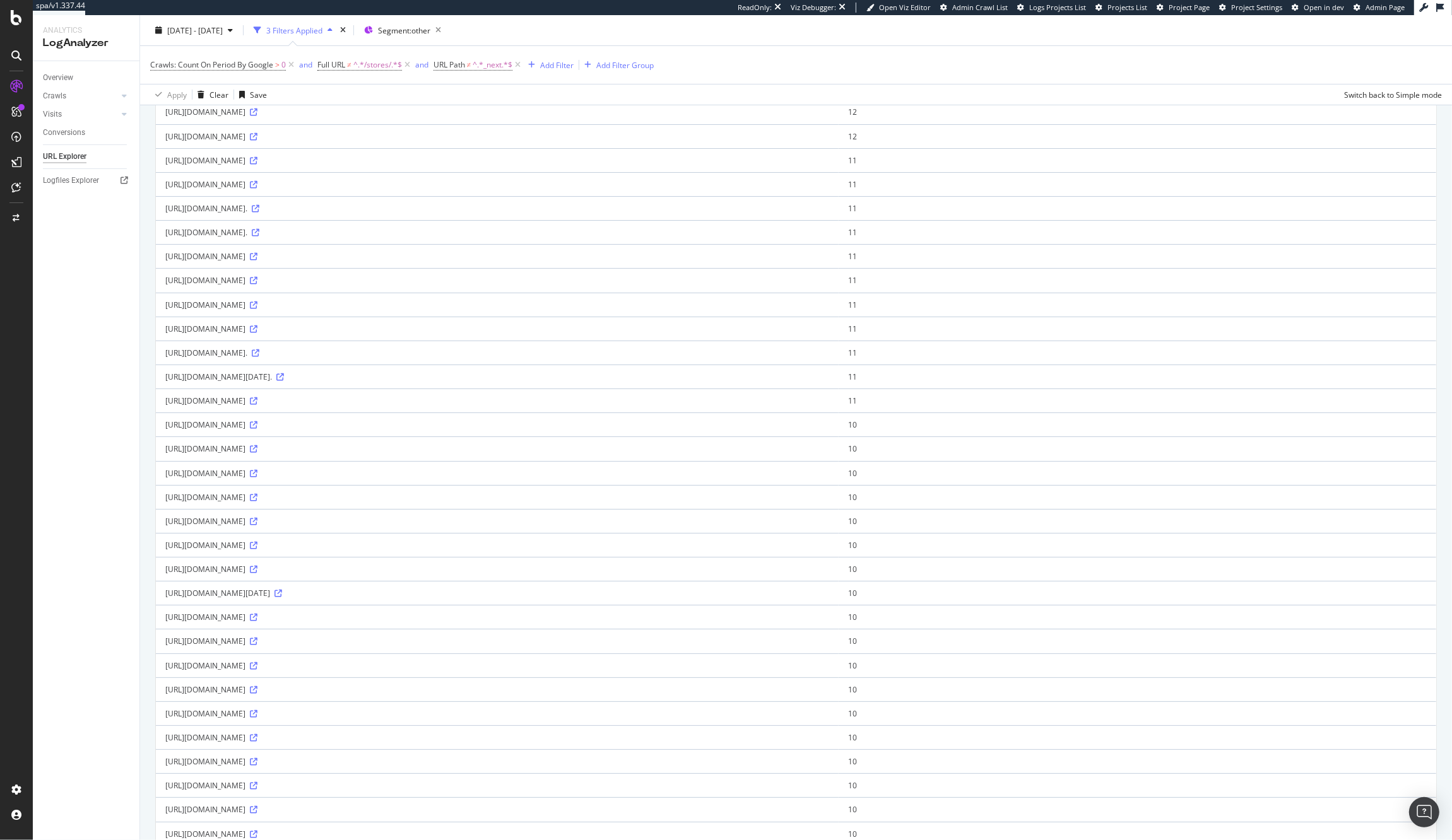
scroll to position [332, 0]
click at [548, 72] on div "Crawls: Count On Period By Google > 0 and Full URL ≠ ^.*/stores/.*$ and URL Pat…" at bounding box center [796, 65] width 1292 height 38
click at [551, 69] on div "Add Filter" at bounding box center [557, 64] width 34 height 11
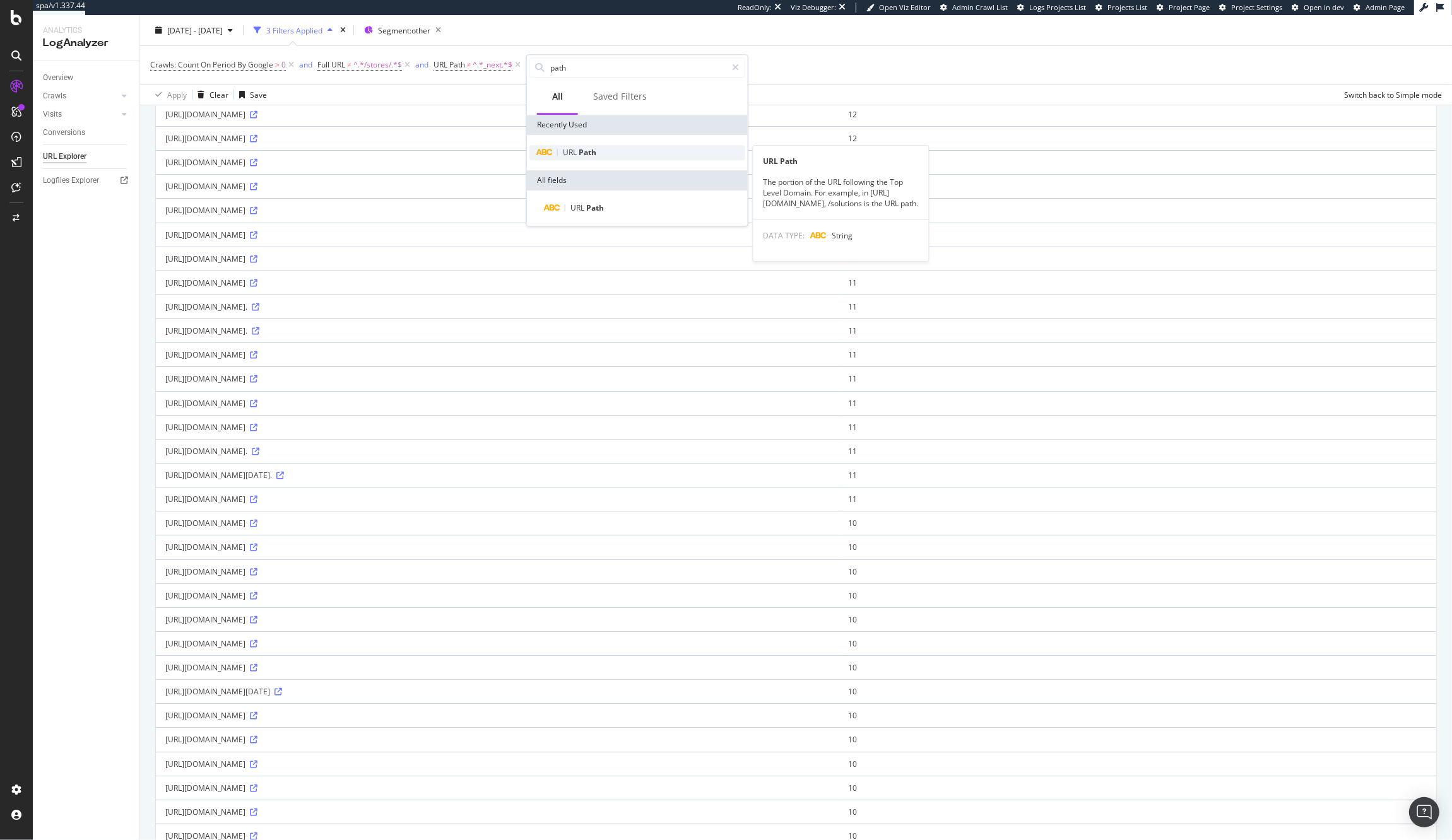
click at [596, 152] on div "URL Path" at bounding box center [637, 152] width 215 height 15
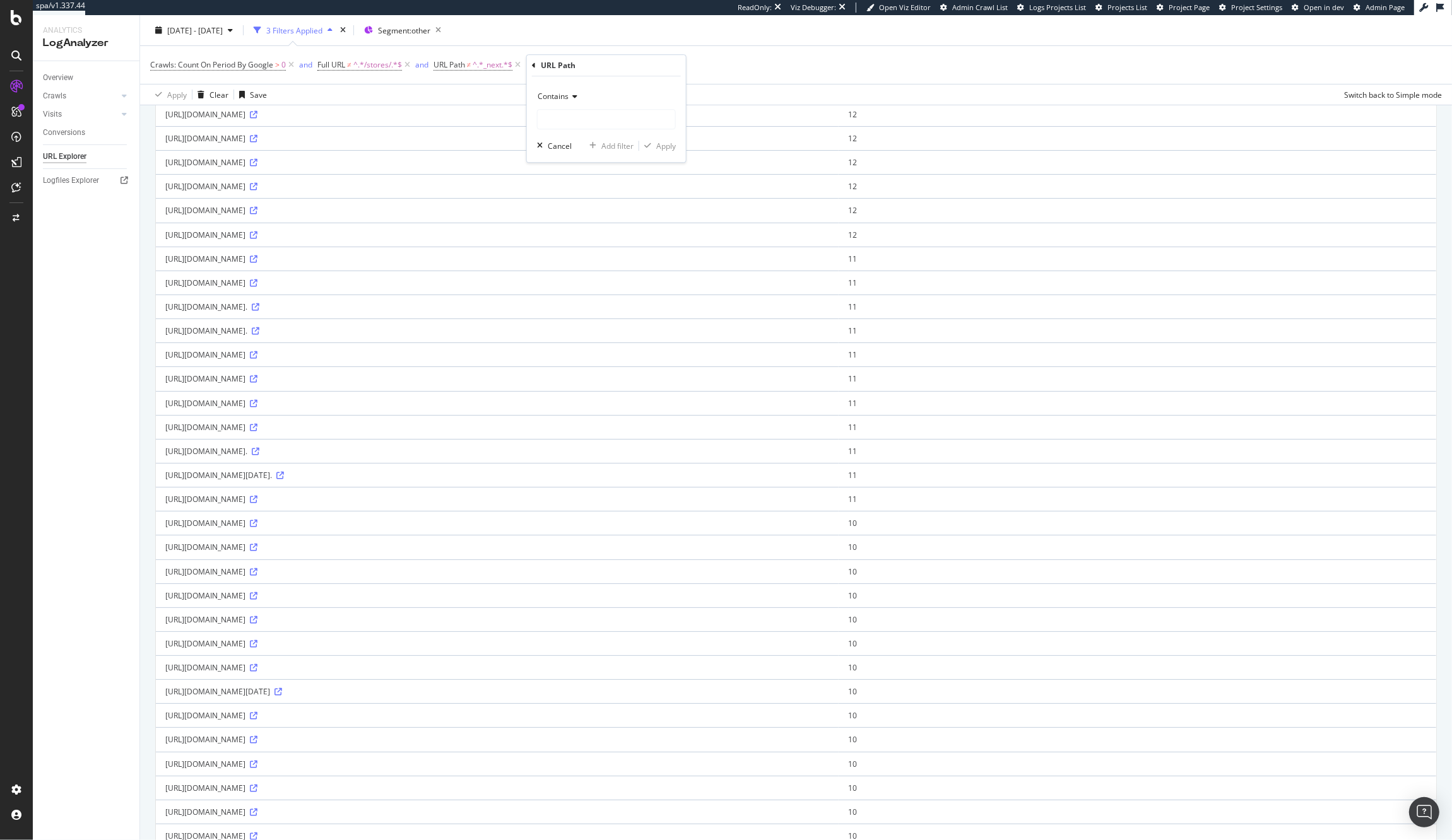
click at [560, 103] on div "Contains" at bounding box center [606, 97] width 139 height 20
click at [569, 257] on span "Matches regex" at bounding box center [569, 254] width 52 height 11
click at [553, 116] on input "text" at bounding box center [606, 119] width 138 height 20
paste input "^\d+.*$"
type input "^\d+.*$"
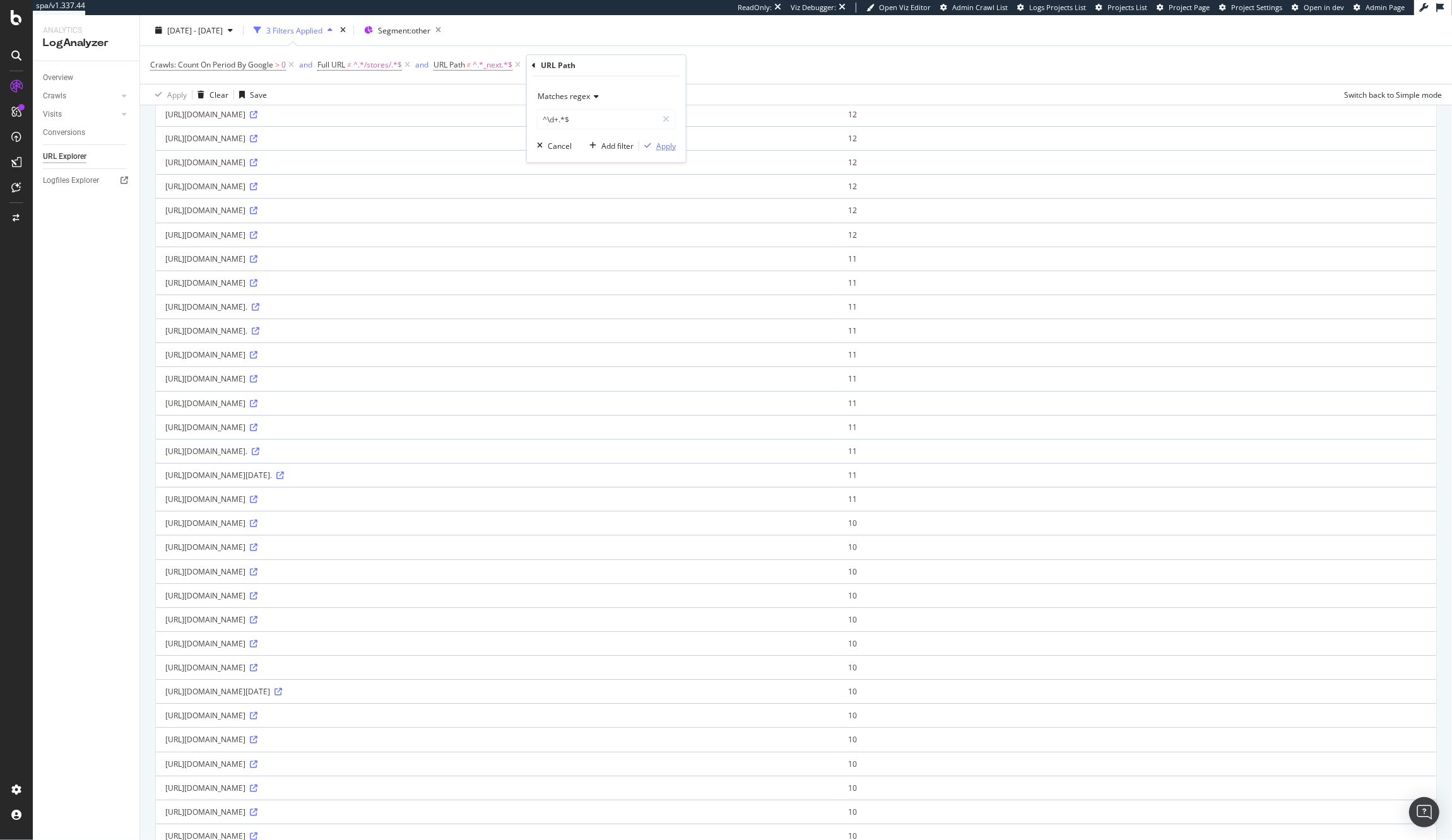
click at [657, 148] on div "Apply" at bounding box center [666, 146] width 19 height 11
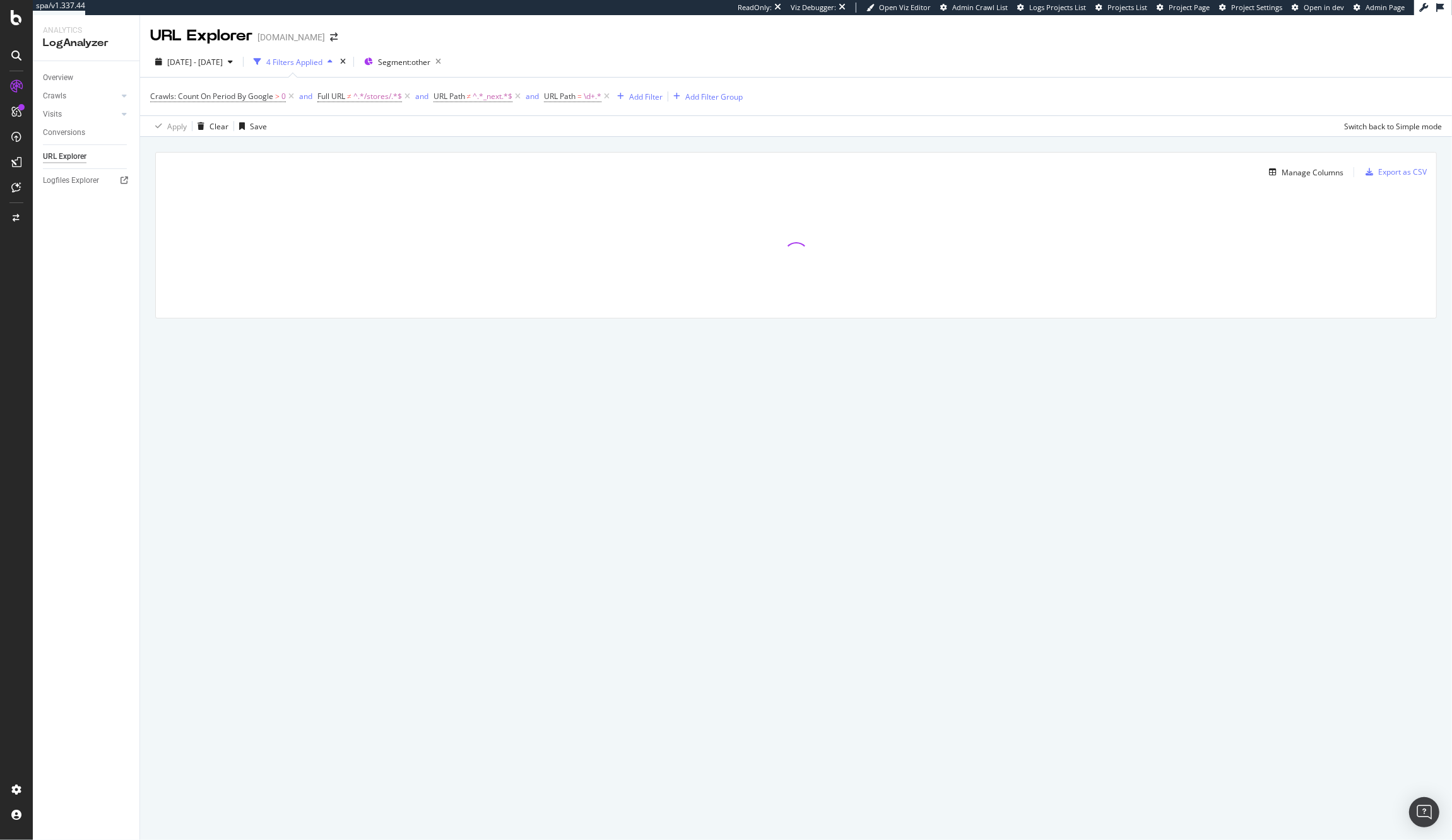
click at [593, 109] on div "Crawls: Count On Period By Google > 0 and Full URL ≠ ^.*/stores/.*$ and URL Pat…" at bounding box center [796, 97] width 1292 height 38
click at [593, 101] on span "\d+.*" at bounding box center [592, 97] width 17 height 17
click at [893, 64] on div "[DATE] - [DATE] 4 Filters Applied Segment: other" at bounding box center [796, 64] width 1312 height 25
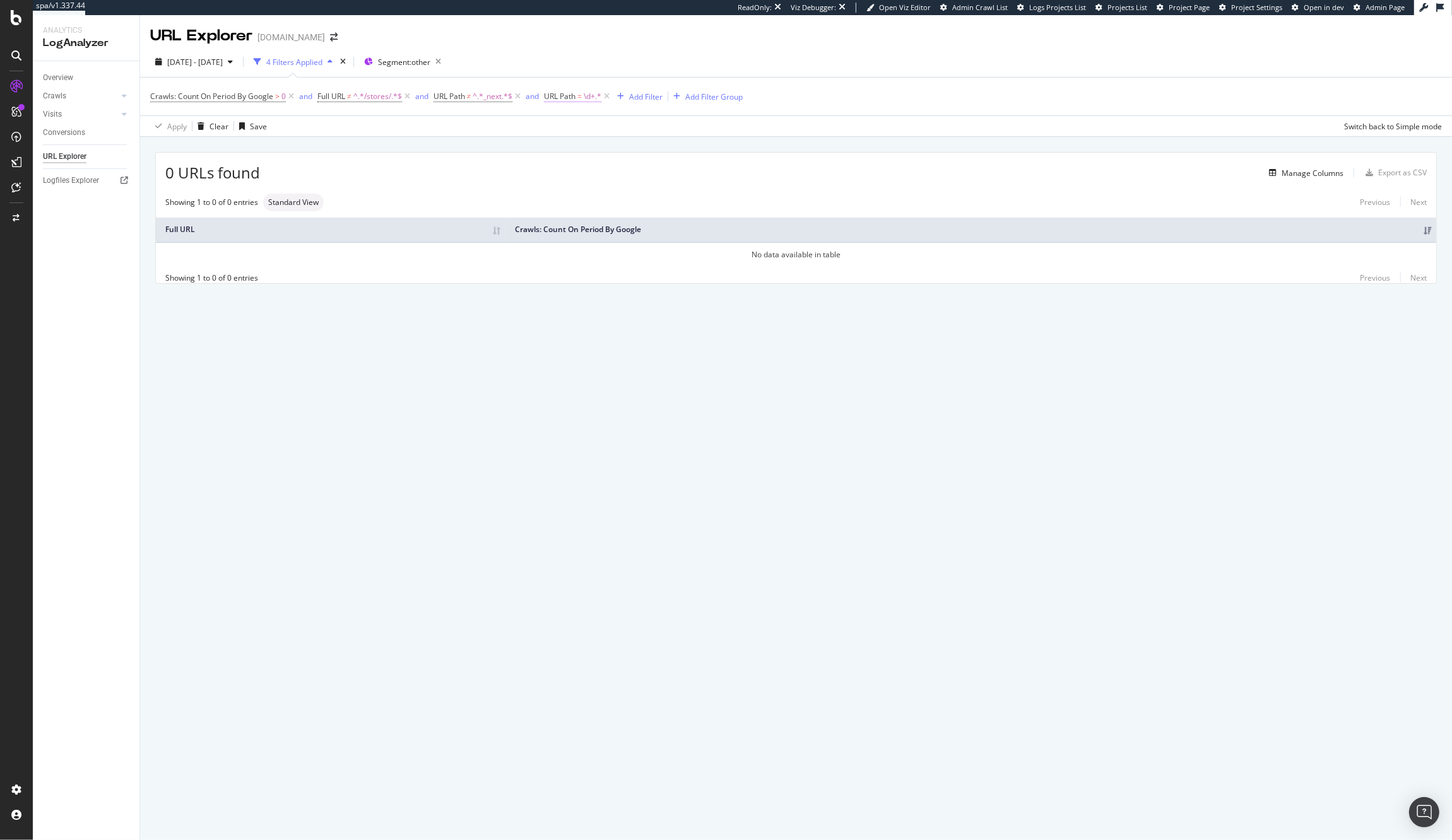
click at [570, 97] on span "URL Path" at bounding box center [559, 96] width 32 height 11
click at [563, 150] on input "^\d+.*$" at bounding box center [619, 149] width 119 height 20
click at [566, 148] on input "^\d+.*$" at bounding box center [619, 149] width 119 height 20
type input "^/\d+.*$"
click at [684, 177] on div "Apply" at bounding box center [687, 175] width 19 height 11
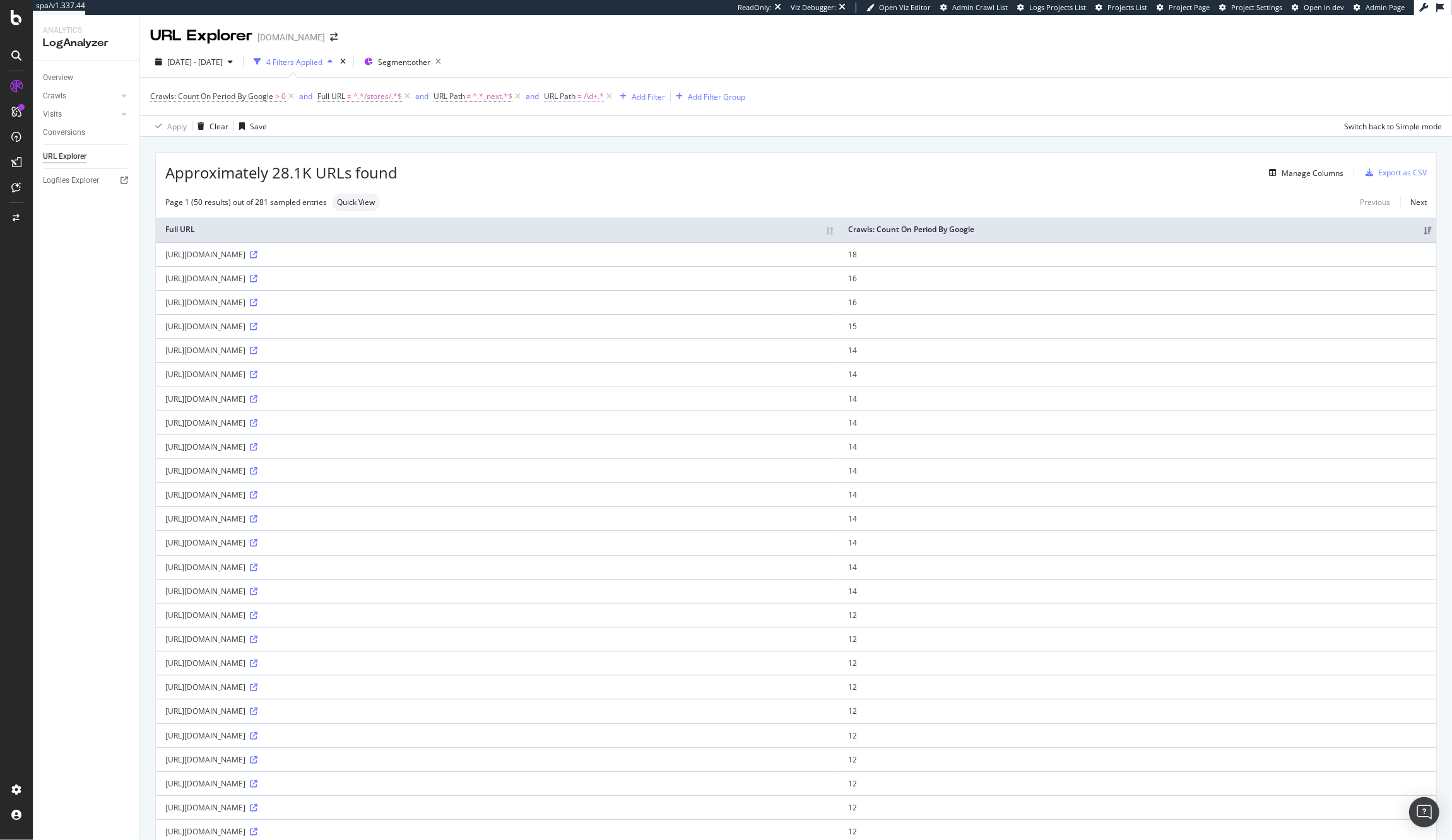
click at [561, 94] on span "URL Path" at bounding box center [559, 96] width 32 height 11
click at [579, 125] on span "Matches regex" at bounding box center [585, 126] width 52 height 11
click at [610, 299] on span "Doesn't match regex" at bounding box center [601, 299] width 73 height 11
click at [679, 178] on div "Apply" at bounding box center [687, 175] width 19 height 11
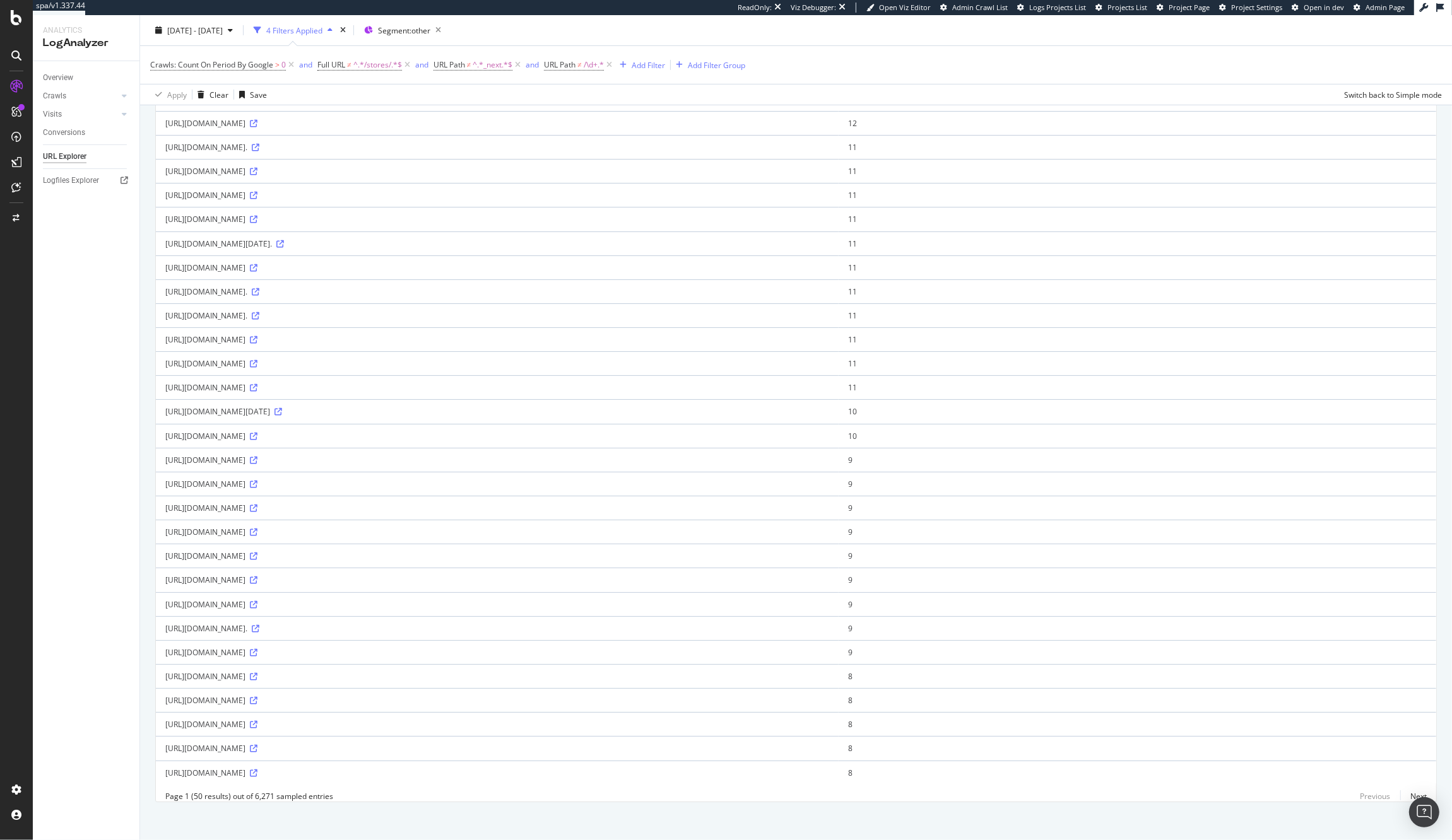
scroll to position [707, 0]
click at [1410, 795] on link "Next" at bounding box center [1413, 790] width 26 height 18
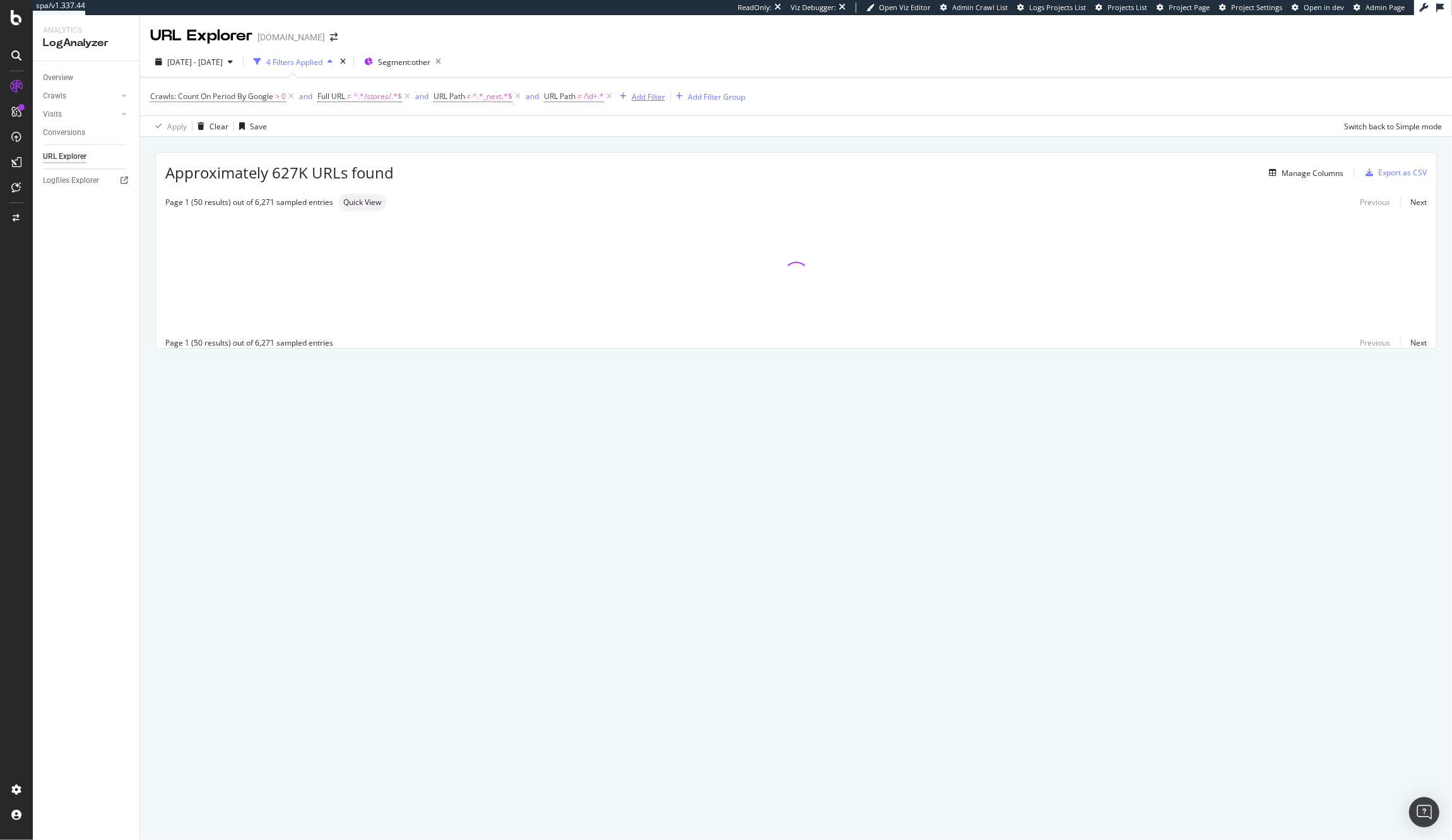
click at [661, 96] on div "Add Filter" at bounding box center [648, 97] width 34 height 11
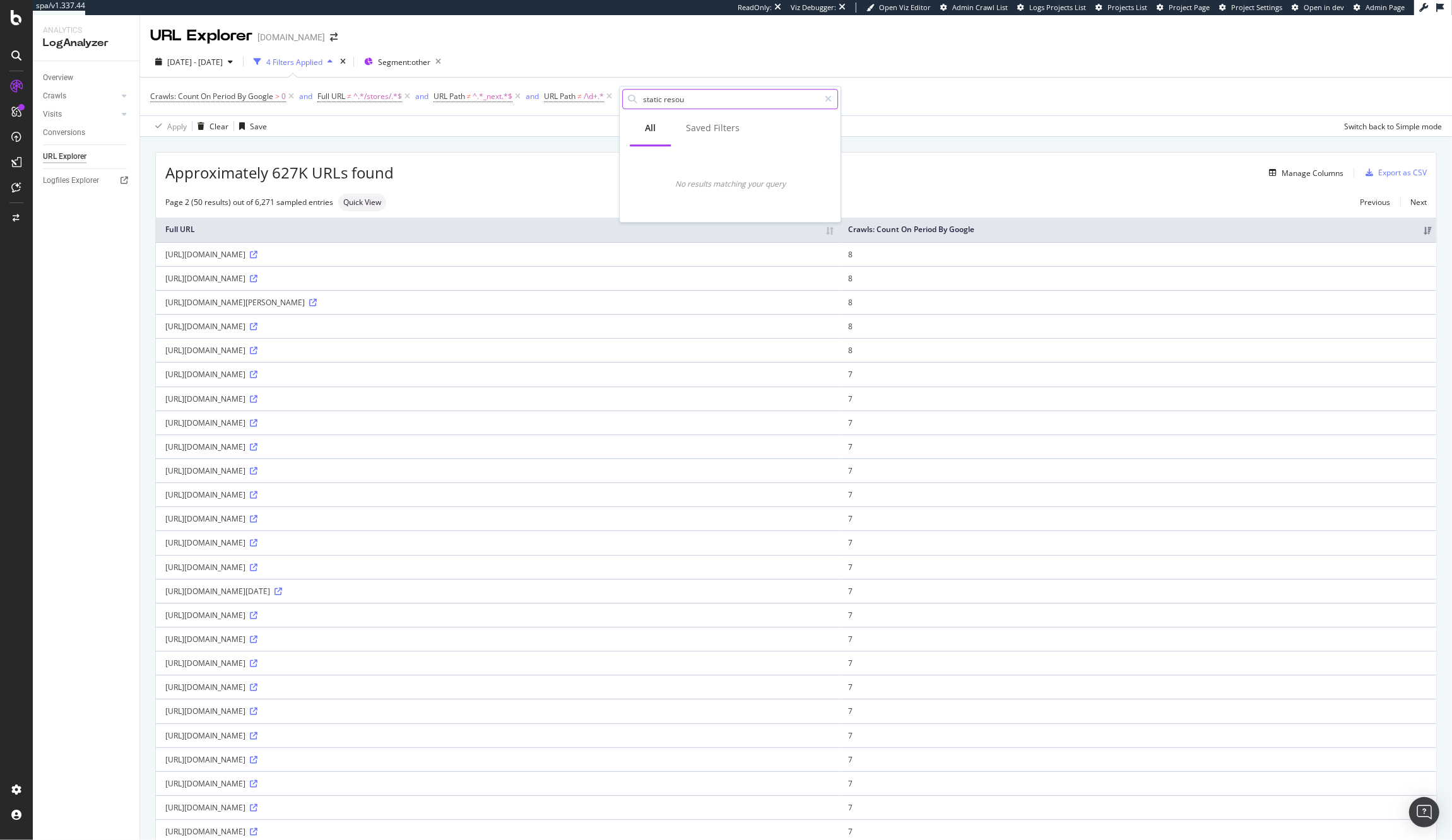
type input "static resour"
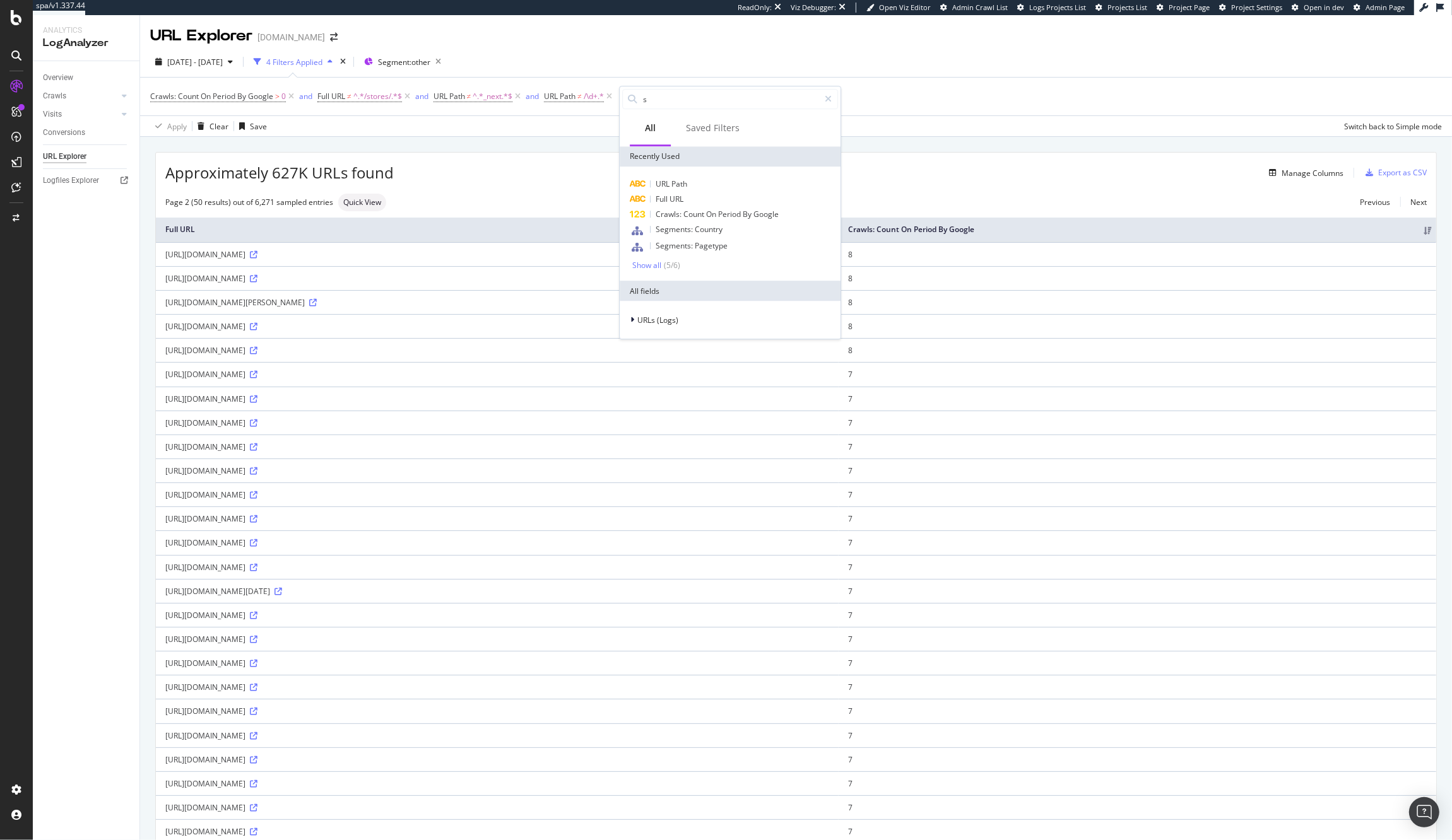
type input "sg"
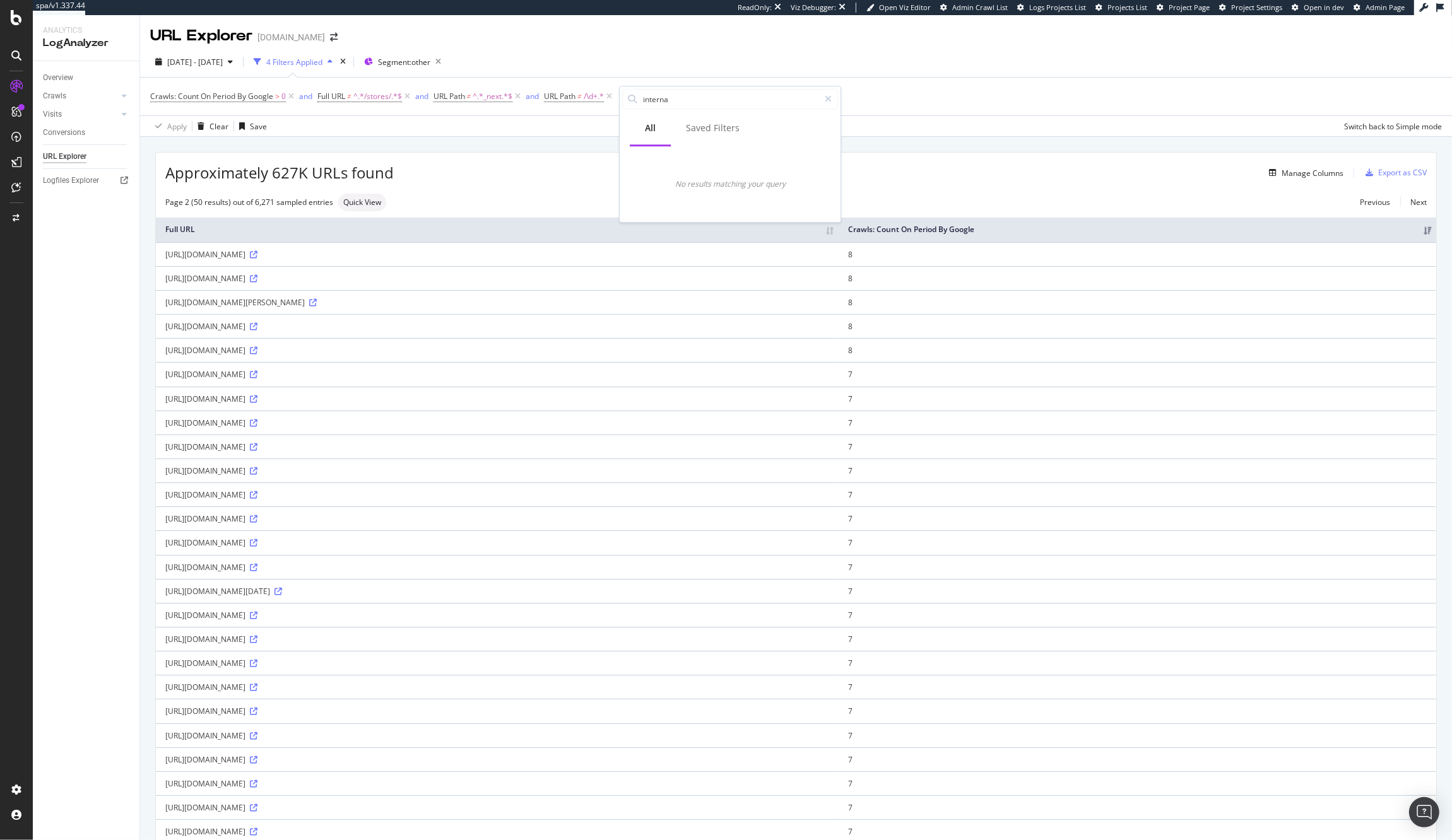
type input "interna;"
click at [1004, 175] on div "Manage Columns" at bounding box center [869, 172] width 950 height 15
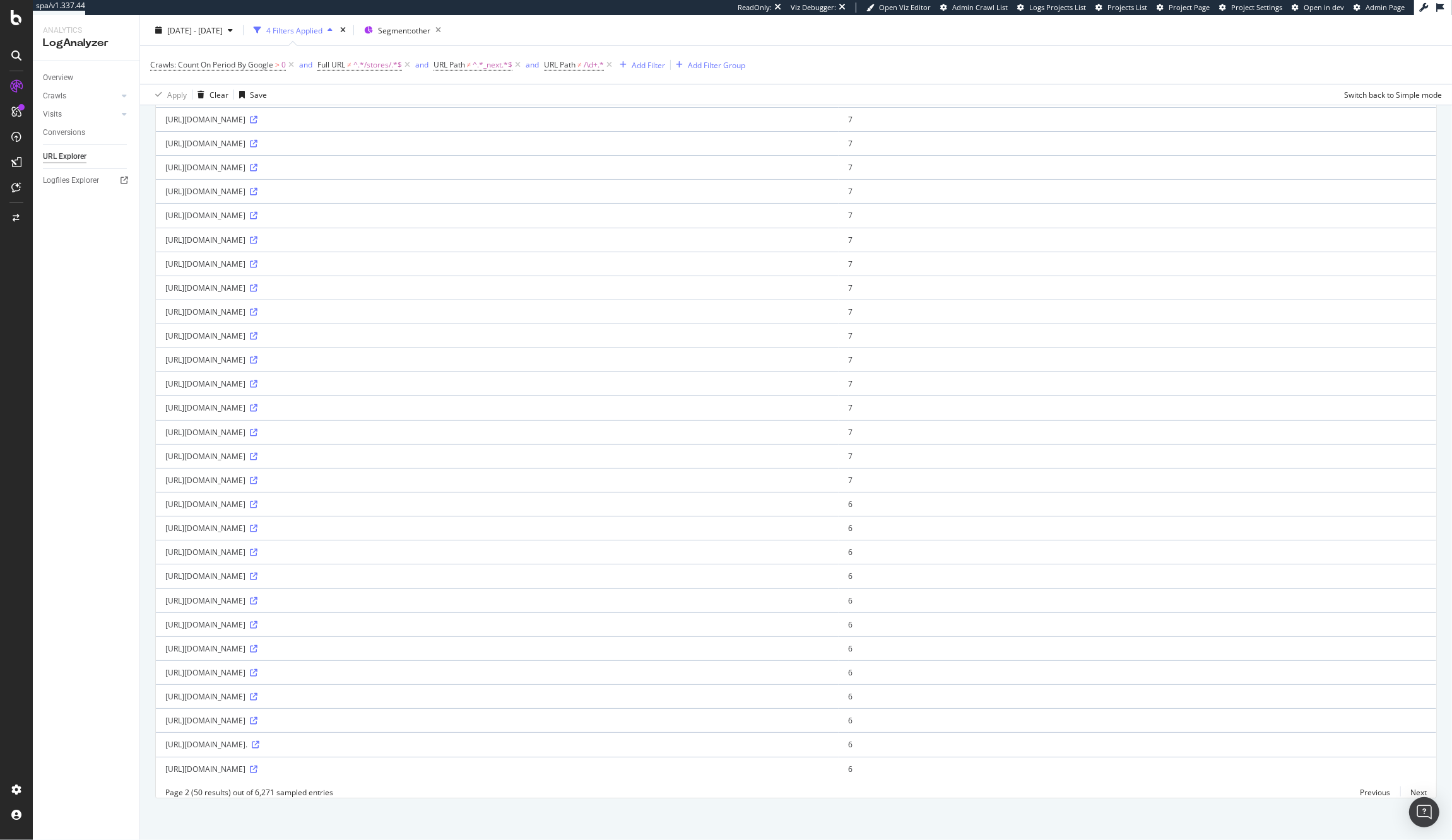
scroll to position [686, 0]
click at [1416, 785] on div "Page 2 (50 results) out of 6,271 sampled entries Previous Next" at bounding box center [795, 790] width 1280 height 11
click at [1408, 788] on link "Next" at bounding box center [1413, 790] width 26 height 18
click at [1414, 786] on link "Next" at bounding box center [1413, 790] width 26 height 18
click at [1404, 788] on link "Next" at bounding box center [1413, 790] width 26 height 18
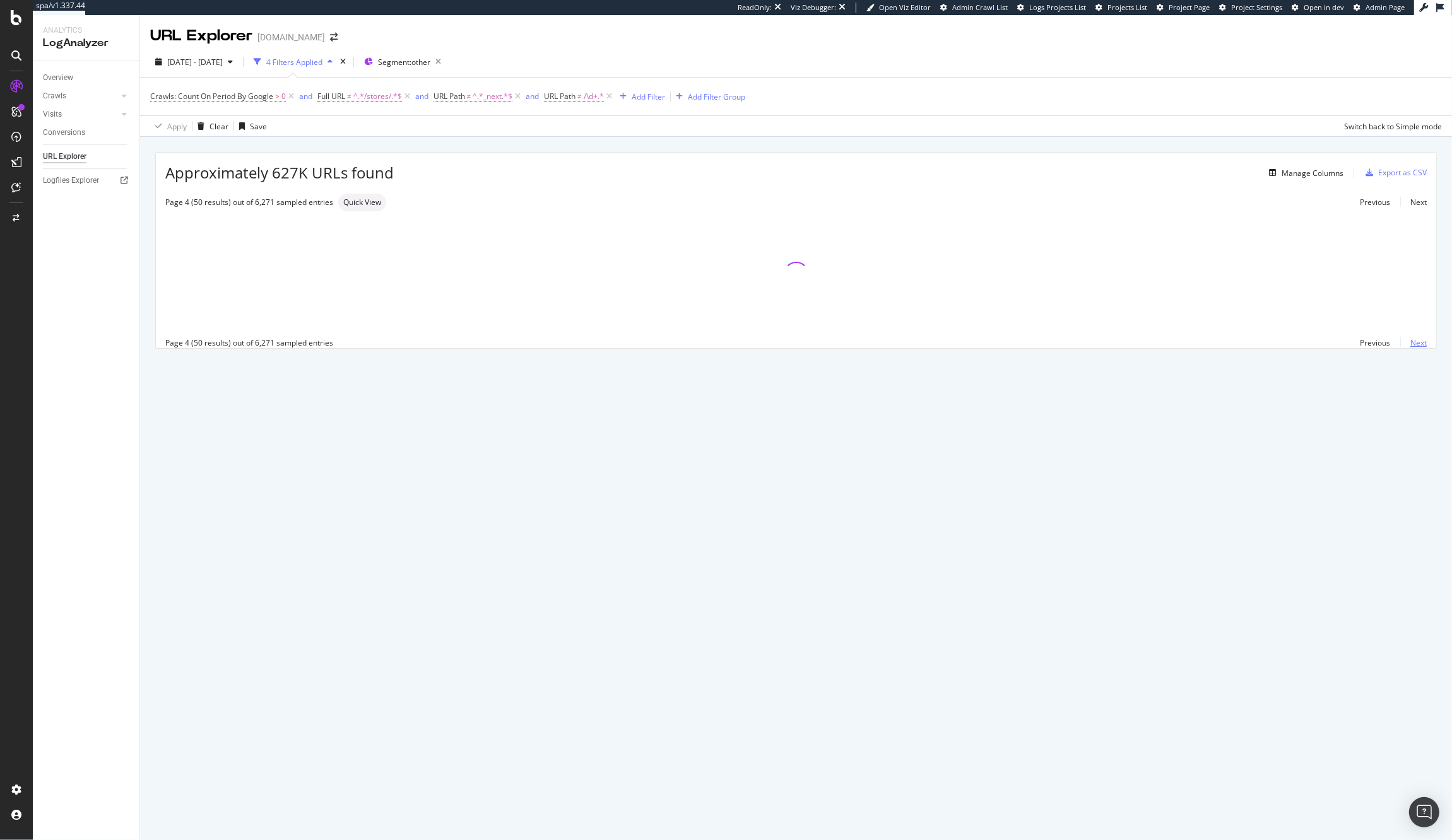
scroll to position [0, 0]
